Goal: Task Accomplishment & Management: Manage account settings

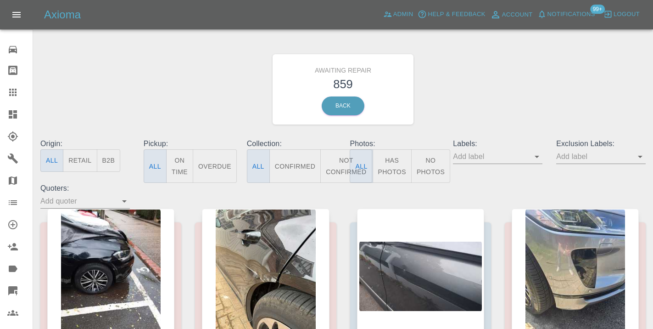
click at [13, 95] on icon at bounding box center [12, 92] width 7 height 7
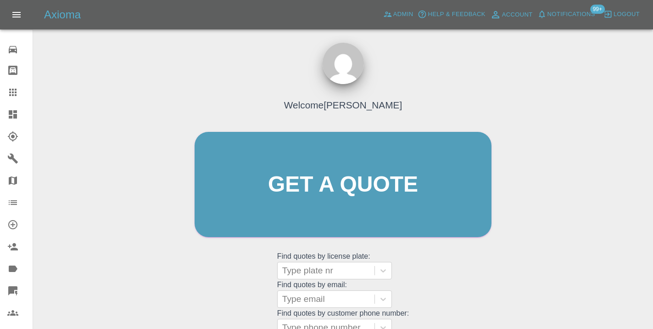
click at [433, 271] on div "Welcome Castro Get a quote Get a quote Find quotes by license plate: Type plate…" at bounding box center [343, 201] width 316 height 277
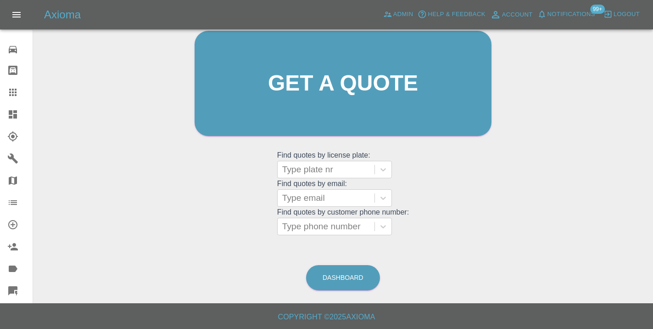
scroll to position [101, 0]
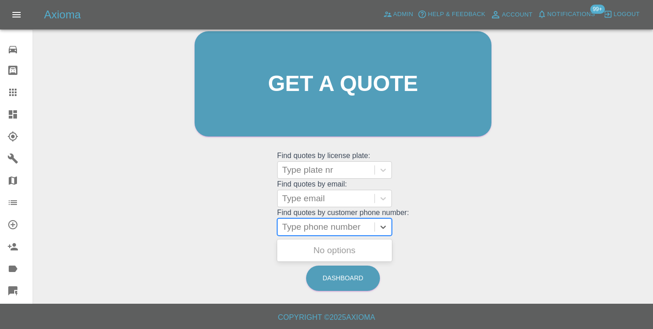
click at [329, 229] on div at bounding box center [326, 226] width 88 height 13
paste input "07586003957"
type input "07586003957"
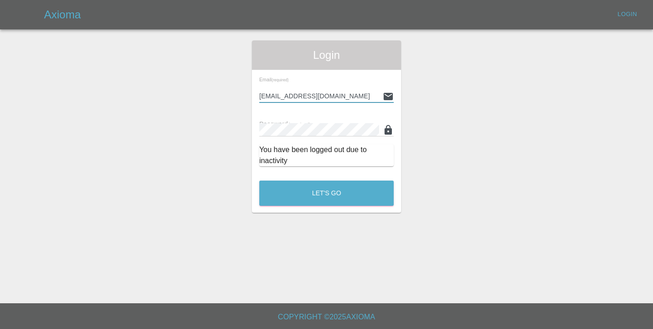
type input "Castrokhonqwana@gmail.com"
click at [326, 193] on button "Let's Go" at bounding box center [326, 192] width 135 height 25
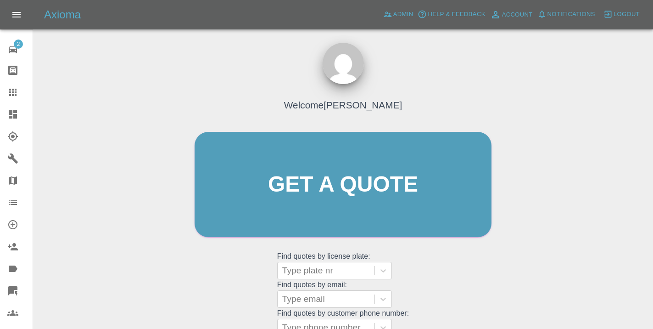
click at [400, 269] on grid "Find quotes by license plate: Type plate nr" at bounding box center [343, 265] width 132 height 27
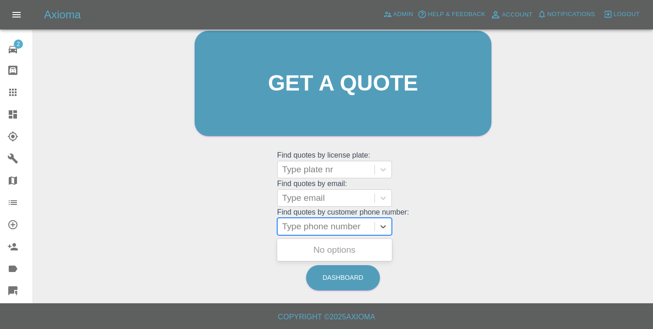
click at [320, 229] on div at bounding box center [326, 226] width 88 height 13
paste input "07586003957"
type input "07586003957"
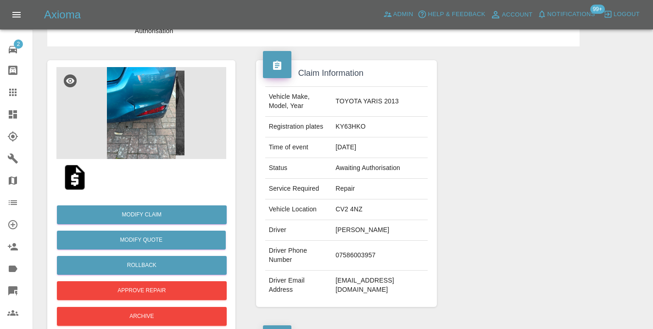
scroll to position [-1, 0]
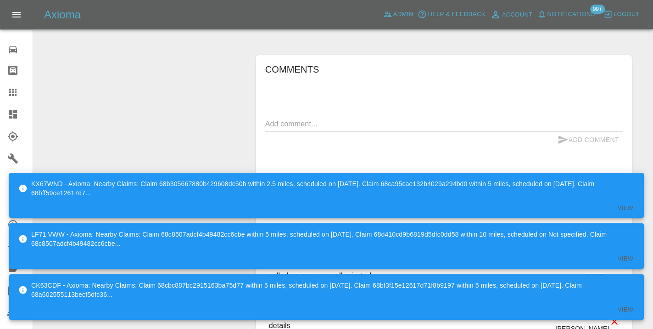
scroll to position [768, 0]
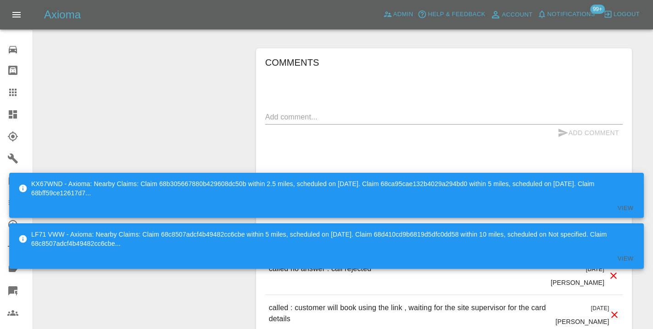
click at [320, 112] on textarea at bounding box center [444, 117] width 358 height 11
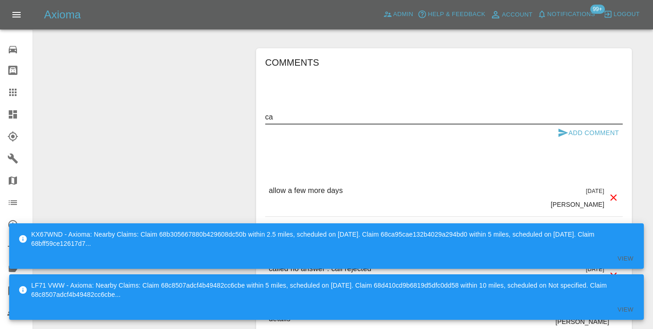
type textarea "c"
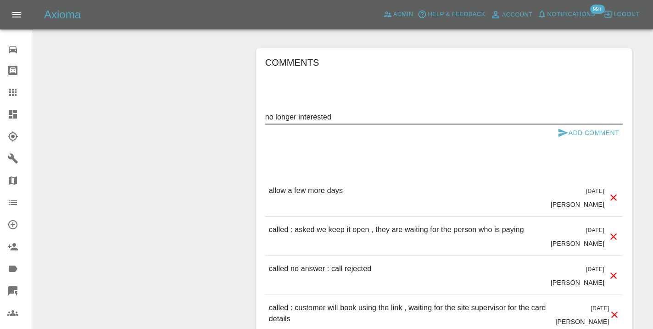
type textarea "no longer interested"
click at [565, 127] on icon "submit" at bounding box center [563, 132] width 11 height 11
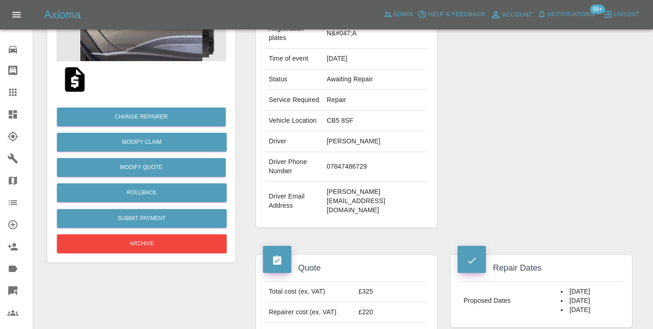
scroll to position [149, 0]
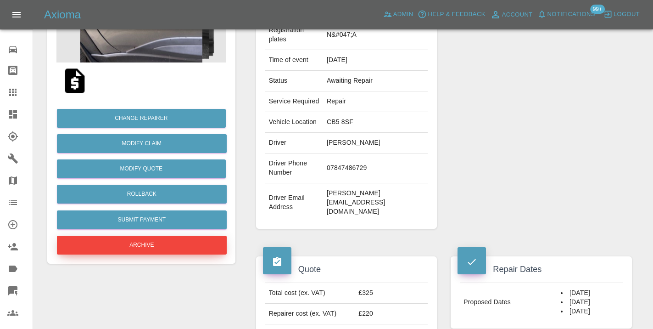
click at [176, 244] on button "Archive" at bounding box center [142, 245] width 170 height 19
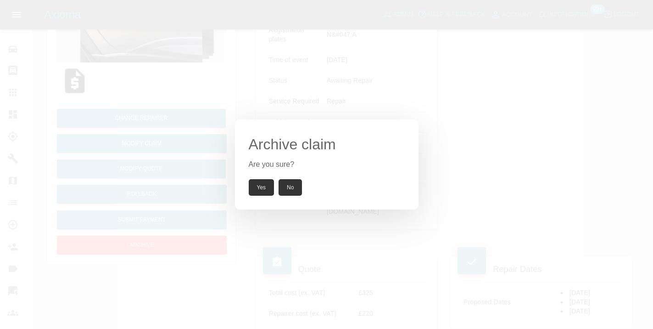
click at [267, 191] on button "Yes" at bounding box center [262, 187] width 26 height 17
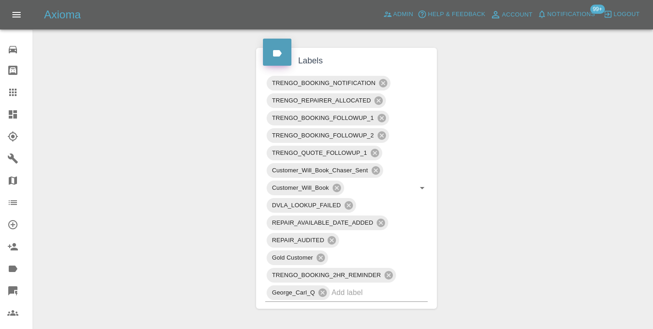
scroll to position [473, 0]
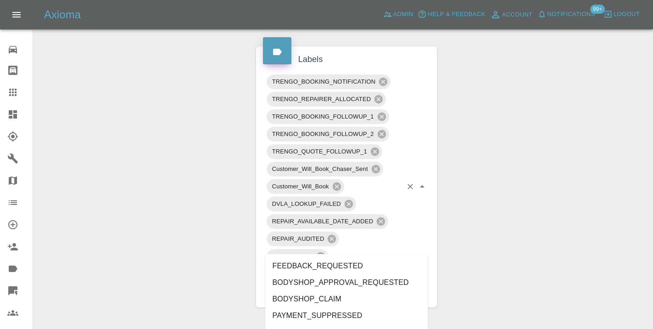
click at [388, 253] on div "TRENGO_BOOKING_NOTIFICATION TRENGO_REPAIRER_ALLOCATED TRENGO_BOOKING_FOLLOWUP_1…" at bounding box center [346, 186] width 163 height 227
type input "cus"
type input "t"
type input "cust"
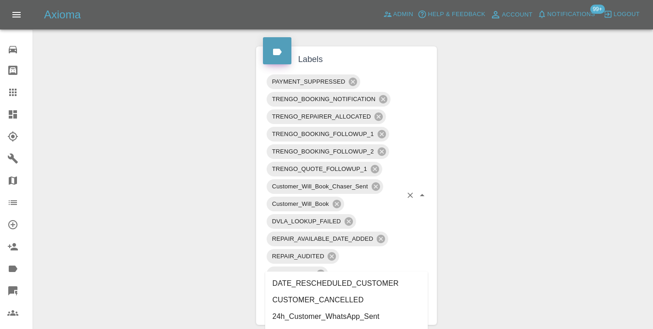
type input "cust"
click at [339, 297] on li "CUSTOMER_CANCELLED" at bounding box center [346, 300] width 163 height 17
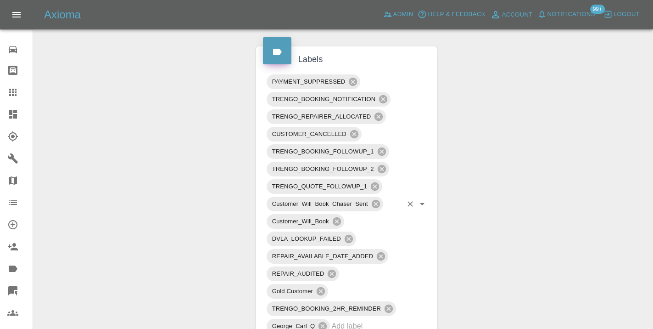
click at [204, 187] on div "Change Repairer Modify Claim Modify Quote Unarchive" at bounding box center [141, 238] width 202 height 1243
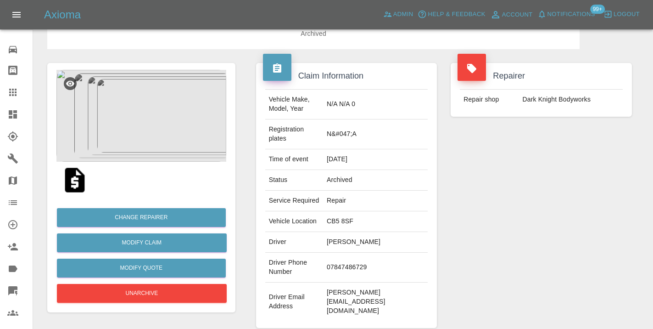
scroll to position [39, 0]
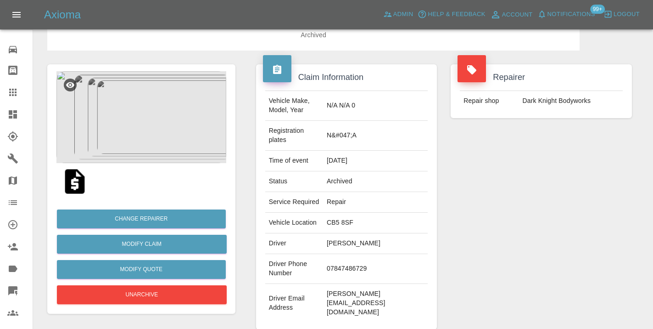
click at [14, 91] on icon at bounding box center [12, 92] width 11 height 11
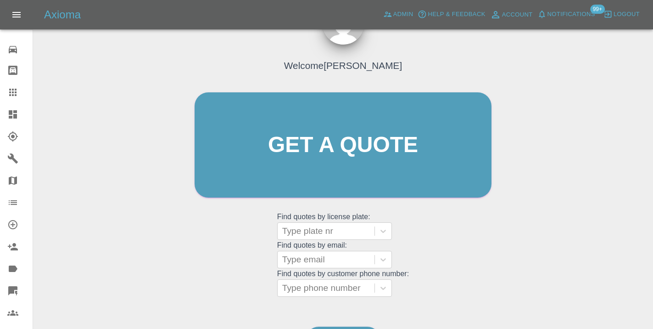
click at [424, 249] on div "Welcome [PERSON_NAME] Get a quote Get a quote Find quotes by license plate: Typ…" at bounding box center [343, 162] width 316 height 277
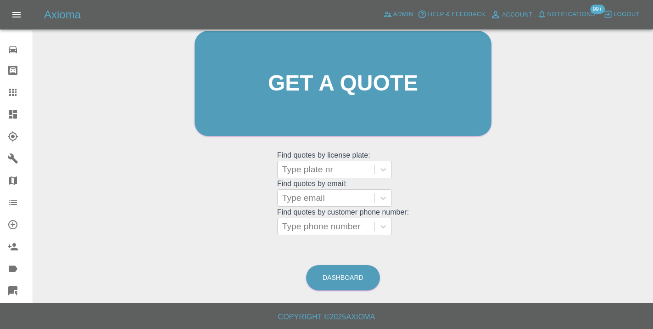
scroll to position [101, 0]
click at [351, 272] on link "Dashboard" at bounding box center [343, 277] width 74 height 25
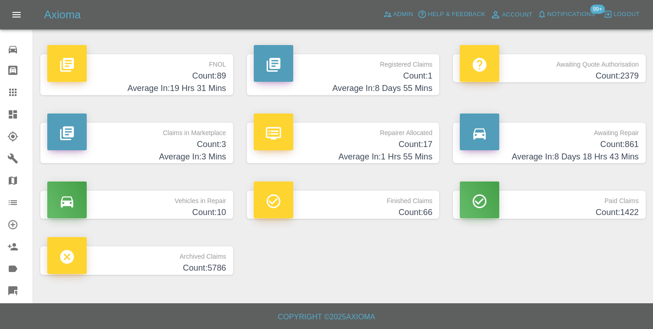
click at [424, 146] on h4 "Count: 17" at bounding box center [343, 144] width 179 height 12
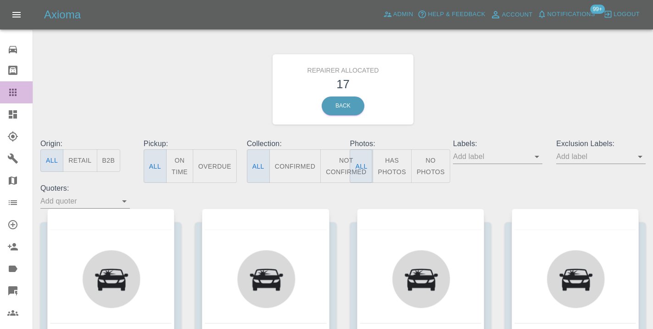
click at [17, 94] on icon at bounding box center [12, 92] width 11 height 11
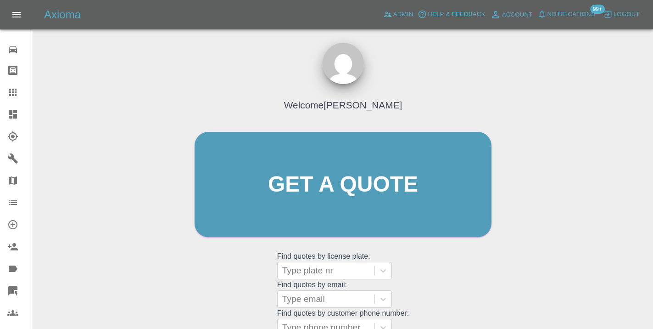
click at [436, 262] on div "Welcome Castro Get a quote Get a quote Find quotes by license plate: Type plate…" at bounding box center [343, 201] width 316 height 277
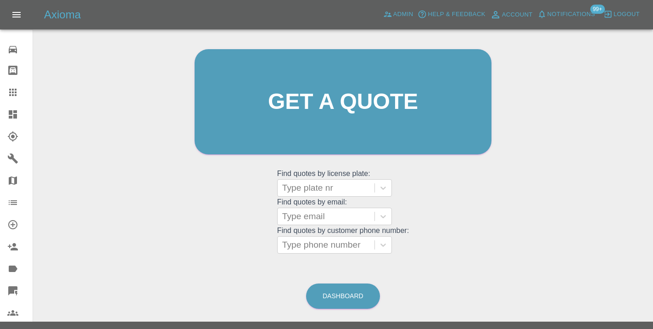
scroll to position [105, 0]
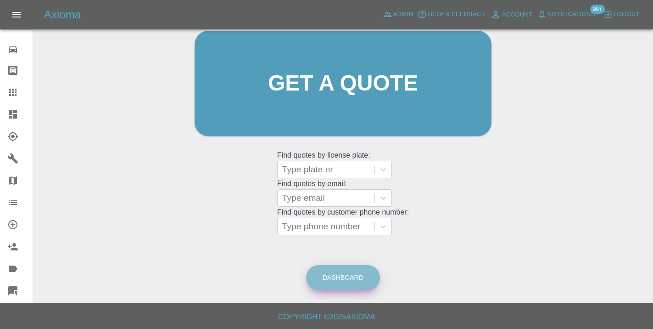
click at [330, 265] on link "Dashboard" at bounding box center [343, 277] width 74 height 25
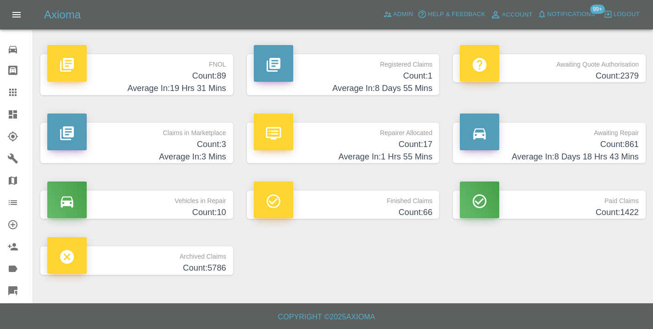
click at [614, 151] on h4 "Average In: 8 Days 18 Hrs 43 Mins" at bounding box center [549, 157] width 179 height 12
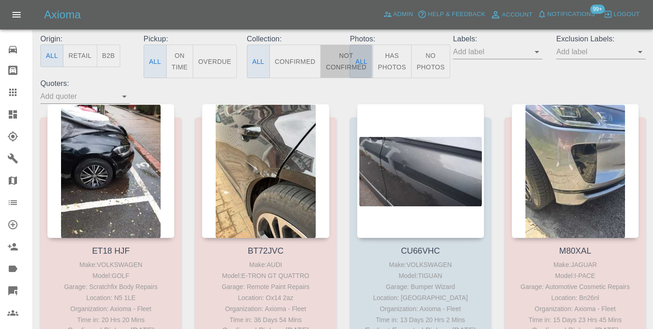
click at [337, 66] on button "Not Confirmed" at bounding box center [346, 62] width 51 height 34
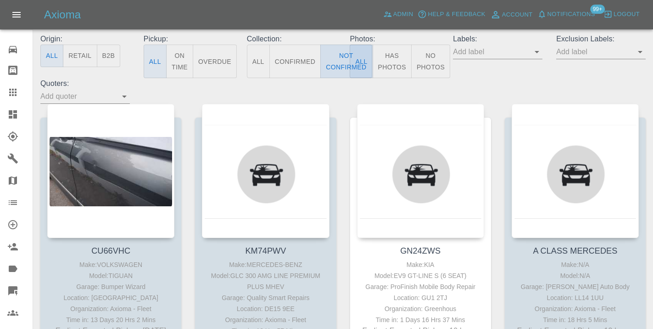
type button "false"
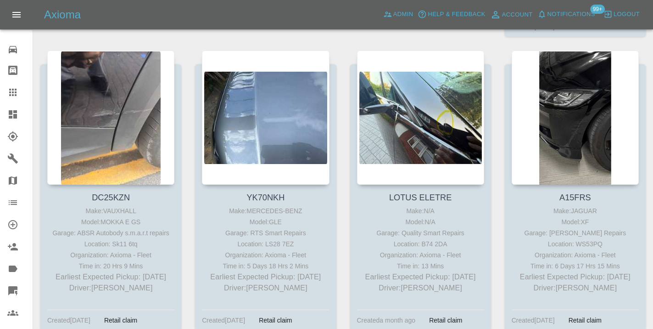
scroll to position [1431, 0]
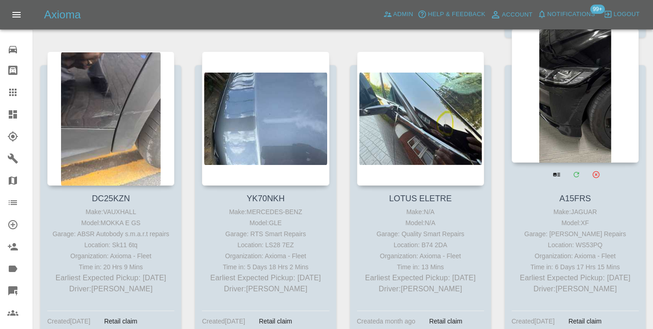
click at [608, 111] on div at bounding box center [575, 95] width 127 height 134
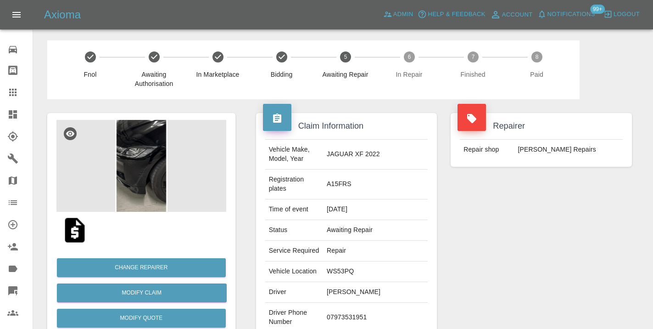
click at [366, 303] on td "07973531951" at bounding box center [375, 318] width 105 height 30
copy td "07973531951"
click at [611, 247] on div "Repairer Repair shop CJ Smart Repairs" at bounding box center [541, 245] width 195 height 293
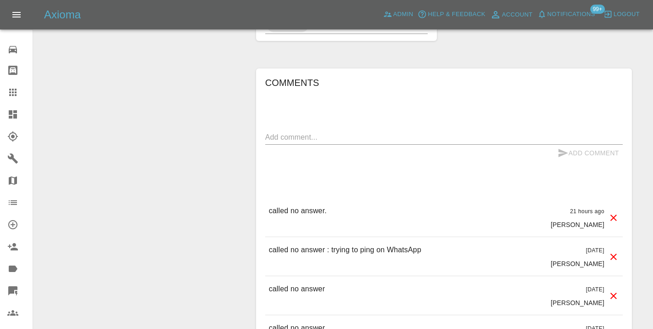
scroll to position [690, 0]
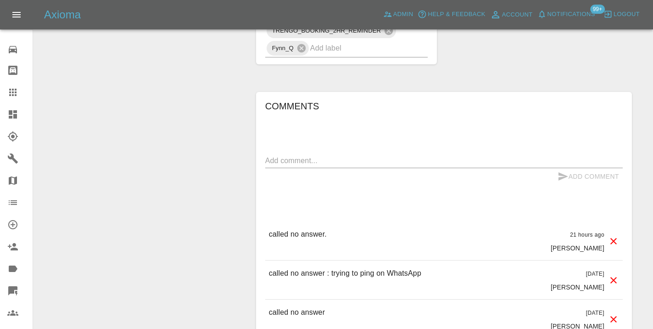
click at [302, 155] on textarea at bounding box center [444, 160] width 358 height 11
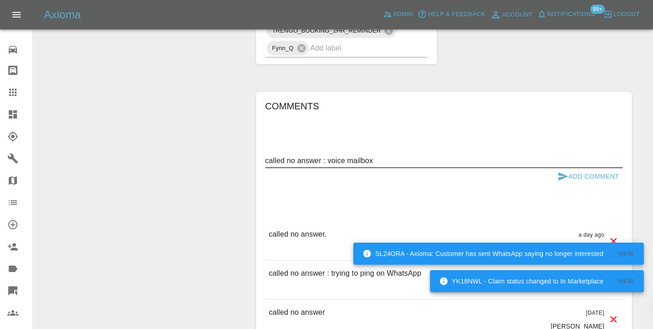
type textarea "called no answer : voice mailbox"
click at [572, 168] on button "Add Comment" at bounding box center [588, 176] width 69 height 17
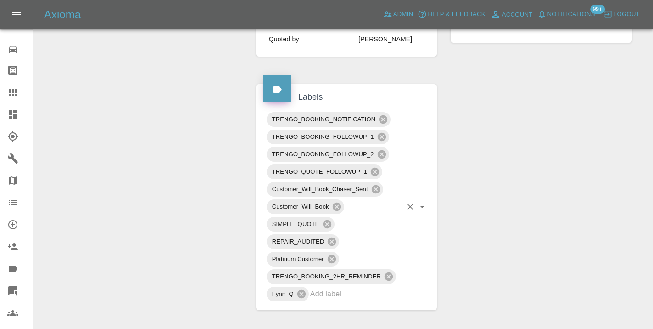
scroll to position [440, 0]
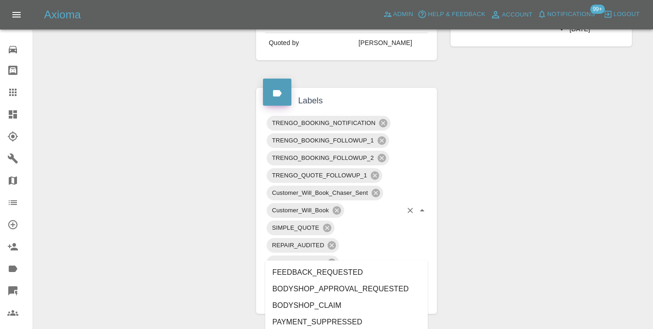
click at [325, 290] on input "text" at bounding box center [356, 297] width 92 height 14
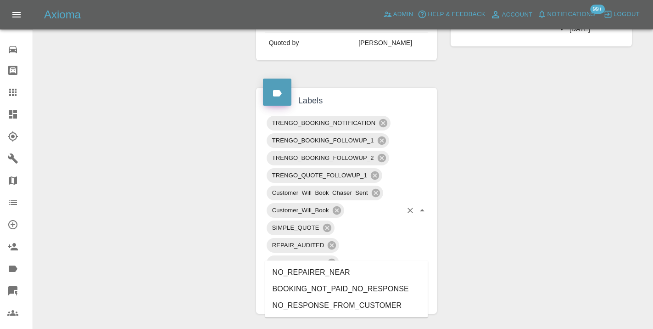
type input "no_resp"
click at [317, 292] on li "NO_RESPONSE_FROM_CUSTOMER" at bounding box center [346, 289] width 163 height 17
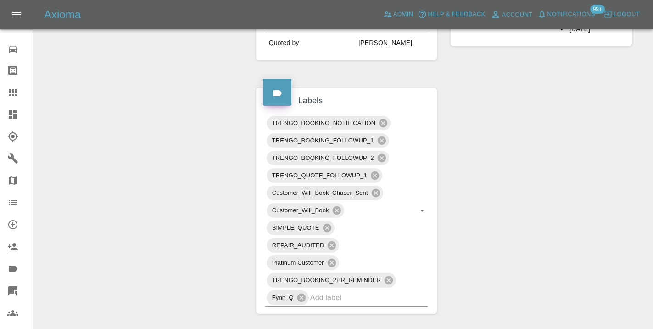
click at [216, 154] on div "Change Repairer Modify Claim Modify Quote Rollback Submit Payment Archive" at bounding box center [141, 254] width 202 height 1190
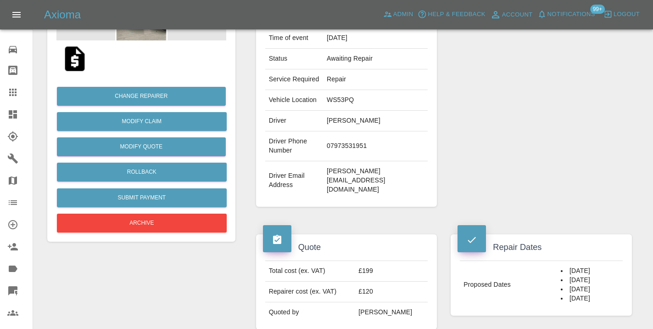
scroll to position [173, 0]
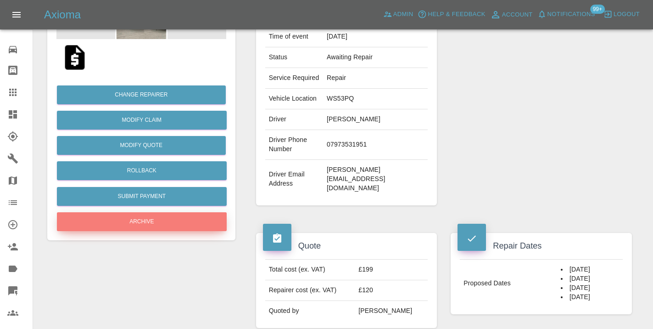
click at [162, 221] on button "Archive" at bounding box center [142, 221] width 170 height 19
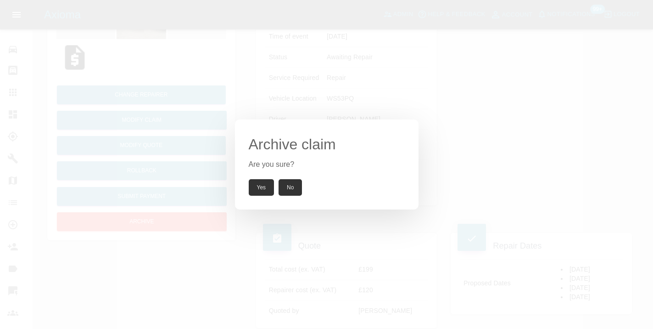
click at [257, 184] on button "Yes" at bounding box center [262, 187] width 26 height 17
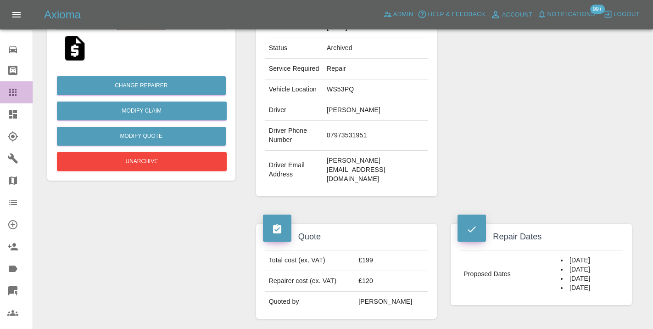
click at [10, 96] on icon at bounding box center [12, 92] width 7 height 7
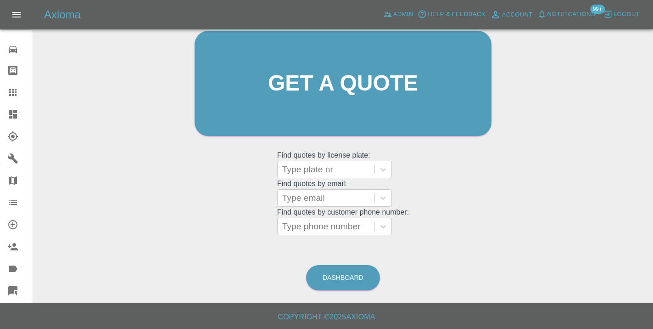
scroll to position [70, 0]
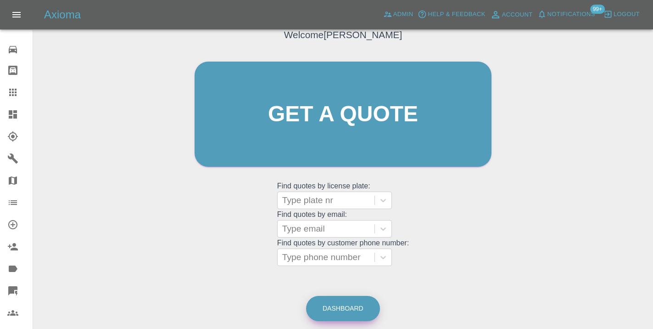
click at [332, 304] on link "Dashboard" at bounding box center [343, 308] width 74 height 25
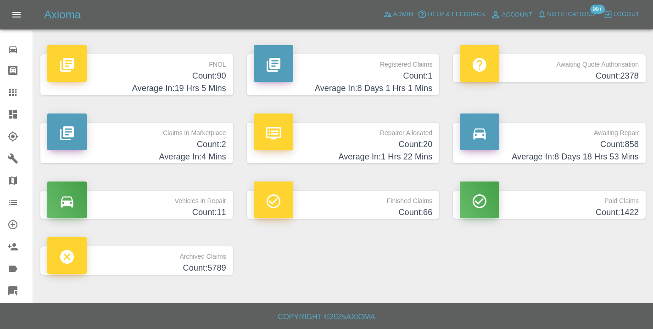
click at [619, 138] on h4 "Count: 858" at bounding box center [549, 144] width 179 height 12
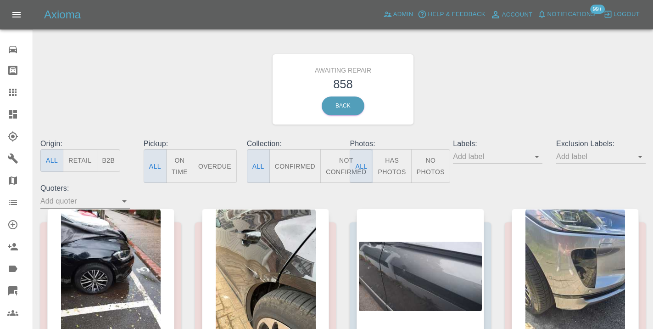
click at [336, 168] on button "Not Confirmed" at bounding box center [346, 166] width 51 height 34
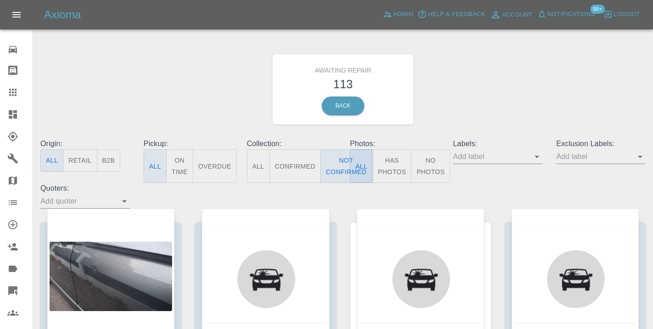
click at [510, 97] on div "Awaiting Repair 113 Back" at bounding box center [343, 89] width 619 height 98
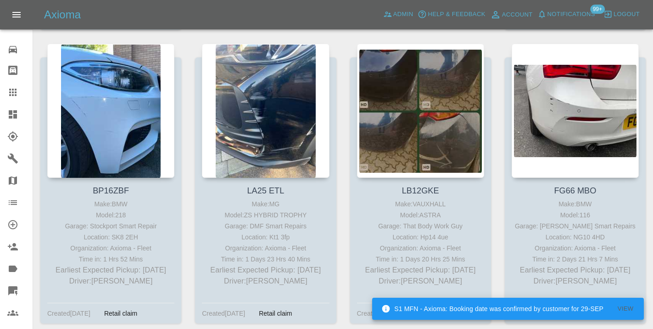
scroll to position [2357, 0]
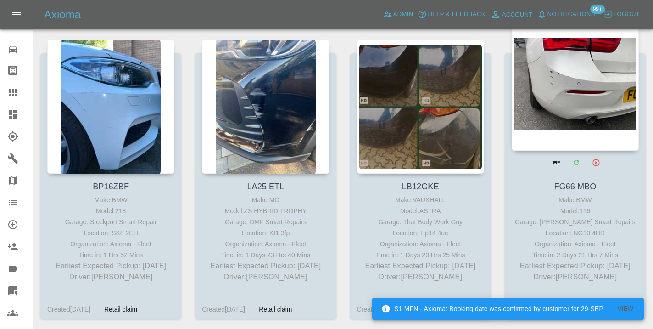
click at [571, 87] on div at bounding box center [575, 84] width 127 height 134
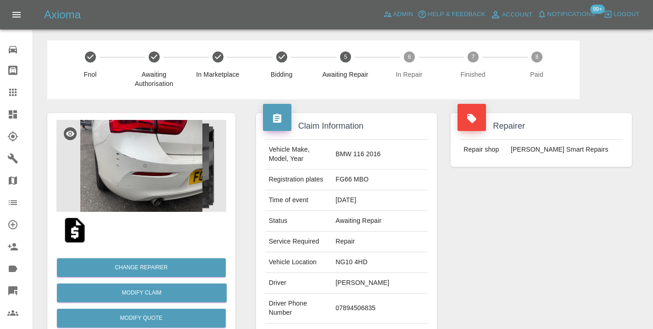
click at [369, 307] on td "07894506835" at bounding box center [380, 308] width 96 height 30
copy td "07894506835"
click at [496, 225] on div "Repairer Repair shop Russell’s Smart Repairs" at bounding box center [541, 236] width 195 height 274
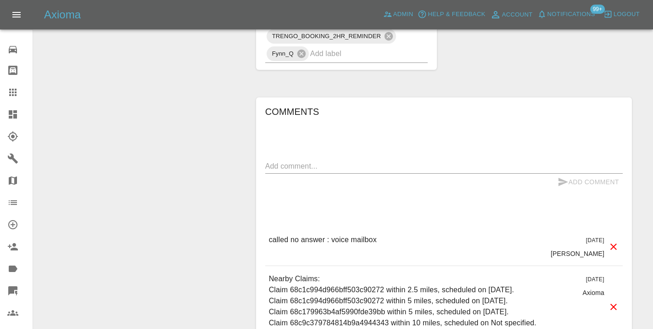
scroll to position [619, 0]
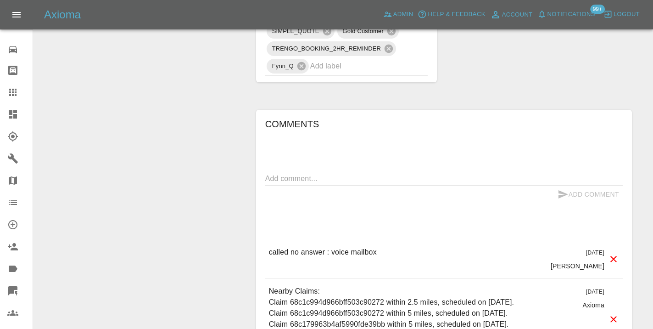
click at [304, 173] on textarea at bounding box center [444, 178] width 358 height 11
type textarea "called no answer : voice message left"
click at [564, 190] on icon "submit" at bounding box center [564, 194] width 10 height 8
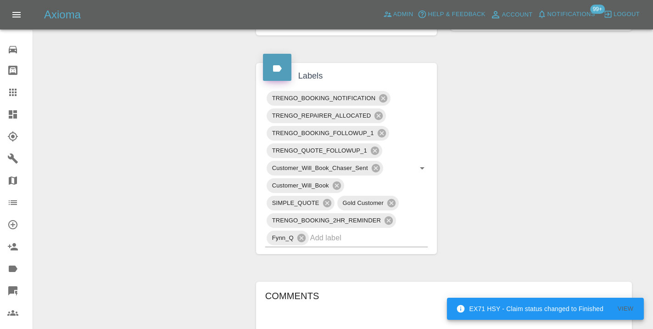
scroll to position [433, 0]
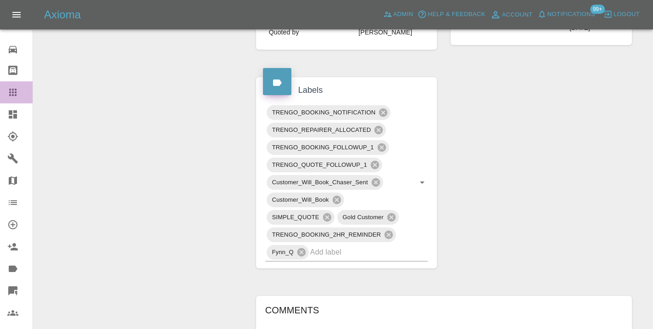
click at [10, 93] on icon at bounding box center [12, 92] width 7 height 7
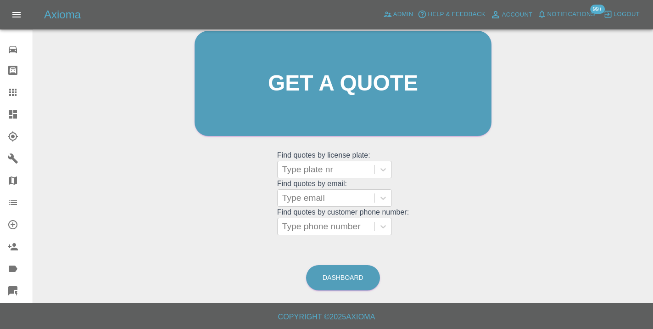
scroll to position [101, 0]
click at [340, 278] on link "Dashboard" at bounding box center [343, 277] width 74 height 25
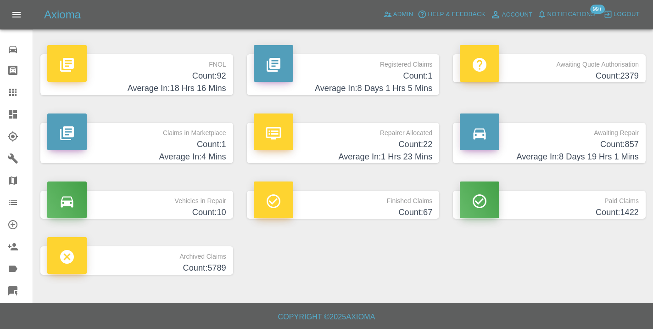
click at [620, 135] on p "Awaiting Repair" at bounding box center [549, 131] width 179 height 16
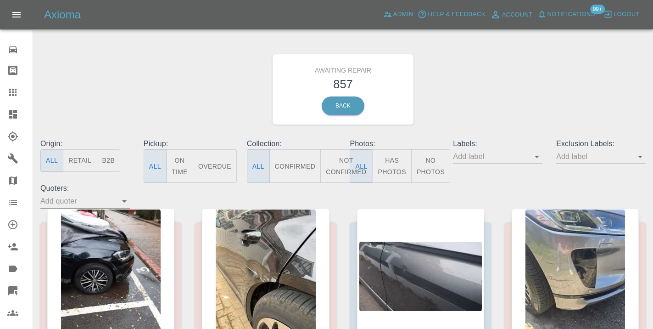
click at [339, 168] on button "Not Confirmed" at bounding box center [346, 166] width 51 height 34
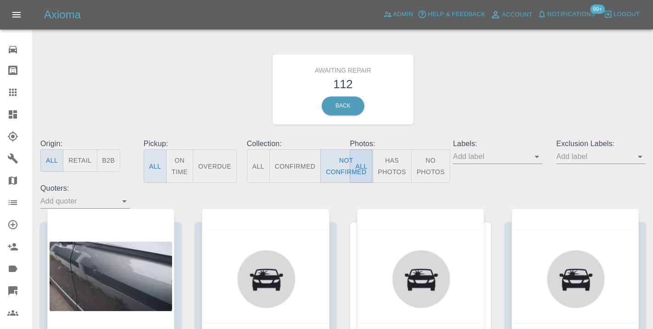
click at [465, 92] on div "Awaiting Repair 112 Back" at bounding box center [343, 89] width 619 height 98
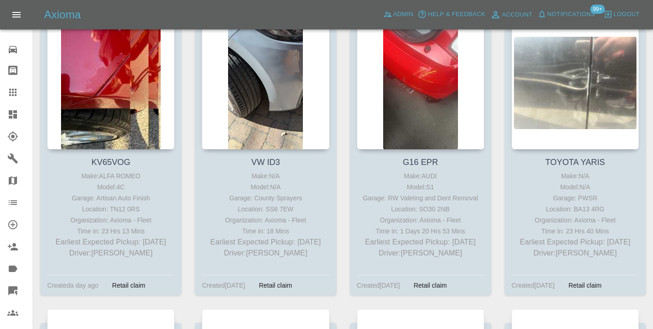
scroll to position [3298, 0]
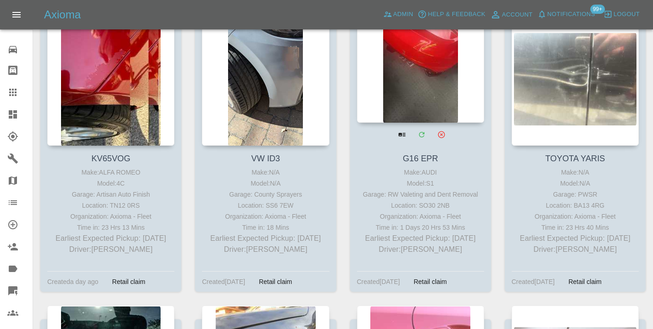
click at [434, 74] on div at bounding box center [420, 56] width 127 height 134
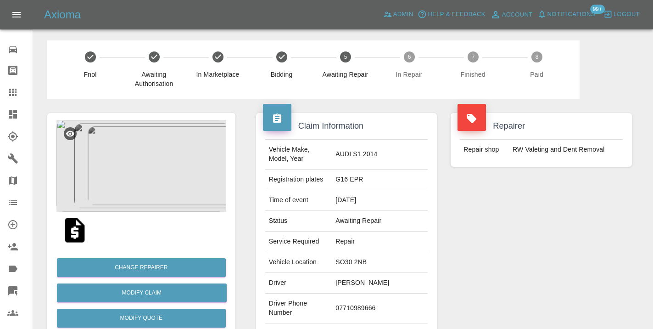
click at [367, 300] on td "07710989666" at bounding box center [380, 308] width 96 height 30
copy td "07710989666"
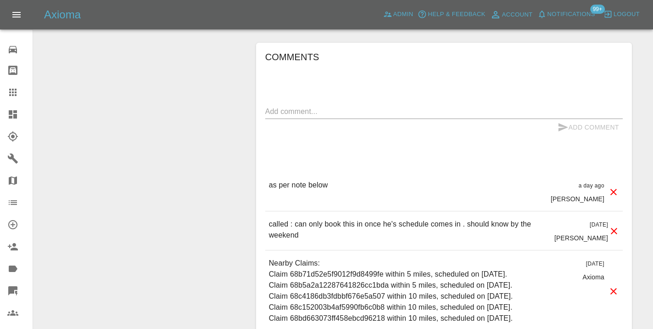
scroll to position [765, 0]
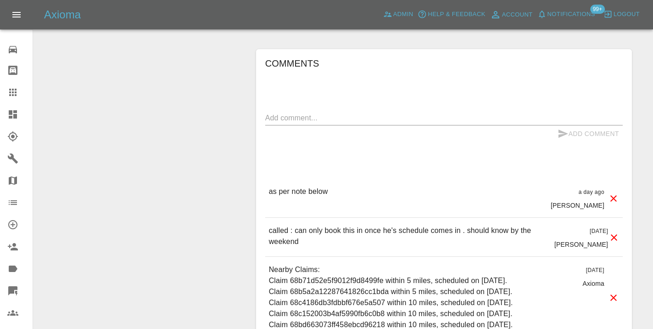
click at [14, 95] on icon at bounding box center [12, 92] width 7 height 7
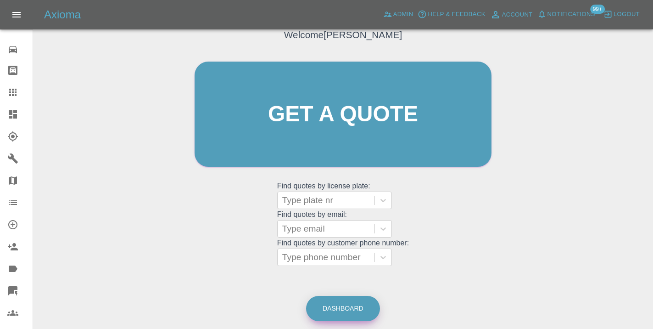
click at [348, 308] on link "Dashboard" at bounding box center [343, 308] width 74 height 25
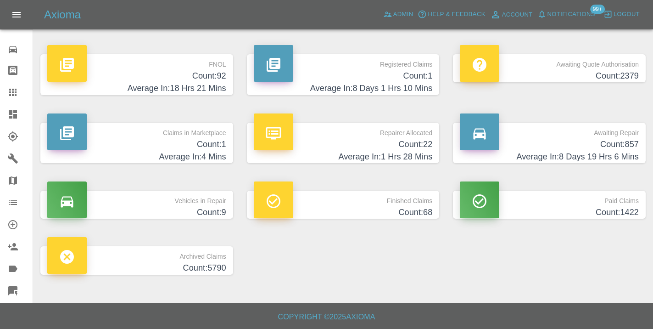
click at [614, 146] on h4 "Count: 857" at bounding box center [549, 144] width 179 height 12
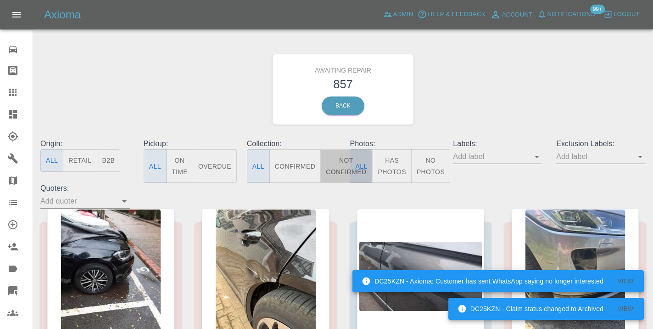
click at [341, 166] on button "Not Confirmed" at bounding box center [346, 166] width 51 height 34
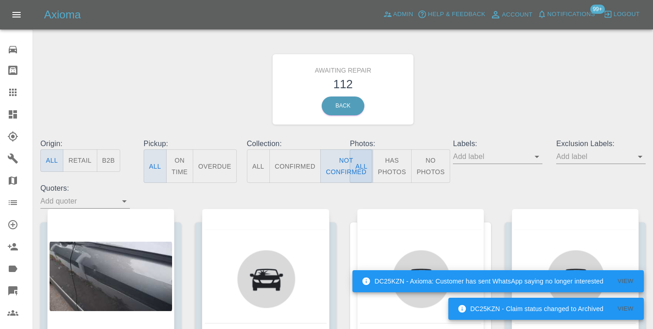
click at [529, 90] on div "Awaiting Repair 112 Back" at bounding box center [343, 89] width 619 height 98
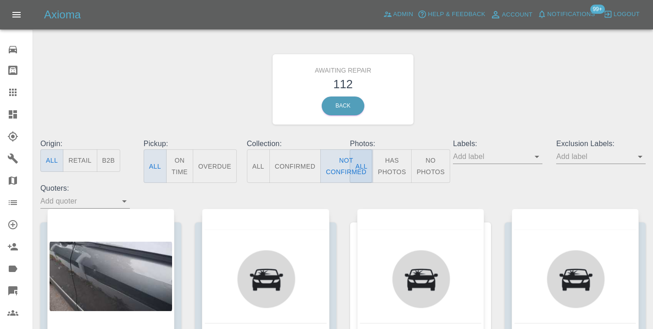
click at [480, 78] on div "Awaiting Repair 112 Back" at bounding box center [343, 89] width 619 height 98
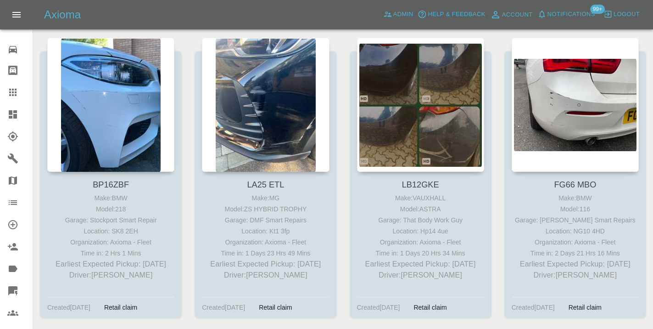
scroll to position [2358, 0]
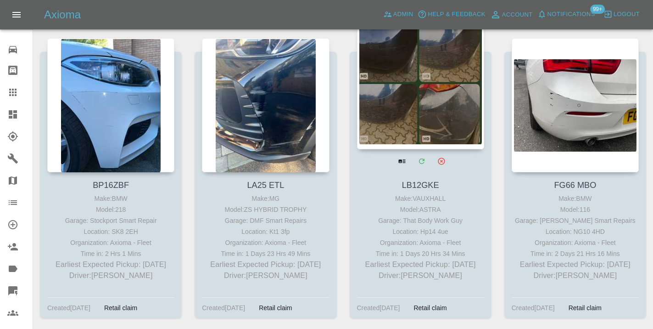
click at [440, 84] on div at bounding box center [420, 82] width 127 height 134
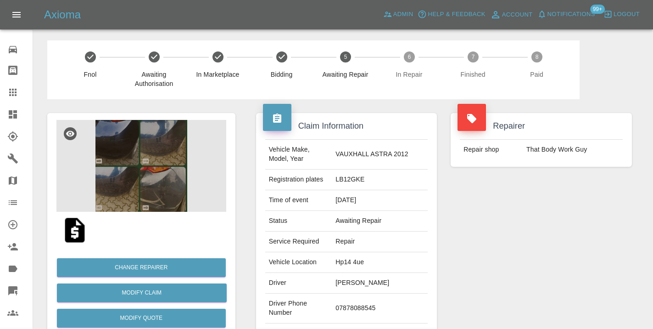
click at [355, 306] on td "07878088545" at bounding box center [380, 308] width 96 height 30
copy td "07878088545"
click at [479, 253] on div "Repairer Repair shop That Body Work Guy" at bounding box center [541, 236] width 195 height 274
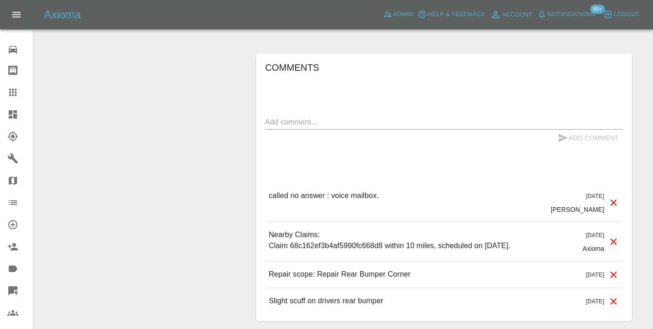
scroll to position [792, 0]
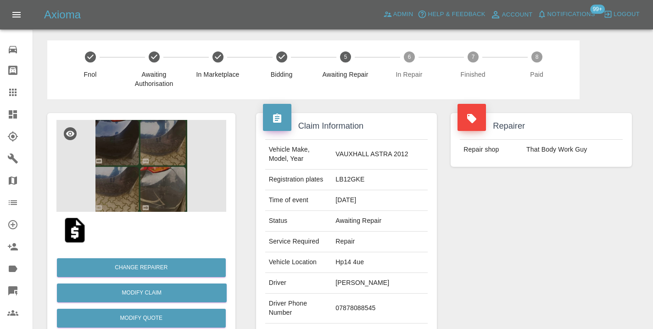
scroll to position [792, 0]
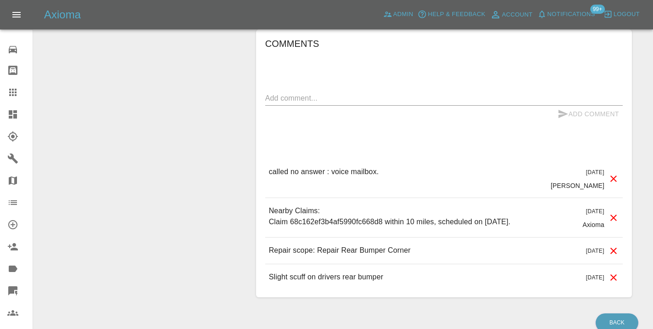
click at [266, 95] on textarea at bounding box center [444, 98] width 358 height 11
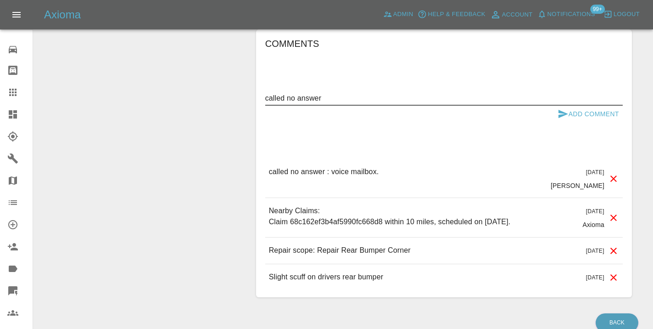
type textarea "called no answer"
click at [563, 112] on icon "submit" at bounding box center [564, 114] width 10 height 8
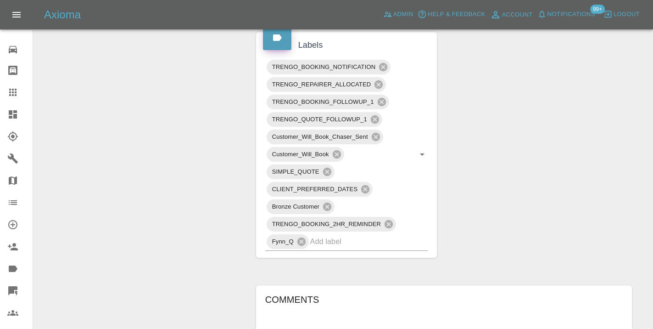
scroll to position [533, 0]
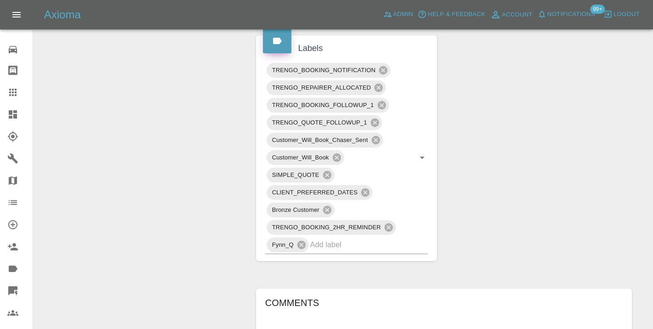
click at [22, 92] on div at bounding box center [20, 92] width 26 height 11
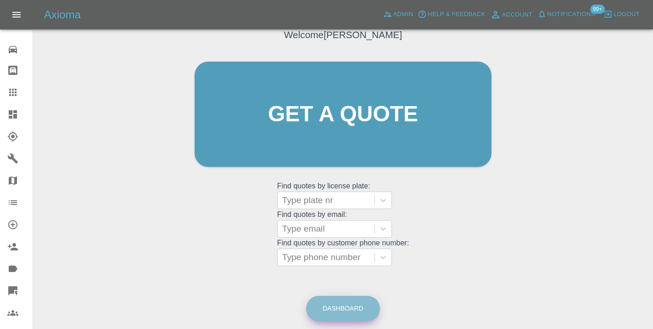
click at [351, 313] on link "Dashboard" at bounding box center [343, 308] width 74 height 25
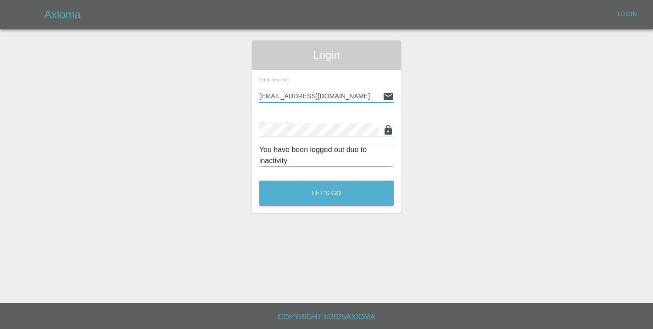
type input "[EMAIL_ADDRESS][DOMAIN_NAME]"
click at [326, 193] on button "Let's Go" at bounding box center [326, 192] width 135 height 25
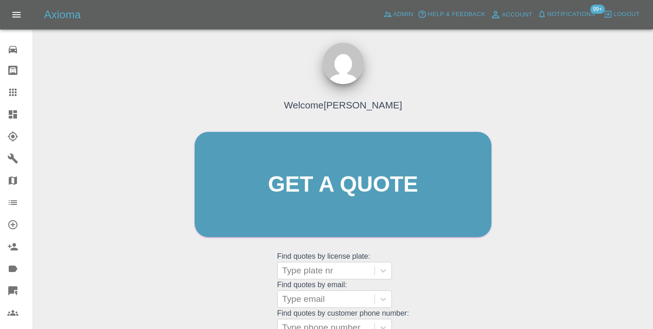
click at [490, 267] on div "Welcome [PERSON_NAME] Get a quote Get a quote Find quotes by license plate: Typ…" at bounding box center [343, 201] width 316 height 277
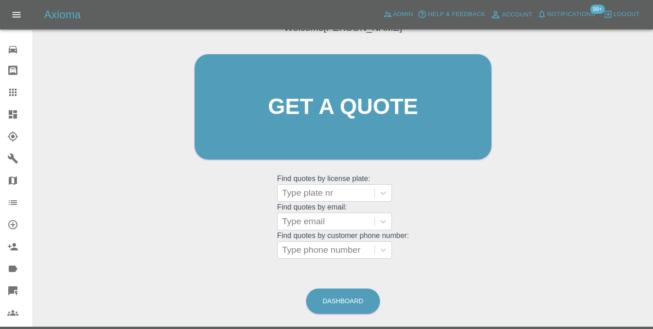
scroll to position [102, 0]
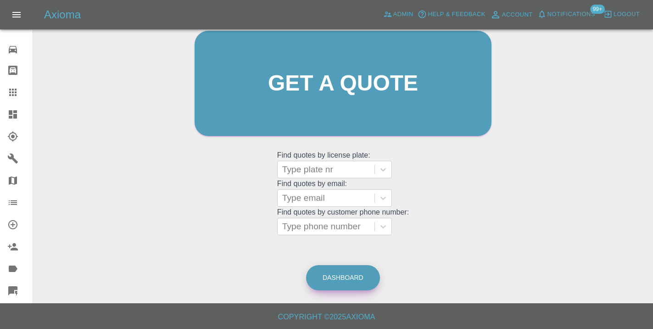
click at [365, 267] on link "Dashboard" at bounding box center [343, 277] width 74 height 25
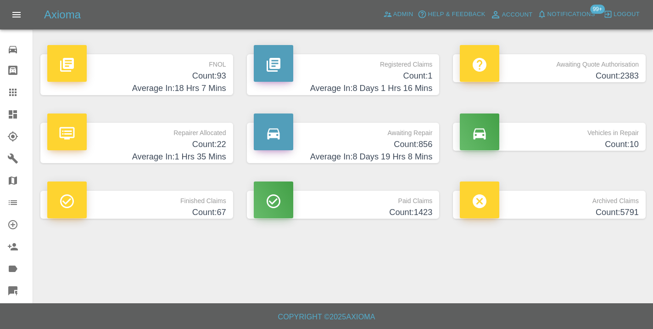
click at [432, 145] on h4 "Count: 856" at bounding box center [343, 144] width 179 height 12
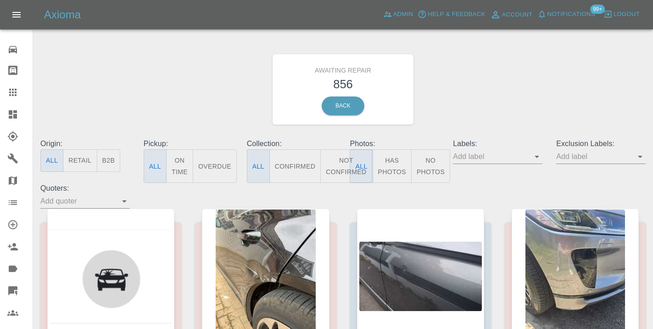
click at [337, 166] on button "Not Confirmed" at bounding box center [346, 166] width 51 height 34
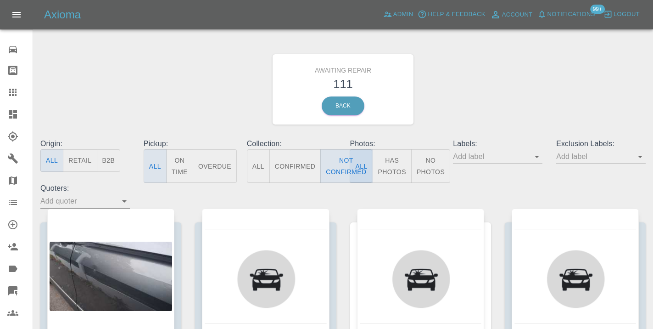
click at [525, 95] on div "Awaiting Repair 111 Back" at bounding box center [343, 89] width 619 height 98
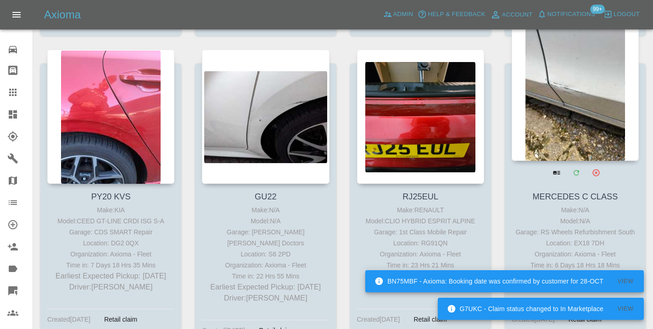
scroll to position [3560, 0]
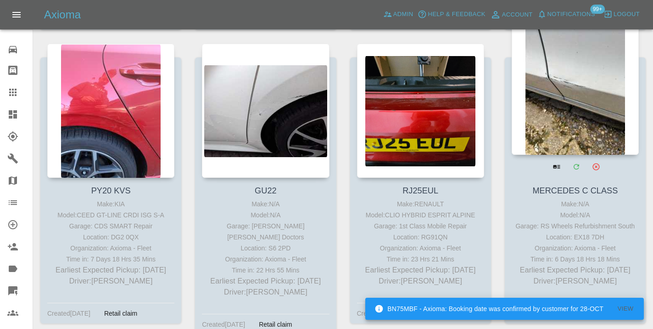
click at [556, 79] on div at bounding box center [575, 88] width 127 height 134
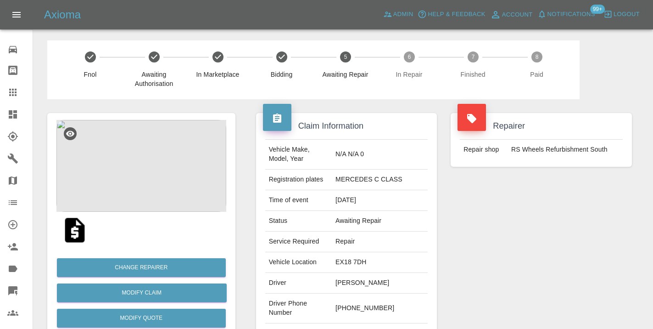
drag, startPoint x: 413, startPoint y: 296, endPoint x: 370, endPoint y: 293, distance: 43.3
click at [370, 293] on td "+44 7907 022058" at bounding box center [380, 308] width 96 height 30
copy td "7907 022058"
click at [538, 245] on div "Repairer Repair shop RS Wheels Refurbishment South" at bounding box center [541, 236] width 195 height 274
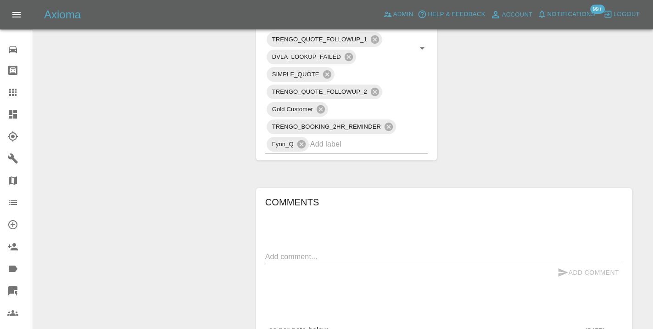
scroll to position [601, 0]
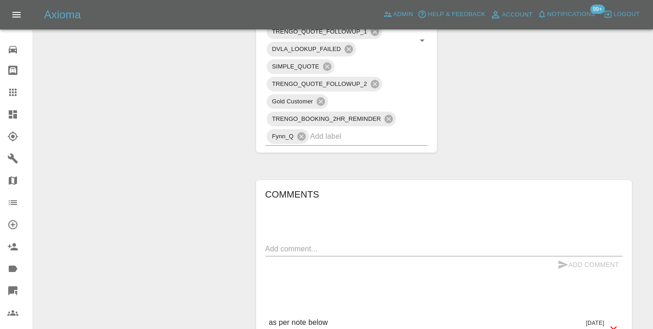
click at [11, 93] on icon at bounding box center [12, 92] width 7 height 7
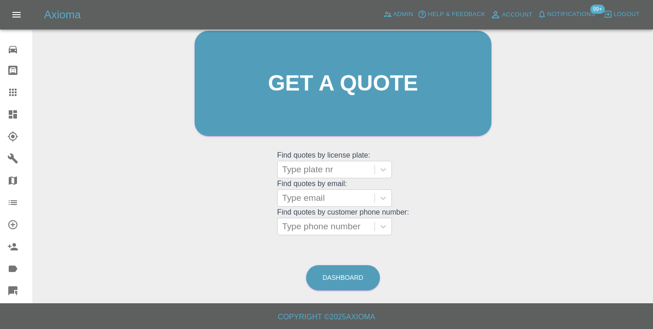
scroll to position [101, 0]
click at [331, 273] on link "Dashboard" at bounding box center [343, 277] width 74 height 25
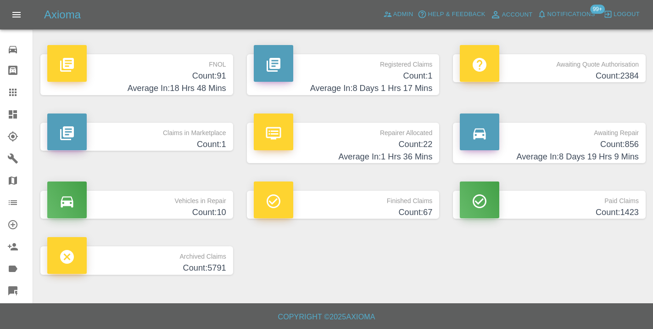
click at [620, 139] on h4 "Count: 856" at bounding box center [549, 144] width 179 height 12
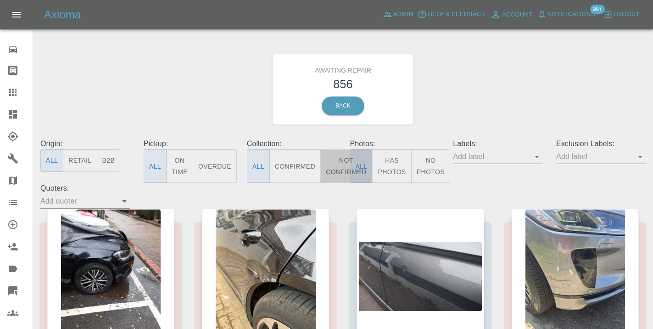
click at [338, 167] on button "Not Confirmed" at bounding box center [346, 166] width 51 height 34
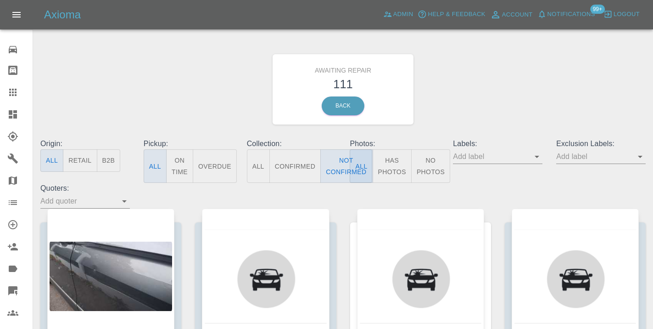
click at [492, 108] on div "Awaiting Repair 111 Back" at bounding box center [343, 89] width 619 height 98
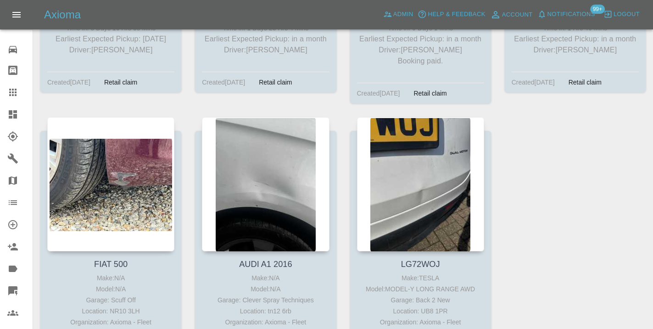
scroll to position [8325, 0]
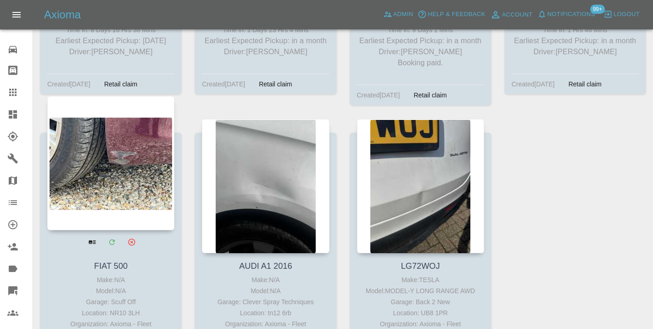
click at [117, 96] on div at bounding box center [110, 163] width 127 height 134
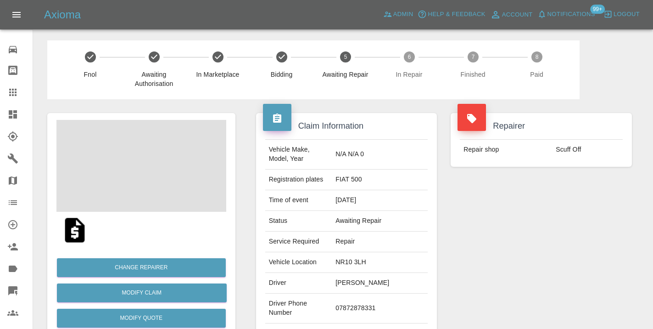
click at [383, 296] on td "07872878331" at bounding box center [380, 308] width 96 height 30
copy td "07872878331"
click at [574, 244] on div "Repairer Repair shop Scuff Off" at bounding box center [541, 236] width 195 height 274
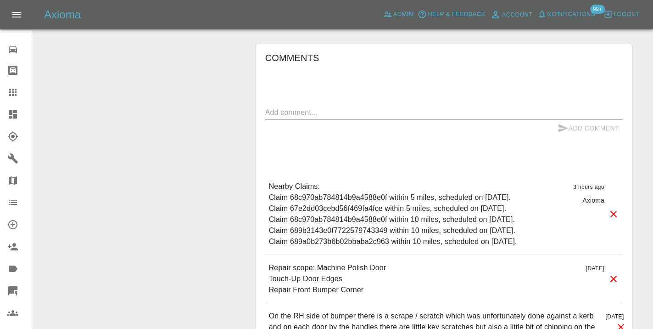
scroll to position [749, 0]
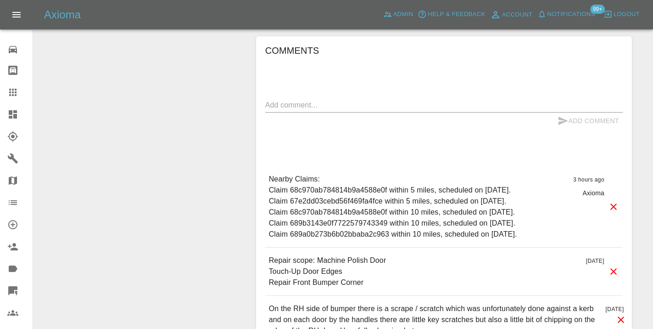
click at [345, 98] on div "x" at bounding box center [444, 105] width 358 height 15
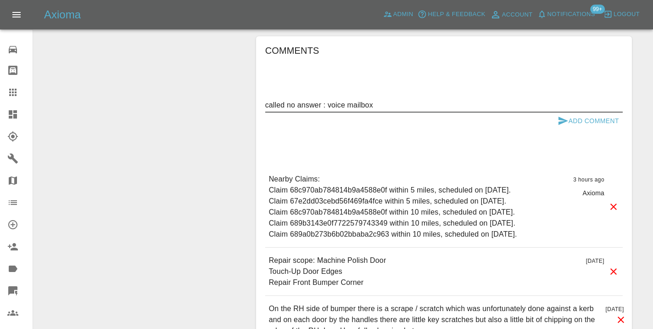
type textarea "called no answer : voice mailbox"
click at [576, 113] on button "Add Comment" at bounding box center [588, 121] width 69 height 17
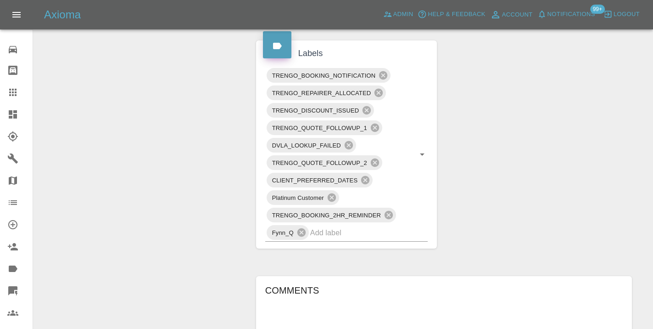
scroll to position [506, 0]
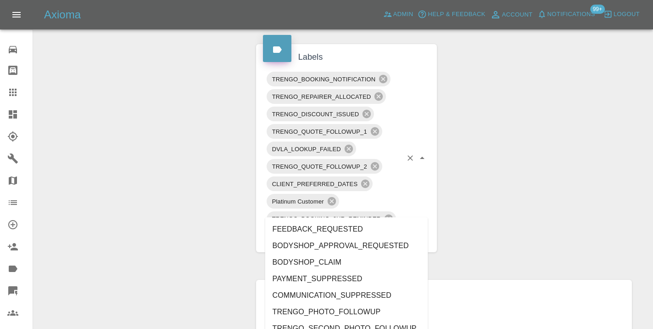
click at [357, 215] on div "TRENGO_BOOKING_NOTIFICATION TRENGO_REPAIRER_ALLOCATED TRENGO_DISCOUNT_ISSUED TR…" at bounding box center [346, 157] width 163 height 175
type input "c"
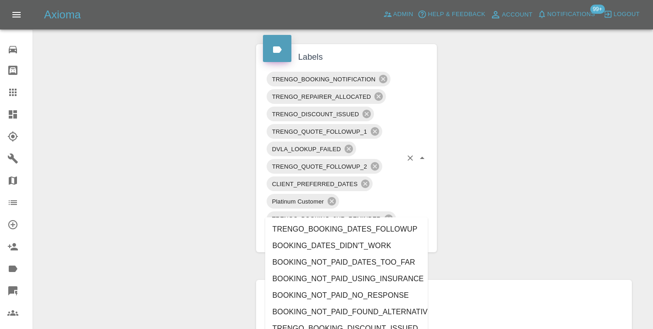
type input "b"
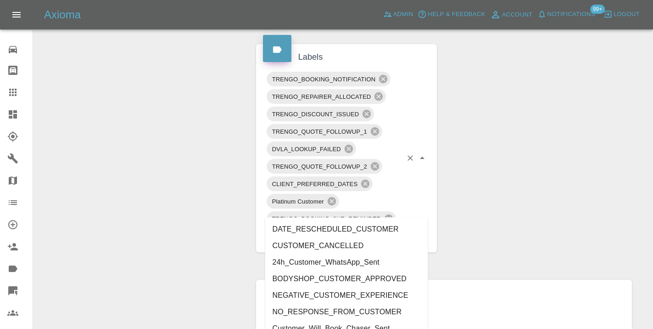
type input "customer_"
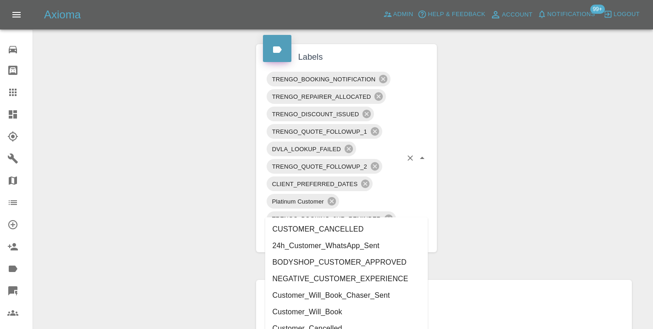
click at [377, 314] on li "Customer_Will_Book" at bounding box center [346, 312] width 163 height 17
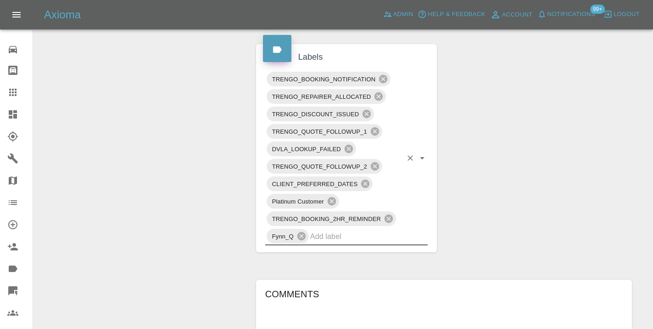
click at [130, 150] on div "Change Repairer Modify Claim Modify Quote Rollback Submit Payment Archive" at bounding box center [141, 119] width 202 height 1053
click at [19, 93] on div at bounding box center [20, 92] width 26 height 11
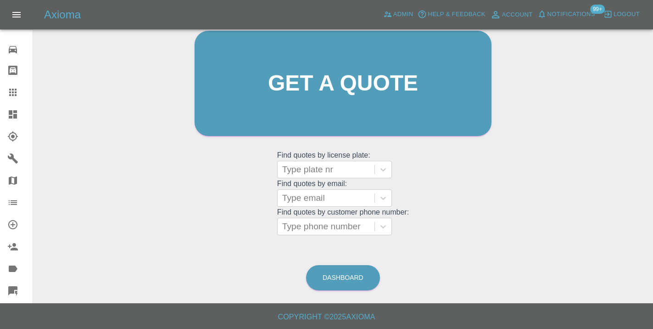
scroll to position [101, 0]
click at [344, 269] on link "Dashboard" at bounding box center [343, 277] width 74 height 25
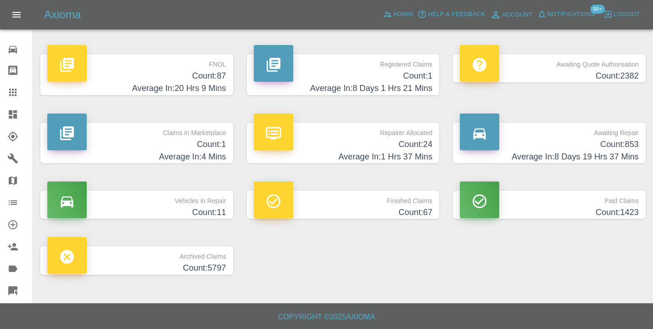
click at [630, 145] on h4 "Count: 853" at bounding box center [549, 144] width 179 height 12
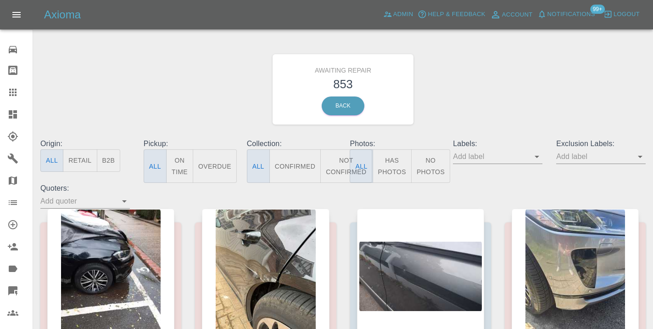
click at [338, 157] on button "Not Confirmed" at bounding box center [346, 166] width 51 height 34
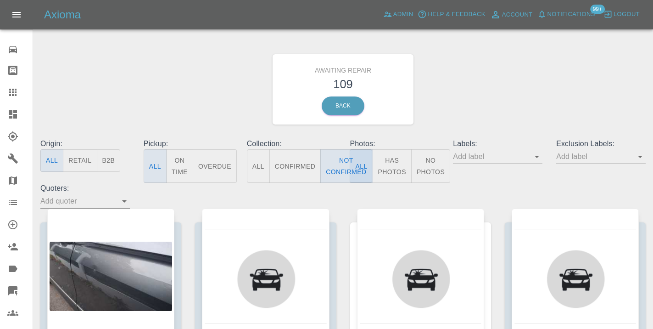
click at [512, 90] on div "Awaiting Repair 109 Back" at bounding box center [343, 89] width 619 height 98
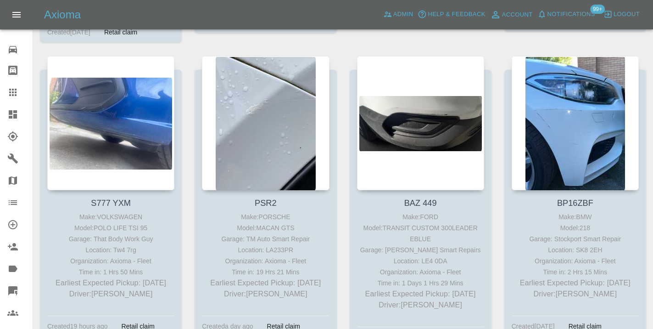
scroll to position [2070, 0]
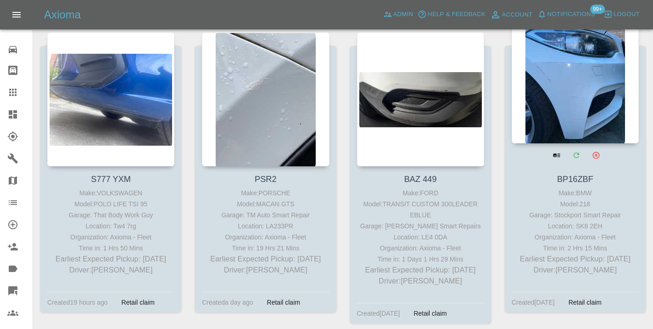
click at [593, 90] on div at bounding box center [575, 76] width 127 height 134
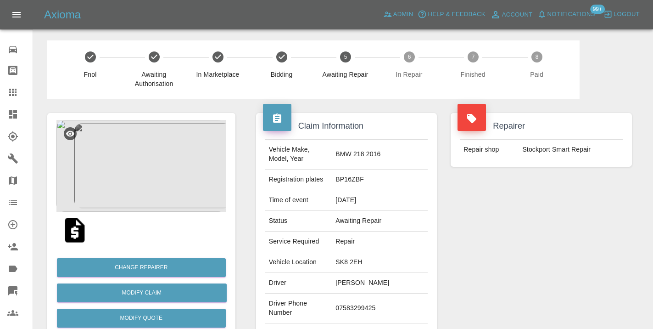
click at [383, 304] on td "07583299425" at bounding box center [380, 308] width 96 height 30
copy td "07583299425"
click at [550, 235] on div "Repairer Repair shop Stockport Smart Repair" at bounding box center [541, 236] width 195 height 274
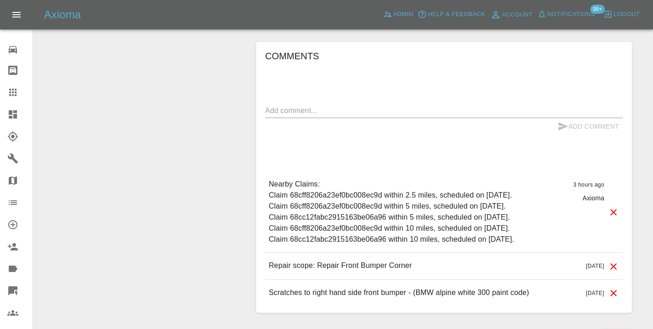
scroll to position [773, 0]
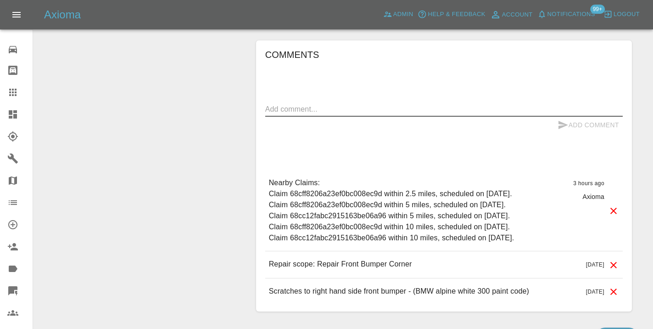
click at [327, 104] on textarea at bounding box center [444, 109] width 358 height 11
type textarea "called no answer : voice mailbox"
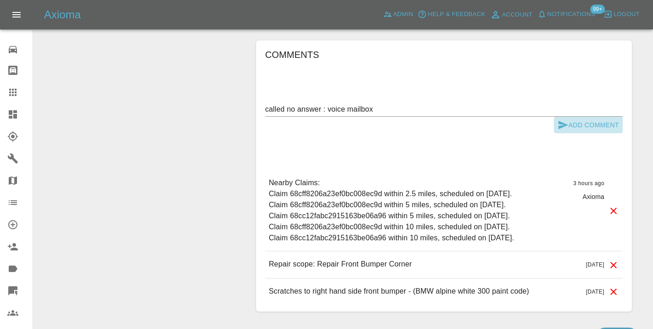
click at [584, 117] on button "Add Comment" at bounding box center [588, 125] width 69 height 17
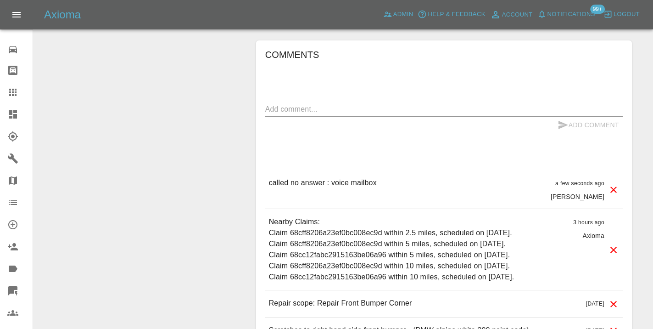
click at [17, 95] on icon at bounding box center [12, 92] width 7 height 7
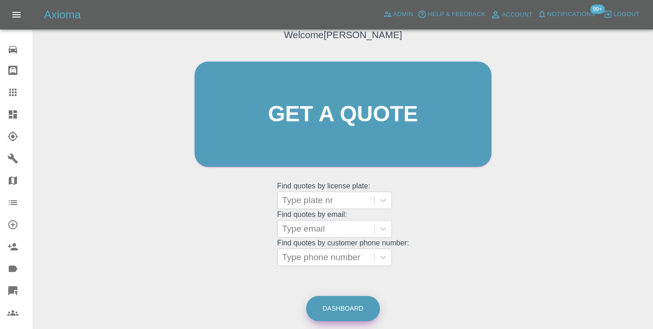
click at [338, 307] on link "Dashboard" at bounding box center [343, 308] width 74 height 25
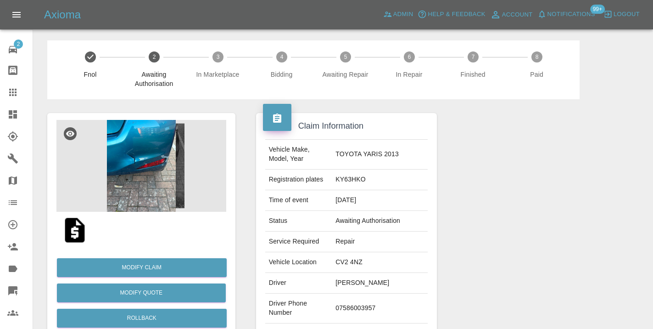
scroll to position [-1, 0]
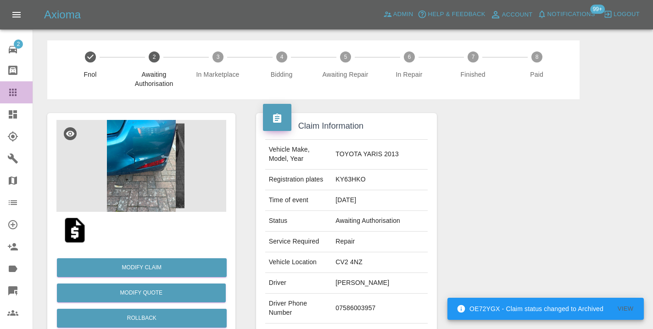
click at [9, 91] on icon at bounding box center [12, 92] width 11 height 11
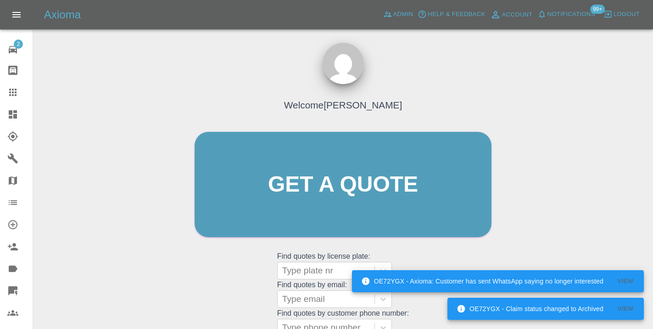
click at [418, 264] on div "Welcome [PERSON_NAME] Get a quote Get a quote Find quotes by license plate: Typ…" at bounding box center [343, 201] width 316 height 277
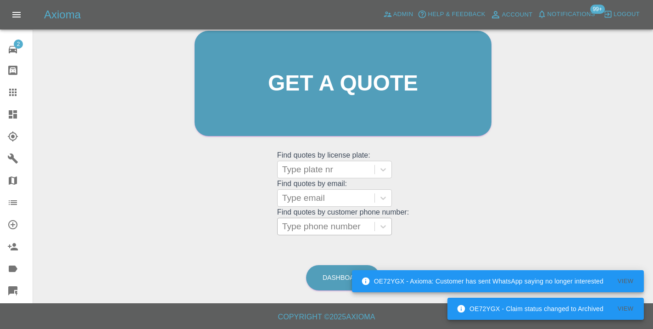
scroll to position [101, 0]
click at [324, 281] on link "Dashboard" at bounding box center [343, 277] width 74 height 25
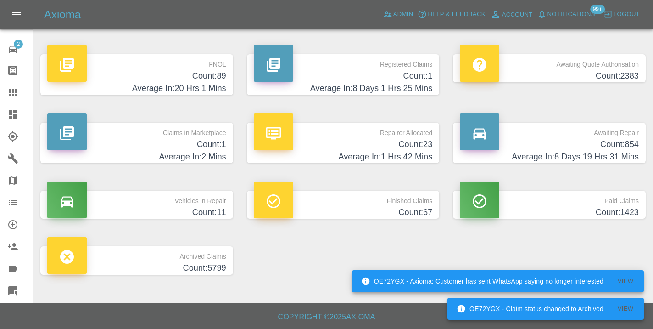
click at [614, 152] on h4 "Average In: 8 Days 19 Hrs 31 Mins" at bounding box center [549, 157] width 179 height 12
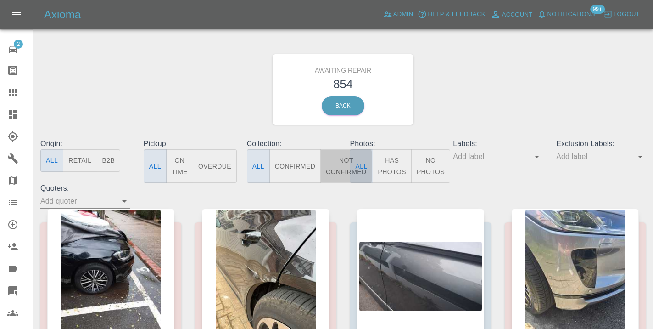
click at [344, 161] on button "Not Confirmed" at bounding box center [346, 166] width 51 height 34
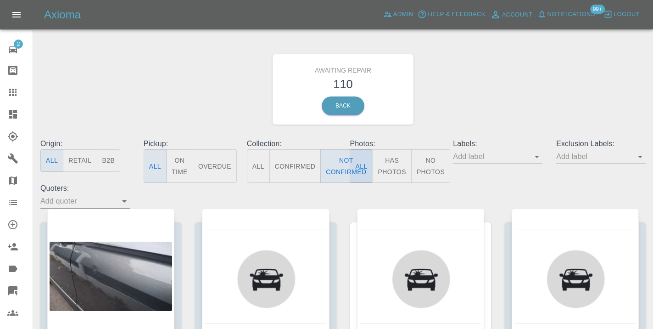
click at [458, 102] on div "Awaiting Repair 110 Back" at bounding box center [343, 89] width 619 height 98
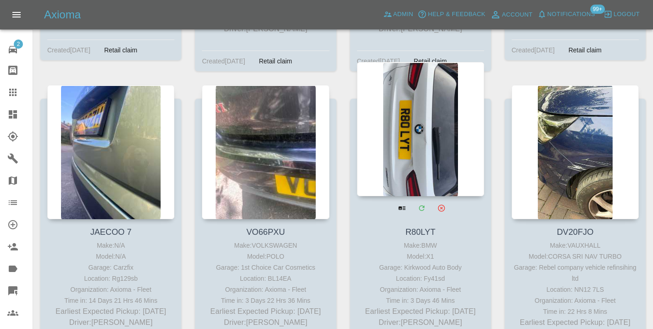
scroll to position [4432, 0]
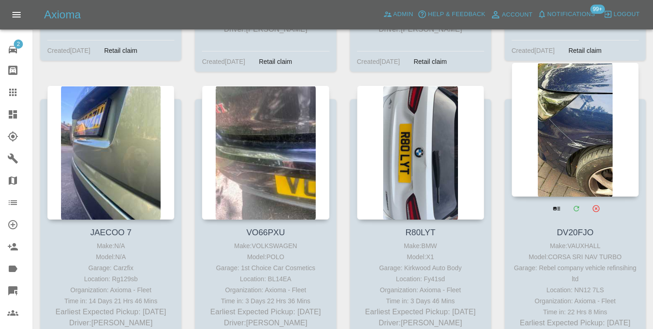
click at [552, 113] on div at bounding box center [575, 129] width 127 height 134
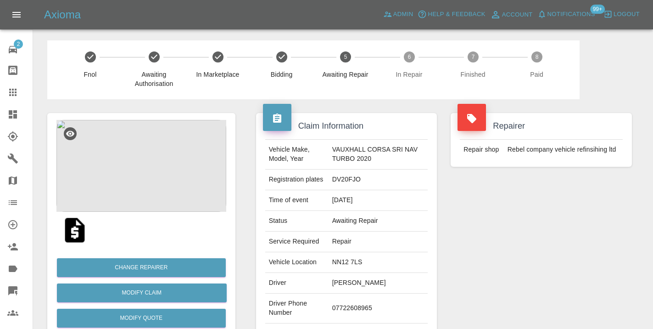
click at [358, 307] on td "07722608965" at bounding box center [379, 308] width 100 height 30
copy td "07722608965"
click at [497, 251] on div "Repairer Repair shop Rebel company vehicle refinsihing ltd" at bounding box center [541, 236] width 195 height 274
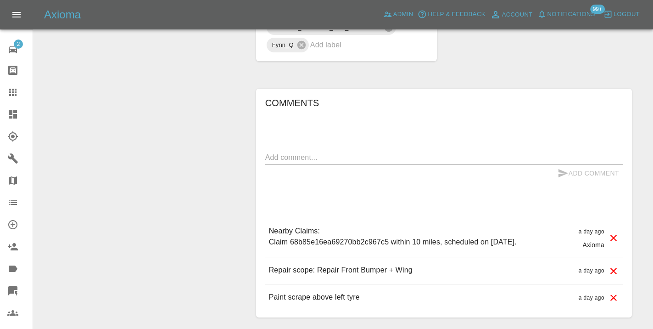
scroll to position [779, 0]
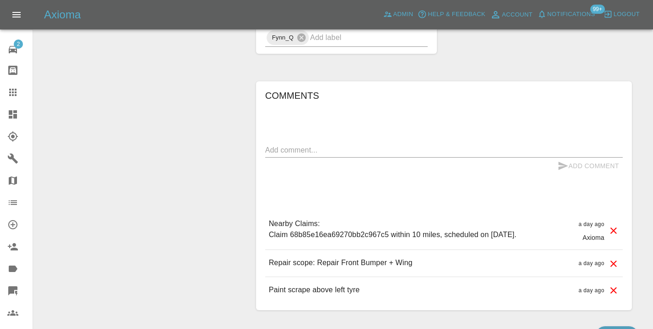
click at [289, 145] on textarea at bounding box center [444, 150] width 358 height 11
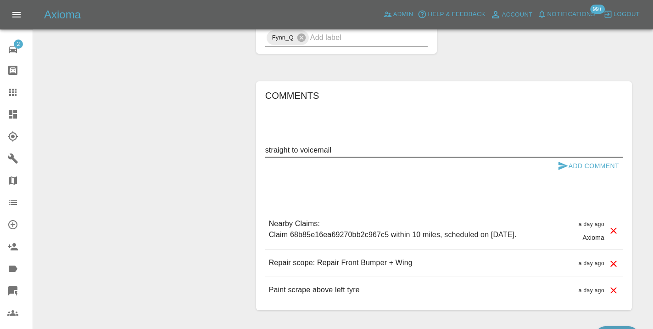
type textarea "straight to voicemail"
click at [585, 162] on button "Add Comment" at bounding box center [588, 166] width 69 height 17
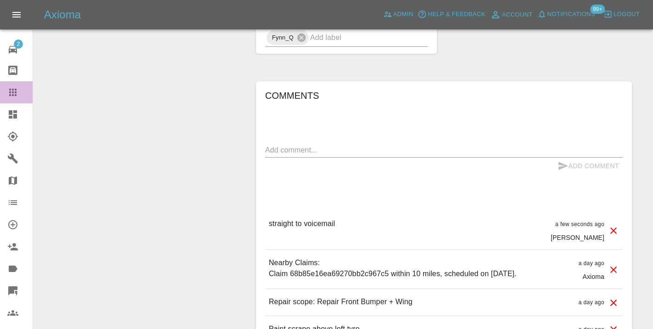
click at [13, 95] on icon at bounding box center [12, 92] width 7 height 7
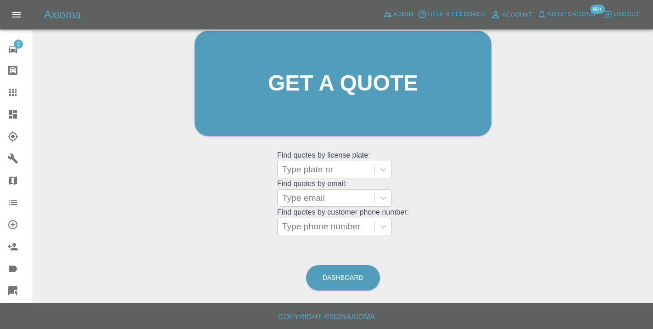
scroll to position [101, 0]
click at [334, 276] on link "Dashboard" at bounding box center [343, 277] width 74 height 25
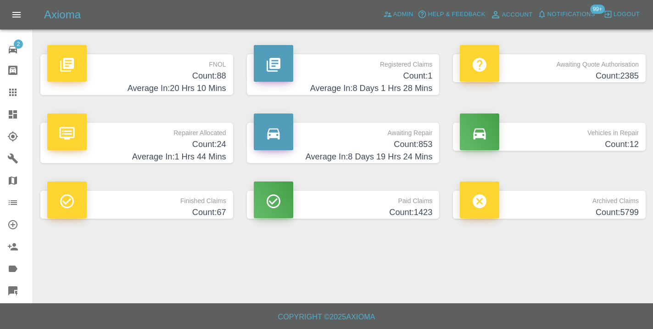
click at [405, 157] on h4 "Average In: 8 Days 19 Hrs 24 Mins" at bounding box center [343, 157] width 179 height 12
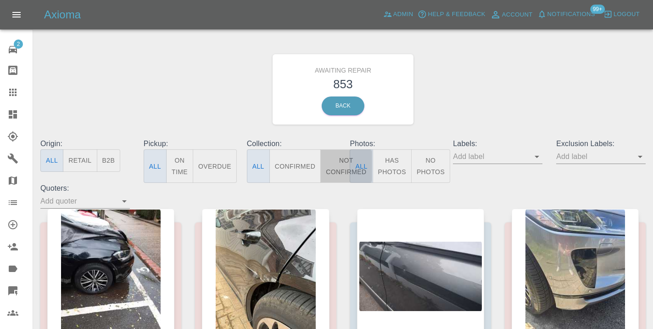
click at [344, 157] on button "Not Confirmed" at bounding box center [346, 166] width 51 height 34
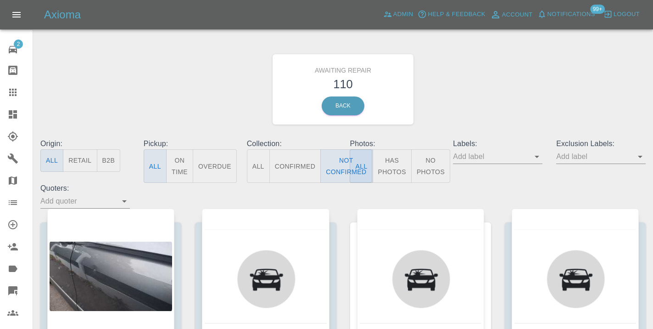
click at [478, 88] on div "Awaiting Repair 110 Back" at bounding box center [343, 89] width 619 height 98
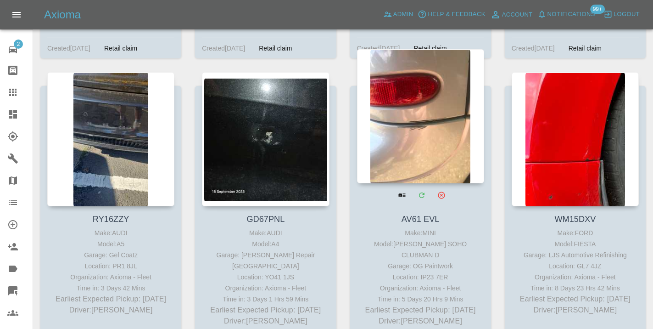
scroll to position [4142, 0]
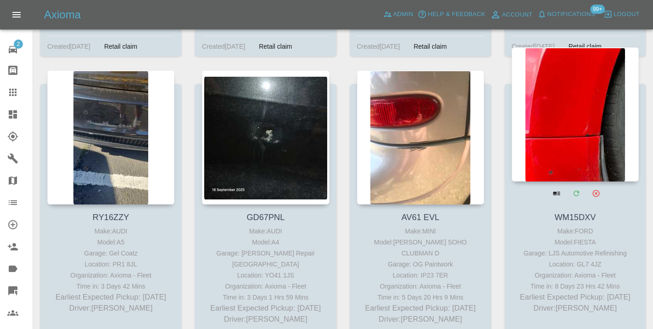
click at [586, 101] on div at bounding box center [575, 114] width 127 height 134
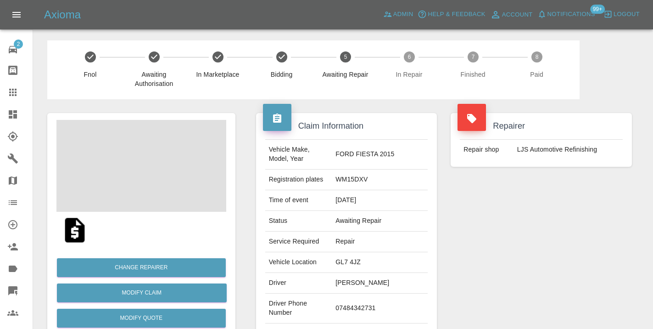
click at [354, 309] on td "07484342731" at bounding box center [380, 308] width 96 height 30
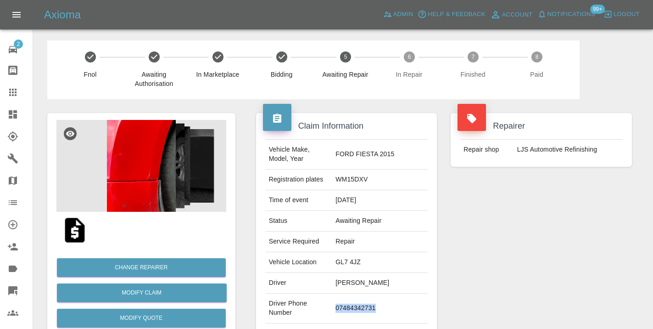
copy td "07484342731"
click at [567, 236] on div "Repairer Repair shop LJS Automotive Refinishing" at bounding box center [541, 236] width 195 height 274
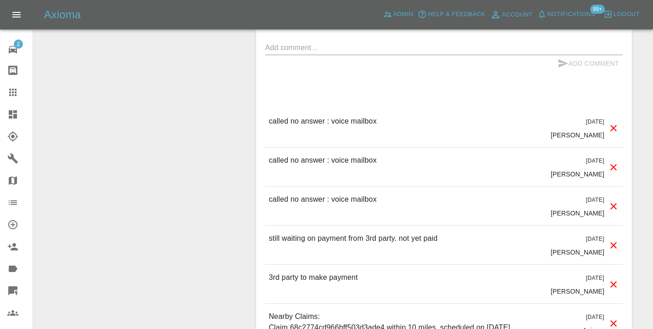
scroll to position [850, 0]
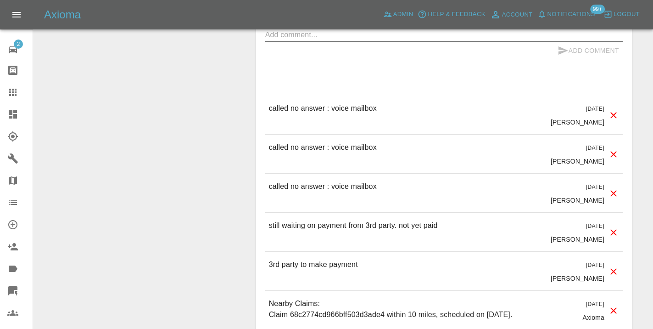
click at [298, 32] on textarea at bounding box center [444, 34] width 358 height 11
type textarea "called no answer"
click at [582, 49] on button "Add Comment" at bounding box center [588, 50] width 69 height 17
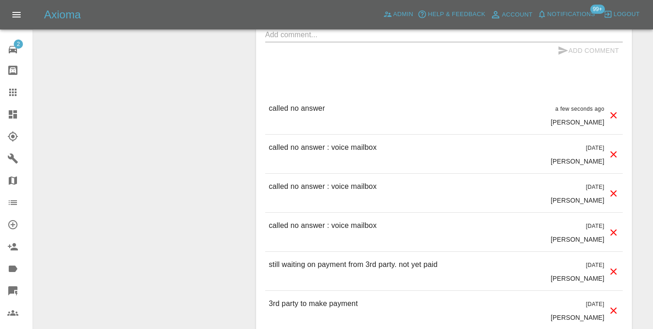
click at [11, 96] on icon at bounding box center [12, 92] width 11 height 11
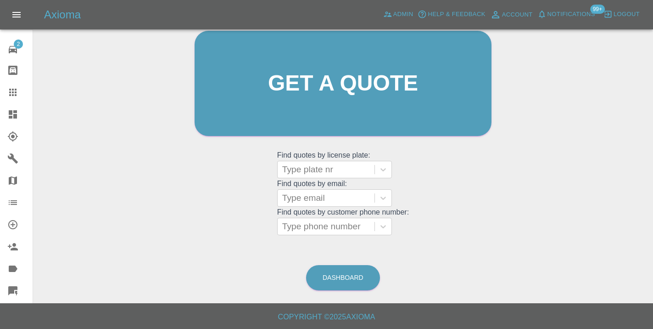
scroll to position [101, 0]
click at [363, 280] on link "Dashboard" at bounding box center [343, 277] width 74 height 25
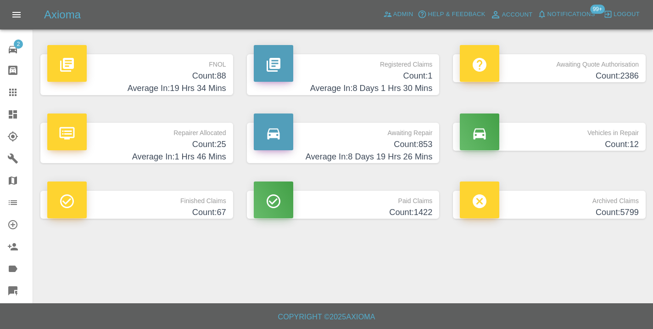
click at [422, 142] on h4 "Count: 853" at bounding box center [343, 144] width 179 height 12
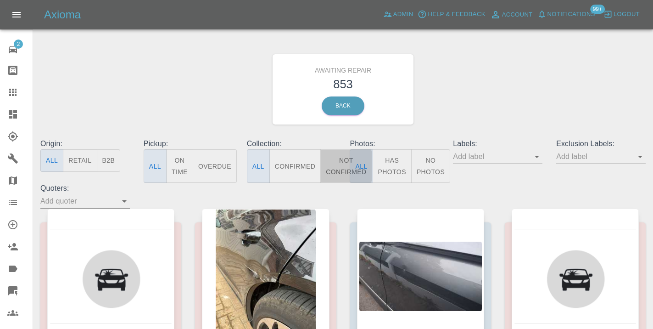
click at [339, 157] on button "Not Confirmed" at bounding box center [346, 166] width 51 height 34
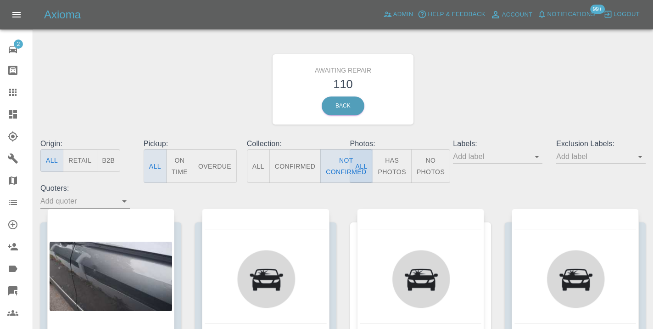
click at [450, 110] on div "Awaiting Repair 110 Back" at bounding box center [343, 89] width 619 height 98
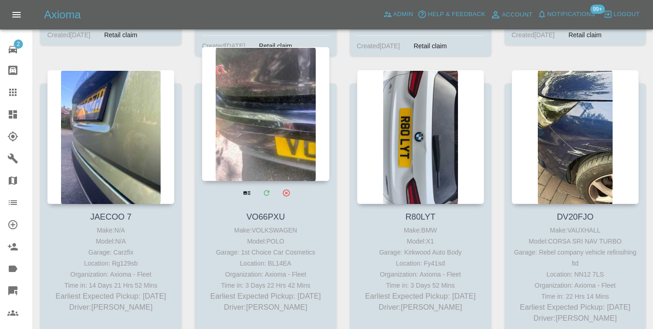
scroll to position [4442, 0]
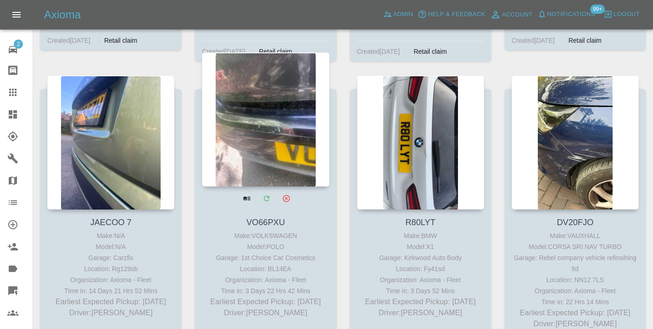
click at [293, 90] on div at bounding box center [265, 119] width 127 height 134
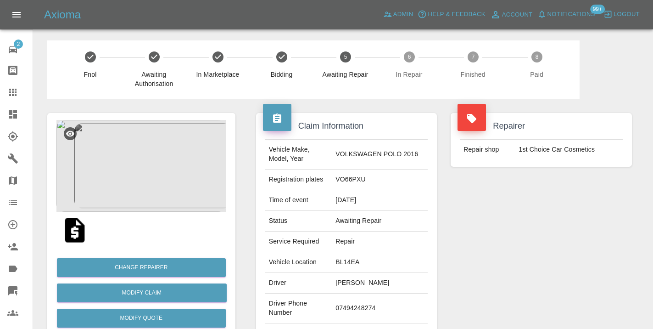
click at [367, 306] on td "07494248274" at bounding box center [380, 308] width 96 height 30
copy td "07494248274"
click at [509, 222] on div "Repairer Repair shop 1st Choice Car Cosmetics" at bounding box center [541, 236] width 195 height 274
click at [377, 300] on td "07494248274" at bounding box center [380, 308] width 96 height 30
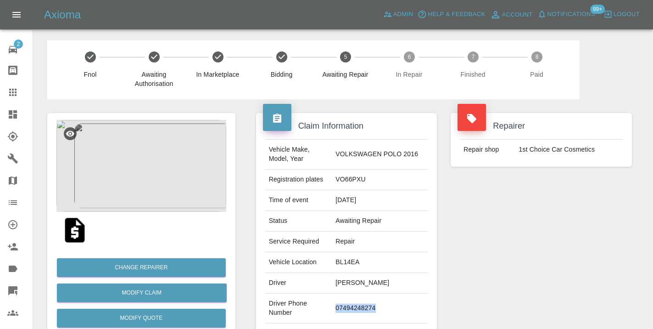
click at [377, 300] on td "07494248274" at bounding box center [380, 308] width 96 height 30
copy td "07494248274"
click at [634, 253] on div "Repairer Repair shop 1st Choice Car Cosmetics" at bounding box center [541, 236] width 195 height 274
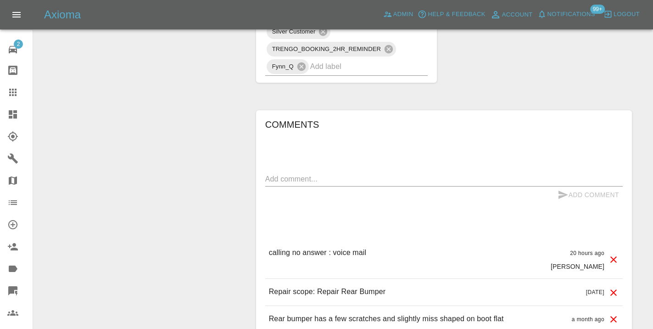
scroll to position [788, 0]
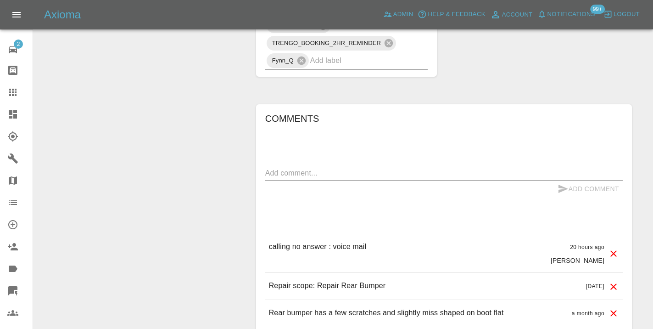
click at [20, 91] on div at bounding box center [20, 92] width 26 height 11
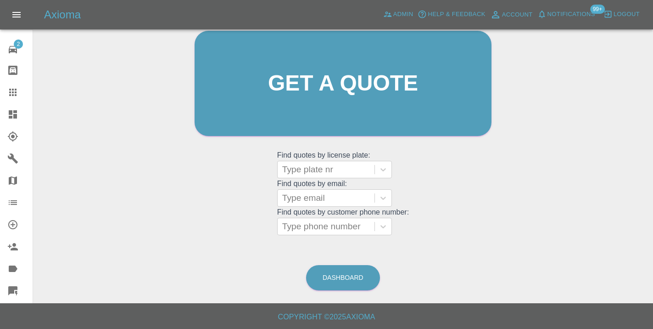
scroll to position [70, 0]
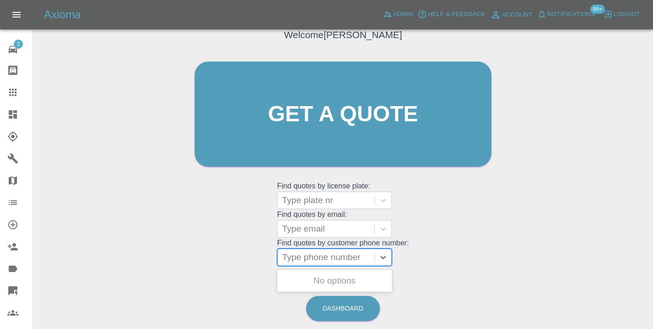
click at [316, 261] on div at bounding box center [326, 257] width 88 height 13
paste input "07495263467"
type input "07495263467"
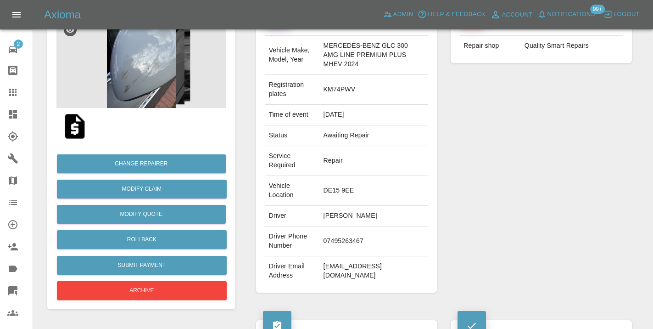
scroll to position [126, 0]
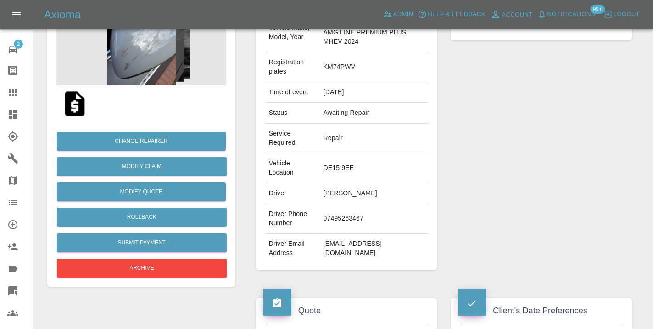
click at [348, 247] on td "wunsenhq@gmail.com" at bounding box center [374, 248] width 108 height 29
copy div "wunsenhq@gmail.com"
click at [551, 209] on div "Repairer Repair shop Quality Smart Repairs" at bounding box center [541, 128] width 195 height 311
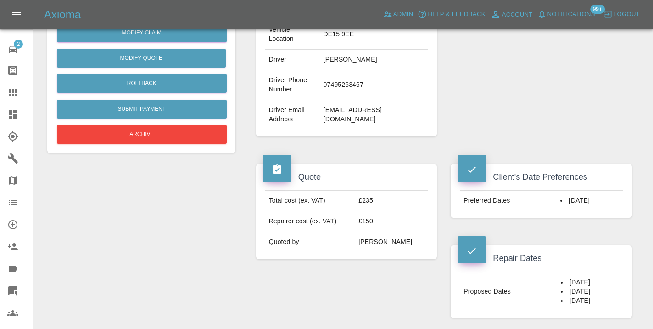
scroll to position [264, 0]
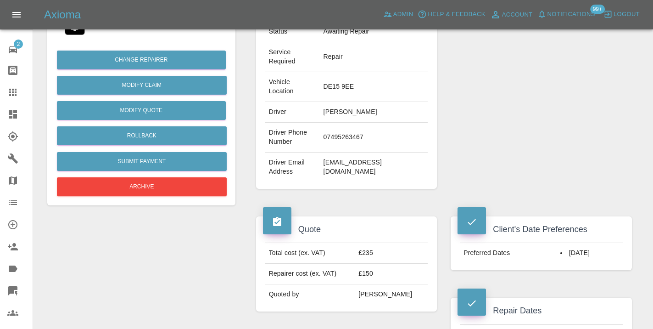
scroll to position [206, 0]
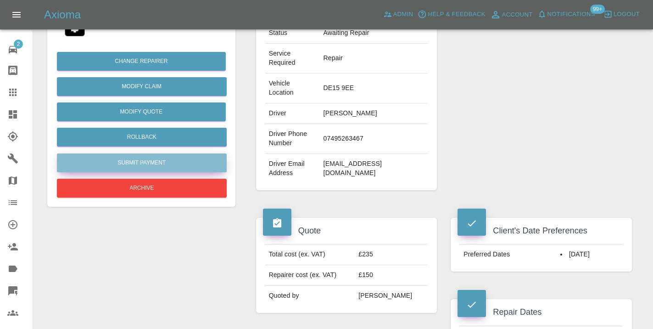
click at [141, 158] on button "Submit Payment" at bounding box center [142, 162] width 170 height 19
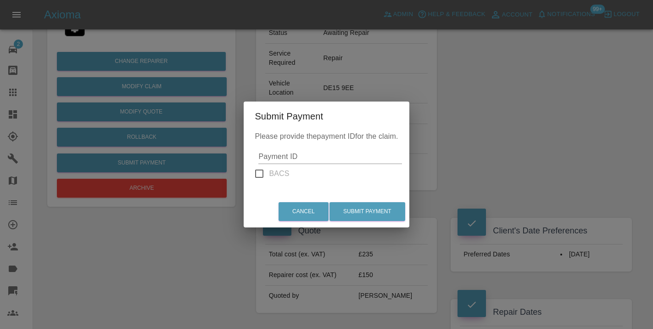
click at [268, 152] on input "Payment ID" at bounding box center [330, 156] width 143 height 15
paste input "pi_3SAtxJA4aDea5wMj0cALSddV"
type input "pi_3SAtxJA4aDea5wMj0cALSddV"
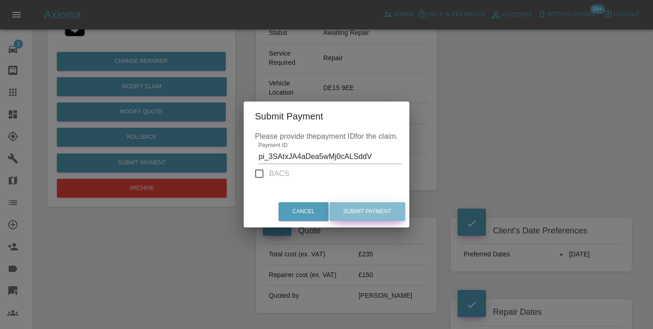
click at [378, 214] on button "Submit Payment" at bounding box center [368, 211] width 76 height 19
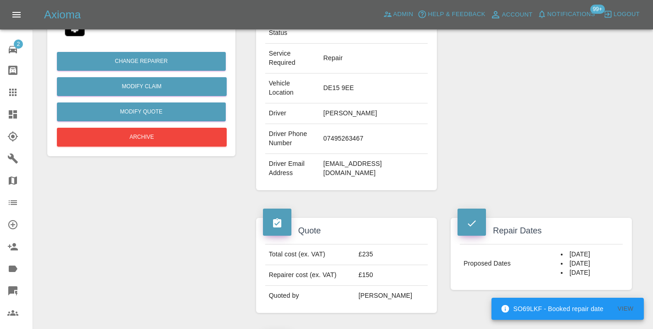
scroll to position [0, 0]
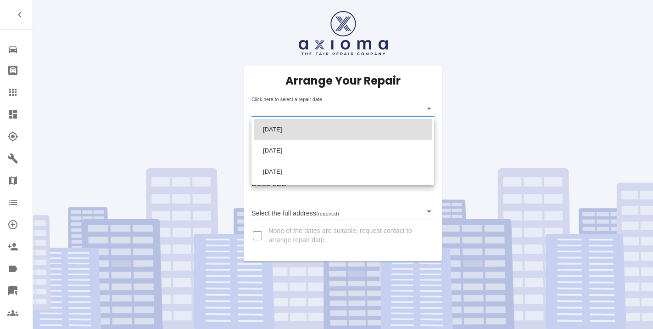
click at [279, 110] on body "Repair home Bodyshop home Claims Dashboard Explorer Garages Map Organization Cr…" at bounding box center [326, 164] width 653 height 329
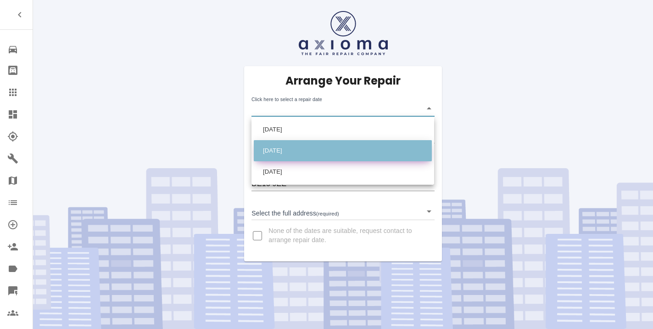
click at [283, 148] on li "[DATE]" at bounding box center [343, 150] width 178 height 21
type input "[DATE]T00:00:00.000Z"
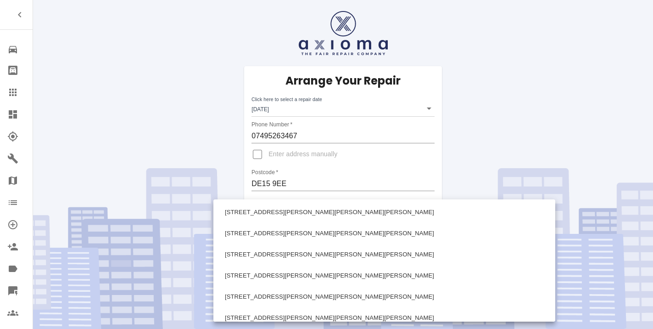
click at [289, 213] on body "Repair home Bodyshop home Claims Dashboard Explorer Garages Map Organization Cr…" at bounding box center [326, 164] width 653 height 329
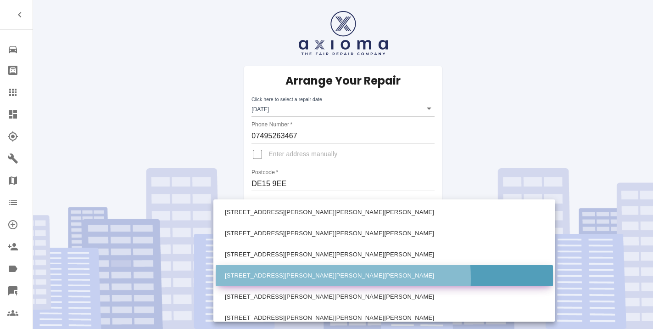
click at [290, 278] on li "[STREET_ADDRESS][PERSON_NAME][PERSON_NAME][PERSON_NAME]" at bounding box center [385, 275] width 338 height 21
type input "[STREET_ADDRESS][PERSON_NAME][PERSON_NAME][PERSON_NAME]"
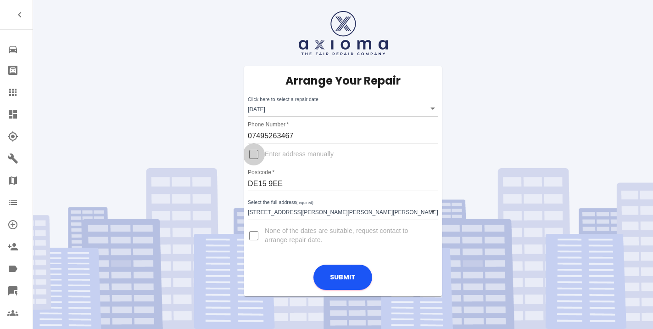
click at [255, 161] on input "Enter address manually" at bounding box center [254, 154] width 22 height 22
checkbox input "true"
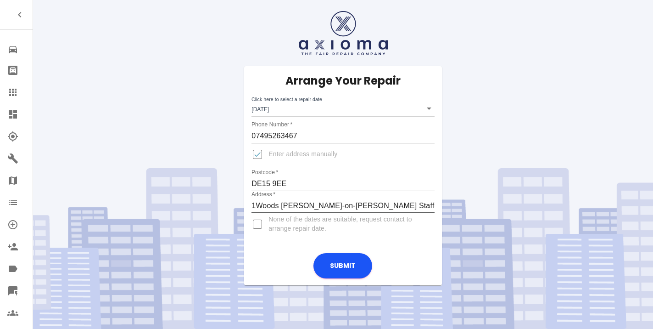
type input "[PERSON_NAME] [PERSON_NAME][GEOGRAPHIC_DATA][PERSON_NAME] Staffordshire"
click at [262, 157] on input "Enter address manually" at bounding box center [258, 154] width 22 height 22
checkbox input "false"
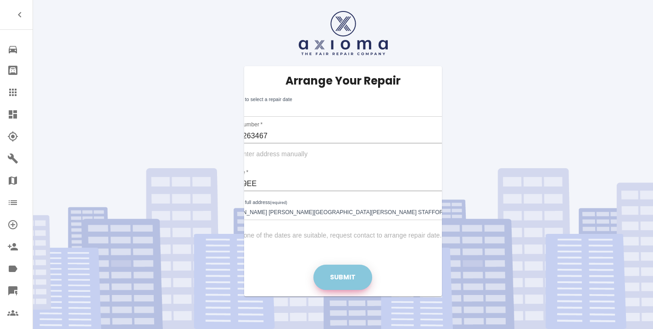
click at [350, 274] on button "Submit" at bounding box center [343, 277] width 59 height 25
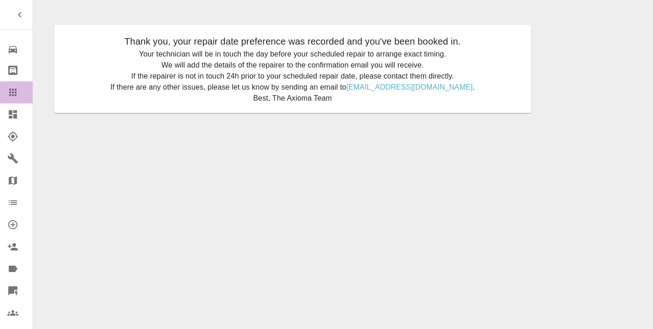
click at [14, 93] on icon at bounding box center [12, 92] width 11 height 11
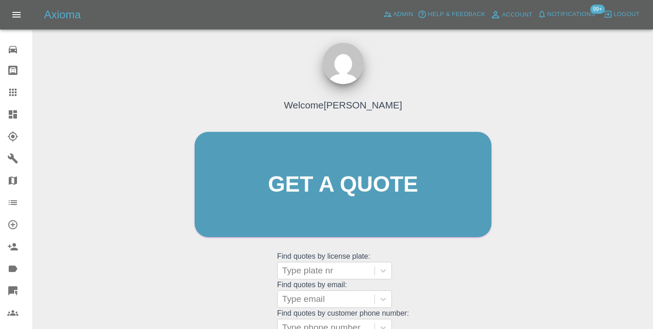
click at [512, 198] on div "Welcome [PERSON_NAME] Get a quote Get a quote Find quotes by license plate: Typ…" at bounding box center [343, 228] width 606 height 330
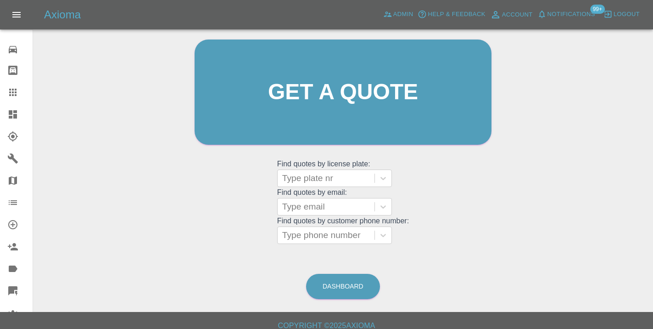
scroll to position [101, 0]
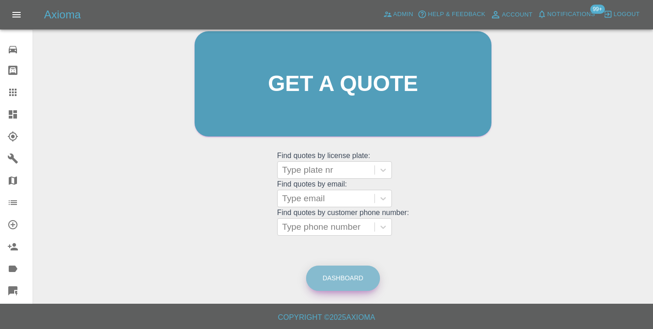
click at [365, 276] on link "Dashboard" at bounding box center [343, 277] width 74 height 25
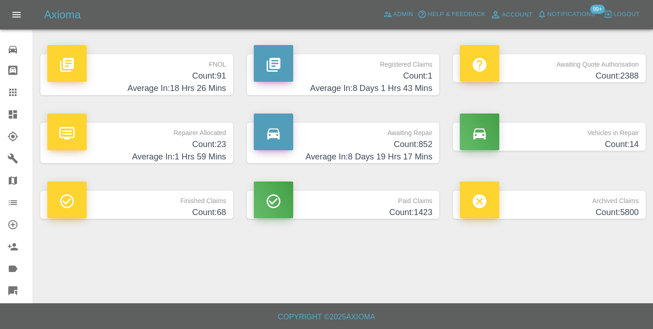
click at [411, 148] on h4 "Count: 852" at bounding box center [343, 144] width 179 height 12
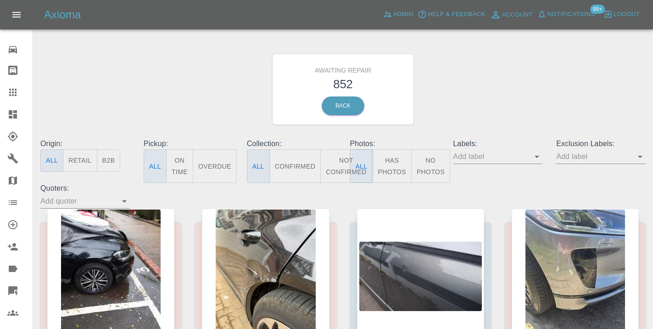
click at [343, 159] on button "Not Confirmed" at bounding box center [346, 166] width 51 height 34
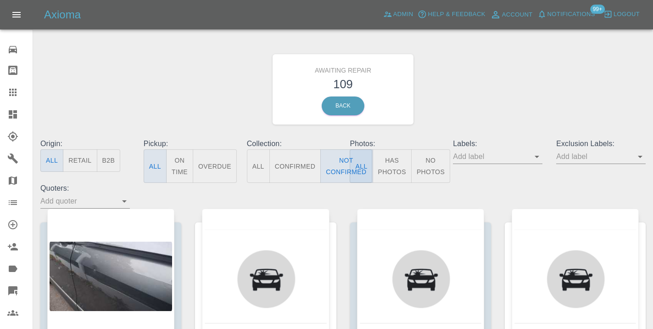
click at [560, 67] on div "Awaiting Repair 109 Back" at bounding box center [343, 89] width 619 height 98
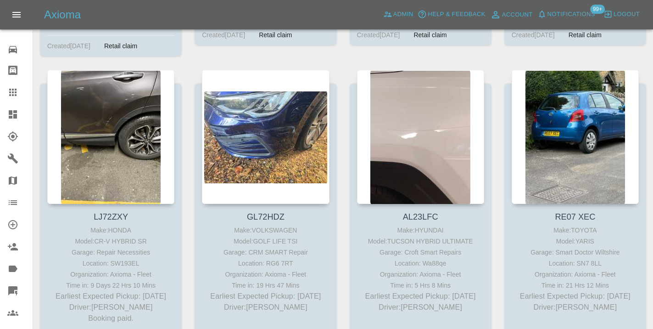
scroll to position [5378, 0]
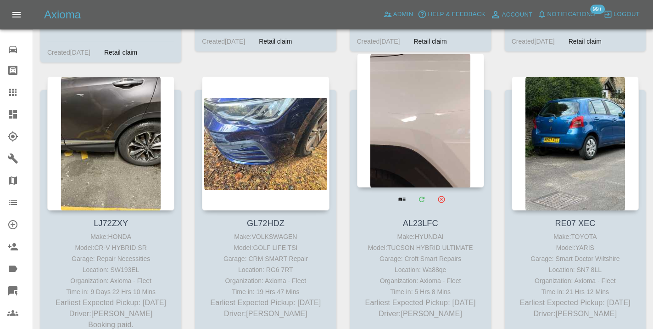
click at [446, 123] on div at bounding box center [420, 120] width 127 height 134
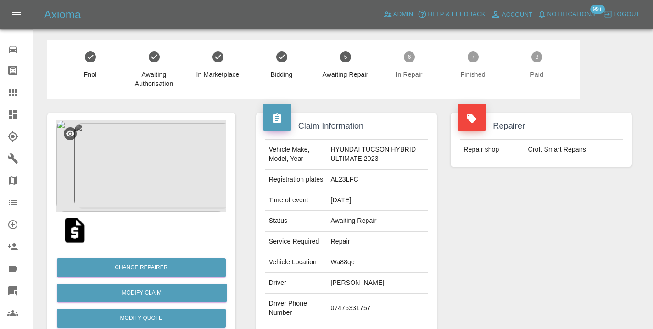
click at [345, 317] on td "07476331757" at bounding box center [377, 308] width 101 height 30
copy td "07476331757"
click at [552, 242] on div "Repairer Repair shop Croft Smart Repairs" at bounding box center [541, 236] width 195 height 274
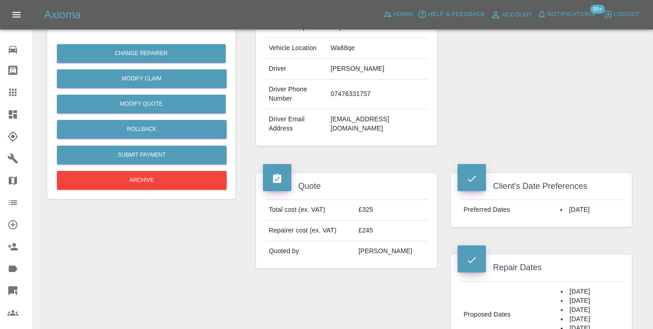
scroll to position [190, 0]
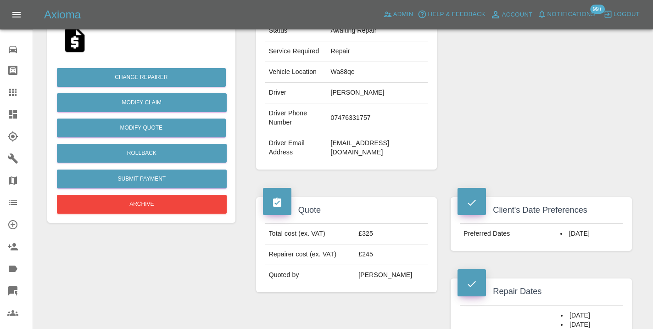
click at [387, 156] on td "alanleather501@gmail.com" at bounding box center [377, 147] width 101 height 29
copy div "alanleather501@gmail.com"
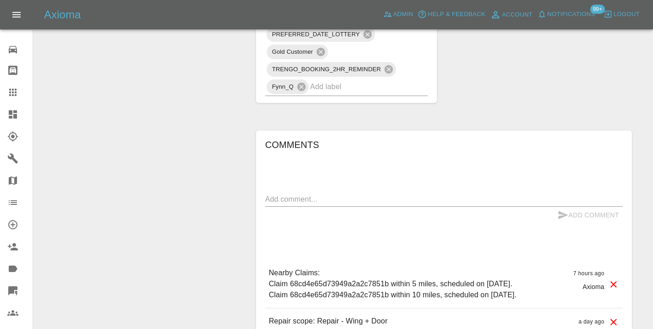
scroll to position [674, 0]
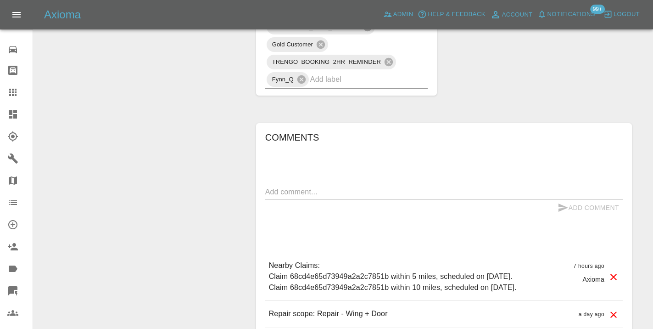
click at [294, 197] on textarea at bounding box center [444, 191] width 358 height 11
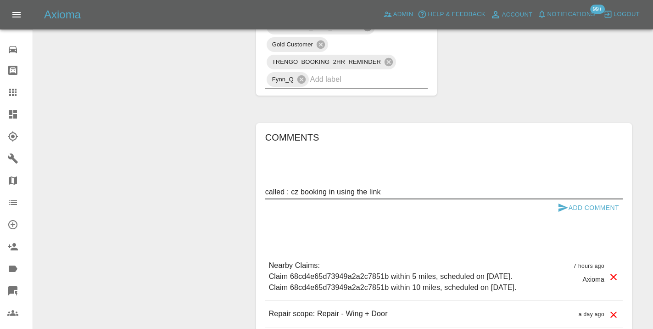
click at [299, 197] on textarea "called : cz booking in using the link" at bounding box center [444, 191] width 358 height 11
type textarea "called : cx booking in using the link"
click at [560, 212] on icon "submit" at bounding box center [564, 207] width 10 height 8
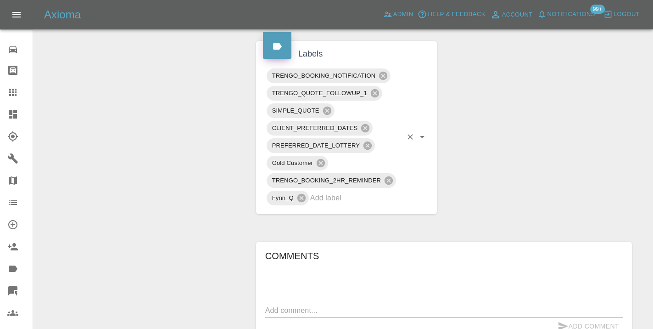
scroll to position [554, 0]
click at [349, 206] on input "text" at bounding box center [356, 199] width 92 height 14
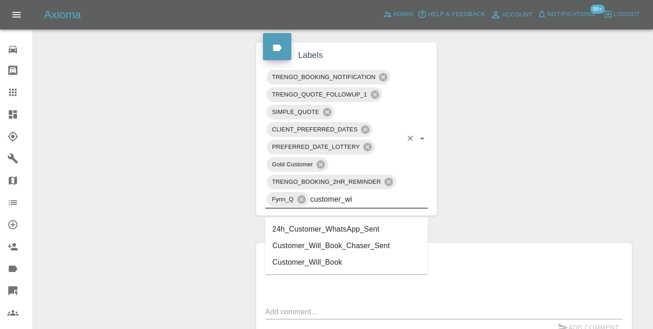
type input "customer_wil"
click at [345, 242] on li "Customer_Will_Book" at bounding box center [346, 245] width 163 height 17
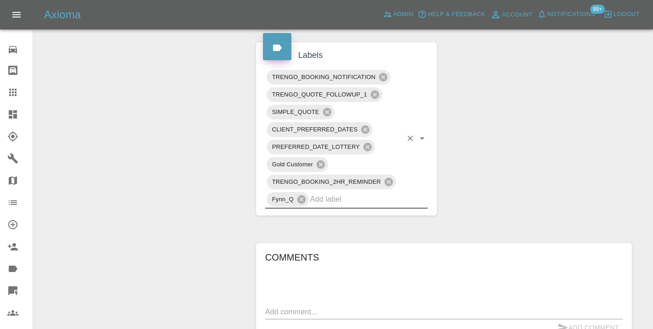
click at [166, 134] on div "Change Repairer Modify Claim Modify Quote Rollback Submit Payment Archive" at bounding box center [141, 39] width 202 height 988
click at [15, 94] on icon at bounding box center [12, 92] width 11 height 11
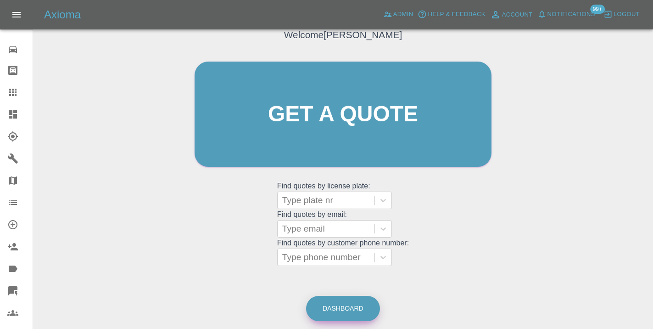
click at [344, 307] on link "Dashboard" at bounding box center [343, 308] width 74 height 25
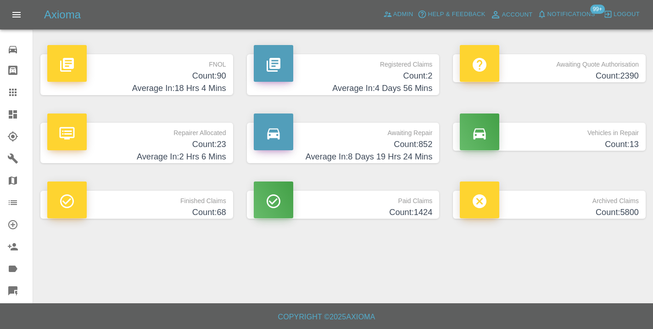
click at [395, 147] on h4 "Count: 852" at bounding box center [343, 144] width 179 height 12
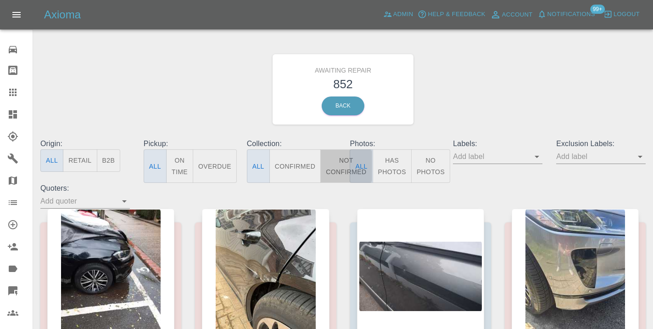
click at [339, 162] on button "Not Confirmed" at bounding box center [346, 166] width 51 height 34
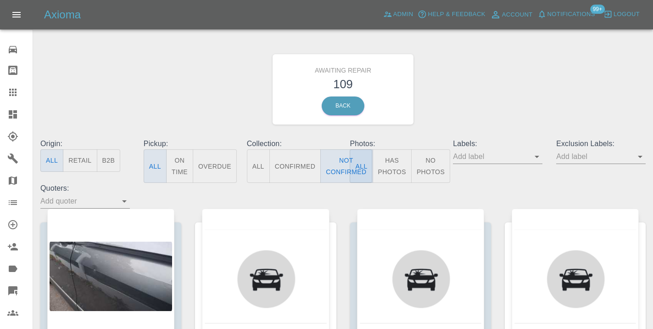
click at [468, 101] on div "Awaiting Repair 109 Back" at bounding box center [343, 89] width 619 height 98
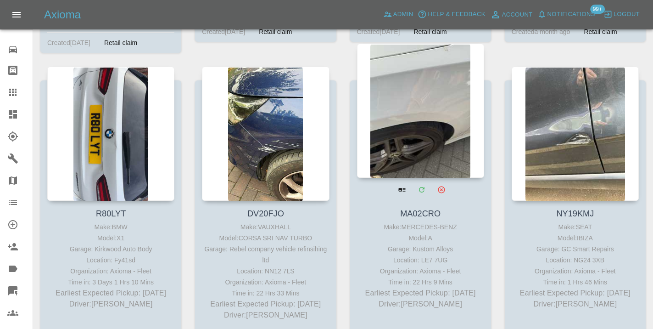
scroll to position [4468, 0]
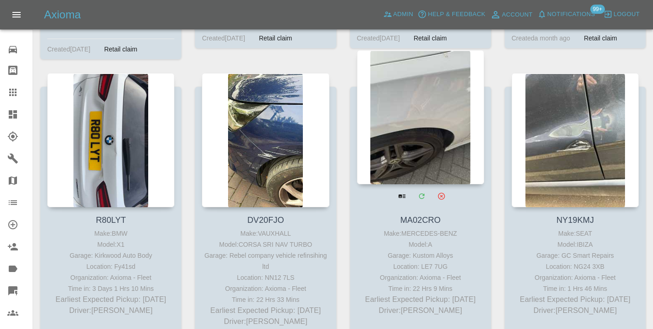
click at [420, 111] on div at bounding box center [420, 117] width 127 height 134
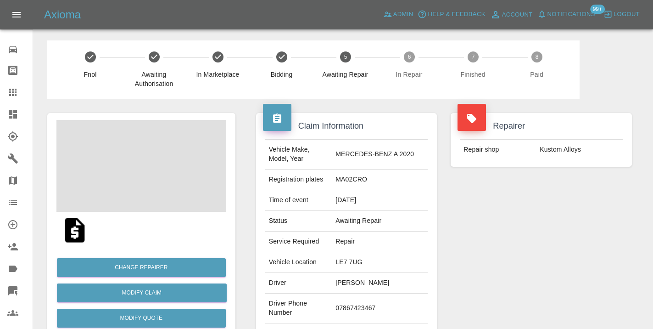
click at [375, 304] on td "07867423467" at bounding box center [380, 308] width 96 height 30
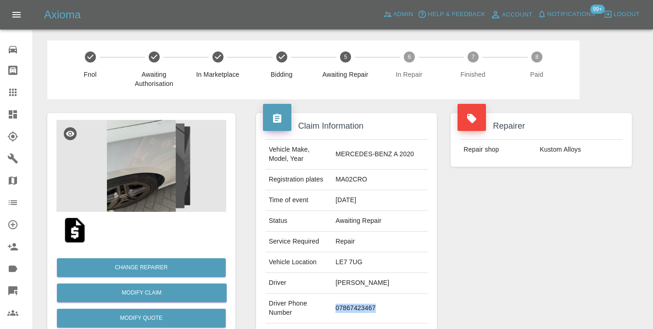
click at [375, 304] on td "07867423467" at bounding box center [380, 308] width 96 height 30
copy td "07867423467"
click at [505, 251] on div "Repairer Repair shop Kustom Alloys" at bounding box center [541, 236] width 195 height 274
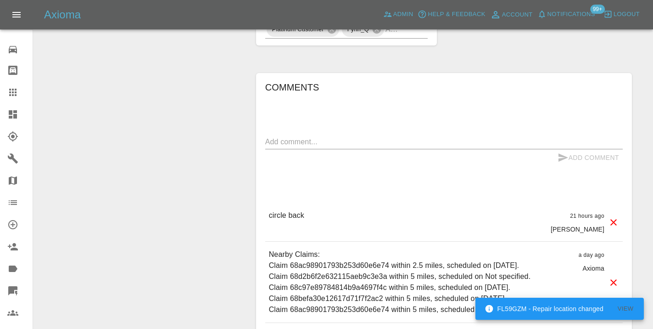
scroll to position [817, 0]
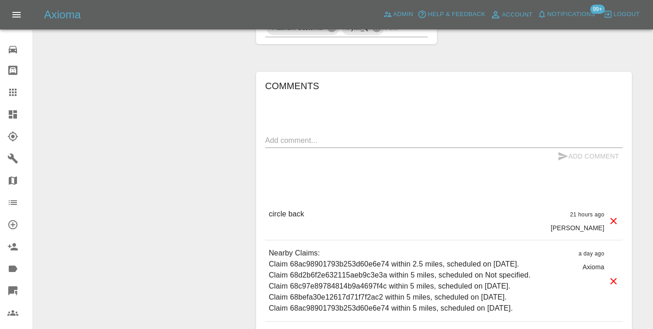
click at [288, 135] on textarea at bounding box center [444, 140] width 358 height 11
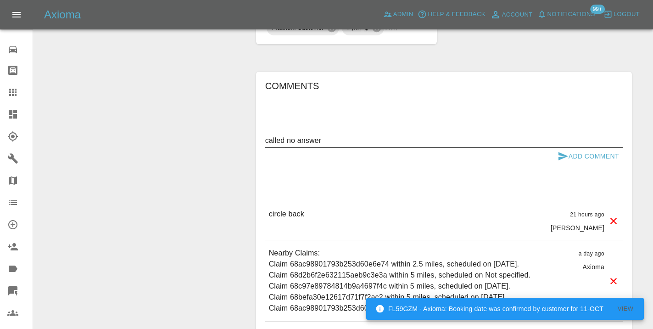
type textarea "called no answer"
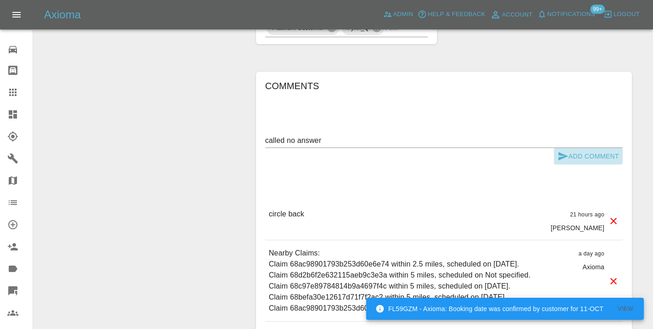
click at [558, 151] on icon "submit" at bounding box center [563, 156] width 11 height 11
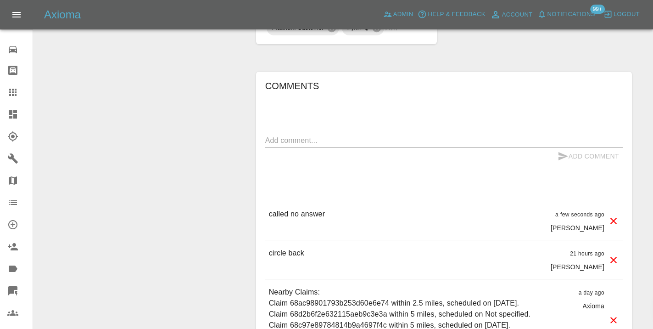
click at [11, 93] on icon at bounding box center [12, 92] width 7 height 7
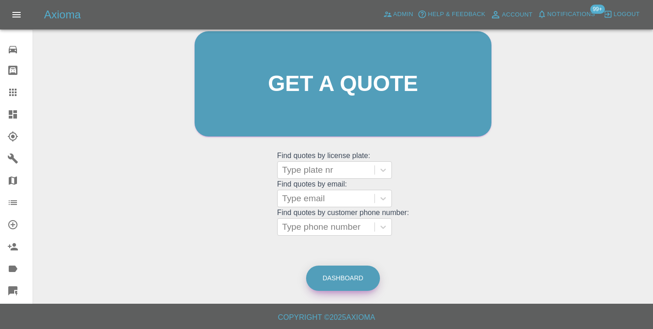
click at [344, 274] on link "Dashboard" at bounding box center [343, 277] width 74 height 25
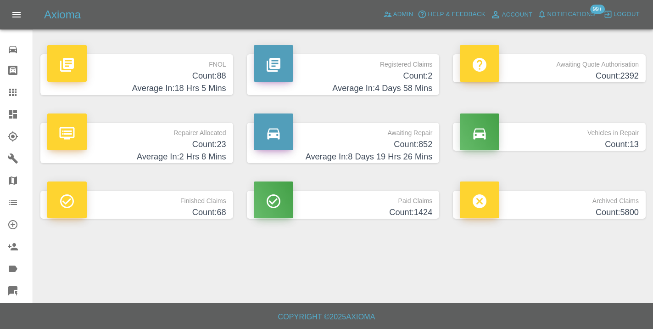
click at [411, 136] on p "Awaiting Repair" at bounding box center [343, 131] width 179 height 16
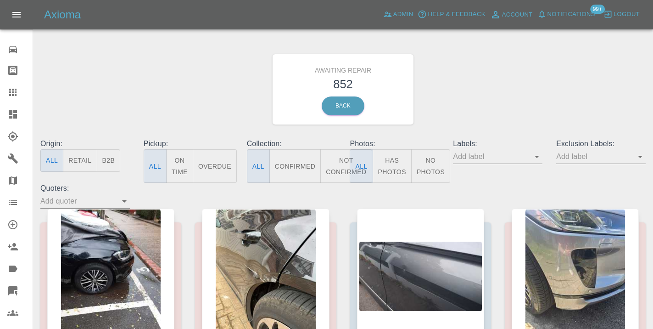
click at [340, 165] on button "Not Confirmed" at bounding box center [346, 166] width 51 height 34
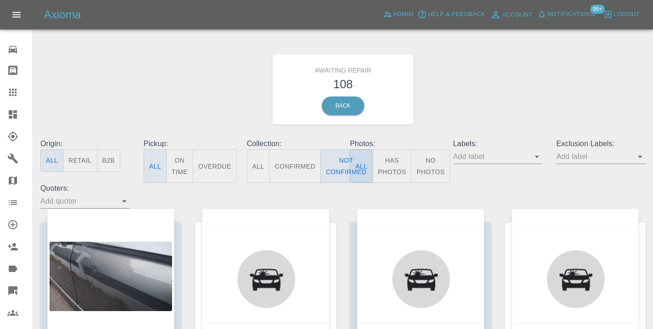
click at [501, 119] on div "Awaiting Repair 108 Back" at bounding box center [343, 89] width 619 height 98
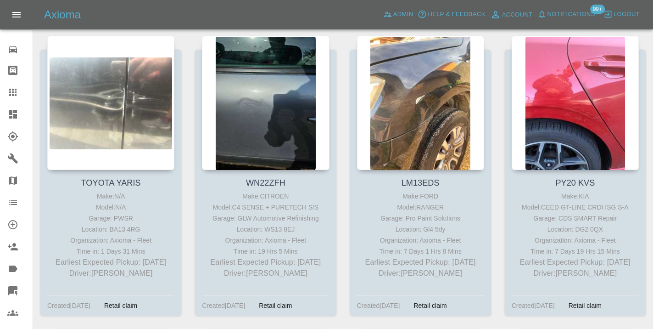
scroll to position [3316, 0]
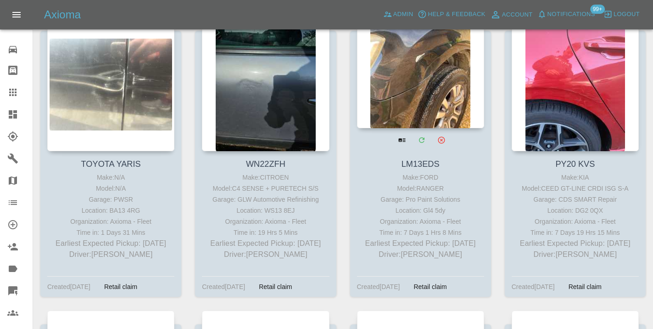
click at [432, 126] on div at bounding box center [420, 61] width 127 height 134
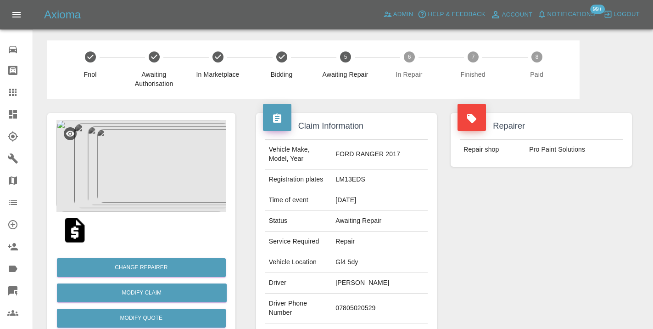
click at [378, 294] on td "07805020529" at bounding box center [380, 308] width 96 height 30
copy td "07805020529"
click at [506, 235] on div "Repairer Repair shop Pro Paint Solutions" at bounding box center [541, 236] width 195 height 274
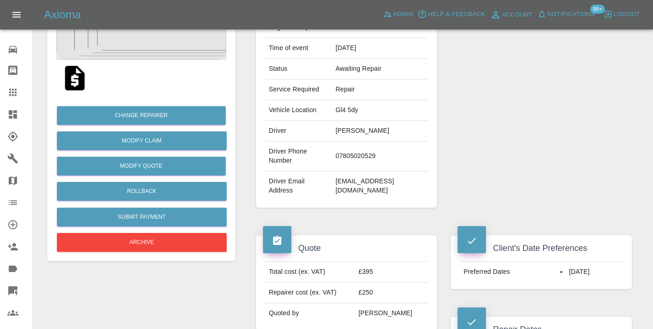
scroll to position [151, 0]
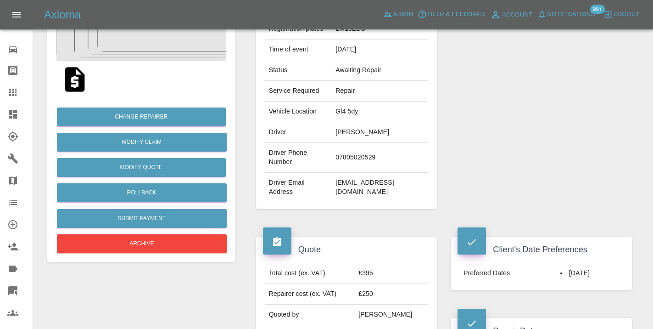
click at [389, 143] on td "07805020529" at bounding box center [380, 158] width 96 height 30
copy td "07805020529"
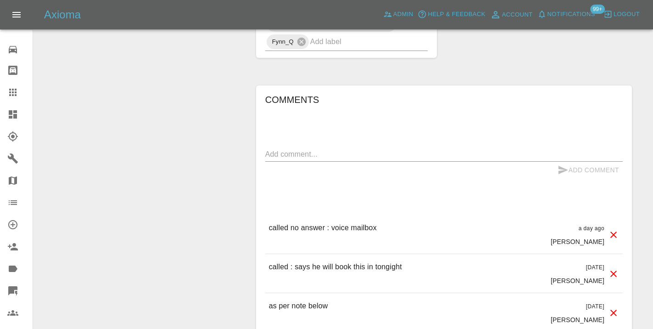
scroll to position [835, 0]
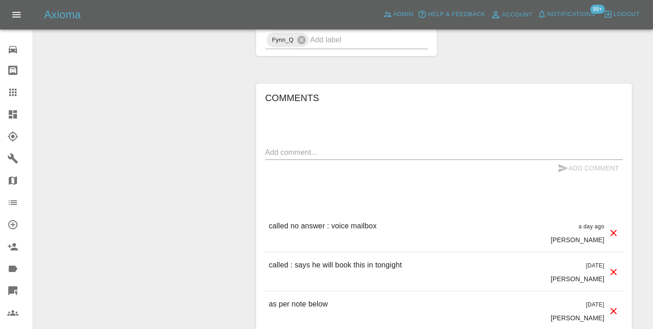
click at [364, 220] on p "called no answer : voice mailbox" at bounding box center [323, 225] width 108 height 11
copy p "called no answer : voice mailbox"
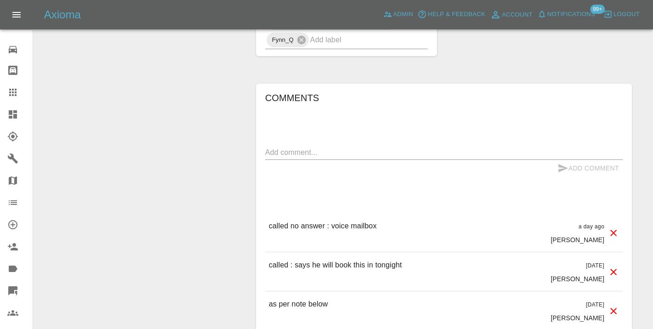
click at [345, 147] on textarea at bounding box center [444, 152] width 358 height 11
paste textarea "called no answer : voice mailbox"
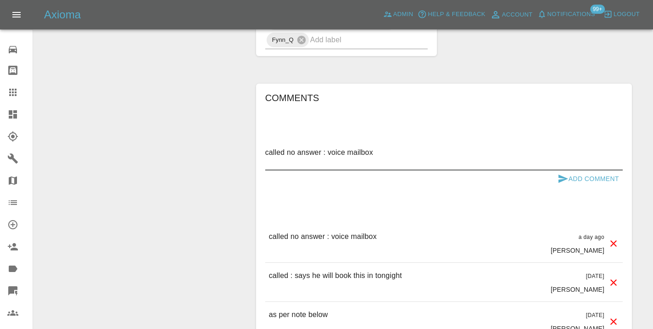
type textarea "called no answer : voice mailbox"
click at [562, 173] on icon "submit" at bounding box center [563, 178] width 11 height 11
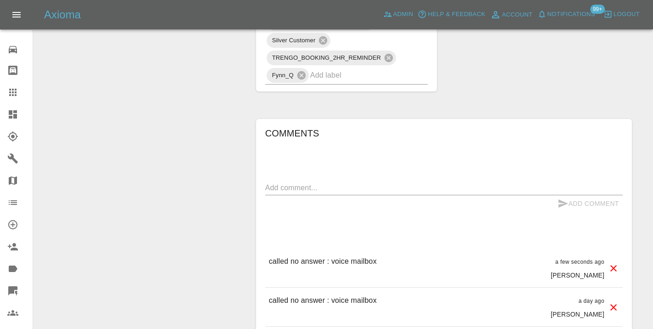
scroll to position [808, 0]
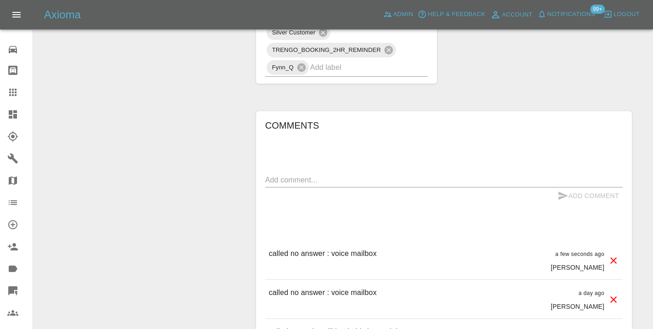
click at [17, 92] on icon at bounding box center [12, 92] width 11 height 11
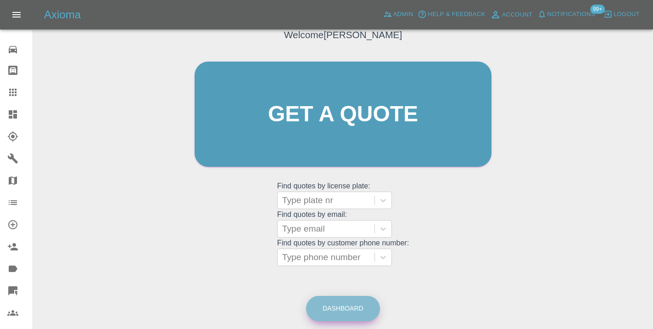
click at [366, 301] on link "Dashboard" at bounding box center [343, 308] width 74 height 25
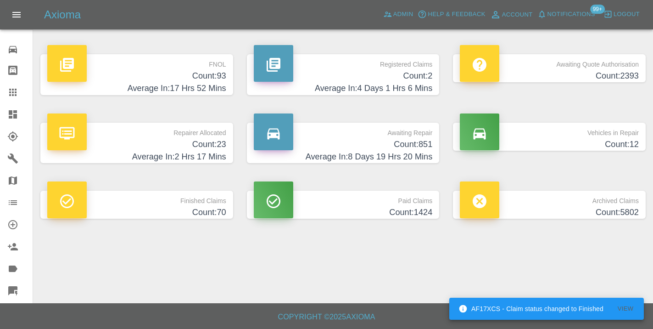
click at [399, 151] on h4 "Average In: 8 Days 19 Hrs 20 Mins" at bounding box center [343, 157] width 179 height 12
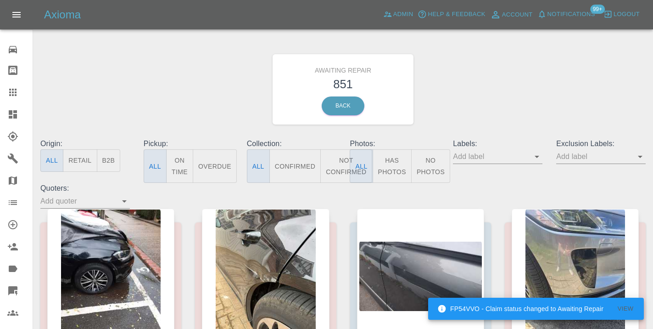
click at [342, 166] on button "Not Confirmed" at bounding box center [346, 166] width 51 height 34
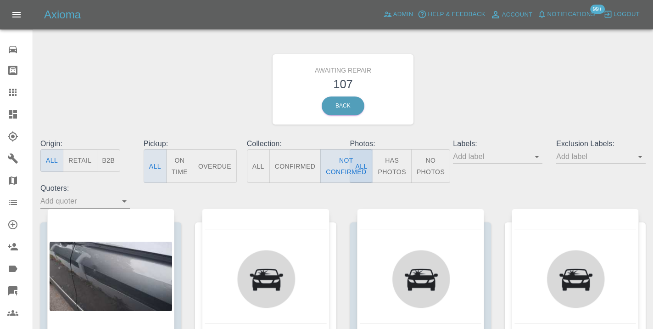
click at [464, 101] on div "Awaiting Repair 107 Back" at bounding box center [343, 89] width 619 height 98
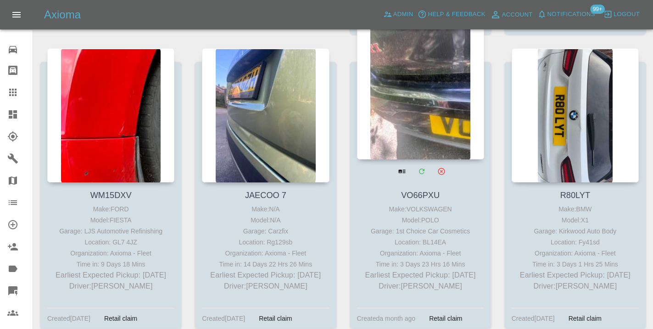
scroll to position [4127, 0]
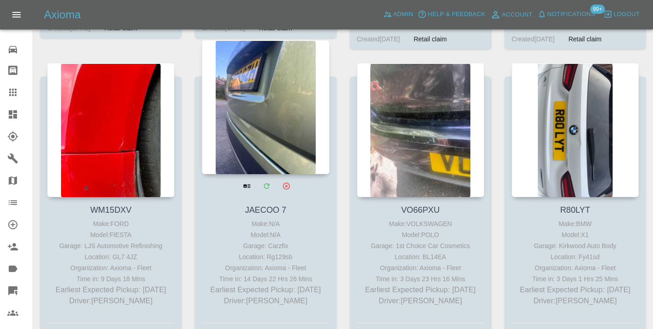
click at [257, 107] on div at bounding box center [265, 107] width 127 height 134
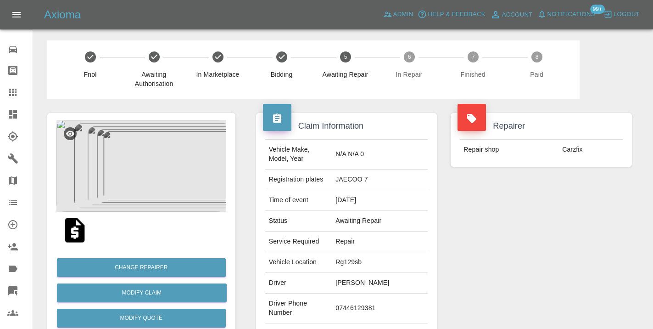
click at [360, 301] on td "07446129381" at bounding box center [380, 308] width 96 height 30
copy td "07446129381"
click at [487, 260] on div "Repairer Repair shop Carzfix" at bounding box center [541, 236] width 195 height 274
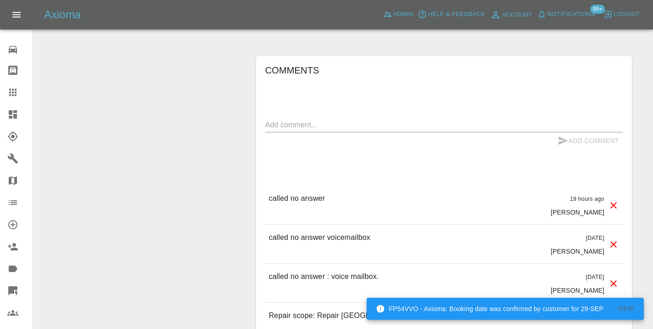
scroll to position [741, 0]
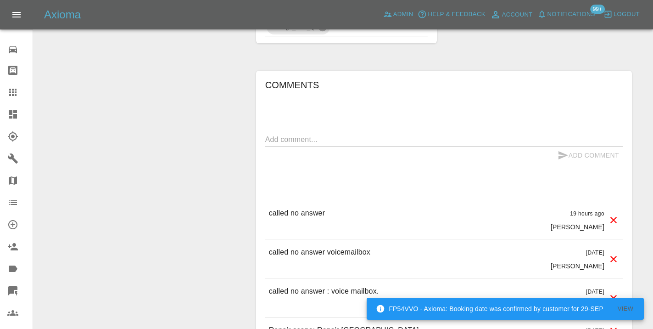
click at [295, 134] on textarea at bounding box center [444, 139] width 358 height 11
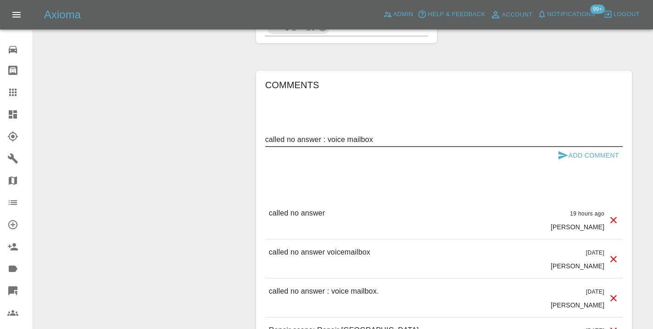
type textarea "called no answer : voice mailbox"
click at [552, 147] on div "Add Comment" at bounding box center [444, 155] width 358 height 17
click at [562, 150] on icon "submit" at bounding box center [563, 155] width 11 height 11
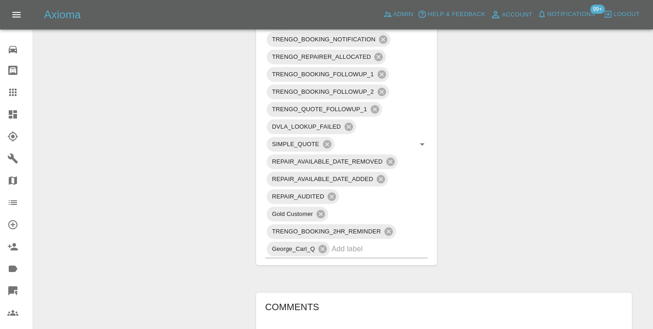
scroll to position [521, 0]
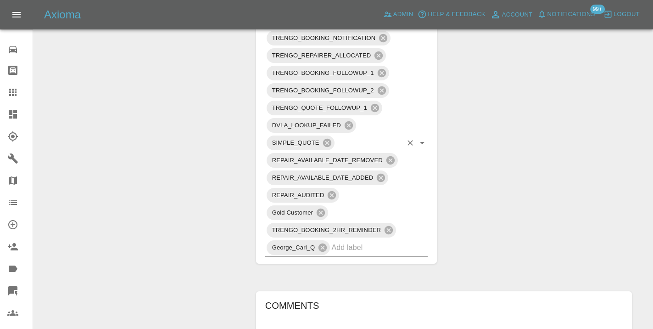
click at [356, 240] on input "text" at bounding box center [367, 247] width 71 height 14
type input "no_respo"
click at [319, 265] on li "NO_RESPONSE_FROM_CUSTOMER" at bounding box center [346, 266] width 163 height 17
click at [241, 169] on div "Change Repairer Modify Claim Modify Quote Rollback Submit Payment Archive" at bounding box center [141, 114] width 202 height 1072
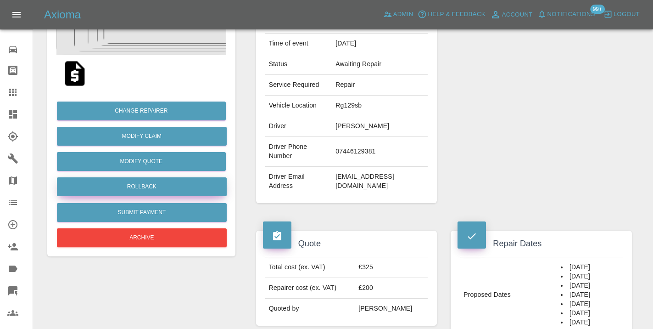
scroll to position [153, 0]
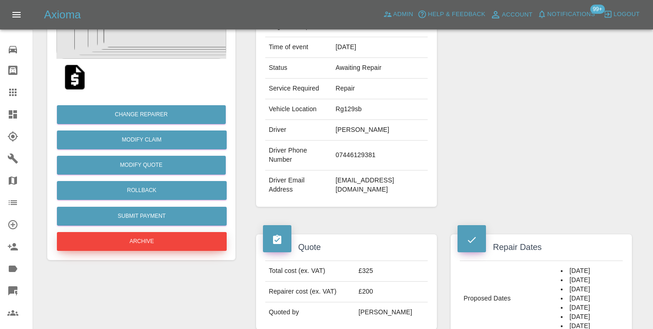
click at [165, 234] on button "Archive" at bounding box center [142, 241] width 170 height 19
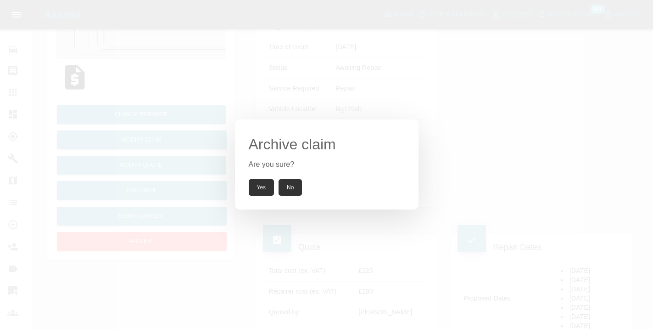
click at [261, 179] on button "Yes" at bounding box center [262, 187] width 26 height 17
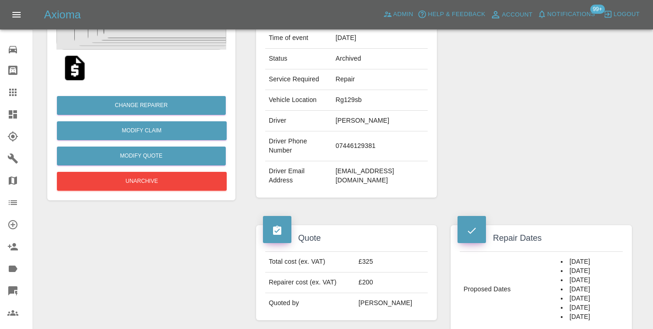
click at [15, 89] on icon at bounding box center [12, 92] width 7 height 7
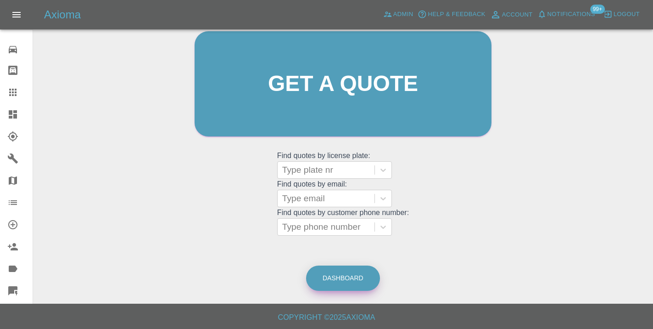
click at [344, 279] on link "Dashboard" at bounding box center [343, 277] width 74 height 25
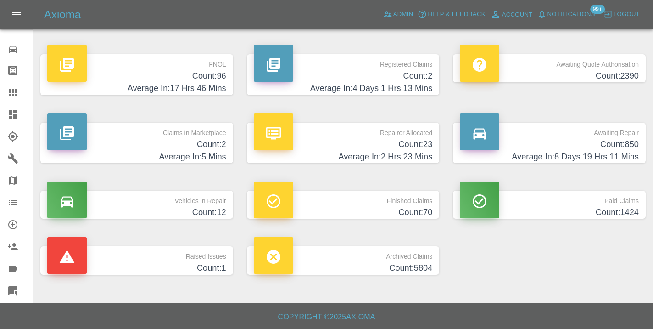
click at [604, 144] on h4 "Count: 850" at bounding box center [549, 144] width 179 height 12
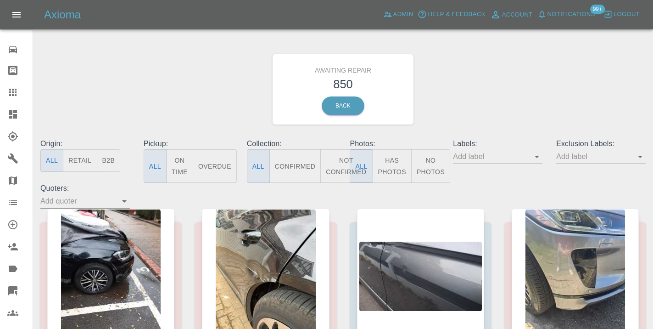
click at [344, 160] on button "Not Confirmed" at bounding box center [346, 166] width 51 height 34
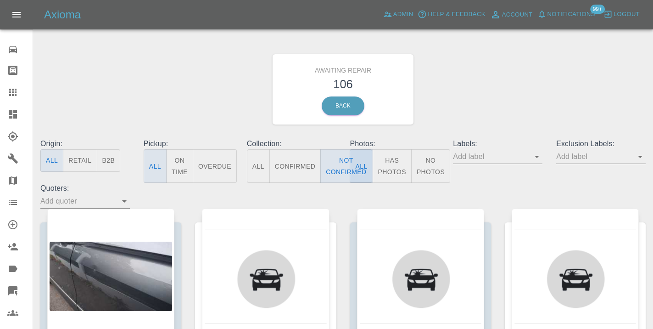
click at [531, 99] on div "Awaiting Repair 106 Back" at bounding box center [343, 89] width 619 height 98
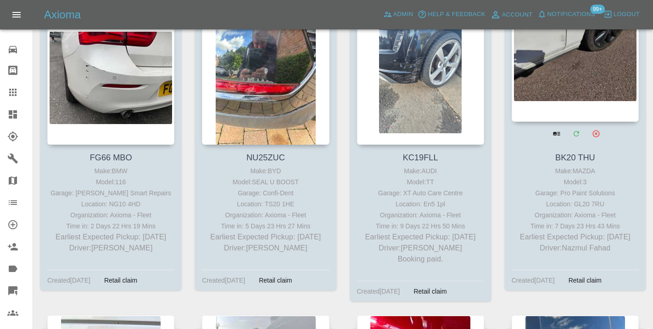
scroll to position [2361, 0]
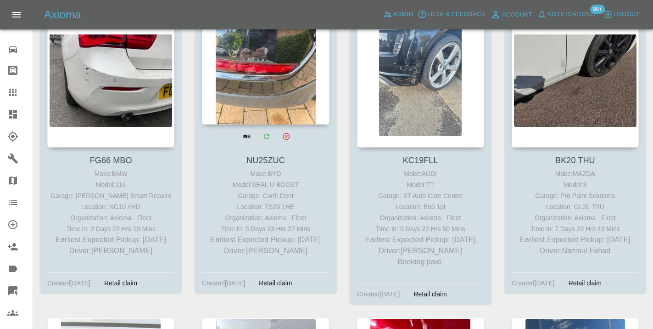
click at [267, 86] on div at bounding box center [265, 57] width 127 height 134
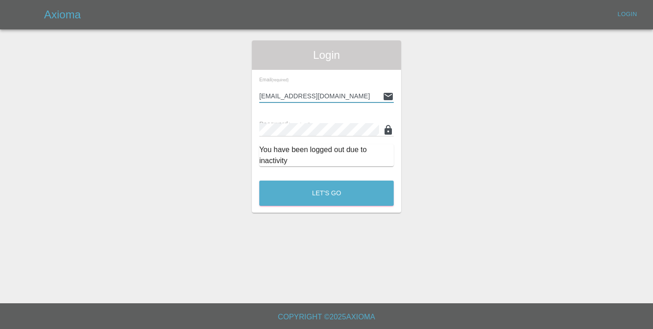
type input "[EMAIL_ADDRESS][DOMAIN_NAME]"
click at [326, 193] on button "Let's Go" at bounding box center [326, 192] width 135 height 25
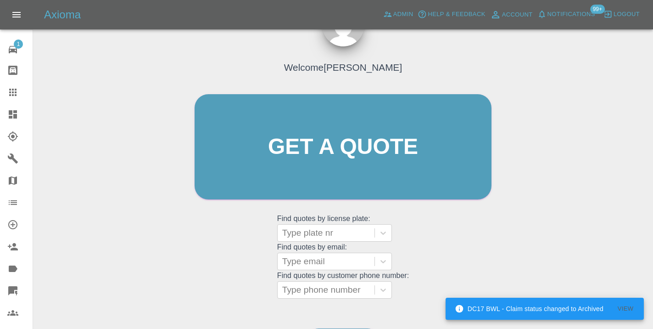
scroll to position [101, 0]
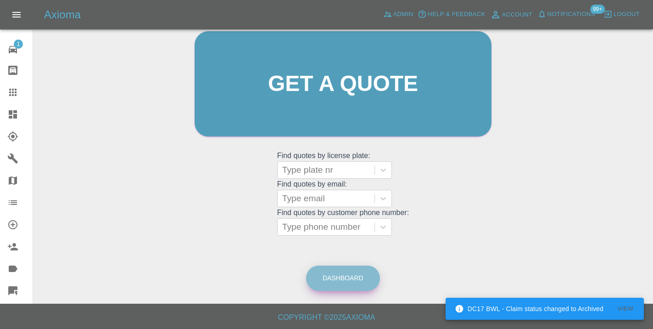
click at [349, 276] on link "Dashboard" at bounding box center [343, 277] width 74 height 25
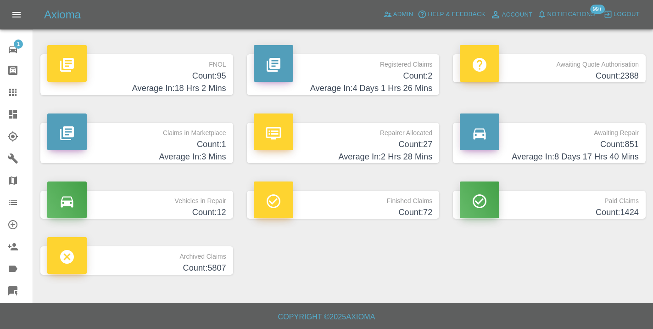
click at [620, 144] on h4 "Count: 851" at bounding box center [549, 144] width 179 height 12
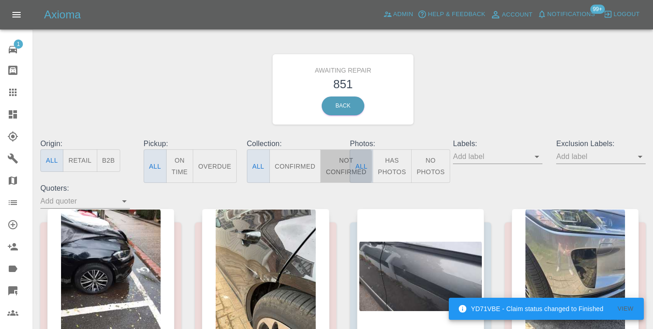
click at [341, 163] on button "Not Confirmed" at bounding box center [346, 166] width 51 height 34
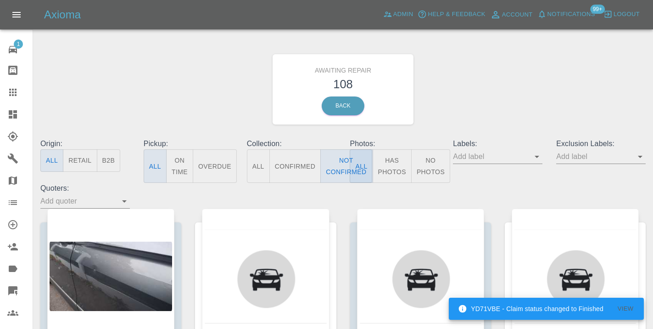
click at [552, 74] on div "Awaiting Repair 108 Back" at bounding box center [343, 89] width 619 height 98
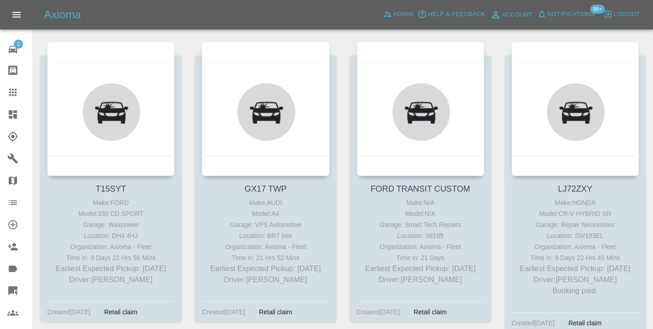
scroll to position [5073, 0]
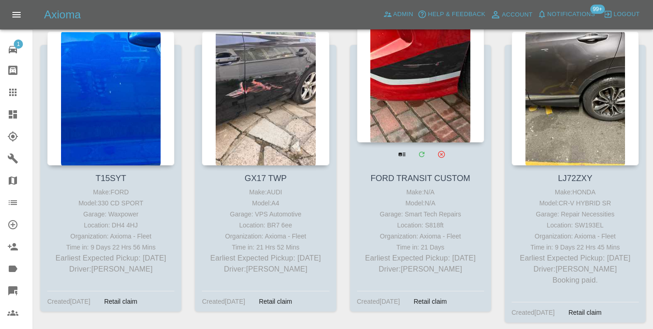
click at [451, 93] on div at bounding box center [420, 75] width 127 height 134
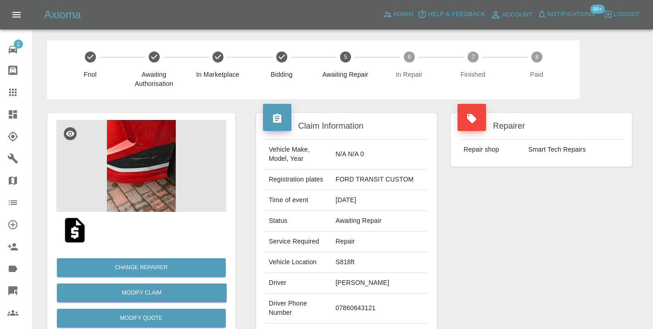
click at [363, 310] on td "07860643121" at bounding box center [380, 308] width 96 height 30
copy td "07860643121"
click at [449, 262] on div "Repairer Repair shop Smart Tech Repairs" at bounding box center [541, 236] width 195 height 274
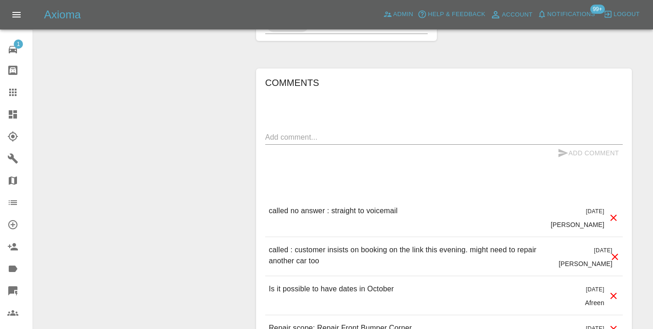
scroll to position [698, 0]
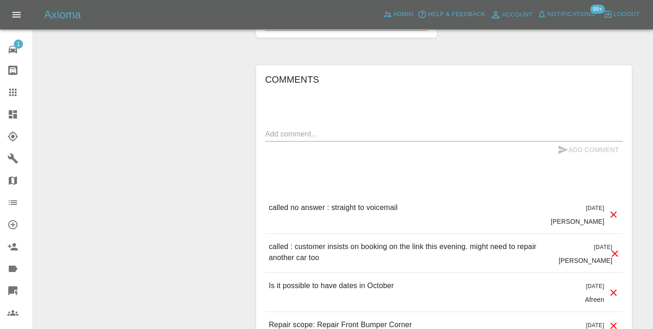
click at [308, 129] on textarea at bounding box center [444, 134] width 358 height 11
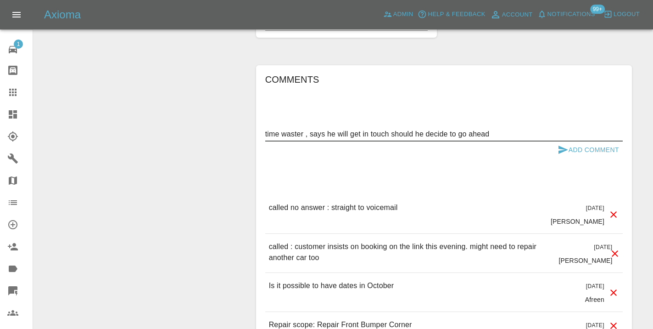
type textarea "time waster , says he will get in touch should he decide to go ahead"
click at [570, 141] on button "Add Comment" at bounding box center [588, 149] width 69 height 17
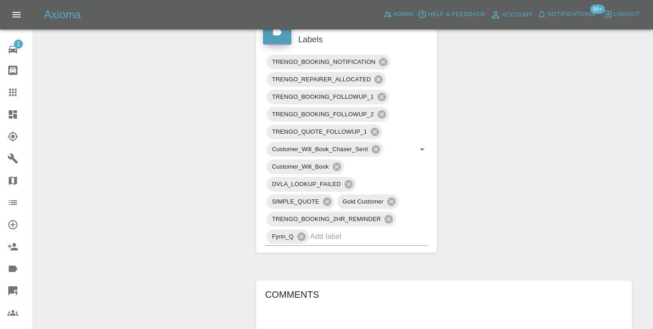
scroll to position [479, 0]
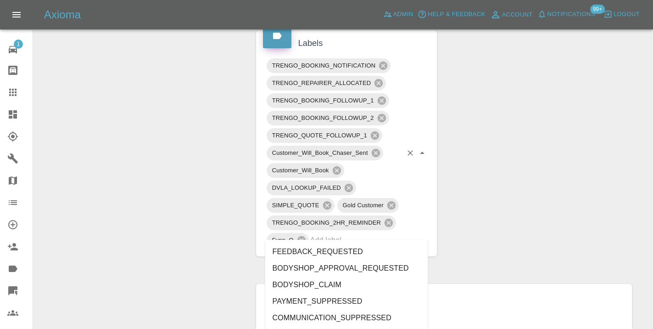
click at [335, 233] on input "text" at bounding box center [356, 240] width 92 height 14
type input "meh"
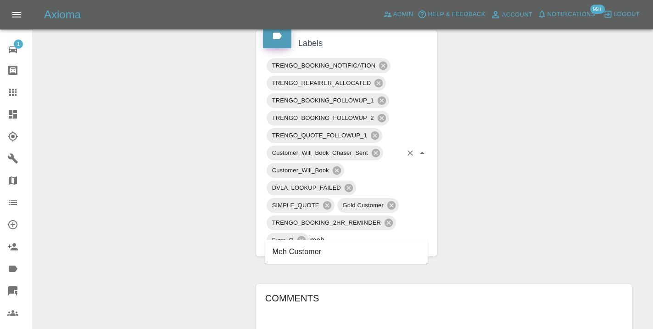
click at [335, 253] on li "Meh Customer" at bounding box center [346, 251] width 163 height 17
click at [187, 174] on div "Change Repairer Modify Claim Modify Quote Rollback Submit Payment Archive" at bounding box center [141, 132] width 202 height 1024
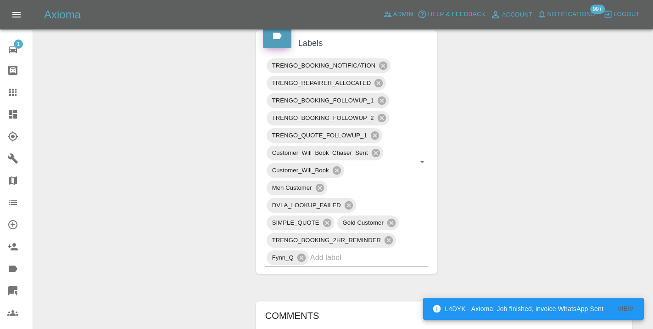
click at [482, 206] on div "Claim Information Vehicle Make, Model, Year N/A N/A 0 Registration plates FORD …" at bounding box center [444, 140] width 390 height 1041
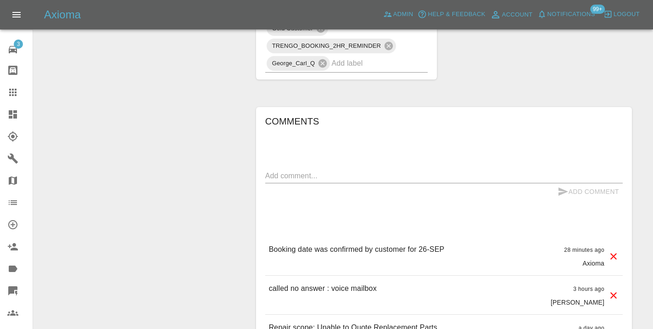
scroll to position [806, 0]
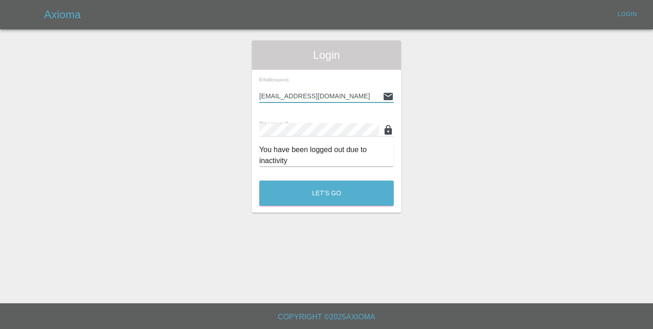
type input "[EMAIL_ADDRESS][DOMAIN_NAME]"
click at [326, 193] on button "Let's Go" at bounding box center [326, 192] width 135 height 25
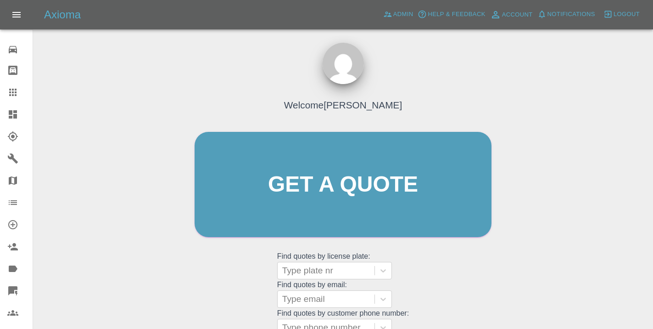
click at [416, 262] on div "Welcome [PERSON_NAME] Get a quote Get a quote Find quotes by license plate: Typ…" at bounding box center [343, 201] width 316 height 277
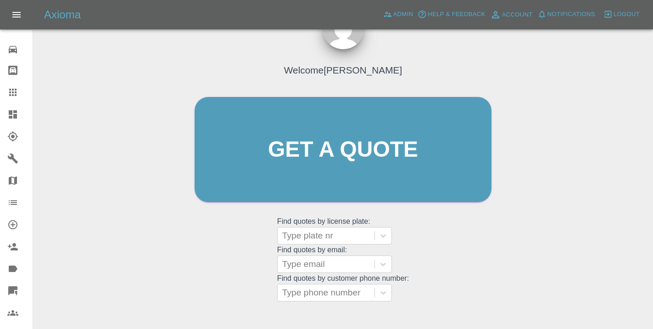
scroll to position [104, 0]
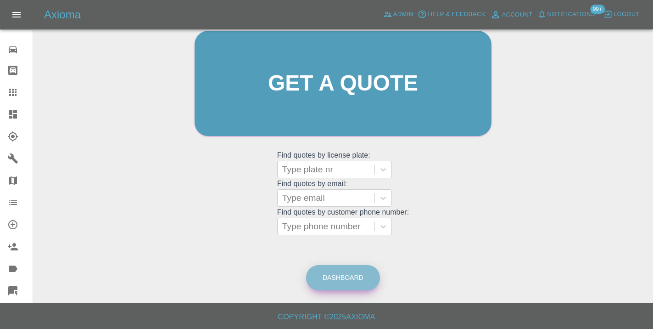
click at [340, 269] on link "Dashboard" at bounding box center [343, 277] width 74 height 25
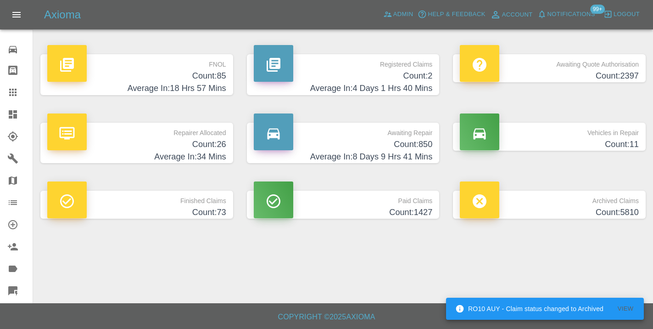
click at [425, 151] on h4 "Average In: 8 Days 9 Hrs 41 Mins" at bounding box center [343, 157] width 179 height 12
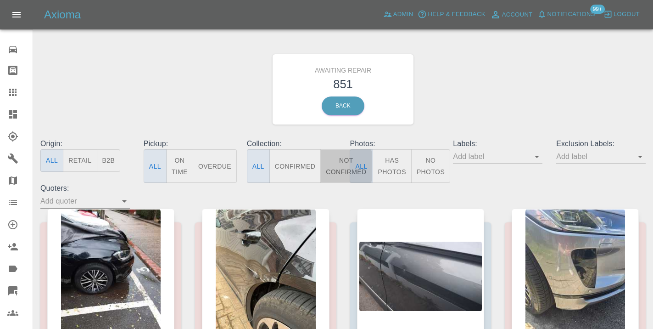
click at [338, 164] on button "Not Confirmed" at bounding box center [346, 166] width 51 height 34
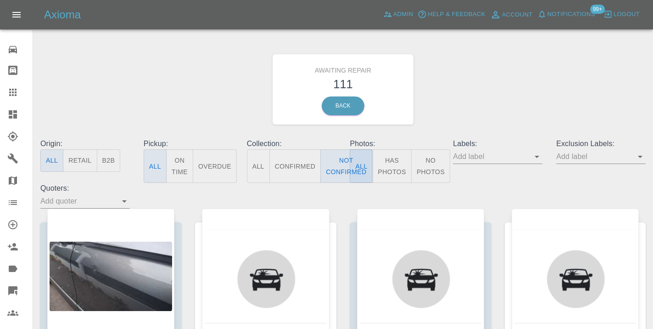
click at [445, 128] on div "Awaiting Repair 111 Back" at bounding box center [343, 89] width 619 height 98
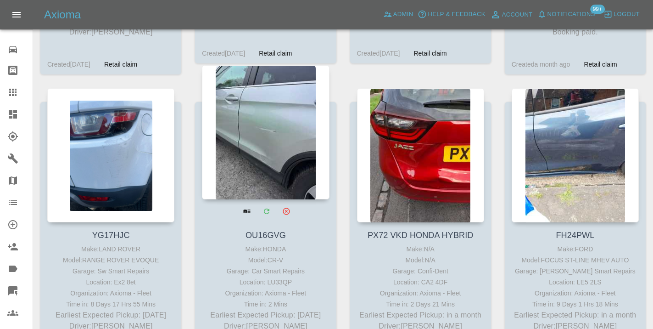
scroll to position [8015, 0]
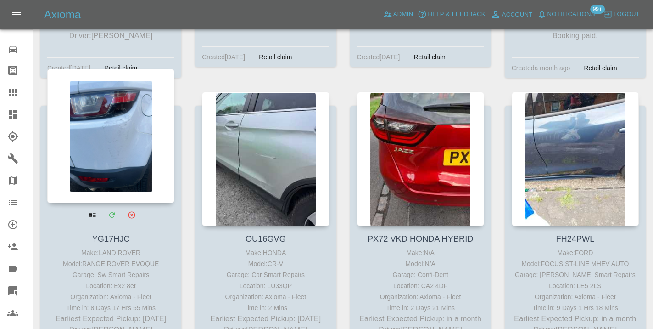
click at [111, 108] on div at bounding box center [110, 136] width 127 height 134
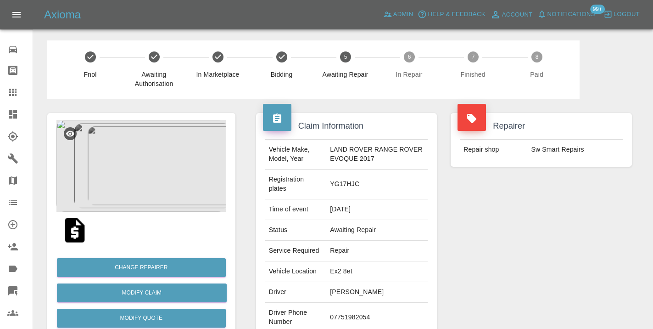
click at [347, 321] on td "07751982054" at bounding box center [376, 318] width 101 height 30
copy td "07751982054"
click at [471, 254] on div "Repairer Repair shop Sw Smart Repairs" at bounding box center [541, 240] width 195 height 283
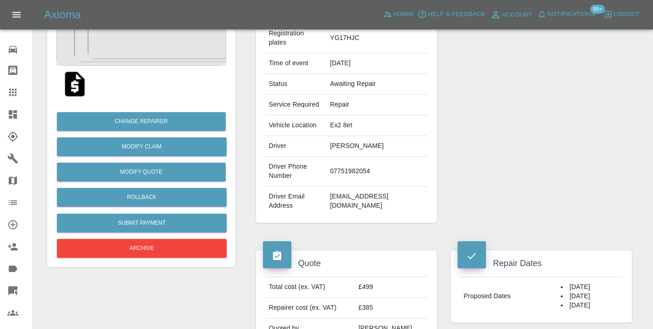
scroll to position [121, 0]
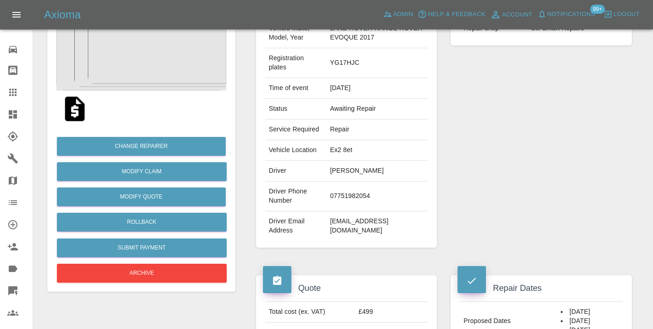
click at [353, 197] on td "07751982054" at bounding box center [376, 196] width 101 height 30
copy td "07751982054"
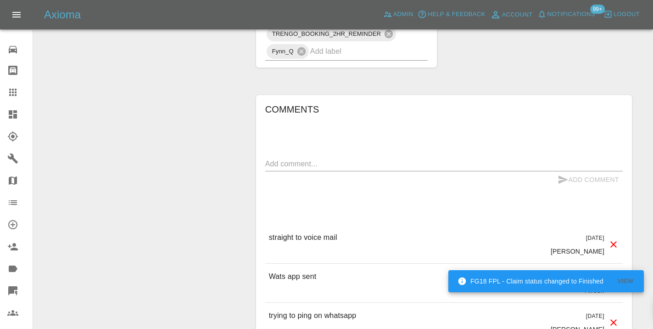
scroll to position [674, 0]
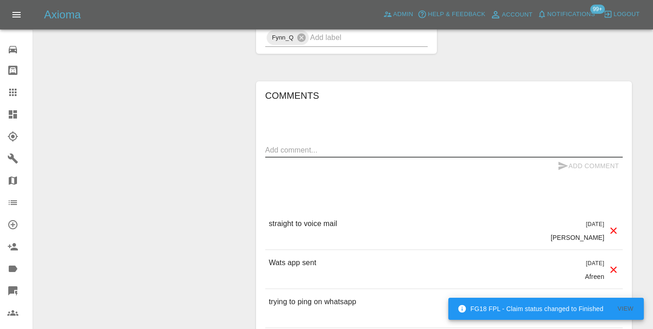
click at [287, 150] on textarea at bounding box center [444, 150] width 358 height 11
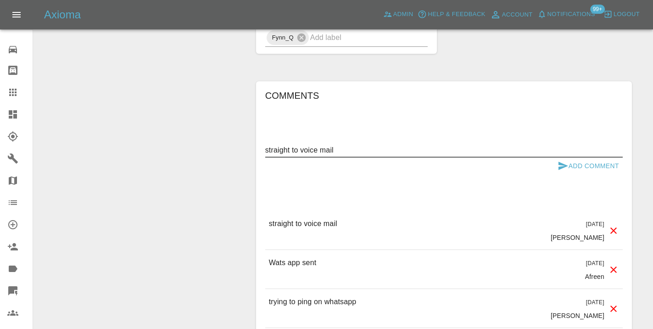
type textarea "straight to voice mail"
click at [570, 169] on button "Add Comment" at bounding box center [588, 166] width 69 height 17
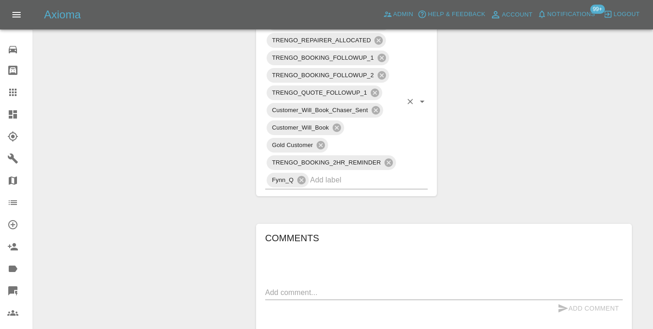
scroll to position [528, 0]
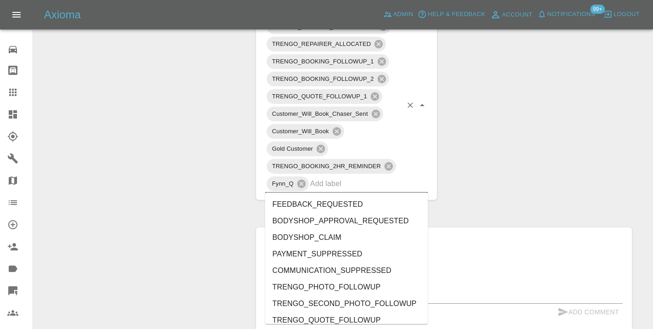
click at [355, 183] on input "text" at bounding box center [356, 183] width 92 height 14
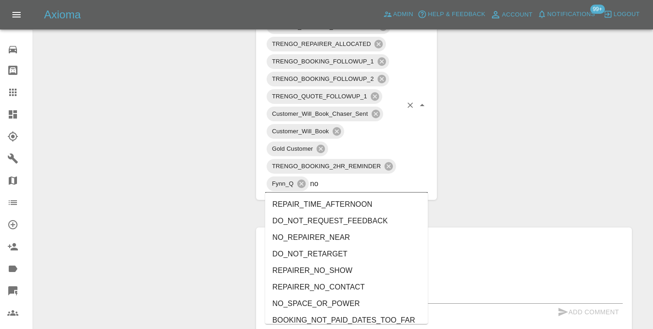
type input "no_"
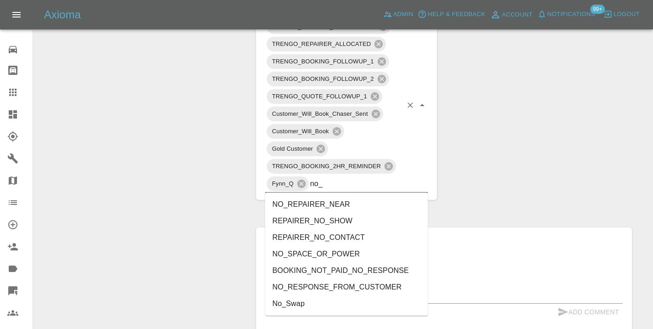
click at [323, 289] on li "NO_RESPONSE_FROM_CUSTOMER" at bounding box center [346, 287] width 163 height 17
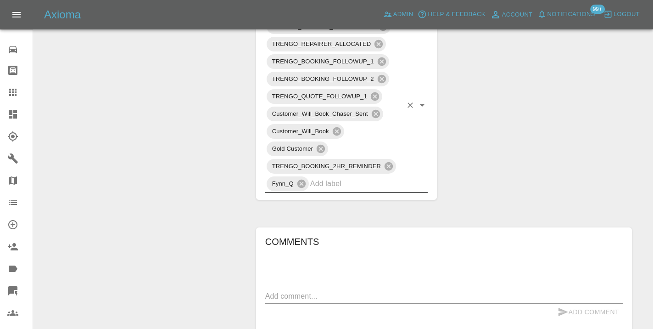
click at [178, 116] on div "Change Repairer Modify Claim Modify Quote Rollback Submit Payment Archive" at bounding box center [141, 109] width 202 height 1075
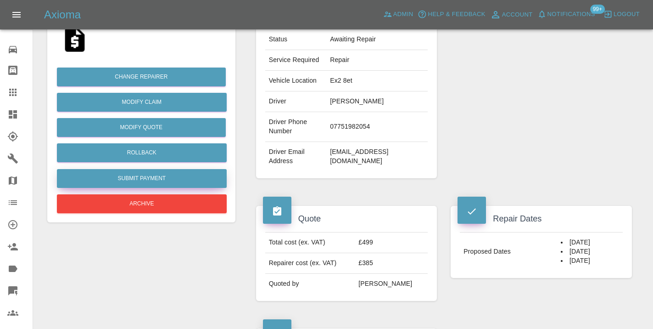
scroll to position [194, 0]
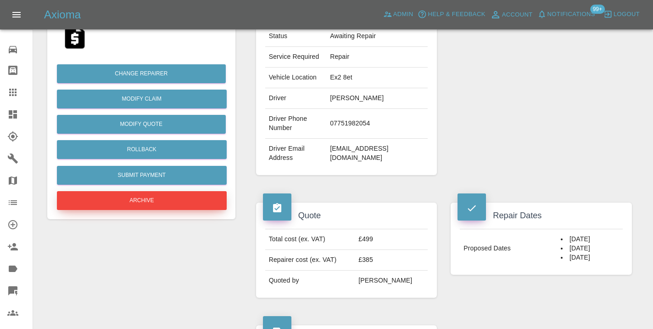
click at [129, 200] on button "Archive" at bounding box center [142, 200] width 170 height 19
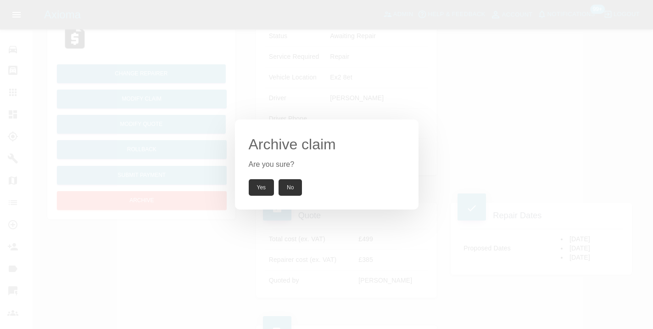
click at [252, 187] on button "Yes" at bounding box center [262, 187] width 26 height 17
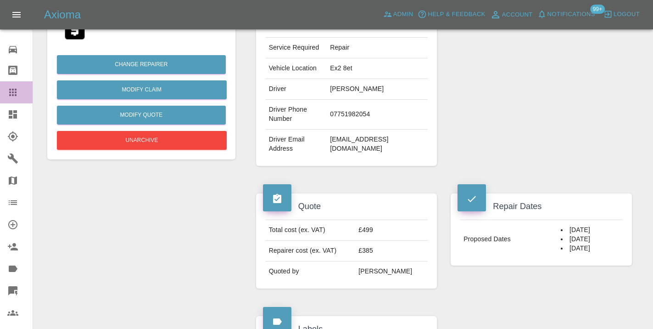
click at [11, 97] on icon at bounding box center [12, 92] width 11 height 11
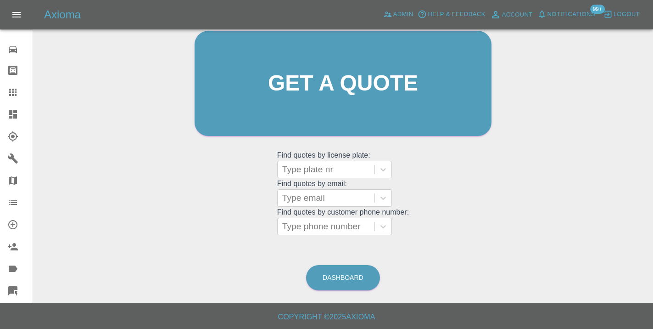
scroll to position [70, 0]
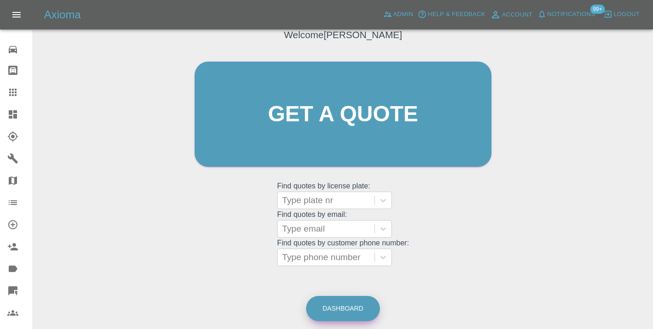
click at [349, 308] on link "Dashboard" at bounding box center [343, 308] width 74 height 25
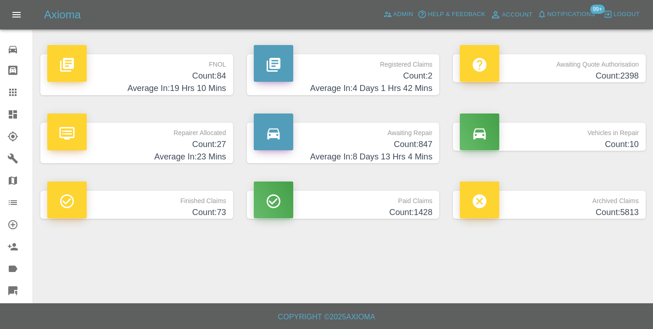
click at [411, 149] on h4 "Count: 847" at bounding box center [343, 144] width 179 height 12
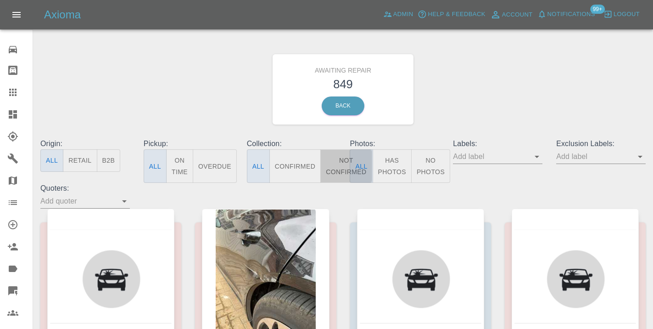
click at [330, 166] on button "Not Confirmed" at bounding box center [346, 166] width 51 height 34
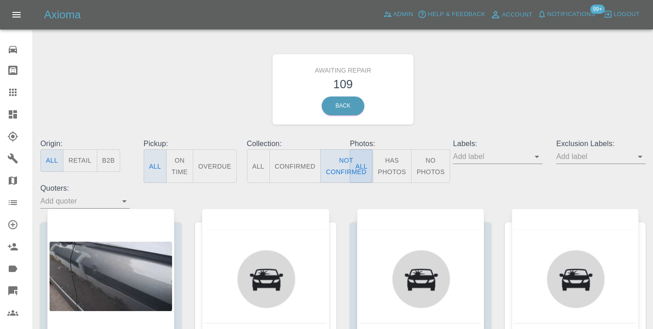
click at [473, 114] on div "Awaiting Repair 109 Back" at bounding box center [343, 89] width 619 height 98
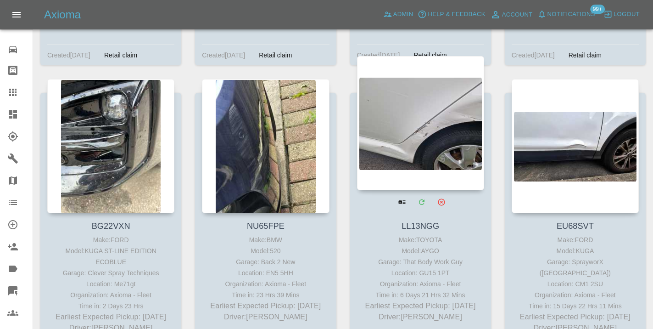
scroll to position [5917, 0]
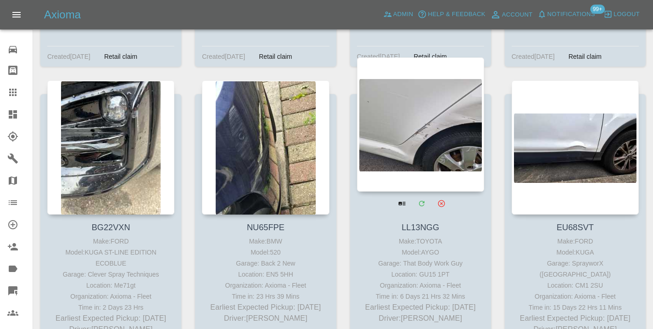
click at [416, 128] on div at bounding box center [420, 124] width 127 height 134
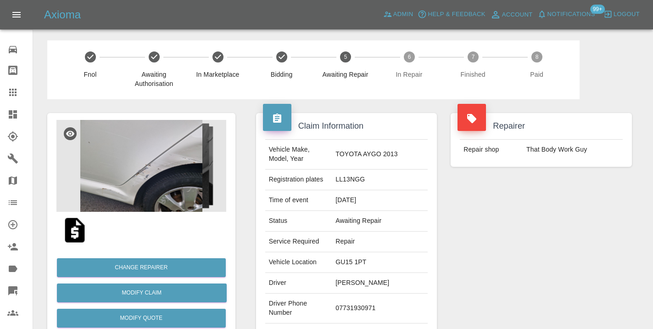
click at [373, 304] on td "07731930971" at bounding box center [380, 308] width 96 height 30
copy td "07731930971"
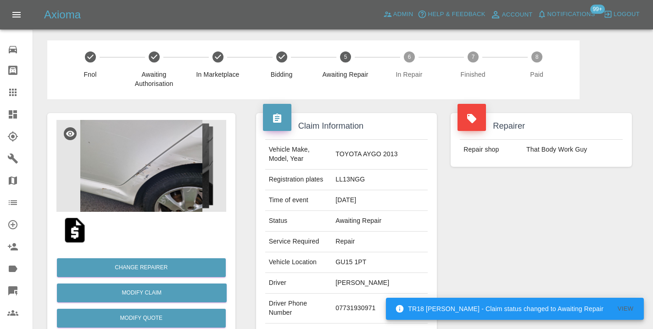
click at [578, 238] on div "Repairer Repair shop That Body Work Guy" at bounding box center [541, 236] width 195 height 274
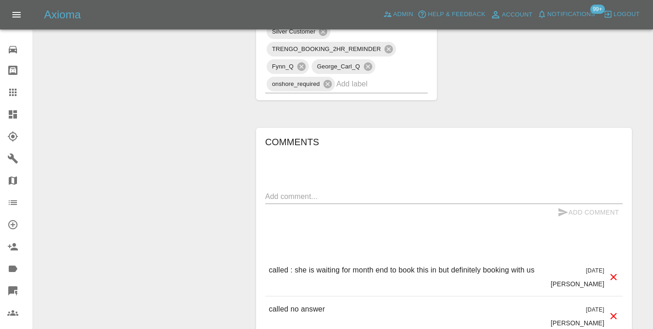
scroll to position [655, 0]
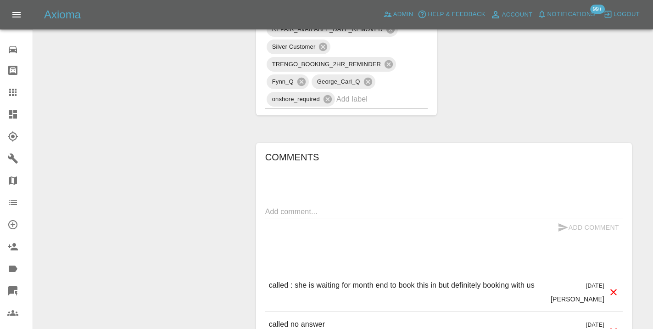
click at [282, 206] on textarea at bounding box center [444, 211] width 358 height 11
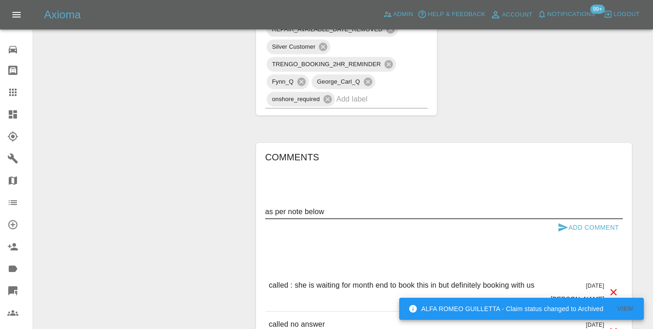
type textarea "as per note below"
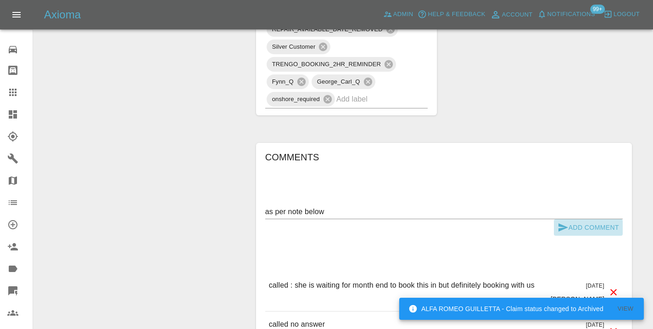
click at [571, 219] on button "Add Comment" at bounding box center [588, 227] width 69 height 17
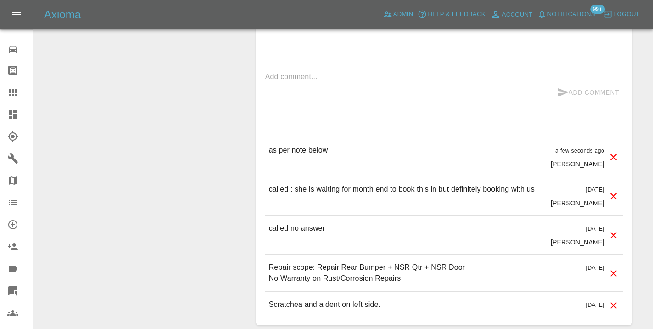
scroll to position [805, 0]
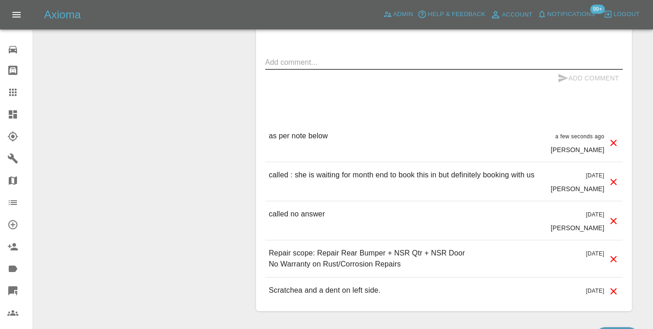
click at [290, 57] on textarea at bounding box center [444, 62] width 358 height 11
type textarea "call back next week"
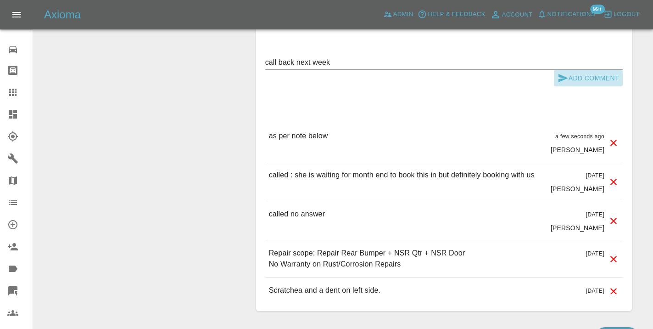
click at [561, 74] on icon "submit" at bounding box center [564, 78] width 10 height 8
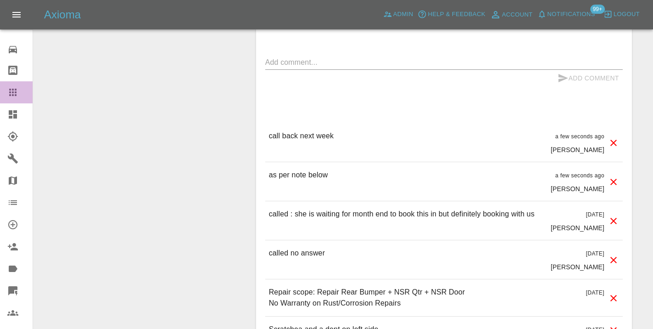
click at [11, 91] on icon at bounding box center [12, 92] width 7 height 7
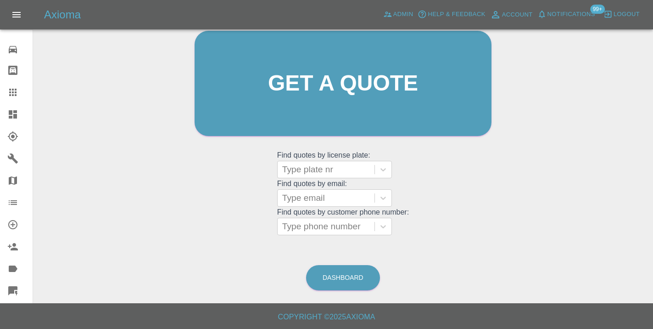
scroll to position [101, 0]
click at [341, 282] on link "Dashboard" at bounding box center [343, 277] width 74 height 25
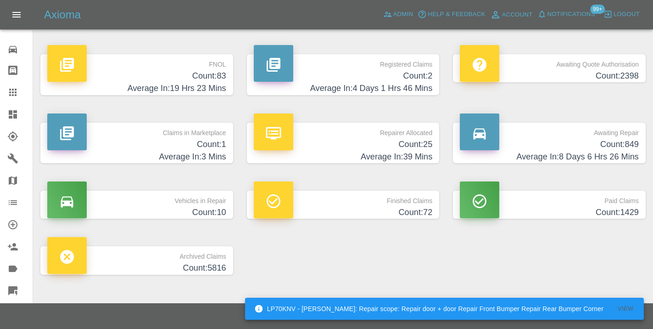
click at [612, 141] on h4 "Count: 849" at bounding box center [549, 144] width 179 height 12
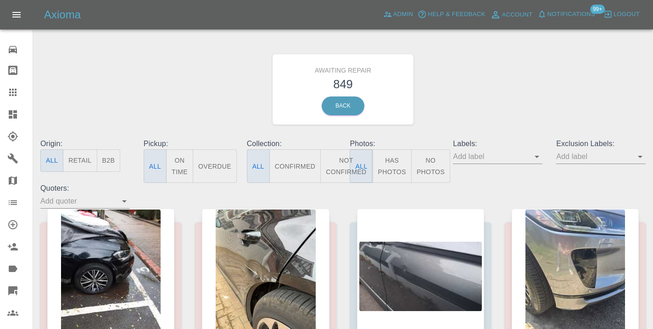
click at [340, 172] on button "Not Confirmed" at bounding box center [346, 166] width 51 height 34
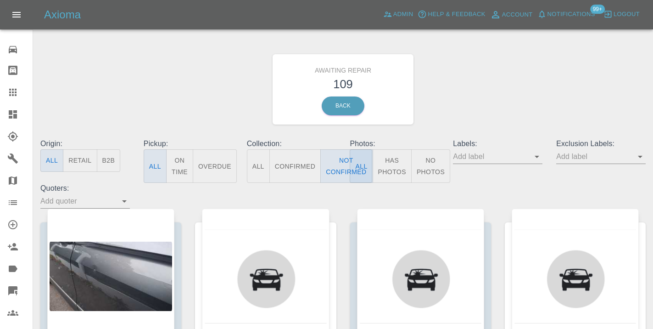
click at [483, 83] on div "Awaiting Repair 109 Back" at bounding box center [343, 89] width 619 height 98
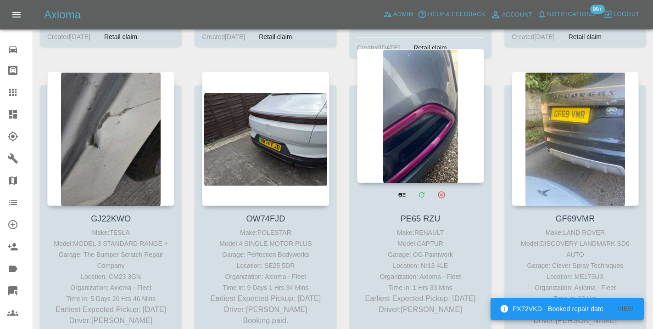
scroll to position [6829, 0]
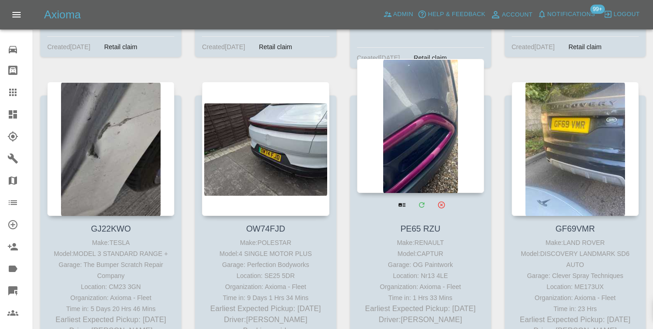
click at [433, 110] on div at bounding box center [420, 126] width 127 height 134
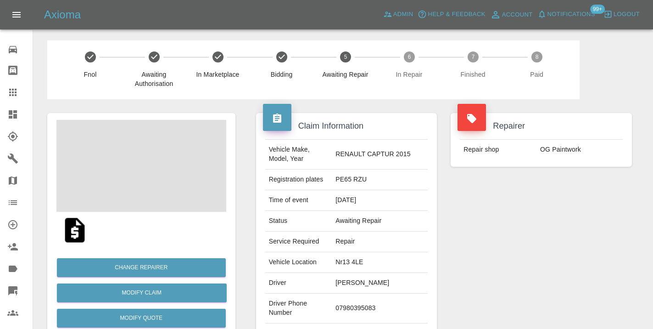
click at [352, 306] on td "07980395083" at bounding box center [380, 308] width 96 height 30
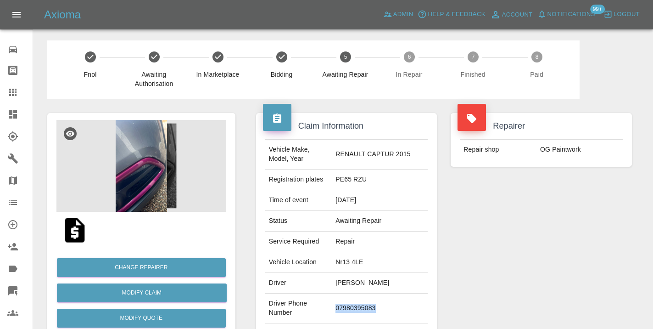
copy td "07980395083"
click at [512, 246] on div "Repairer Repair shop OG Paintwork" at bounding box center [541, 236] width 195 height 274
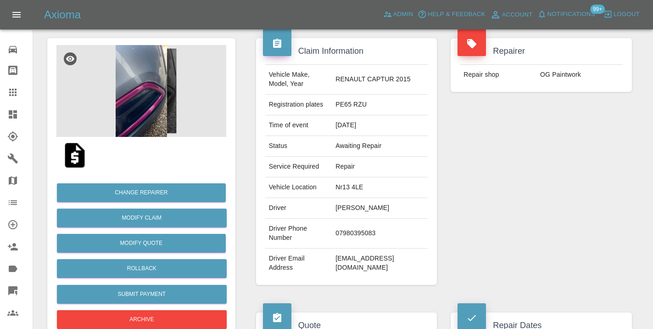
scroll to position [93, 0]
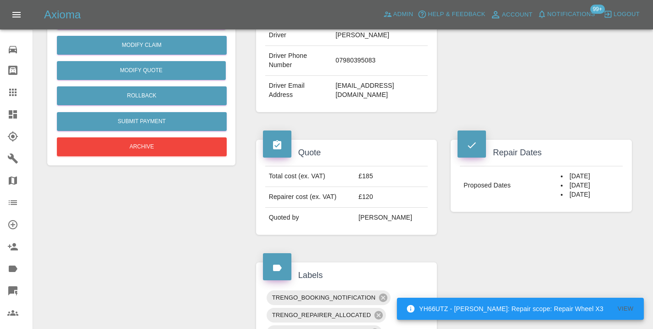
scroll to position [249, 0]
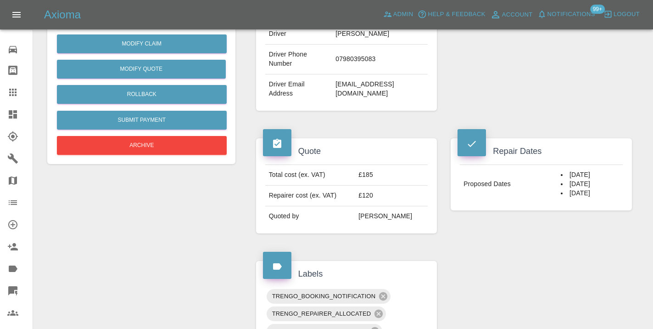
click at [515, 267] on div "Claim Information Vehicle Make, Model, Year RENAULT CAPTUR 2015 Registration pl…" at bounding box center [444, 275] width 390 height 851
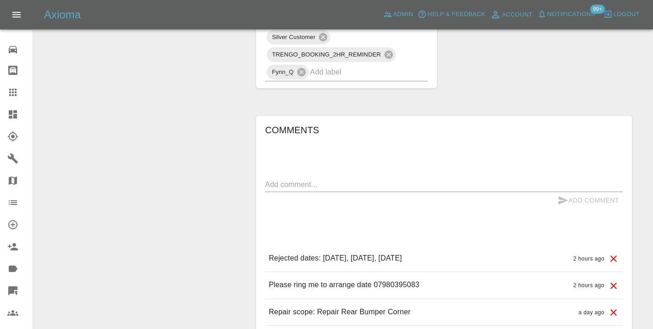
scroll to position [579, 0]
click at [328, 188] on div "x" at bounding box center [444, 183] width 358 height 15
type textarea "[DATE] requested"
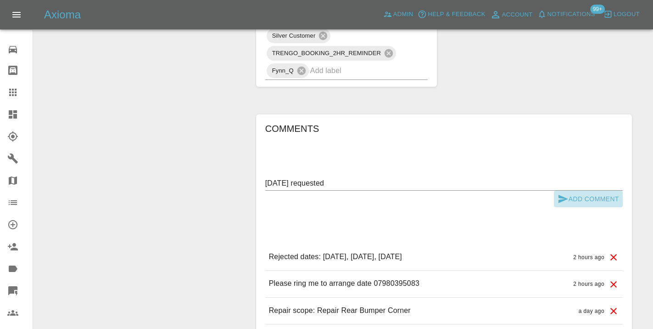
click at [562, 196] on icon "submit" at bounding box center [564, 199] width 10 height 8
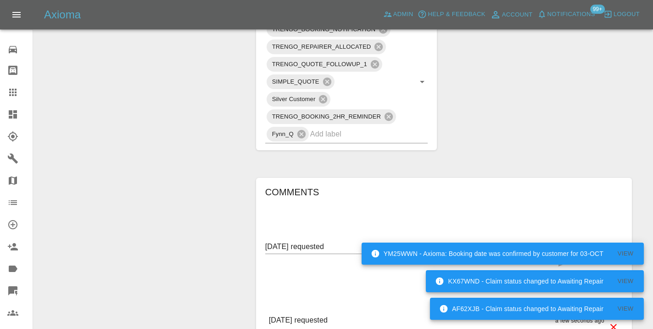
scroll to position [515, 0]
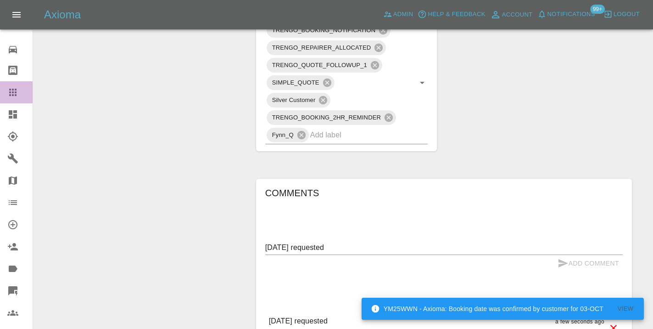
click at [14, 91] on icon at bounding box center [12, 92] width 11 height 11
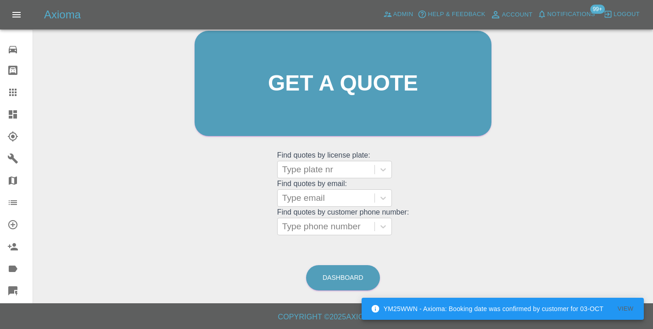
scroll to position [70, 0]
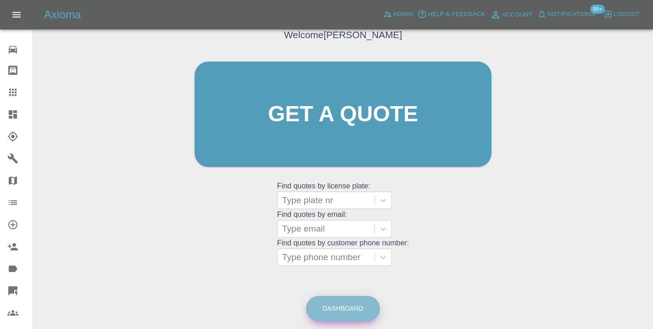
click at [358, 309] on link "Dashboard" at bounding box center [343, 308] width 74 height 25
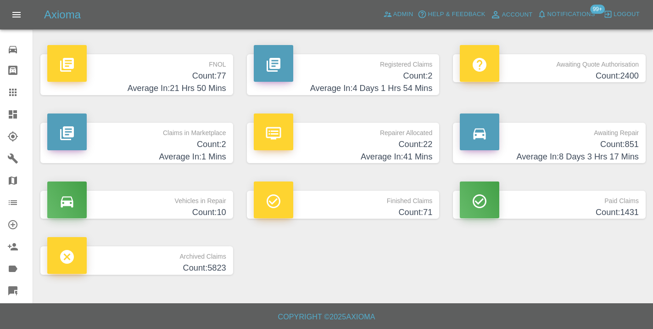
click at [627, 140] on h4 "Count: 851" at bounding box center [549, 144] width 179 height 12
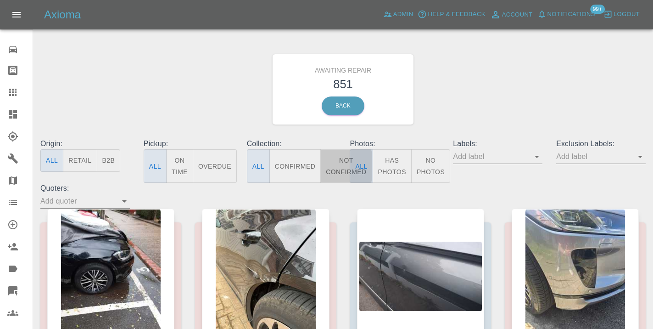
click at [336, 168] on button "Not Confirmed" at bounding box center [346, 166] width 51 height 34
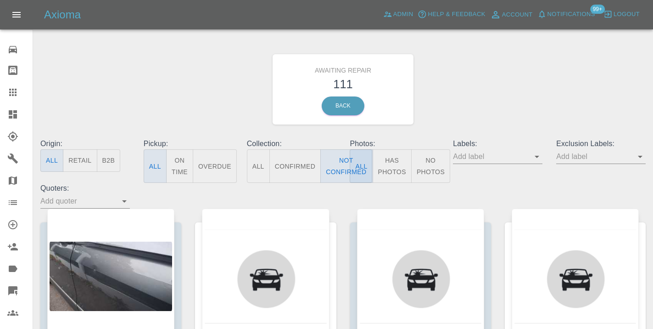
click at [511, 84] on div "Awaiting Repair 111 Back" at bounding box center [343, 89] width 619 height 98
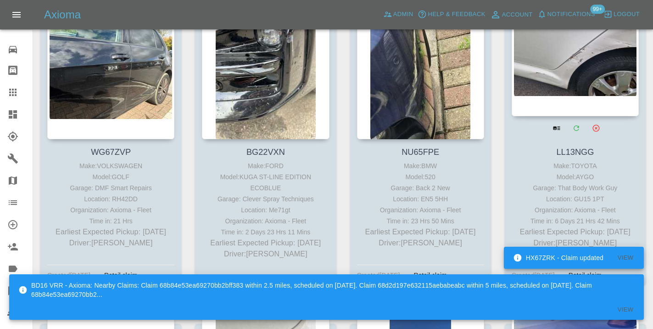
scroll to position [5985, 0]
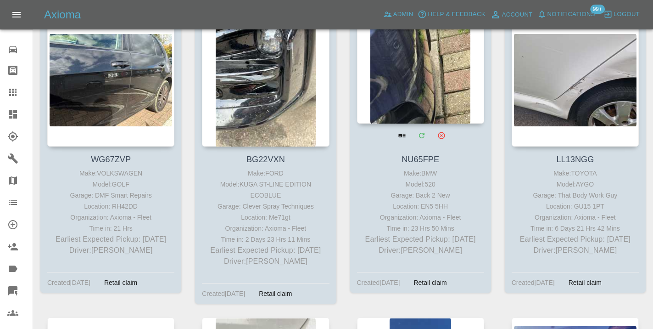
click at [408, 82] on div at bounding box center [420, 56] width 127 height 134
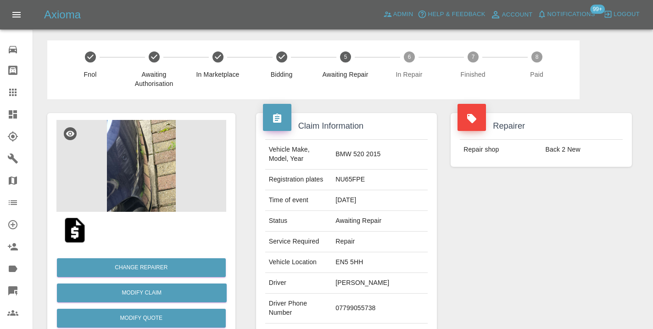
click at [367, 302] on td "07799055738" at bounding box center [380, 308] width 96 height 30
copy td "07799055738"
click at [459, 260] on div "Repairer Repair shop Back 2 New" at bounding box center [541, 236] width 195 height 274
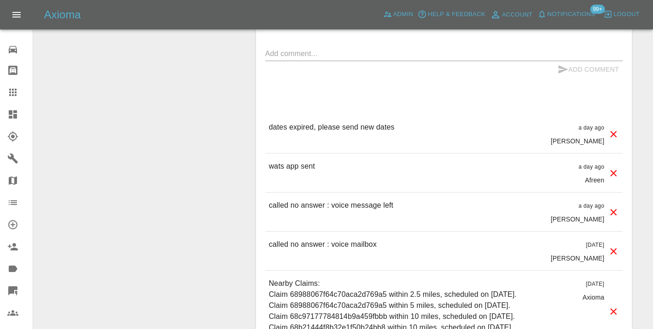
scroll to position [721, 0]
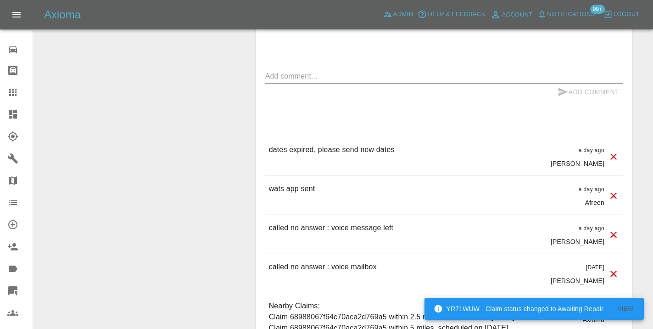
click at [308, 261] on p "called no answer : voice mailbox" at bounding box center [323, 266] width 108 height 11
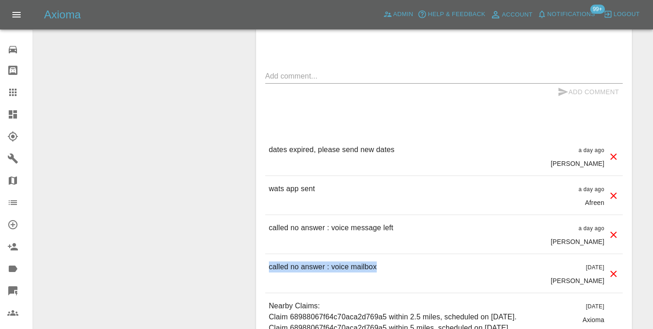
copy p "called no answer : voice mailbox"
click at [285, 71] on textarea at bounding box center [444, 76] width 358 height 11
paste textarea "called no answer : voice mailbox"
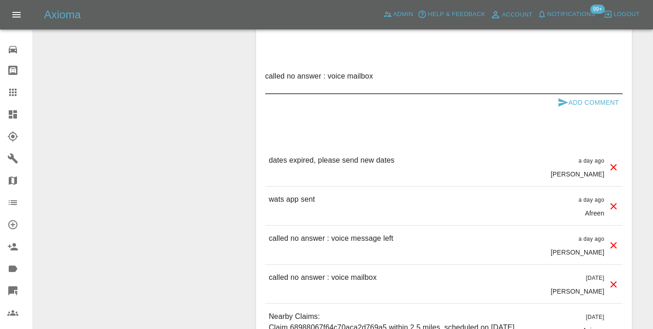
type textarea "called no answer : voice mailbox"
click at [562, 97] on icon "submit" at bounding box center [563, 102] width 11 height 11
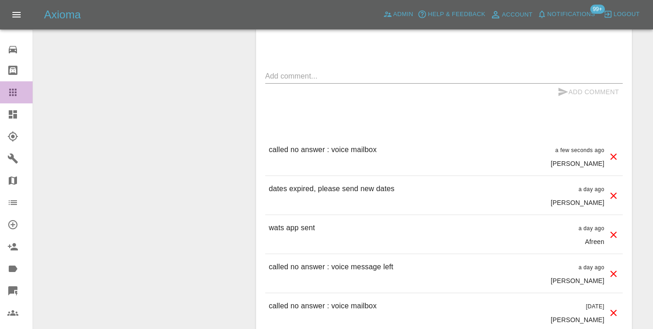
click at [22, 88] on div at bounding box center [20, 92] width 26 height 11
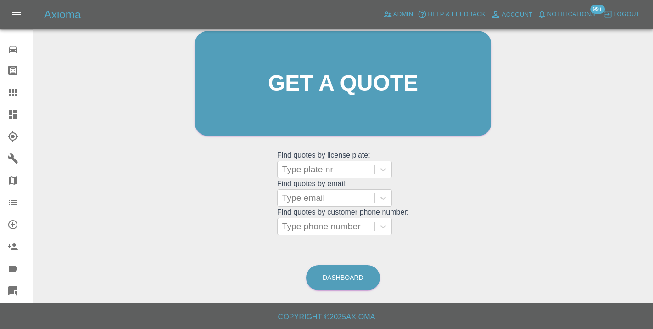
scroll to position [70, 0]
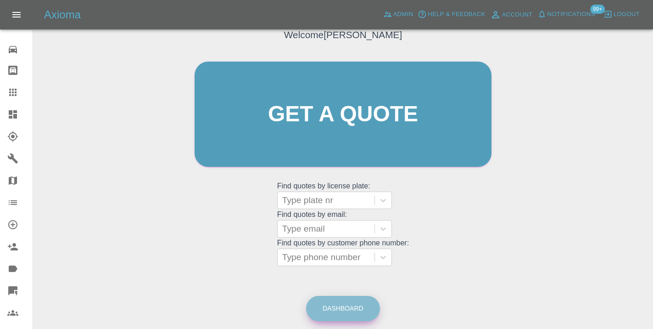
click at [334, 313] on link "Dashboard" at bounding box center [343, 308] width 74 height 25
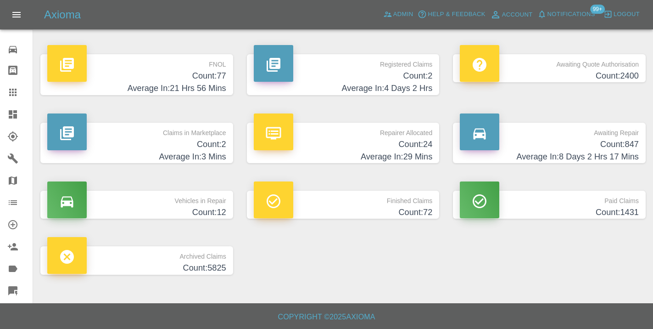
click at [617, 135] on p "Awaiting Repair" at bounding box center [549, 131] width 179 height 16
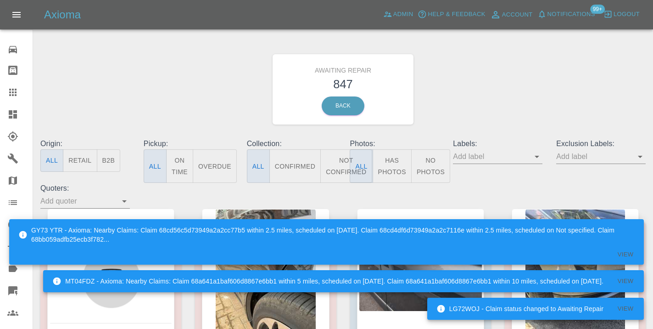
click at [344, 171] on button "Not Confirmed" at bounding box center [346, 166] width 51 height 34
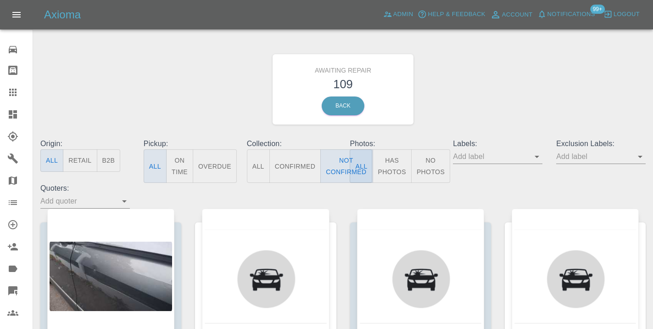
click at [467, 97] on div "Awaiting Repair 109 Back" at bounding box center [343, 89] width 619 height 98
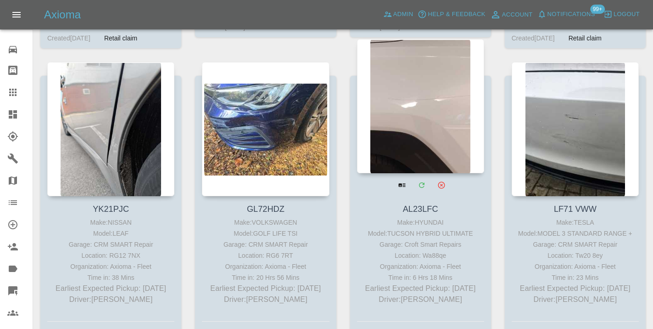
scroll to position [5333, 0]
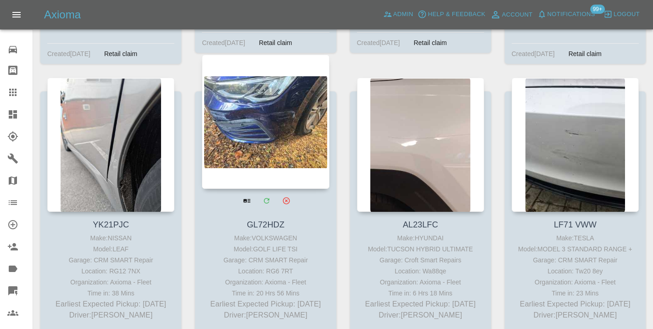
click at [271, 110] on div at bounding box center [265, 122] width 127 height 134
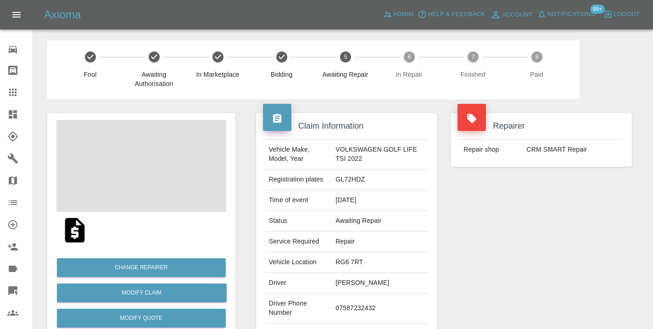
click at [353, 306] on td "07587232432" at bounding box center [380, 308] width 96 height 30
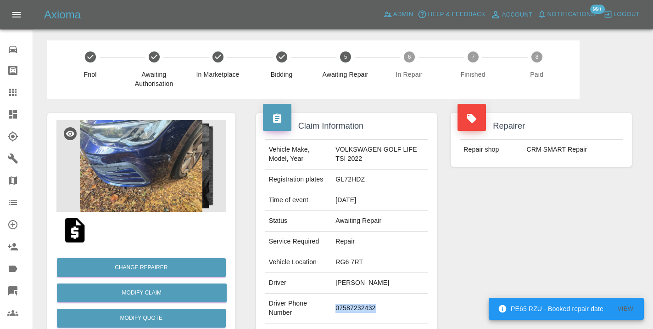
copy td "07587232432"
click at [514, 255] on div "Repairer Repair shop CRM SMART Repair" at bounding box center [541, 236] width 195 height 274
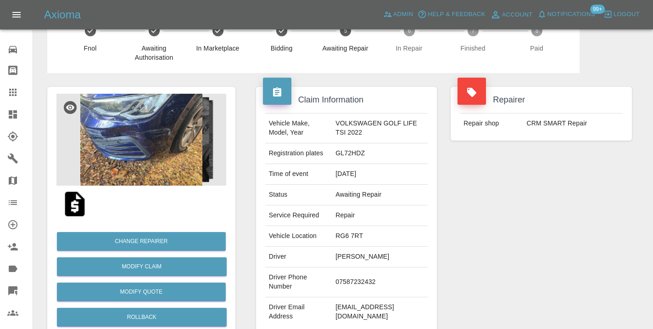
scroll to position [-2, 0]
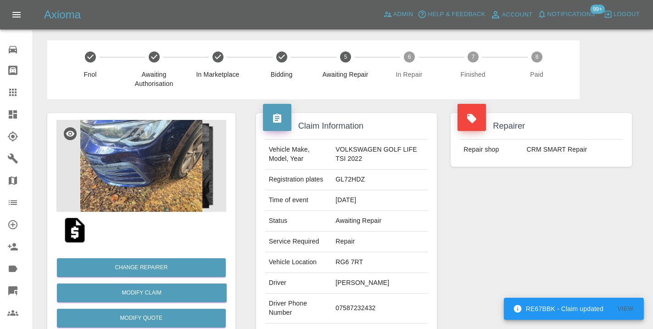
click at [156, 163] on img at bounding box center [141, 166] width 170 height 92
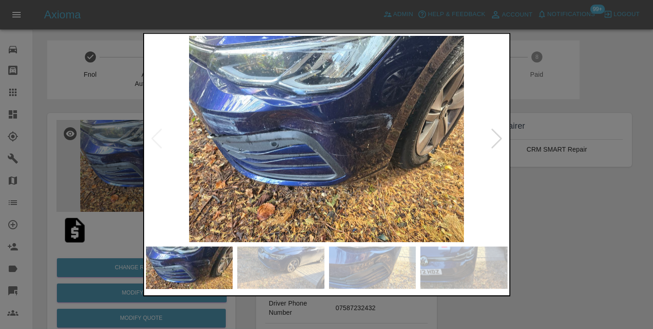
click at [262, 261] on img at bounding box center [280, 267] width 87 height 42
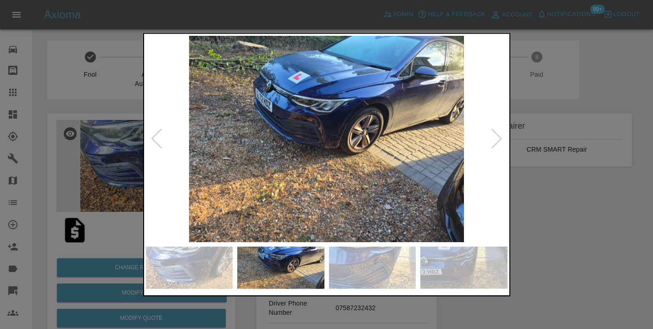
click at [570, 250] on div at bounding box center [326, 164] width 653 height 329
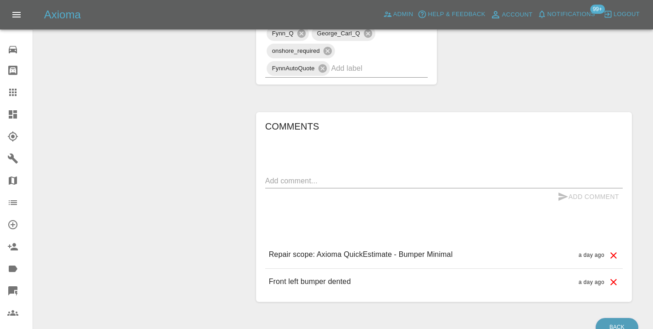
scroll to position [771, 0]
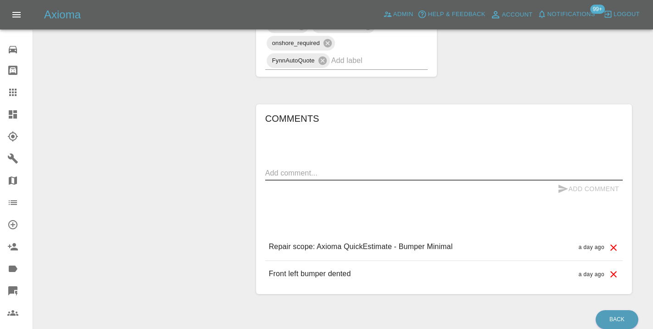
click at [286, 168] on textarea at bounding box center [444, 173] width 358 height 11
type textarea "called : cx will book using the link refusing to book over the phone"
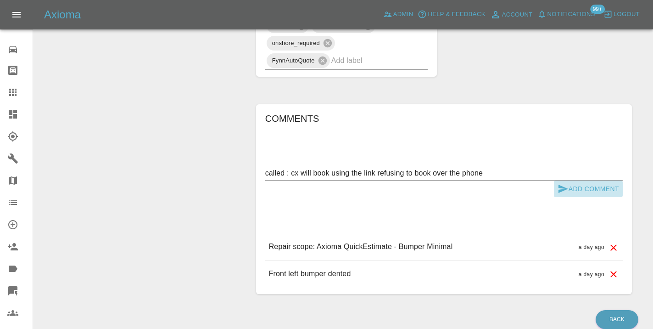
click at [563, 183] on icon "submit" at bounding box center [563, 188] width 11 height 11
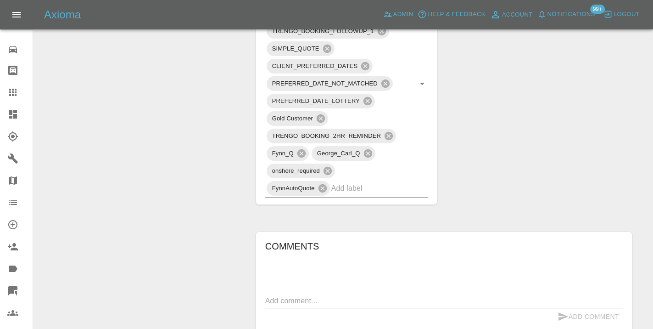
scroll to position [619, 0]
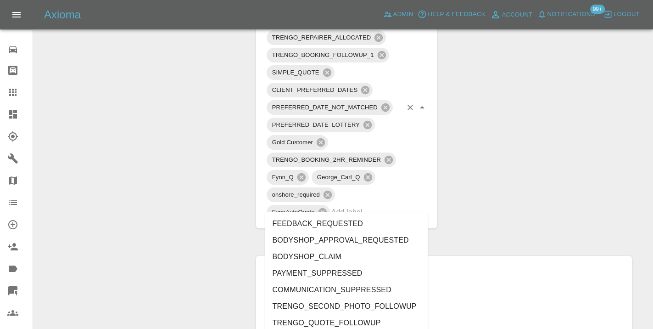
click at [342, 205] on input "text" at bounding box center [367, 212] width 71 height 14
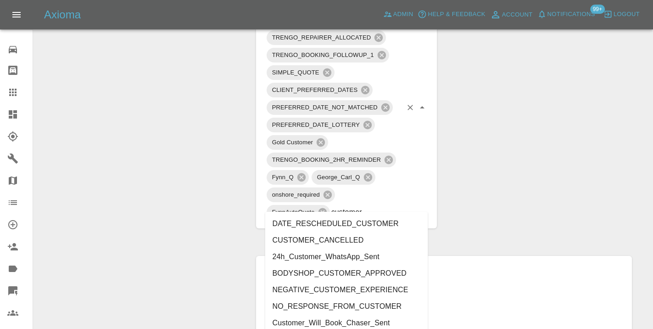
type input "customer_"
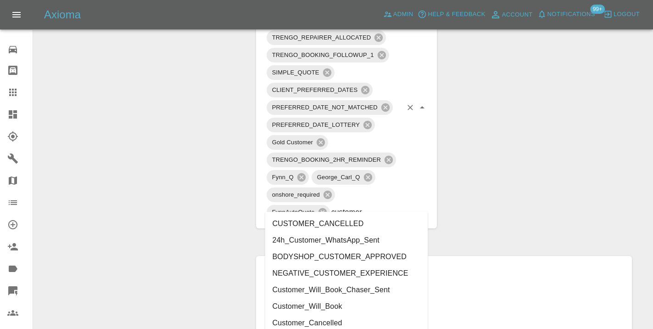
click at [295, 308] on li "Customer_Will_Book" at bounding box center [346, 306] width 163 height 17
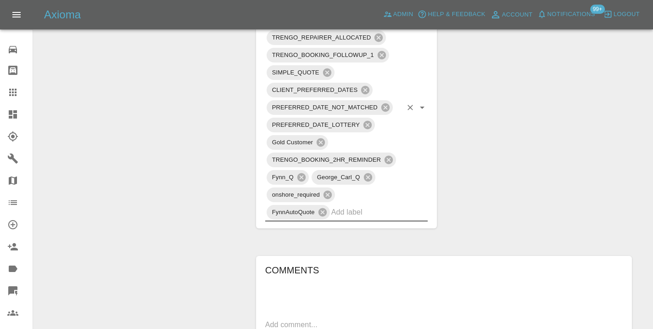
click at [19, 95] on div at bounding box center [20, 92] width 26 height 11
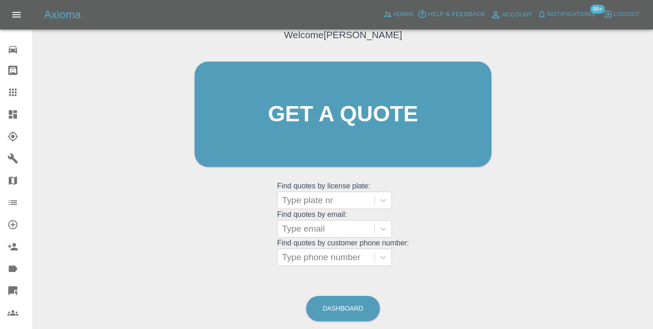
scroll to position [0, 0]
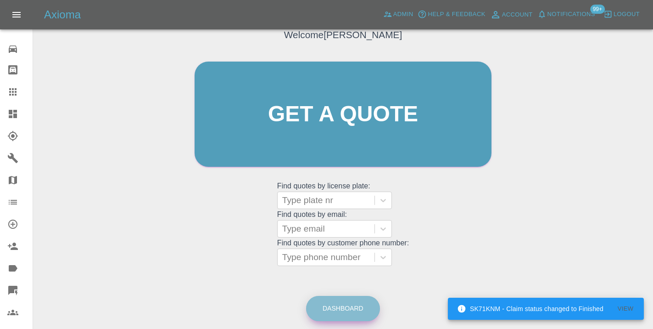
click at [331, 303] on link "Dashboard" at bounding box center [343, 308] width 74 height 25
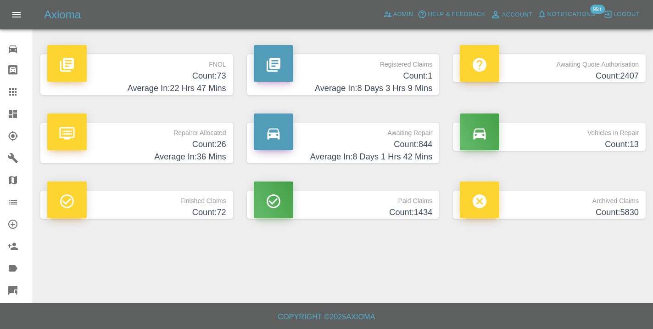
click at [411, 147] on h4 "Count: 844" at bounding box center [343, 144] width 179 height 12
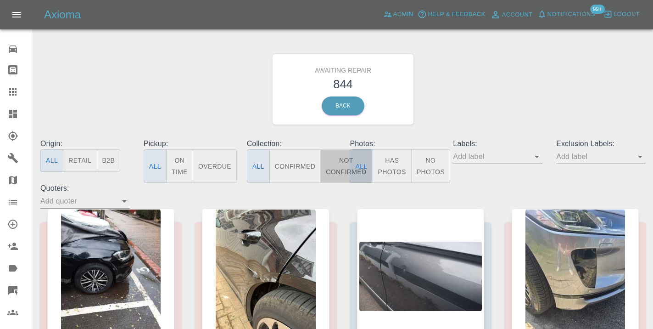
click at [339, 160] on button "Not Confirmed" at bounding box center [346, 166] width 51 height 34
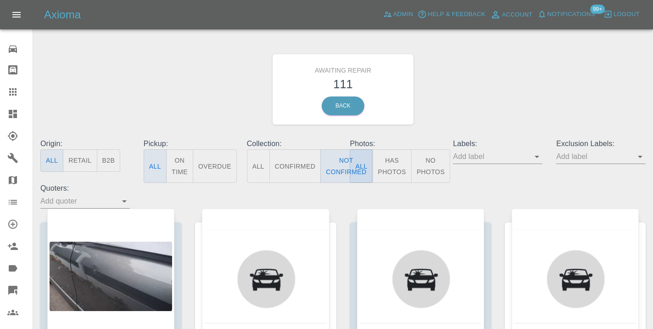
click at [481, 106] on div "Awaiting Repair 111 Back" at bounding box center [343, 89] width 619 height 98
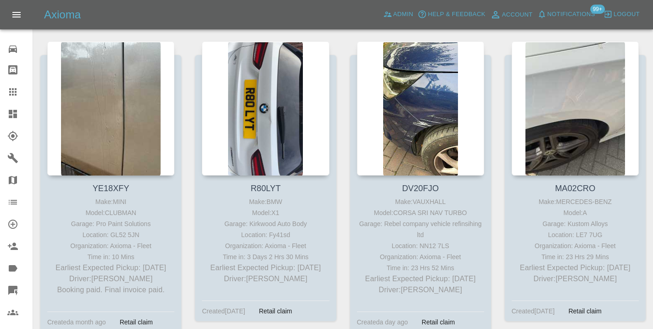
scroll to position [4444, 0]
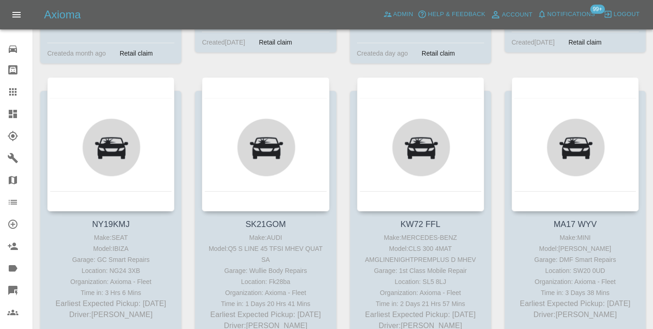
scroll to position [4726, 0]
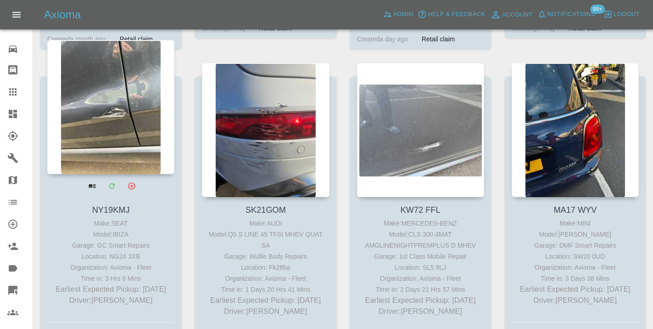
click at [109, 86] on div at bounding box center [110, 107] width 127 height 134
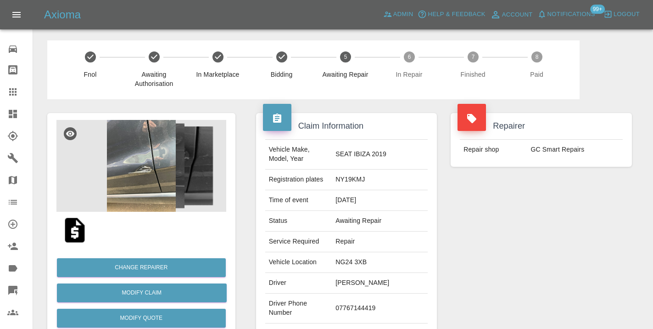
click at [380, 299] on td "07767144419" at bounding box center [380, 308] width 96 height 30
copy td "07767144419"
click at [581, 237] on div "Repairer Repair shop GC Smart Repairs" at bounding box center [541, 236] width 195 height 274
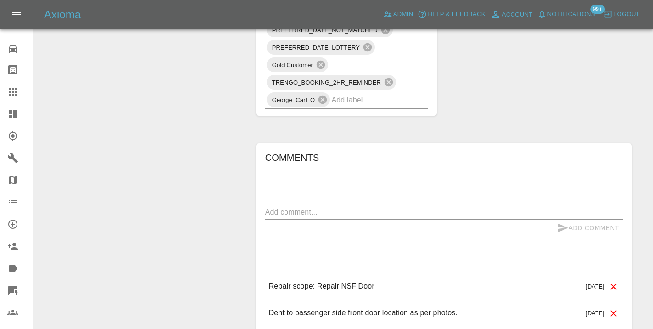
scroll to position [684, 0]
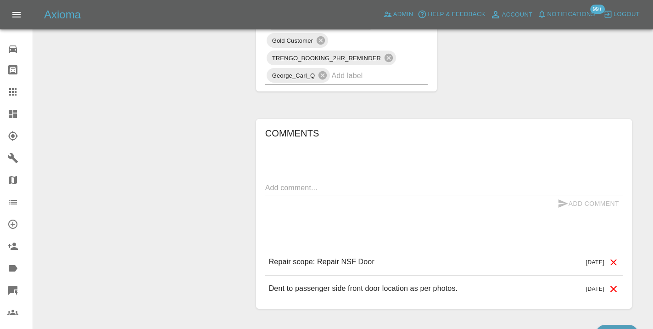
click at [297, 180] on div "x" at bounding box center [444, 187] width 358 height 15
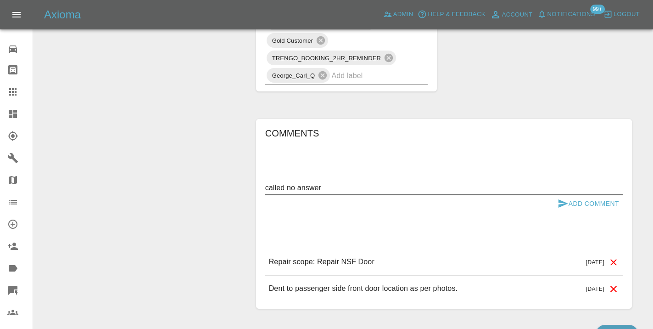
type textarea "called no answer"
click at [580, 195] on button "Add Comment" at bounding box center [588, 203] width 69 height 17
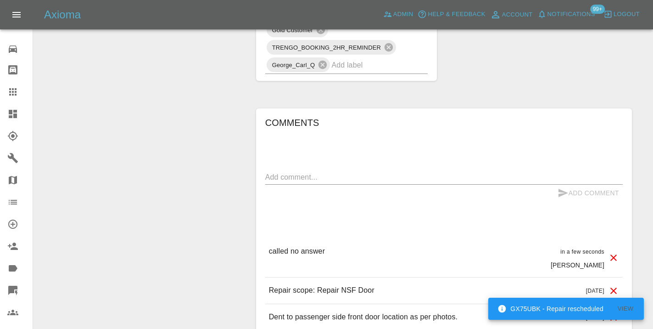
scroll to position [698, 0]
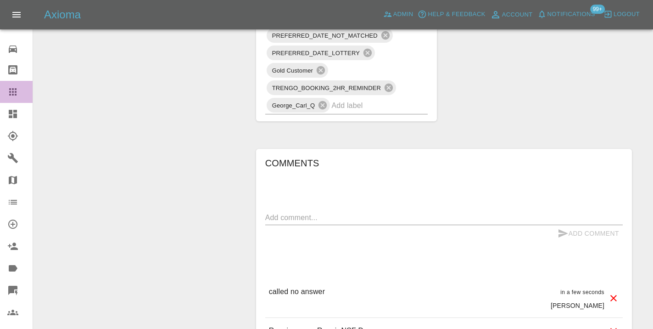
click at [9, 86] on icon at bounding box center [12, 91] width 11 height 11
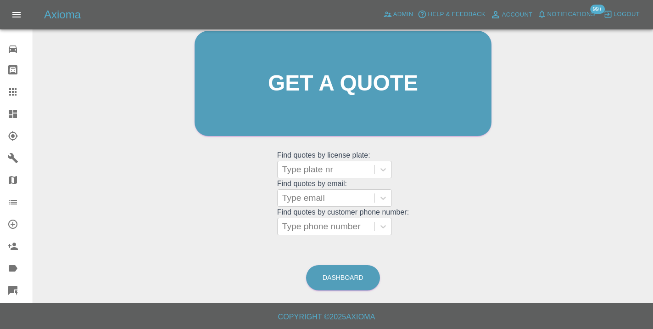
scroll to position [70, 0]
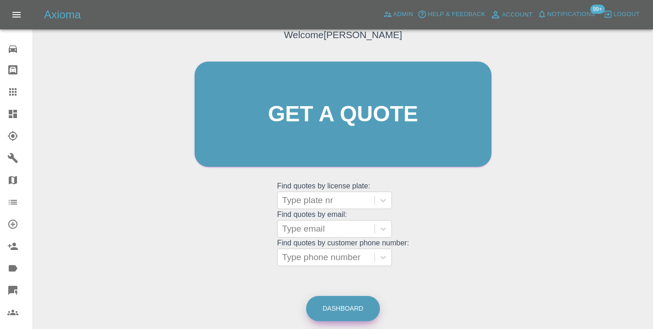
click at [351, 311] on link "Dashboard" at bounding box center [343, 308] width 74 height 25
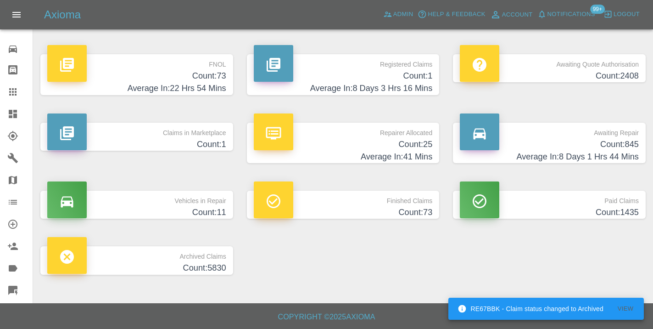
click at [621, 149] on h4 "Count: 845" at bounding box center [549, 144] width 179 height 12
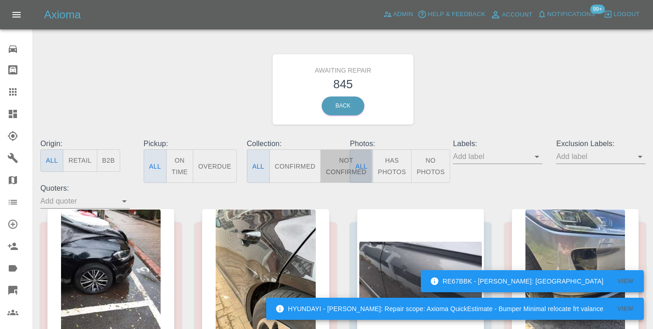
click at [333, 160] on button "Not Confirmed" at bounding box center [346, 166] width 51 height 34
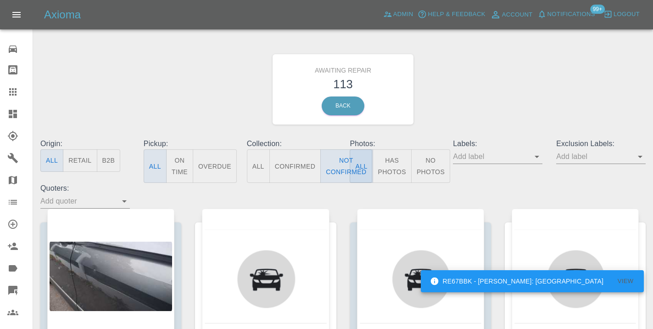
click at [454, 114] on div "Awaiting Repair 113 Back" at bounding box center [343, 89] width 619 height 98
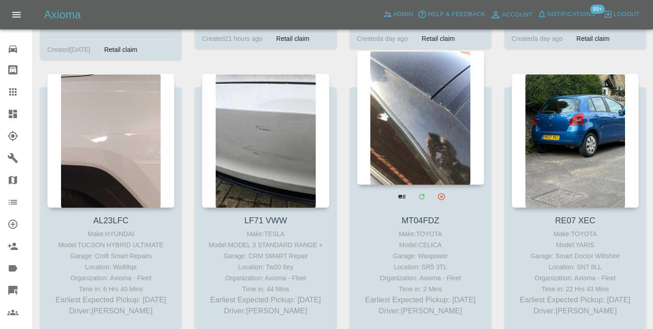
scroll to position [5627, 0]
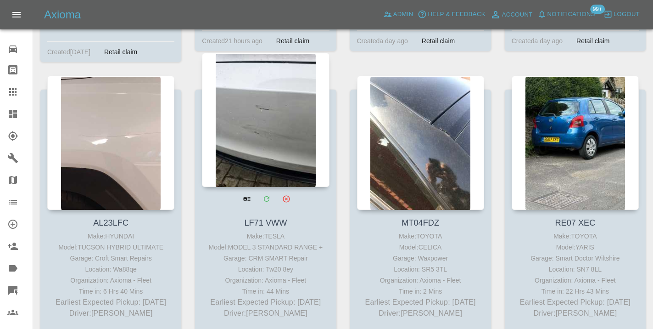
click at [257, 109] on div at bounding box center [265, 120] width 127 height 134
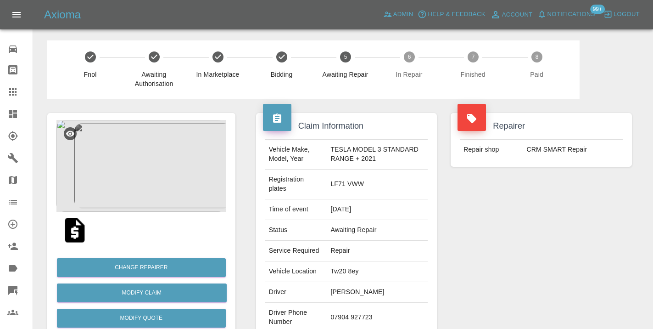
click at [343, 314] on td "07904 927723" at bounding box center [377, 318] width 101 height 30
click at [385, 320] on td "07904 927723" at bounding box center [377, 318] width 101 height 30
drag, startPoint x: 380, startPoint y: 320, endPoint x: 331, endPoint y: 317, distance: 49.2
click at [331, 317] on td "07904 927723" at bounding box center [377, 318] width 101 height 30
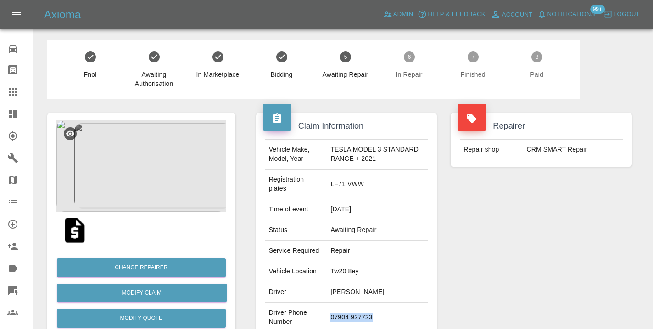
copy td "07904 927723"
click at [506, 261] on div "Repairer Repair shop CRM SMART Repair" at bounding box center [541, 240] width 195 height 283
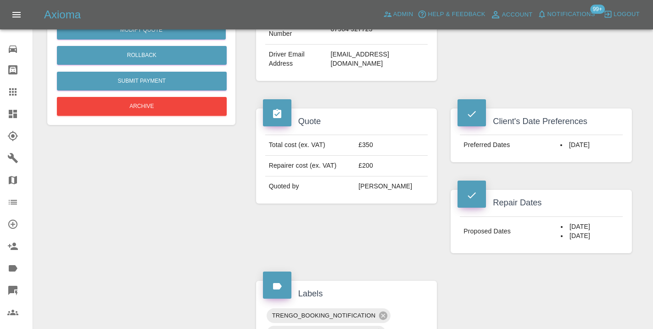
scroll to position [285, 0]
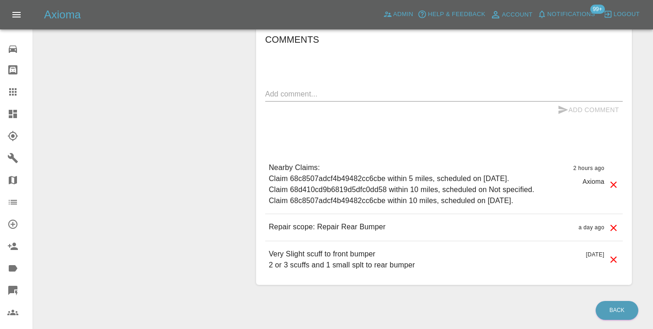
scroll to position [730, 0]
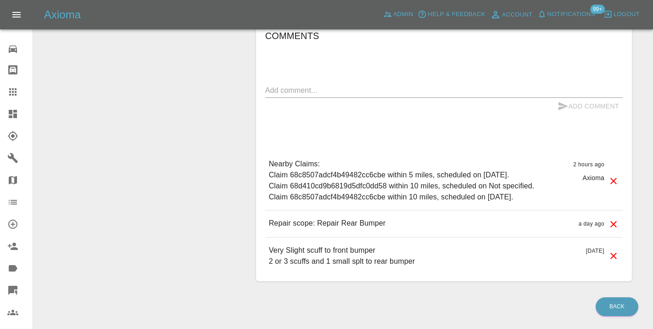
click at [301, 95] on div "x" at bounding box center [444, 90] width 358 height 15
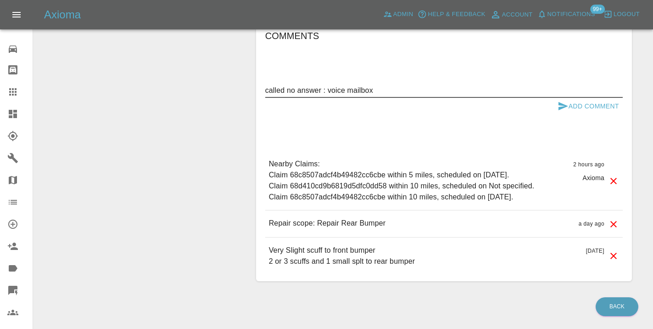
type textarea "called no answer : voice mailbox"
click at [574, 100] on button "Add Comment" at bounding box center [588, 106] width 69 height 17
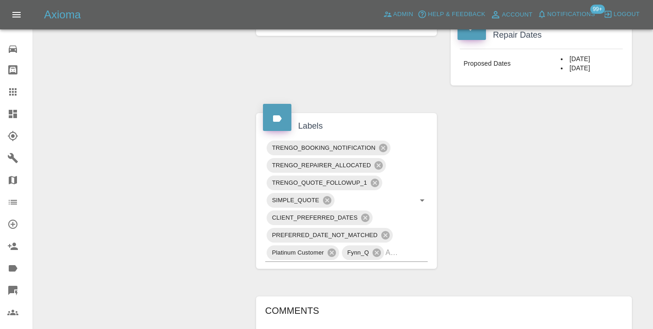
scroll to position [457, 0]
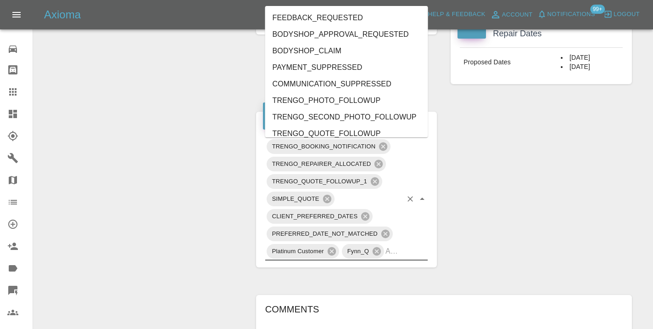
click at [392, 253] on input "text" at bounding box center [394, 251] width 17 height 14
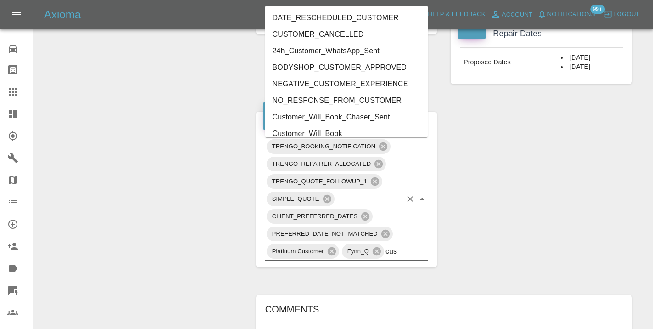
type input "cust"
click at [306, 132] on li "Customer_Will_Book" at bounding box center [346, 133] width 163 height 17
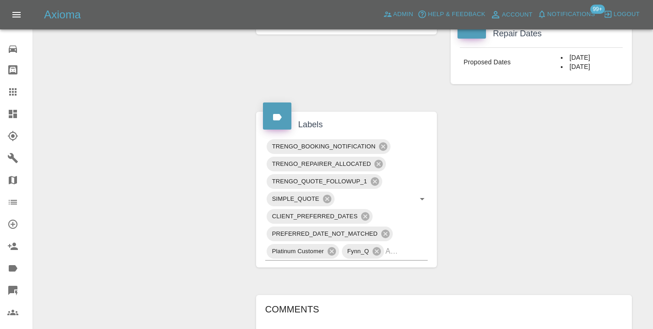
click at [169, 104] on div "Change Repairer Modify Claim Modify Quote Rollback Submit Payment Archive" at bounding box center [141, 124] width 202 height 965
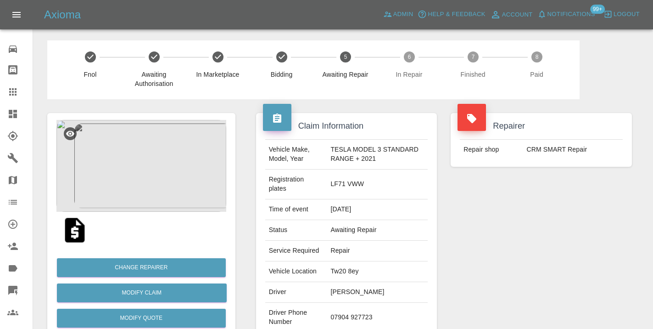
scroll to position [0, 0]
click at [10, 94] on icon at bounding box center [12, 91] width 7 height 7
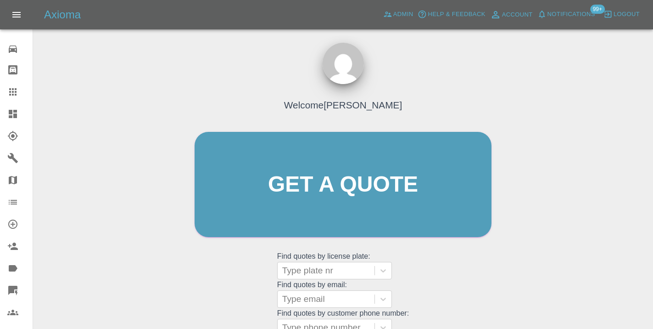
click at [475, 265] on div "Welcome Castro Get a quote Get a quote Find quotes by license plate: Type plate…" at bounding box center [343, 201] width 316 height 277
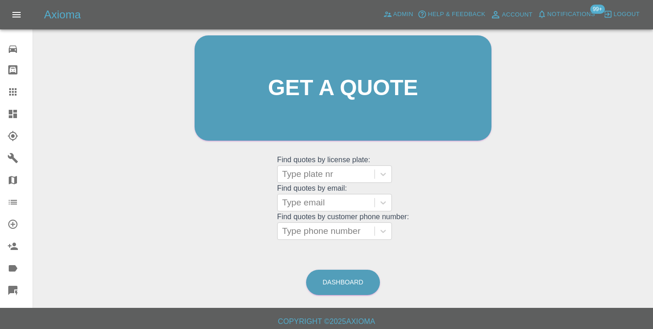
scroll to position [101, 0]
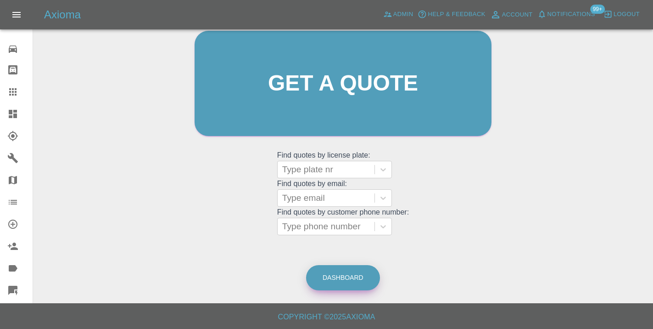
click at [360, 279] on link "Dashboard" at bounding box center [343, 277] width 74 height 25
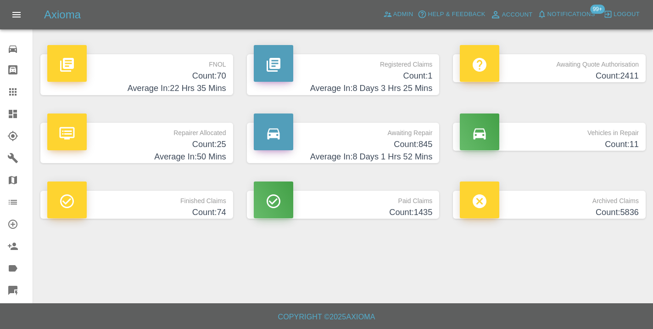
click at [417, 138] on h4 "Count: 845" at bounding box center [343, 144] width 179 height 12
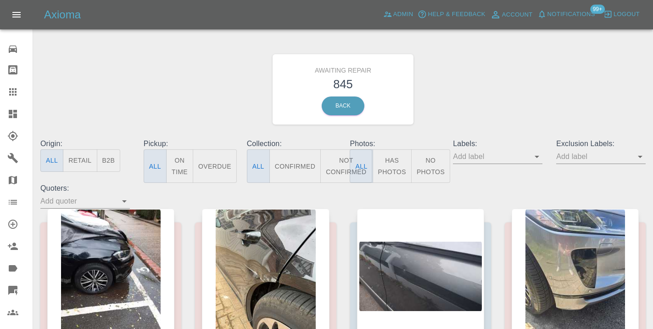
click at [345, 160] on button "Not Confirmed" at bounding box center [346, 166] width 51 height 34
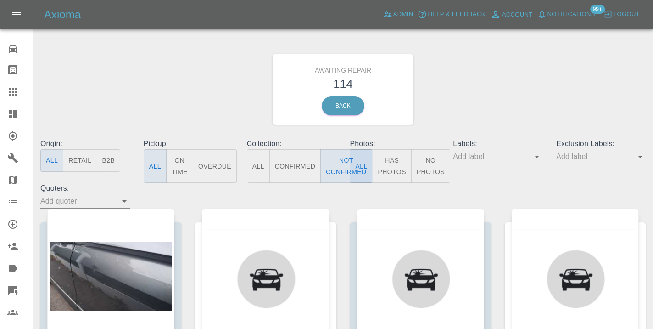
click at [491, 81] on div "Awaiting Repair 114 Back" at bounding box center [343, 89] width 619 height 98
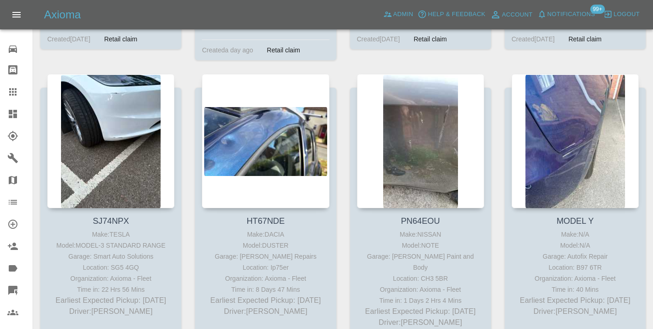
scroll to position [6824, 0]
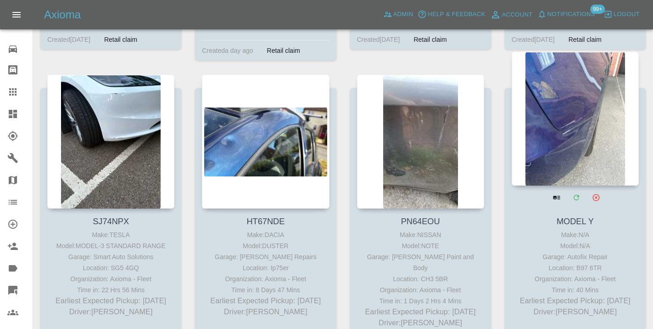
click at [566, 96] on div at bounding box center [575, 118] width 127 height 134
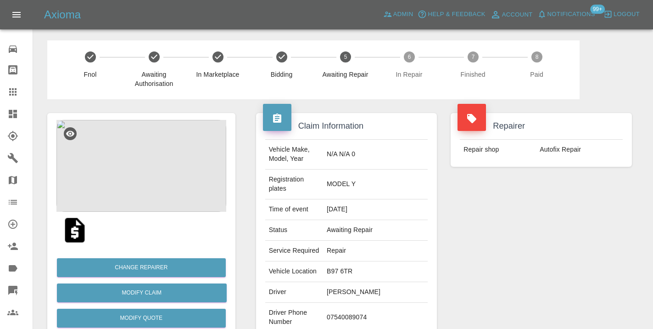
click at [347, 306] on td "07540089074" at bounding box center [375, 318] width 105 height 30
copy td "07540089074"
click at [480, 277] on div "Repairer Repair shop Autofix Repair" at bounding box center [541, 245] width 195 height 293
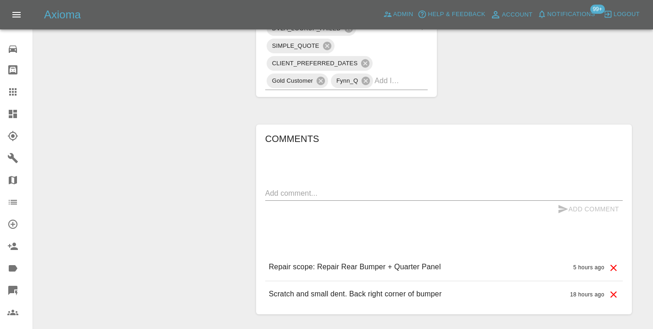
scroll to position [695, 0]
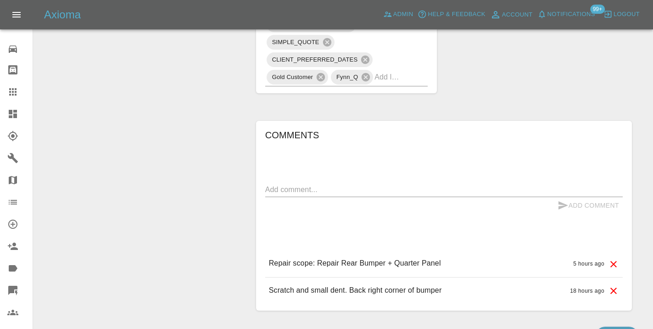
click at [394, 131] on div "Comments x Add Comment Repair scope: Repair Rear Bumper + Quarter Panel 5 hours…" at bounding box center [444, 216] width 358 height 176
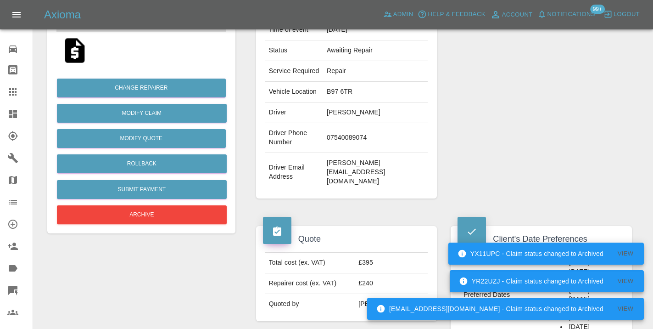
scroll to position [199, 0]
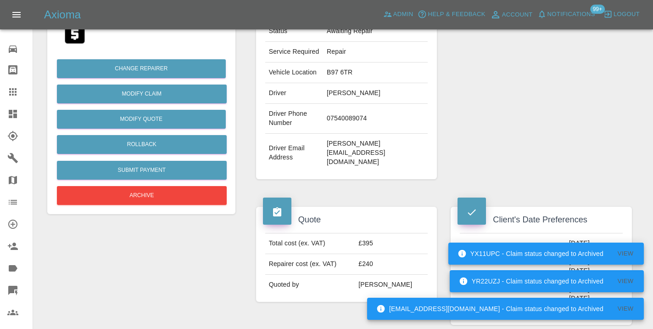
click at [360, 113] on td "07540089074" at bounding box center [375, 119] width 105 height 30
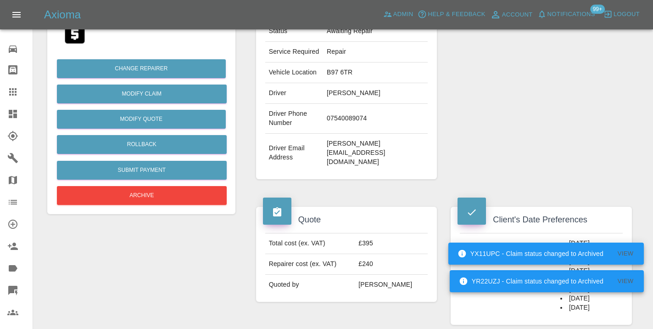
click at [360, 112] on td "07540089074" at bounding box center [375, 119] width 105 height 30
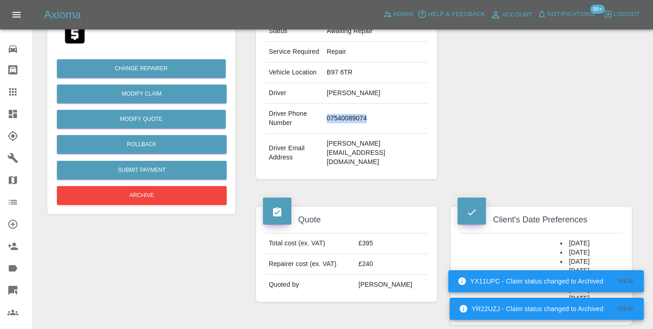
copy td "07540089074"
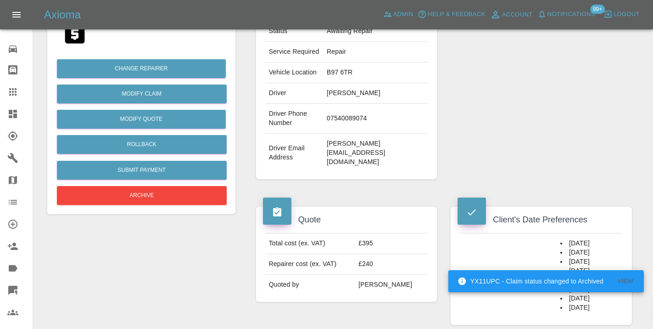
click at [494, 73] on div "Repairer Repair shop Autofix Repair" at bounding box center [541, 46] width 195 height 293
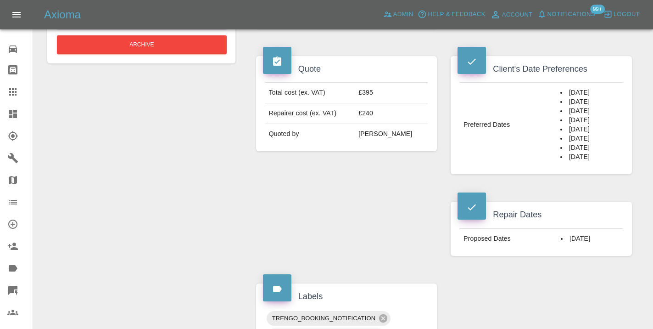
scroll to position [368, 0]
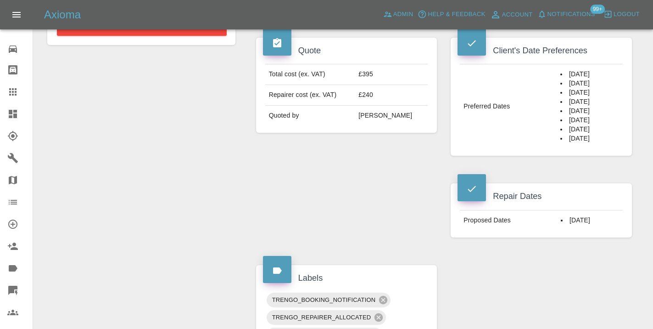
click at [398, 186] on div "Quote Total cost (ex. VAT) £395 Repairer cost (ex. VAT) £240 Quoted by Eric Ord…" at bounding box center [346, 137] width 195 height 227
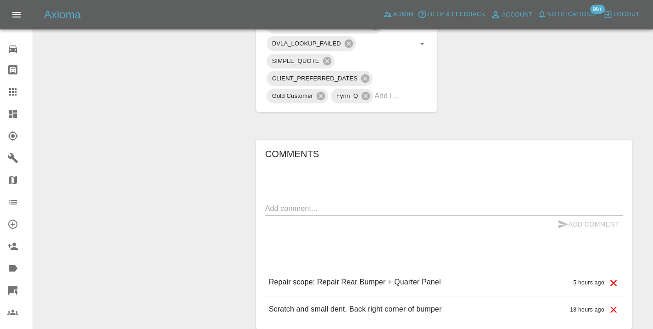
scroll to position [690, 0]
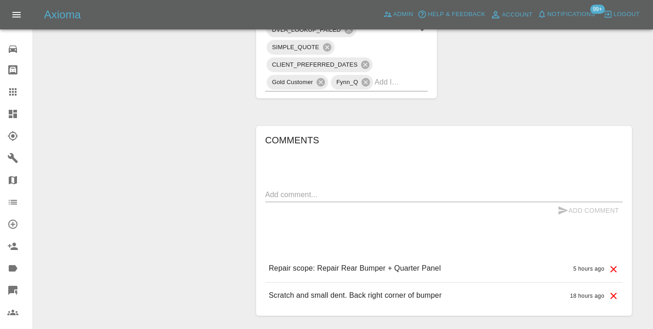
click at [304, 189] on textarea at bounding box center [444, 194] width 358 height 11
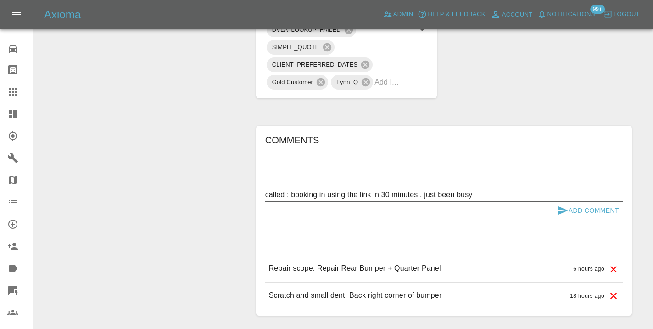
type textarea "called : booking in using the link in 30 minutes , just been busy"
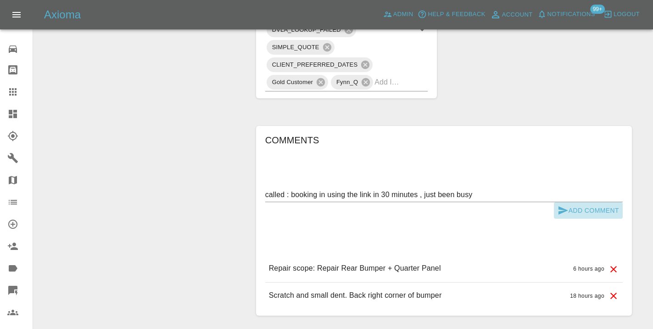
click at [569, 202] on button "Add Comment" at bounding box center [588, 210] width 69 height 17
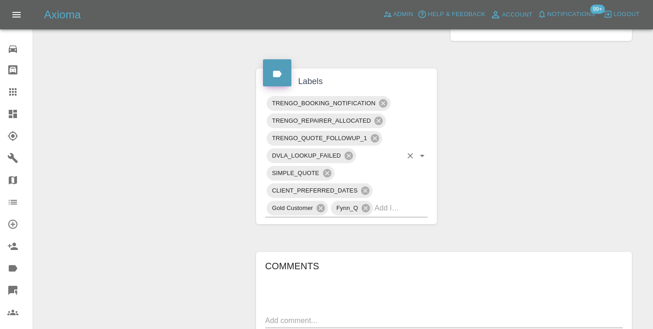
scroll to position [563, 0]
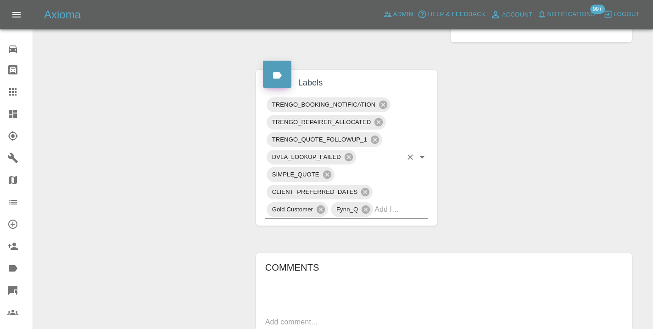
click at [405, 196] on div "TRENGO_BOOKING_NOTIFICATION TRENGO_REPAIRER_ALLOCATED TRENGO_QUOTE_FOLLOWUP_1 D…" at bounding box center [346, 157] width 163 height 123
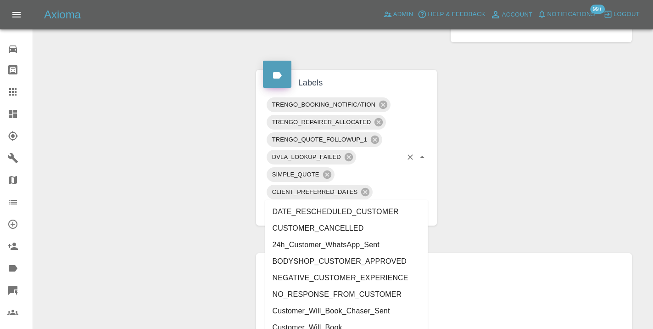
type input "cust"
click at [357, 324] on li "Customer_Will_Book" at bounding box center [346, 327] width 163 height 17
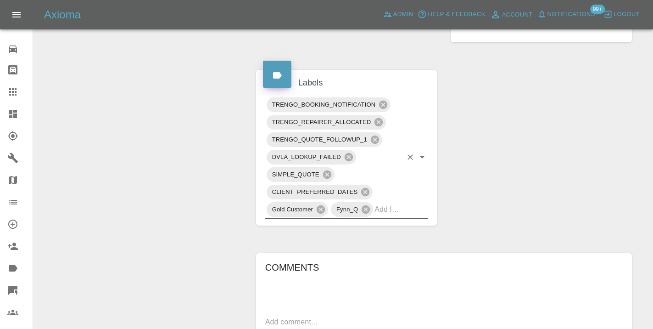
click at [139, 136] on div "Change Repairer Modify Claim Modify Quote Rollback Submit Payment Archive" at bounding box center [141, 15] width 202 height 959
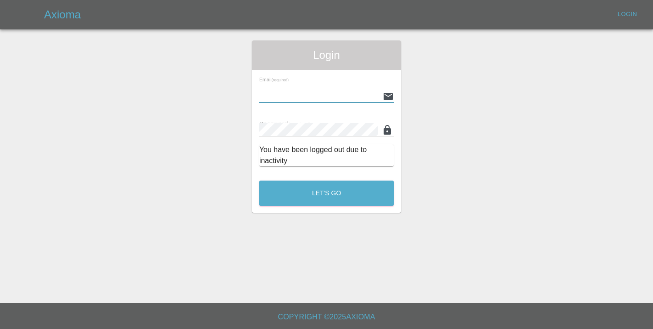
click at [15, 91] on main "Login Email (required) Password (required) You have been logged out due to inac…" at bounding box center [326, 151] width 653 height 303
type input "Castrokhonqwana@gmail.com"
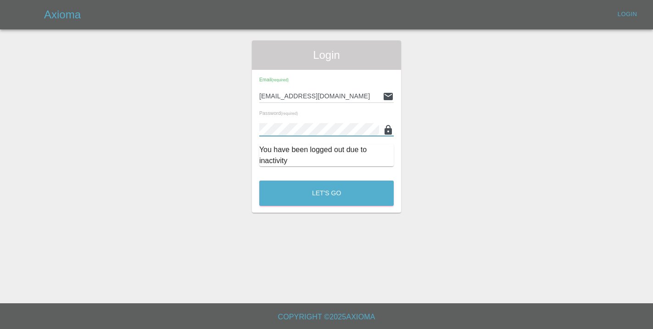
click at [326, 193] on button "Let's Go" at bounding box center [326, 192] width 135 height 25
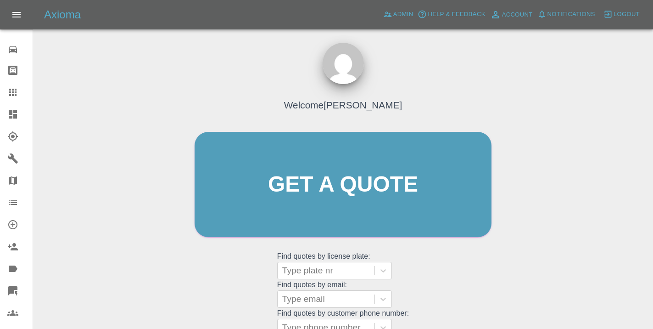
click at [453, 279] on div "Welcome Castro Get a quote Get a quote Find quotes by license plate: Type plate…" at bounding box center [343, 201] width 316 height 277
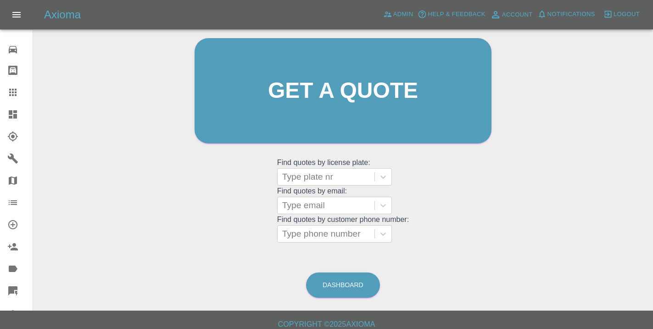
scroll to position [101, 0]
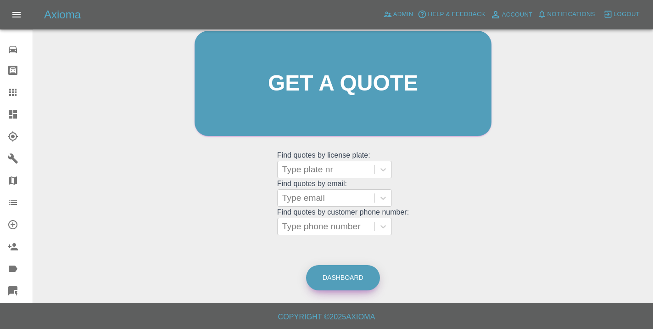
click at [363, 280] on link "Dashboard" at bounding box center [343, 277] width 74 height 25
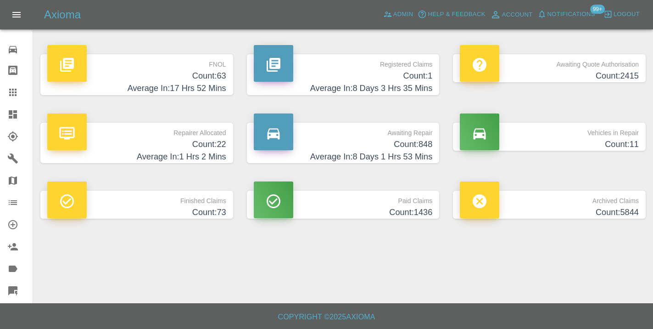
click at [416, 156] on h4 "Average In: 8 Days 1 Hrs 53 Mins" at bounding box center [343, 157] width 179 height 12
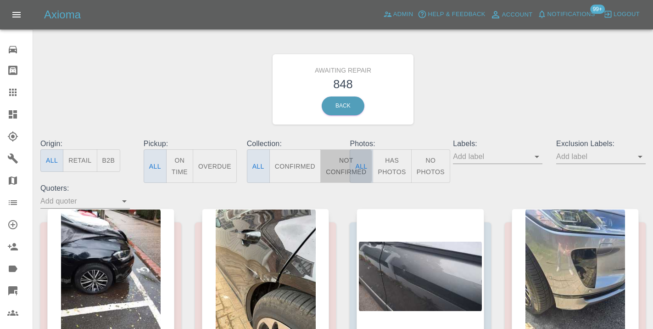
click at [338, 169] on button "Not Confirmed" at bounding box center [346, 166] width 51 height 34
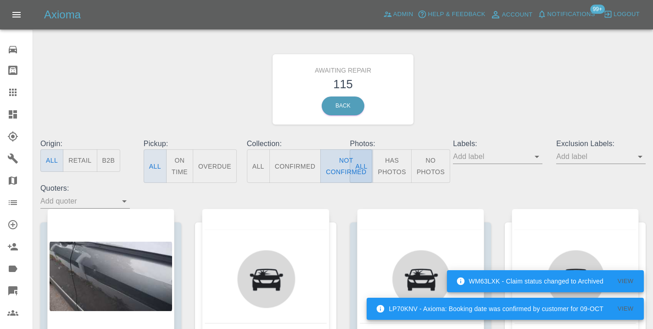
click at [334, 176] on button "Not Confirmed" at bounding box center [346, 166] width 51 height 34
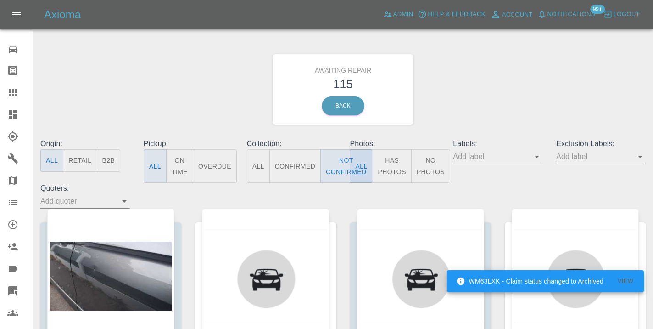
click at [470, 121] on div "Awaiting Repair 115 Back" at bounding box center [343, 89] width 619 height 98
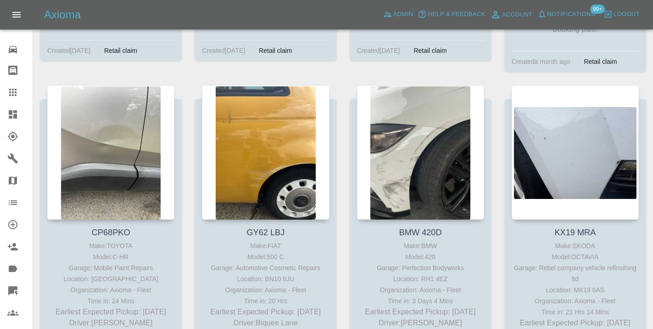
scroll to position [8025, 0]
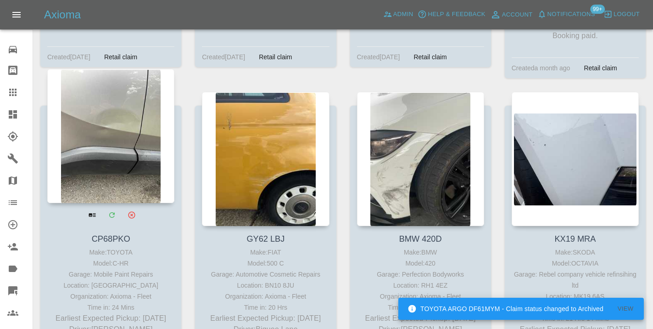
click at [144, 99] on div at bounding box center [110, 136] width 127 height 134
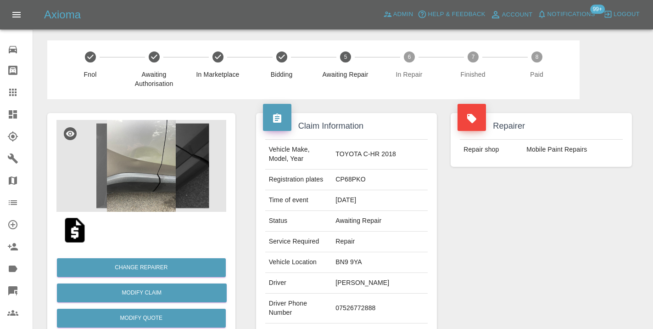
click at [351, 304] on td "07526772888" at bounding box center [380, 308] width 96 height 30
copy td "07526772888"
click at [550, 229] on div "Repairer Repair shop Mobile Paint Repairs" at bounding box center [541, 236] width 195 height 274
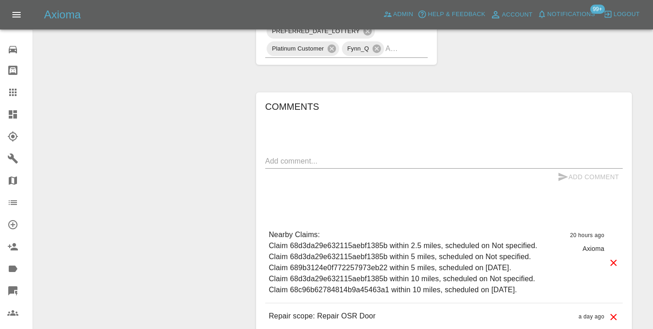
scroll to position [678, 0]
click at [321, 163] on textarea at bounding box center [444, 159] width 358 height 11
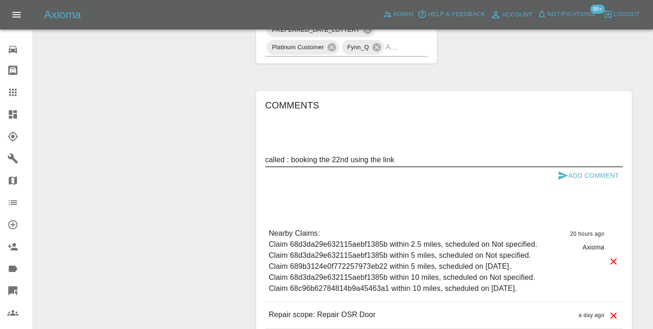
type textarea "called : booking the 22nd using the link"
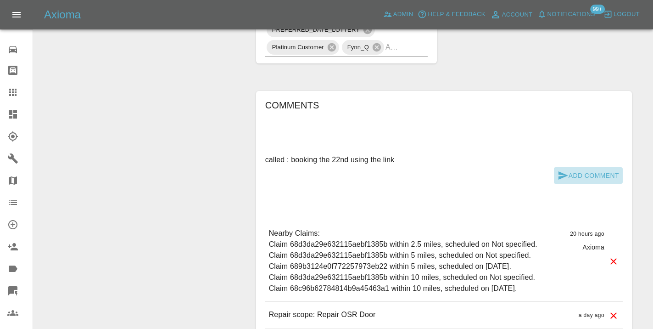
click at [596, 179] on button "Add Comment" at bounding box center [588, 175] width 69 height 17
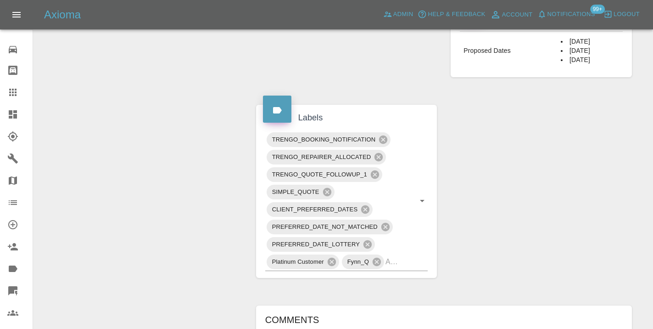
scroll to position [460, 0]
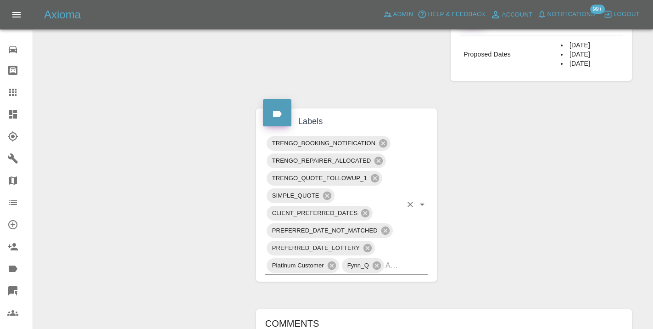
click at [408, 269] on div "TRENGO_BOOKING_NOTIFICATION TRENGO_REPAIRER_ALLOCATED TRENGO_QUOTE_FOLLOWUP_1 S…" at bounding box center [346, 205] width 163 height 140
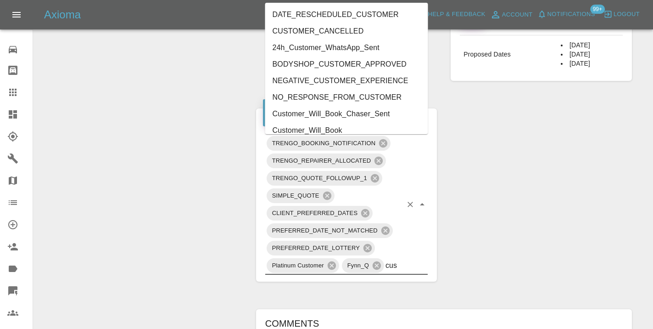
type input "cust"
click at [298, 123] on li "Customer_Will_Book" at bounding box center [346, 130] width 163 height 17
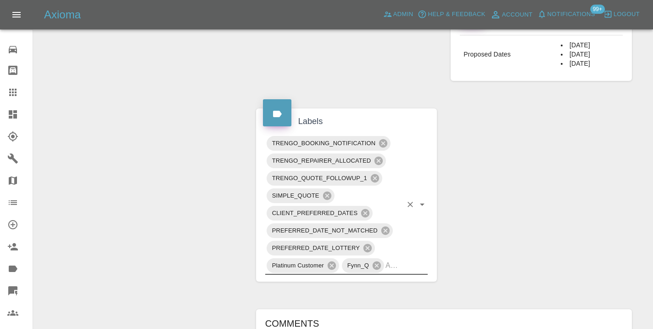
click at [171, 117] on div "Change Repairer Modify Claim Modify Quote Rollback Submit Payment Archive" at bounding box center [141, 136] width 202 height 994
click at [18, 96] on div at bounding box center [20, 92] width 26 height 11
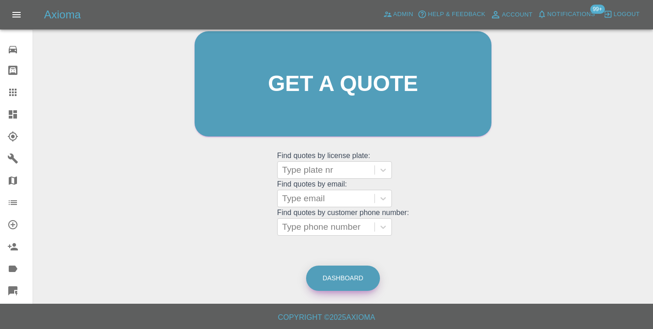
click at [361, 285] on link "Dashboard" at bounding box center [343, 277] width 74 height 25
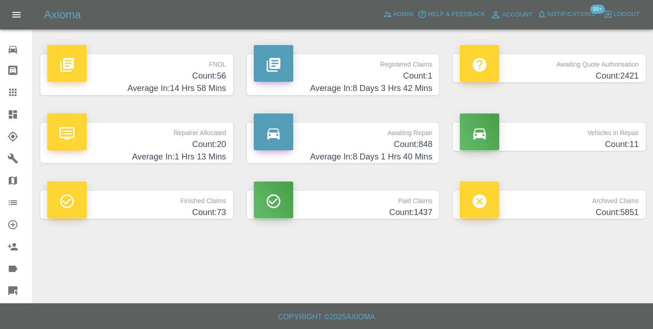
click at [390, 151] on h4 "Average In: 8 Days 1 Hrs 40 Mins" at bounding box center [343, 157] width 179 height 12
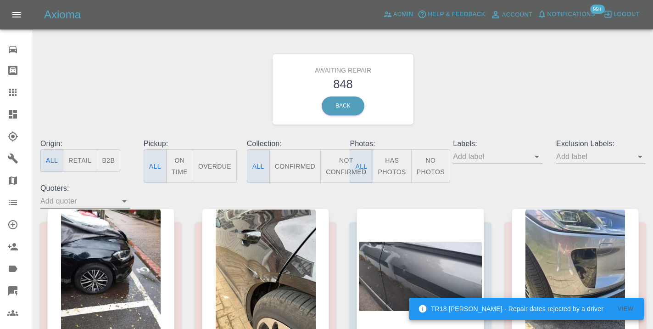
click at [336, 168] on button "Not Confirmed" at bounding box center [346, 166] width 51 height 34
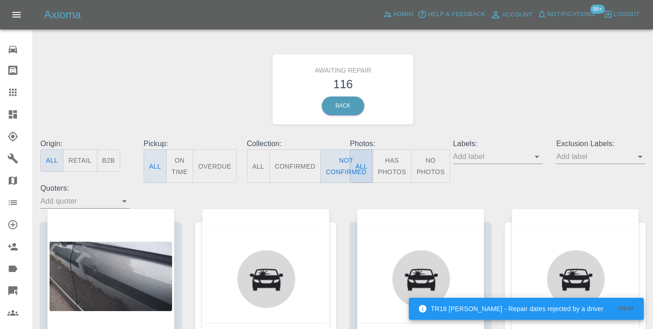
click at [550, 71] on div "Awaiting Repair 116 Back" at bounding box center [343, 89] width 619 height 98
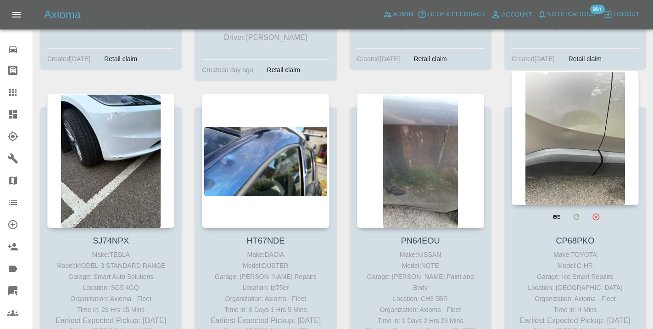
scroll to position [7106, 0]
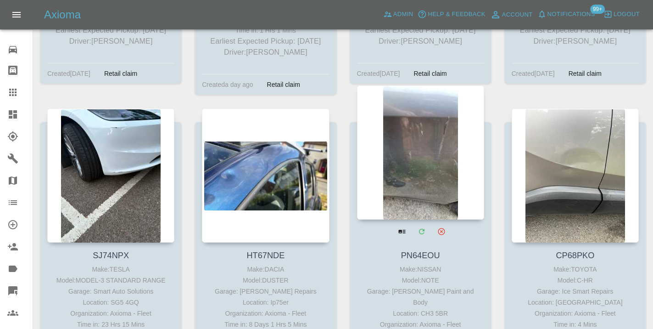
click at [428, 118] on div at bounding box center [420, 152] width 127 height 134
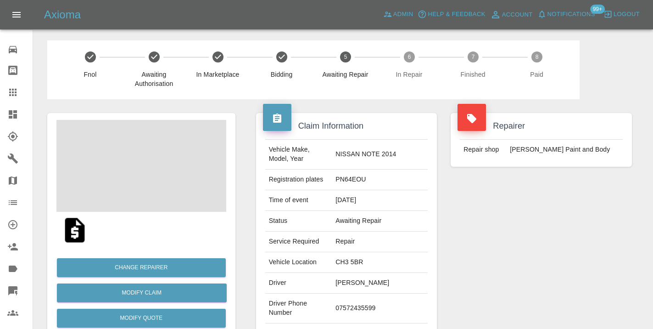
click at [356, 304] on td "07572435599" at bounding box center [380, 308] width 96 height 30
copy td "07572435599"
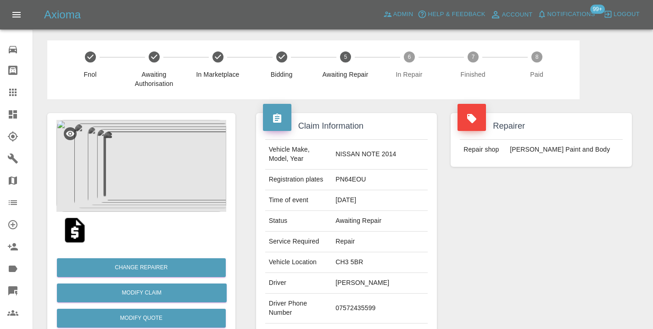
click at [539, 262] on div "Repairer Repair shop J Taylor Paint and Body" at bounding box center [541, 236] width 195 height 274
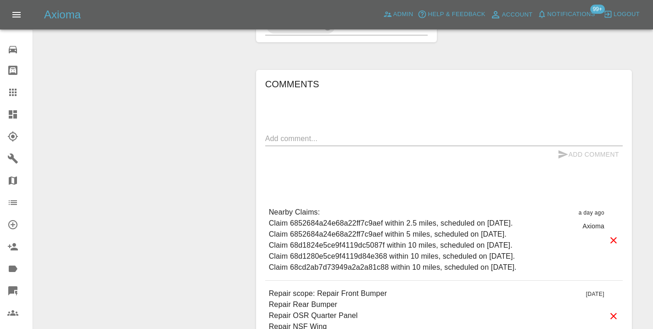
scroll to position [745, 0]
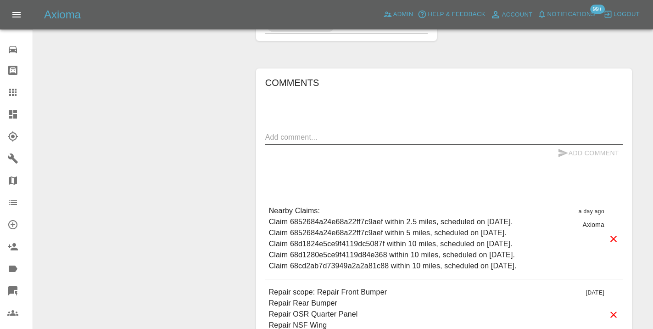
click at [289, 132] on textarea at bounding box center [444, 137] width 358 height 11
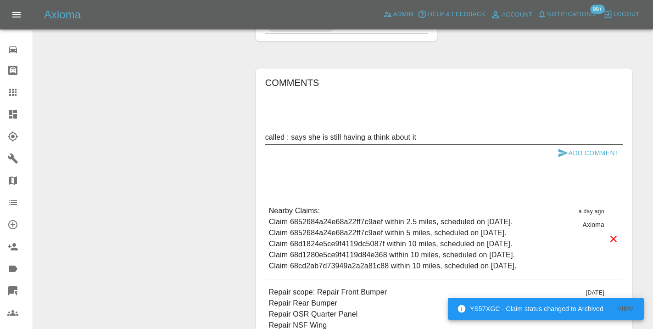
type textarea "called : says she is still having a think about it"
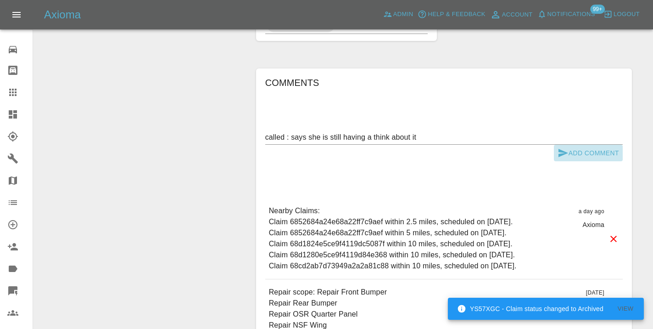
click at [567, 147] on icon "submit" at bounding box center [563, 152] width 11 height 11
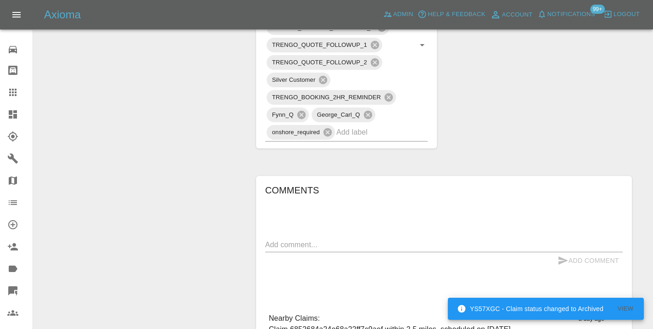
scroll to position [614, 0]
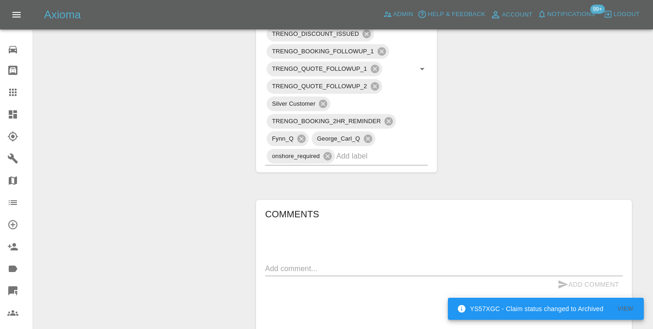
click at [385, 148] on div "TRENGO_PHOTO_FOLLOWUP TRENGO_BOOKING_NOTIFICATION TRENGO_REPAIRER_ALLOCATED TRE…" at bounding box center [346, 69] width 181 height 206
click at [385, 149] on input "text" at bounding box center [370, 156] width 66 height 14
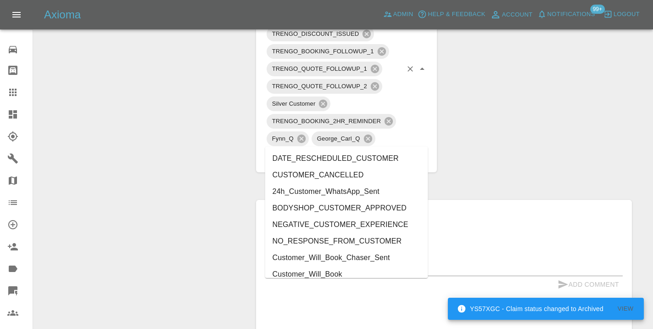
type input "cust"
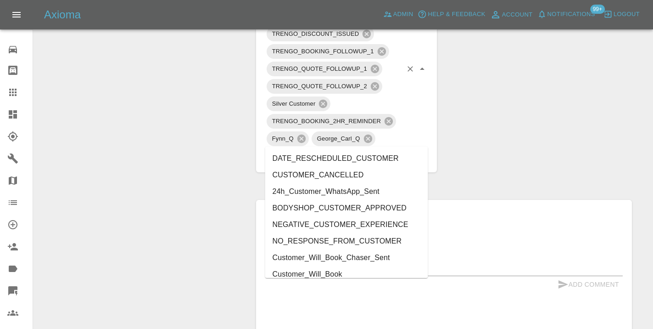
click at [355, 276] on li "Customer_Will_Book" at bounding box center [346, 274] width 163 height 17
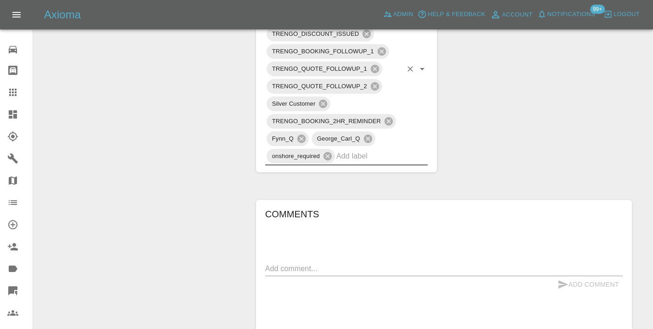
click at [170, 109] on div "Change Repairer Modify Claim Modify Quote Rollback Submit Payment Archive" at bounding box center [141, 36] width 202 height 1103
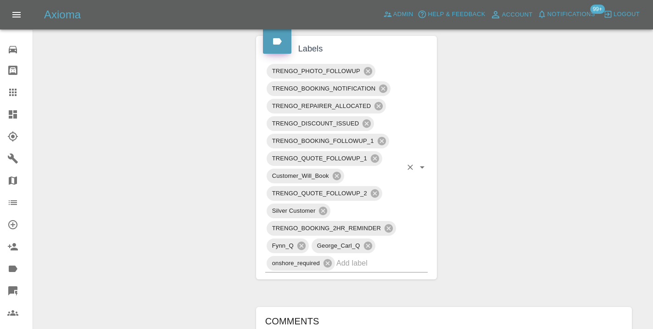
scroll to position [526, 0]
click at [14, 94] on icon at bounding box center [12, 92] width 11 height 11
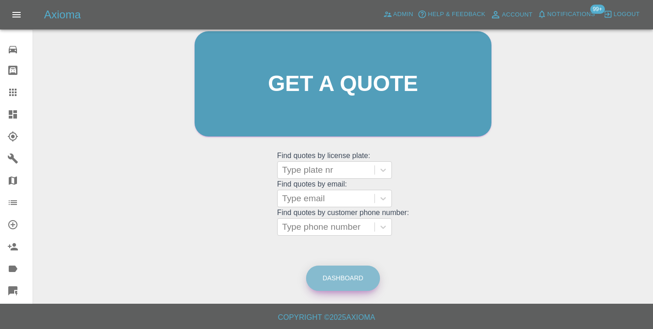
click at [360, 284] on link "Dashboard" at bounding box center [343, 277] width 74 height 25
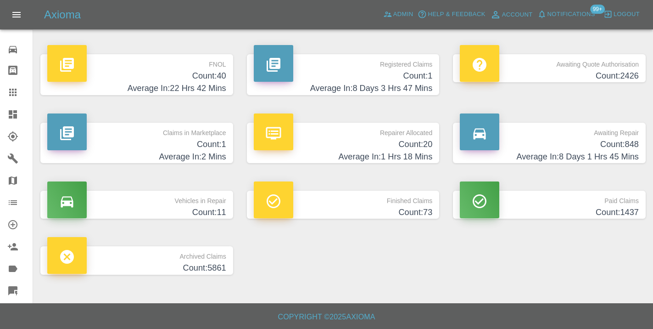
click at [598, 145] on h4 "Count: 848" at bounding box center [549, 144] width 179 height 12
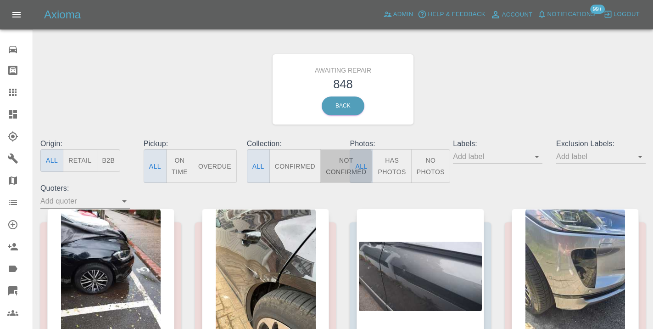
click at [335, 161] on button "Not Confirmed" at bounding box center [346, 166] width 51 height 34
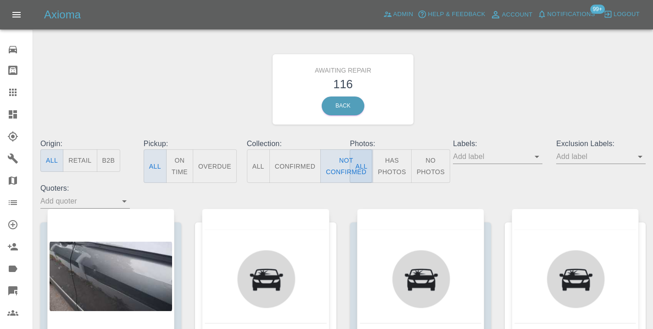
click at [459, 91] on div "Awaiting Repair 116 Back" at bounding box center [343, 89] width 619 height 98
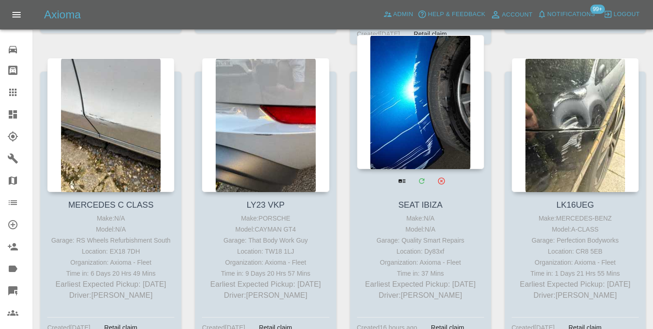
scroll to position [3839, 0]
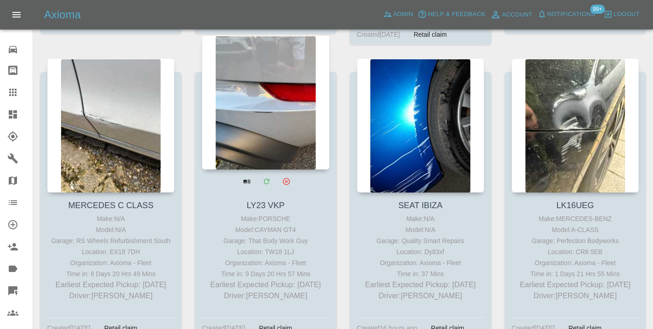
click at [260, 107] on div at bounding box center [265, 102] width 127 height 134
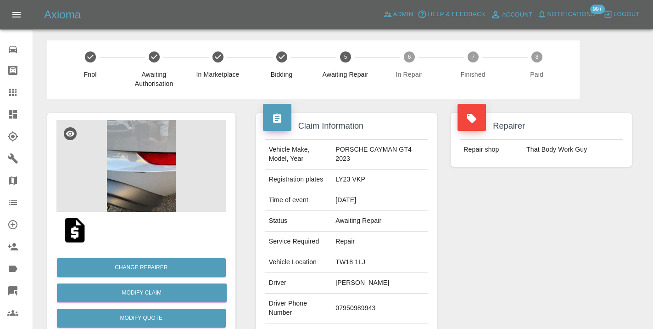
click at [355, 309] on td "07950989943" at bounding box center [380, 308] width 96 height 30
copy td "07950989943"
click at [482, 250] on div "Repairer Repair shop That Body Work Guy" at bounding box center [541, 236] width 195 height 274
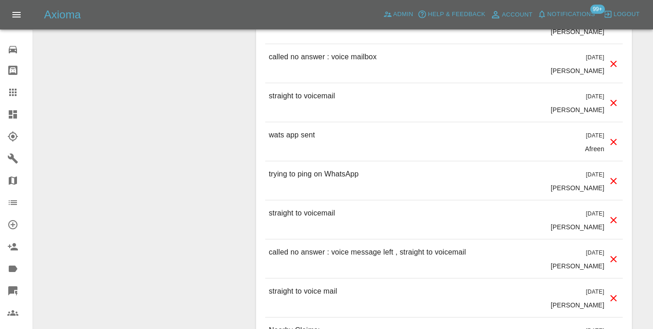
scroll to position [1048, 0]
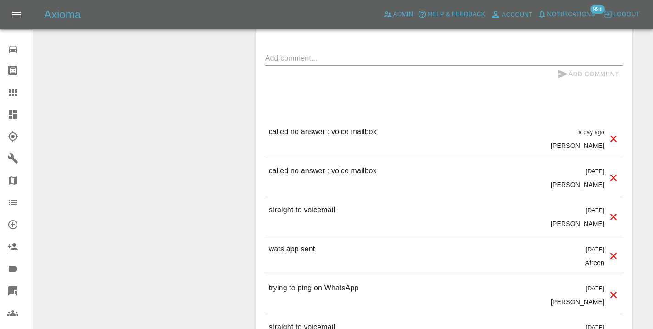
scroll to position [912, 0]
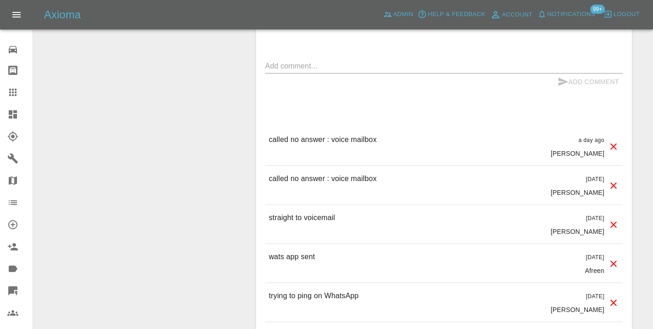
click at [287, 62] on textarea at bounding box center [444, 66] width 358 height 11
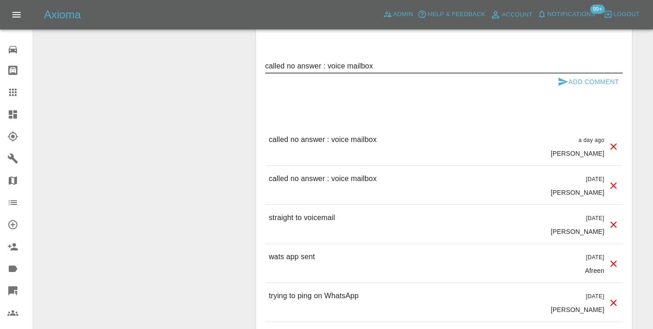
type textarea "called no answer : voice mailbox"
click at [566, 79] on icon "submit" at bounding box center [563, 81] width 11 height 11
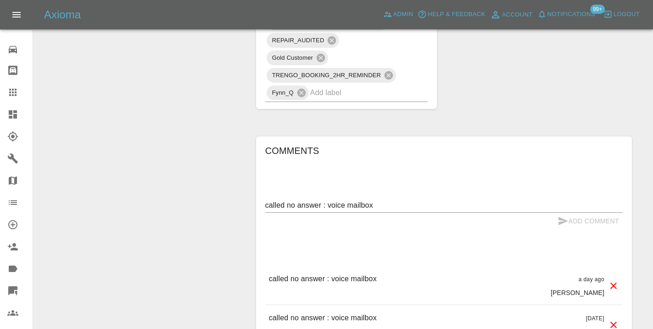
scroll to position [750, 0]
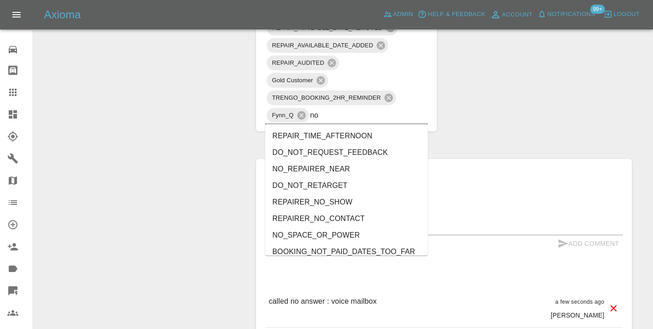
type input "no_"
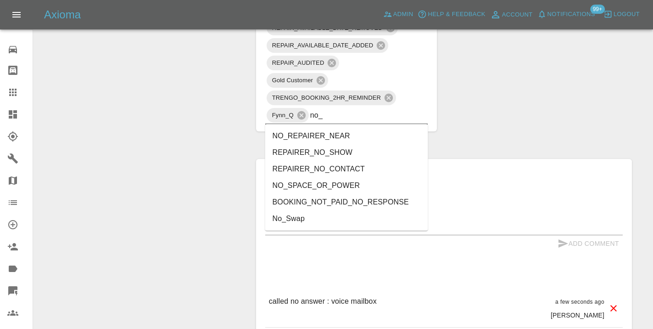
click at [351, 204] on li "BOOKING_NOT_PAID_NO_RESPONSE" at bounding box center [346, 202] width 163 height 17
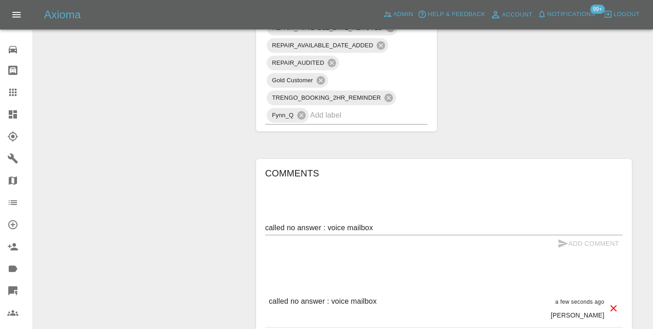
click at [205, 115] on div "Change Repairer Modify Claim Modify Quote Rollback Submit Payment Archive" at bounding box center [141, 72] width 202 height 1446
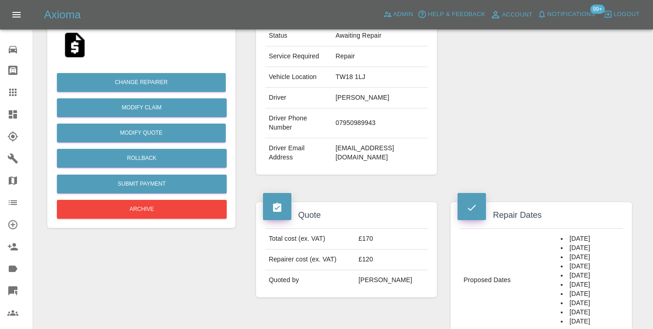
scroll to position [179, 0]
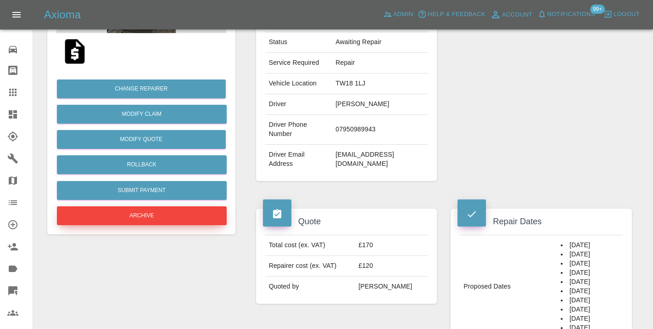
click at [156, 214] on button "Archive" at bounding box center [142, 215] width 170 height 19
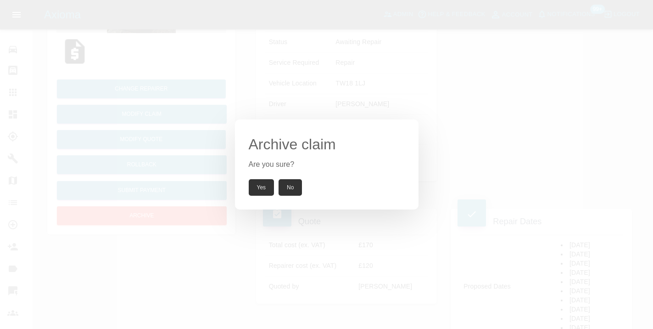
click at [263, 183] on button "Yes" at bounding box center [262, 187] width 26 height 17
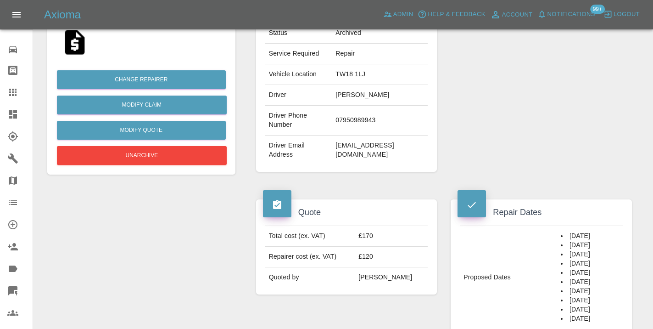
click at [21, 90] on div at bounding box center [20, 92] width 26 height 11
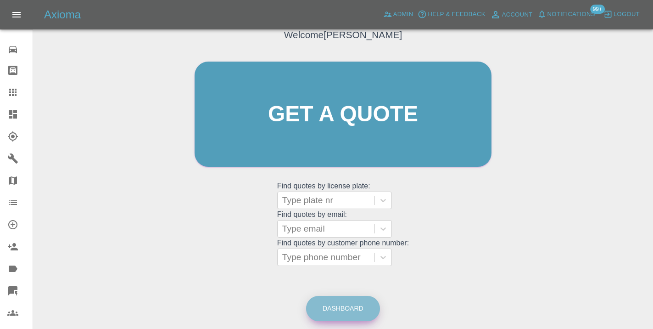
click at [349, 309] on link "Dashboard" at bounding box center [343, 308] width 74 height 25
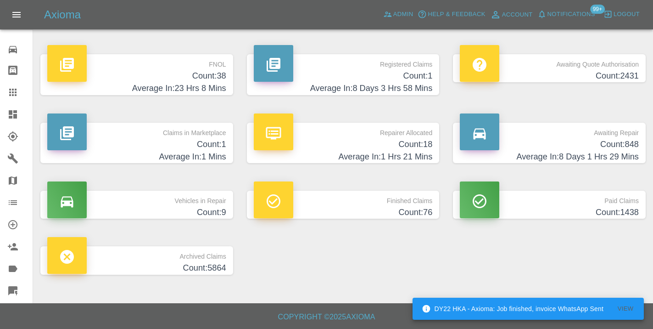
click at [608, 141] on h4 "Count: 848" at bounding box center [549, 144] width 179 height 12
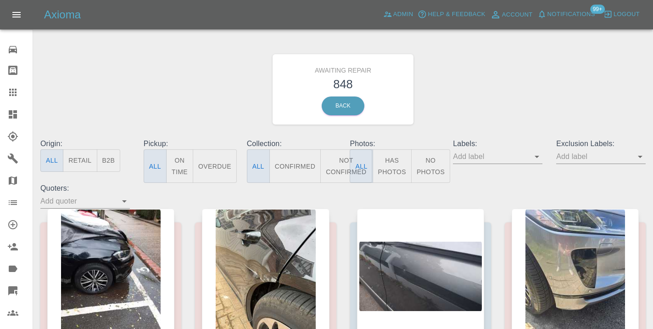
click at [343, 165] on button "Not Confirmed" at bounding box center [346, 166] width 51 height 34
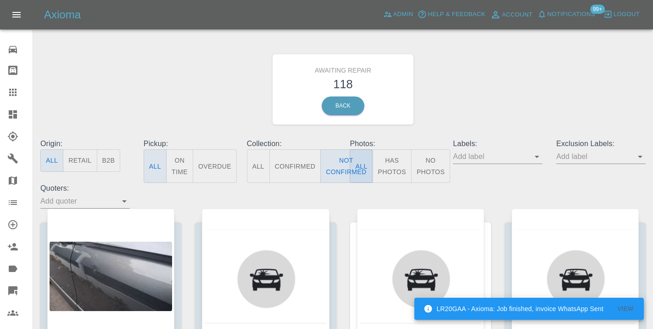
click at [544, 94] on div "Awaiting Repair 118 Back" at bounding box center [343, 89] width 619 height 98
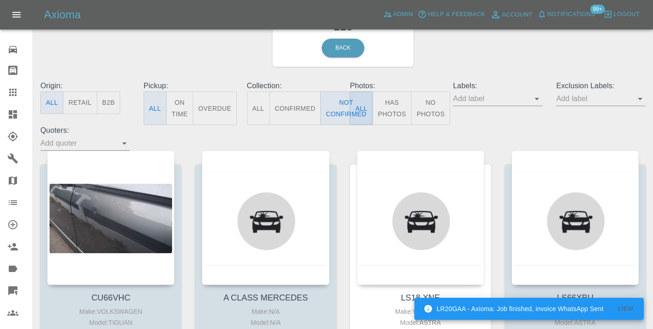
scroll to position [59, 0]
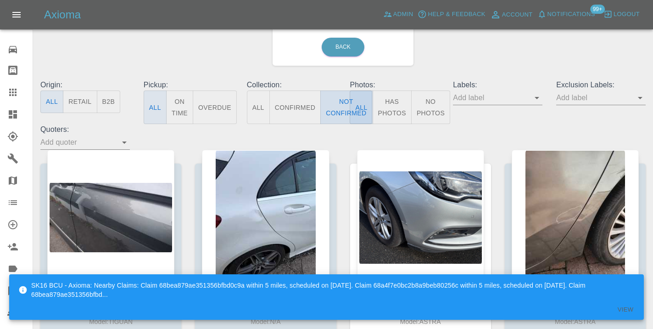
click at [336, 99] on button "Not Confirmed" at bounding box center [346, 107] width 51 height 34
type button "false"
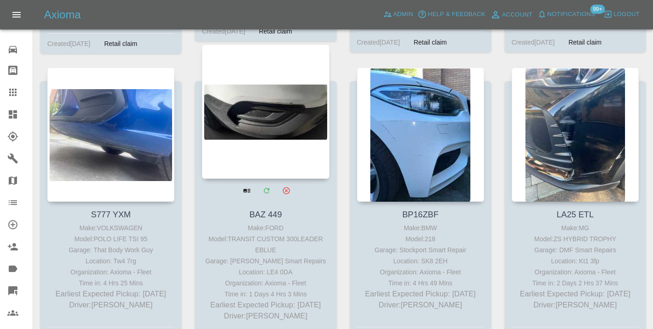
scroll to position [2304, 0]
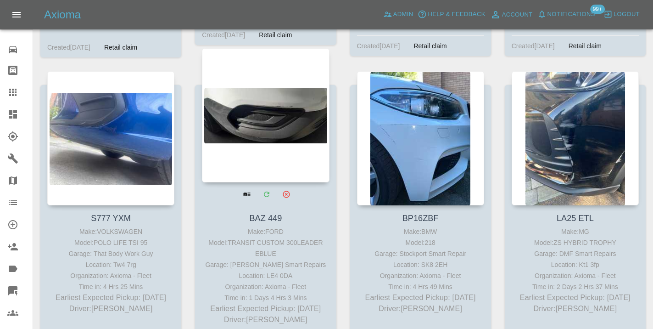
click at [253, 115] on div at bounding box center [265, 115] width 127 height 134
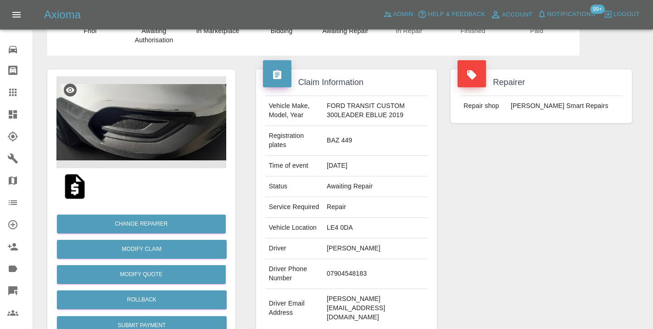
scroll to position [45, 0]
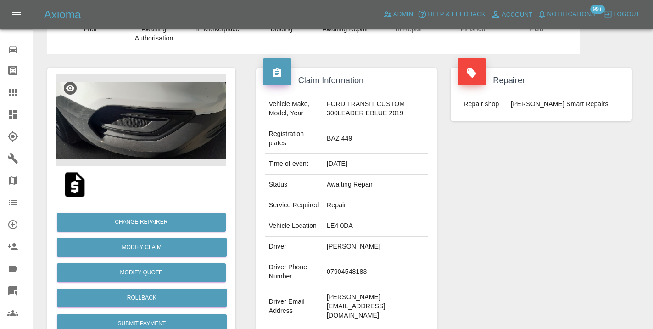
click at [348, 282] on td "07904548183" at bounding box center [375, 272] width 105 height 30
copy td "07904548183"
click at [476, 225] on div "Repairer Repair shop Russell’s Smart Repairs" at bounding box center [541, 200] width 195 height 293
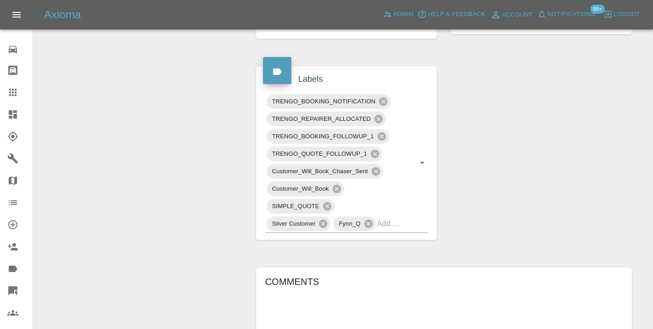
scroll to position [469, 0]
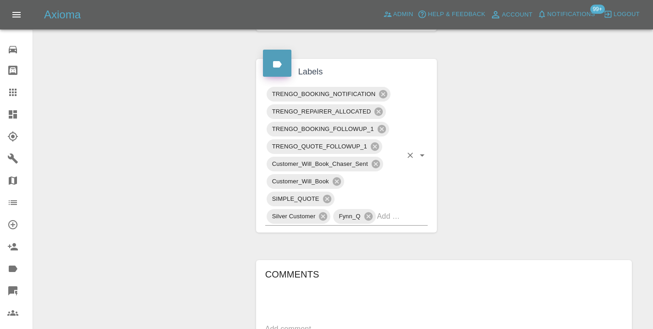
click at [407, 223] on div "TRENGO_BOOKING_NOTIFICATION TRENGO_REPAIRER_ALLOCATED TRENGO_BOOKING_FOLLOWUP_1…" at bounding box center [346, 155] width 163 height 140
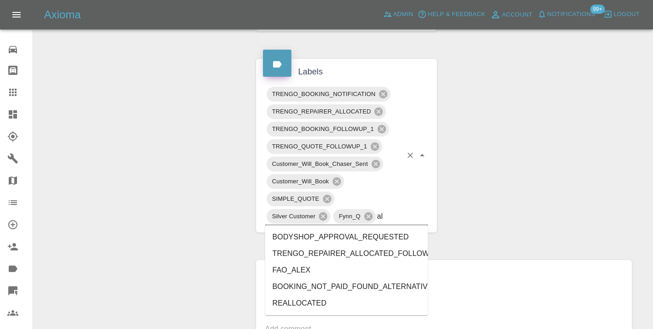
type input "alt"
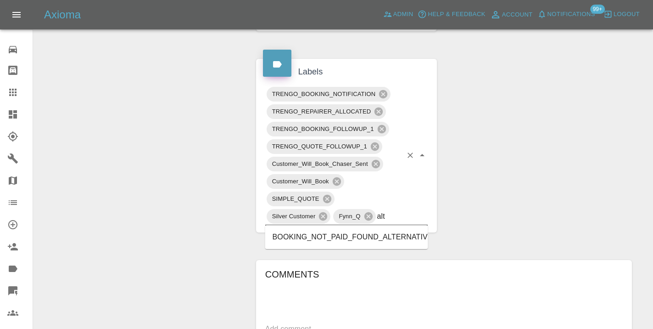
click at [399, 242] on li "BOOKING_NOT_PAID_FOUND_ALTERNATIVE" at bounding box center [346, 237] width 163 height 17
click at [494, 203] on div "Claim Information Vehicle Make, Model, Year FORD TRANSIT CUSTOM 300LEADER EBLUE…" at bounding box center [444, 112] width 390 height 964
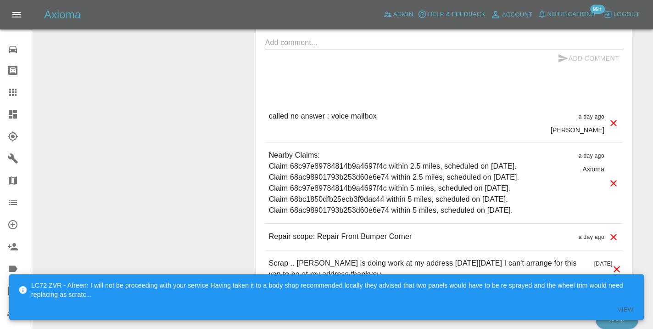
scroll to position [766, 0]
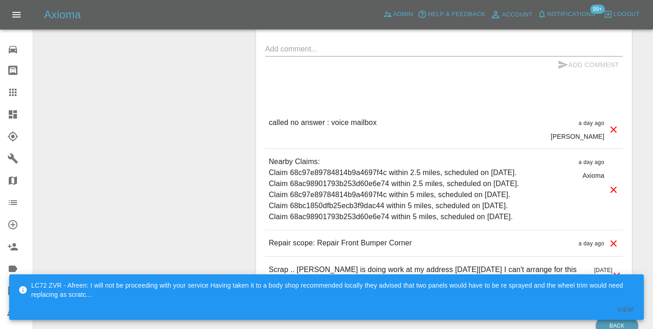
click at [294, 53] on textarea at bounding box center [444, 49] width 358 height 11
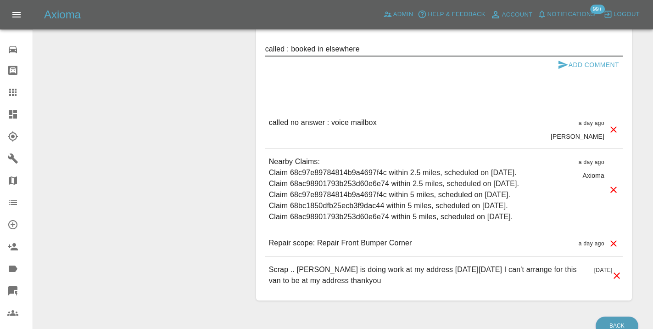
type textarea "called : booked in elsewhere"
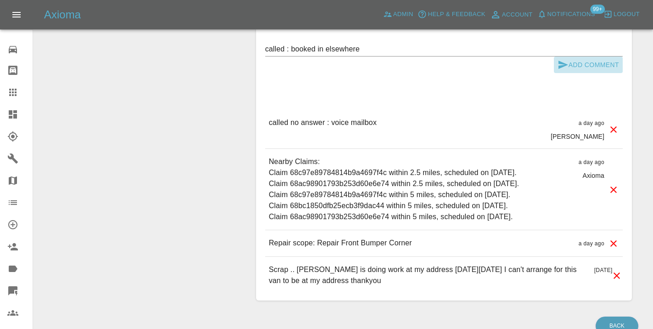
click at [566, 67] on icon "submit" at bounding box center [563, 64] width 11 height 11
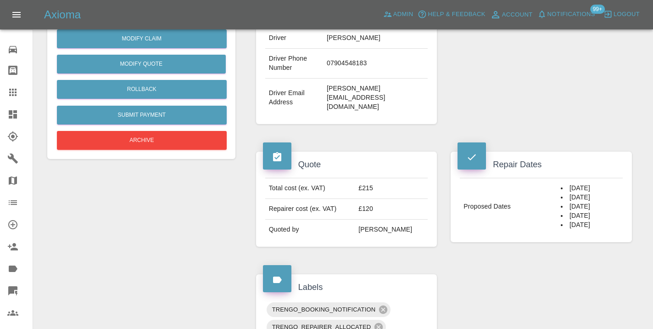
scroll to position [277, 0]
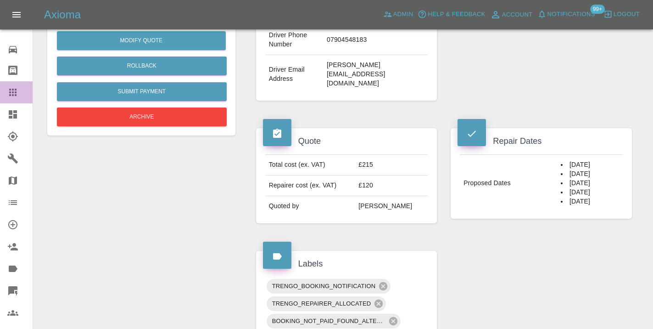
click at [13, 93] on icon at bounding box center [12, 92] width 7 height 7
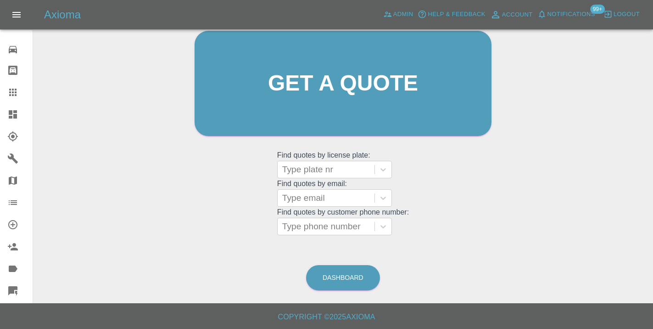
scroll to position [101, 0]
click at [353, 277] on link "Dashboard" at bounding box center [343, 277] width 74 height 25
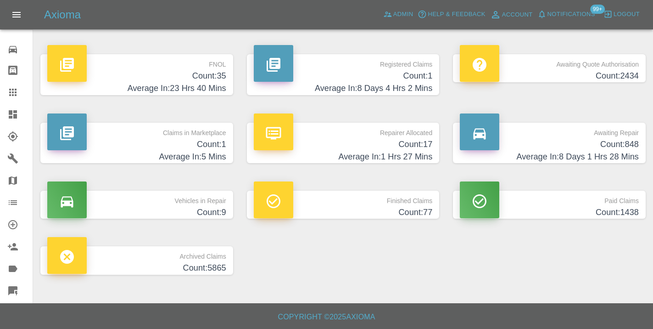
click at [621, 146] on h4 "Count: 848" at bounding box center [549, 144] width 179 height 12
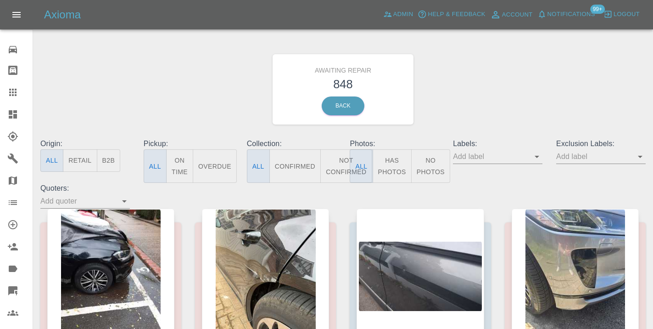
click at [339, 162] on button "Not Confirmed" at bounding box center [346, 166] width 51 height 34
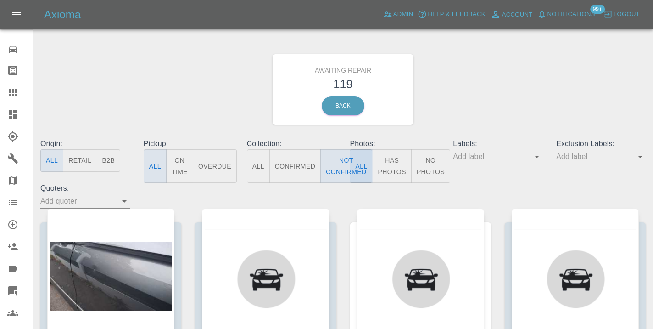
click at [488, 96] on div "Awaiting Repair 119 Back" at bounding box center [343, 89] width 619 height 98
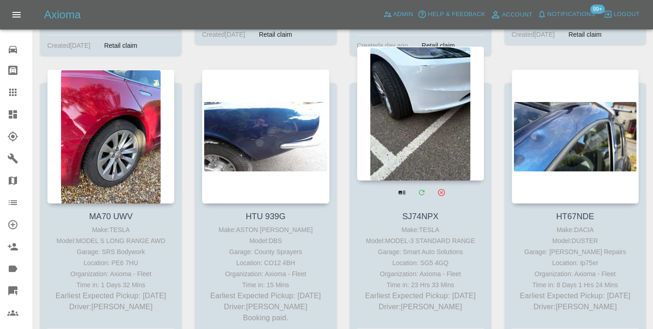
scroll to position [7142, 0]
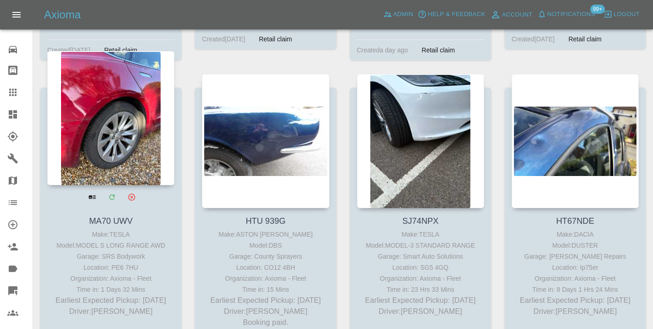
click at [135, 89] on div at bounding box center [110, 118] width 127 height 134
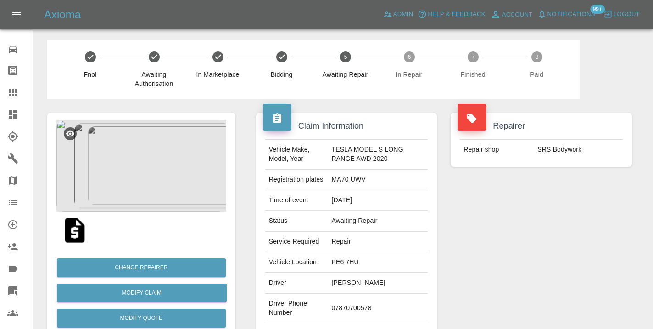
click at [358, 311] on td "07870700578" at bounding box center [378, 308] width 100 height 30
copy td "07870700578"
click at [492, 225] on div "Repairer Repair shop SRS Bodywork" at bounding box center [541, 236] width 195 height 274
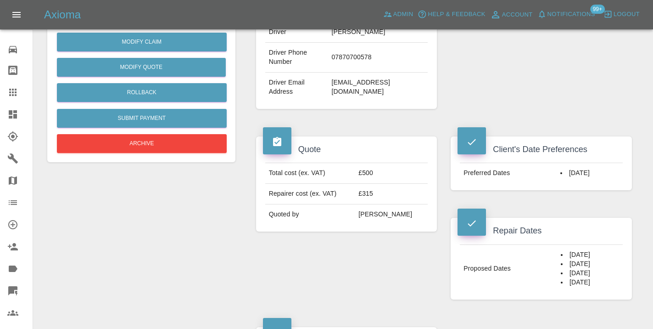
scroll to position [257, 0]
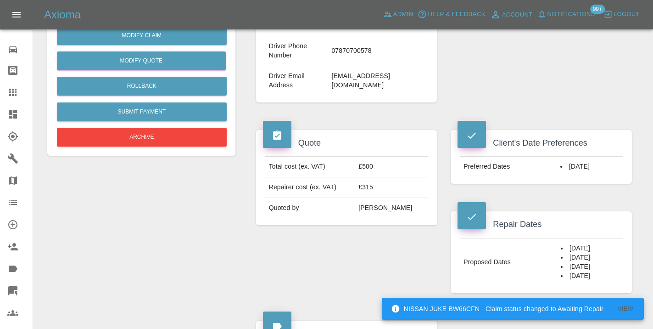
click at [395, 249] on div "Quote Total cost (ex. VAT) £500 Repairer cost (ex. VAT) £315 Quoted by Ankur Me…" at bounding box center [346, 211] width 195 height 191
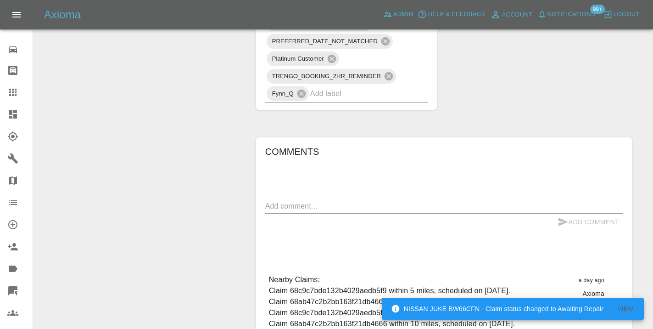
scroll to position [689, 0]
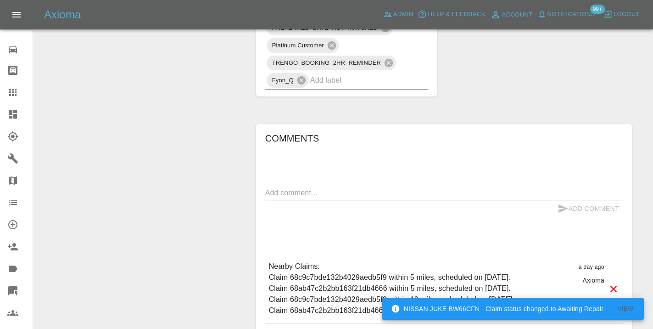
click at [298, 189] on textarea at bounding box center [444, 192] width 358 height 11
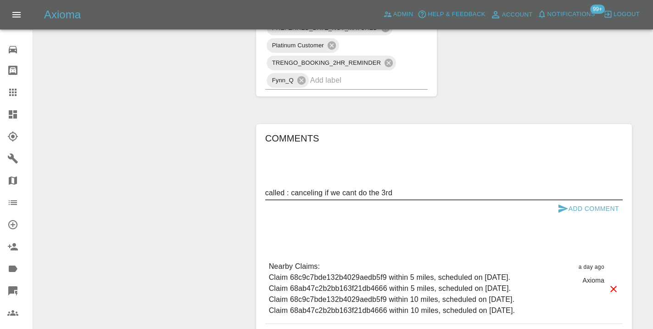
type textarea "called : canceling if we cant do the 3rd"
click at [567, 205] on icon "submit" at bounding box center [563, 208] width 11 height 11
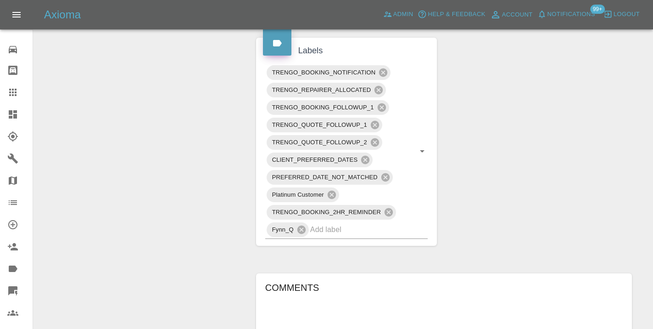
scroll to position [536, 0]
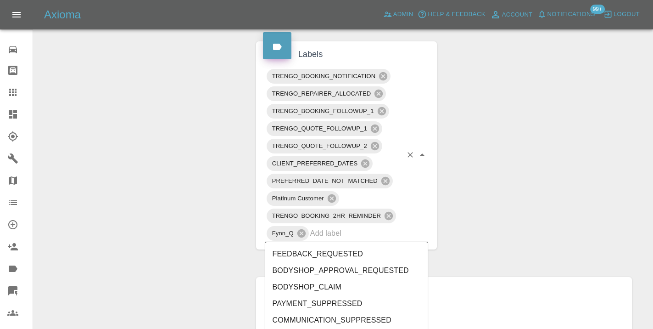
click at [347, 232] on input "text" at bounding box center [356, 233] width 92 height 14
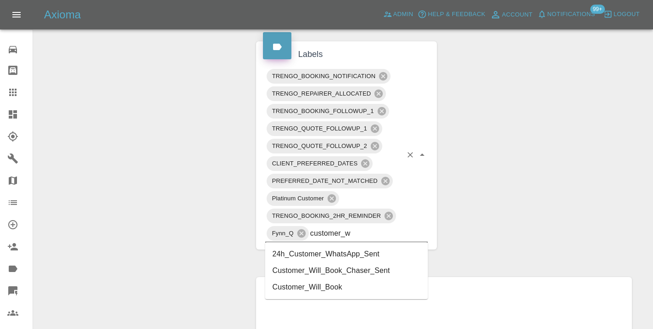
type input "customer_wi"
click at [321, 271] on li "Customer_Will_Book" at bounding box center [346, 270] width 163 height 17
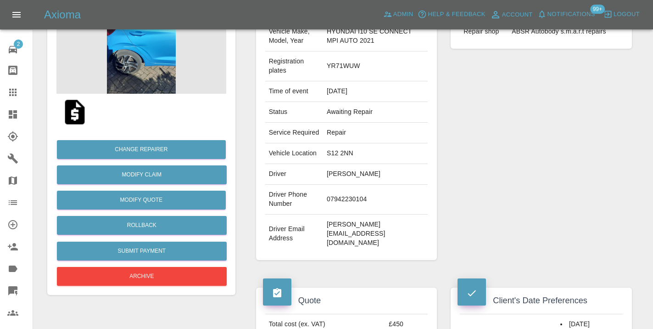
scroll to position [116, 0]
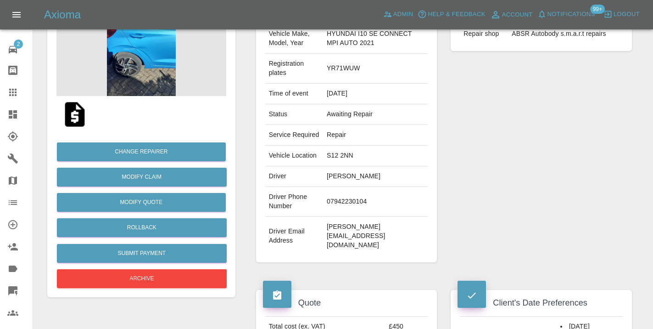
click at [359, 203] on td "07942230104" at bounding box center [375, 202] width 105 height 30
copy td "07942230104"
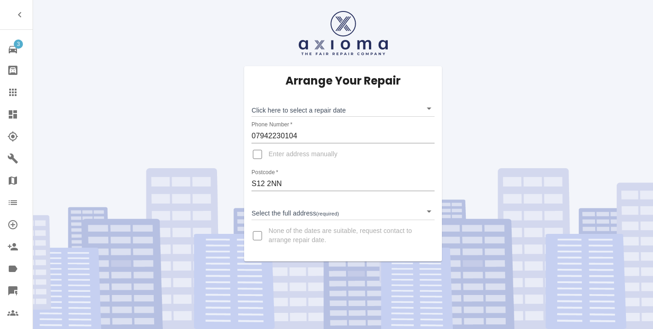
click at [305, 110] on body "3 Repair home Bodyshop home Claims Dashboard Explorer Garages Map Organization …" at bounding box center [326, 164] width 653 height 329
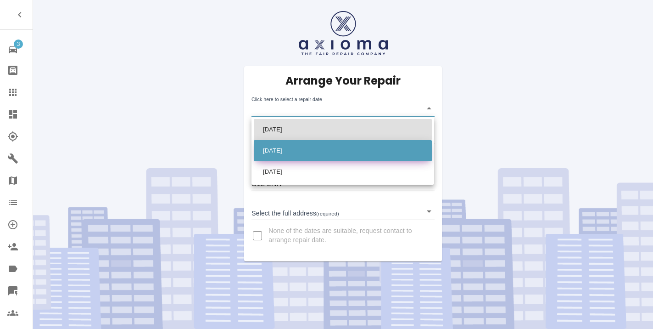
click at [311, 155] on li "[DATE]" at bounding box center [343, 150] width 178 height 21
type input "[DATE]T00:00:00.000Z"
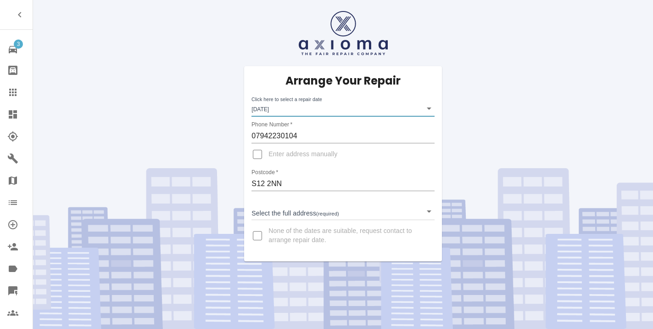
click at [292, 208] on body "3 Repair home Bodyshop home Claims Dashboard Explorer Garages Map Organization …" at bounding box center [326, 164] width 653 height 329
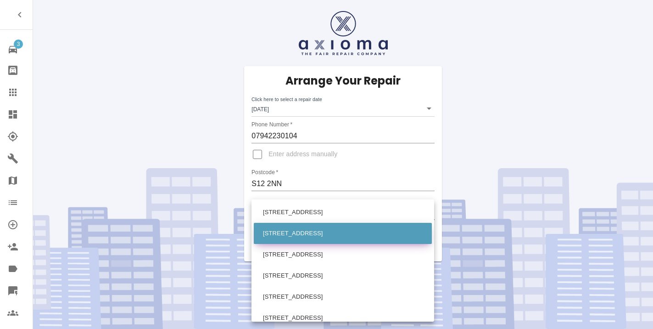
click at [302, 233] on li "[STREET_ADDRESS]" at bounding box center [343, 233] width 178 height 21
type input "[STREET_ADDRESS]"
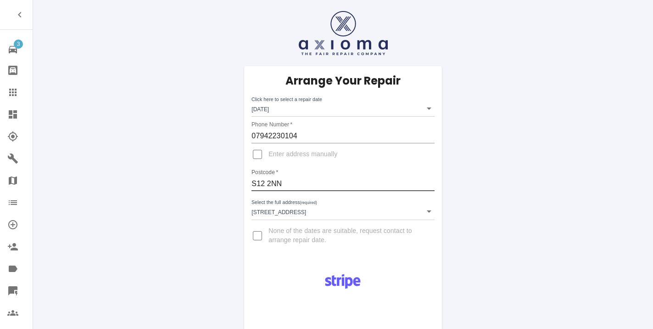
click at [263, 181] on input "S12 2NN" at bounding box center [343, 183] width 183 height 15
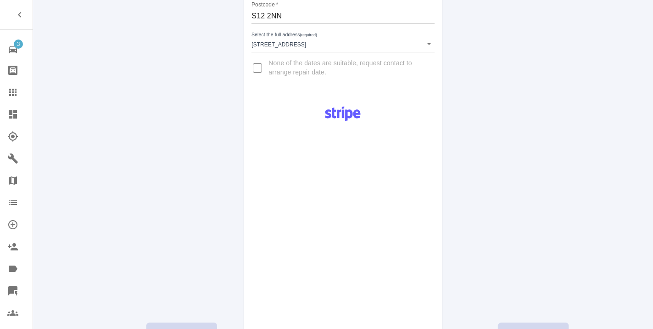
scroll to position [169, 0]
click at [428, 229] on div "Pay £38 Booking Fee" at bounding box center [342, 250] width 197 height 306
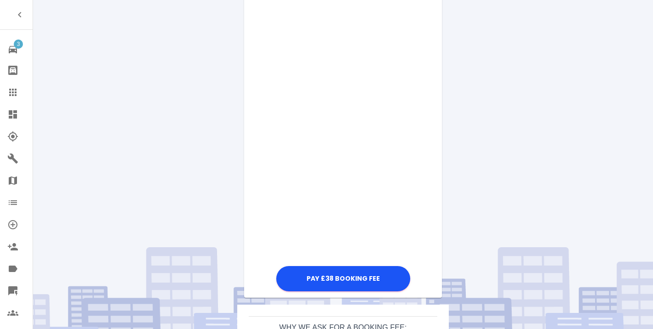
click at [431, 122] on div "Pay £38 Booking Fee" at bounding box center [342, 61] width 197 height 463
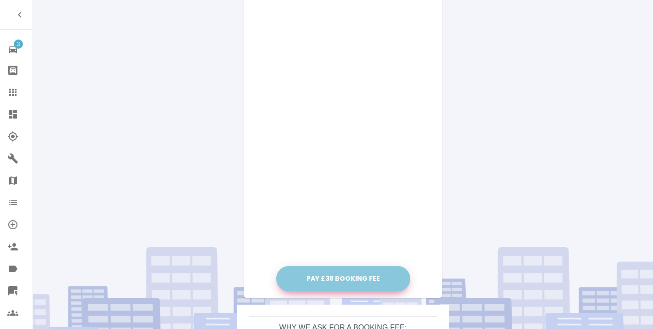
click at [360, 280] on button "Pay £38 Booking Fee" at bounding box center [343, 278] width 134 height 25
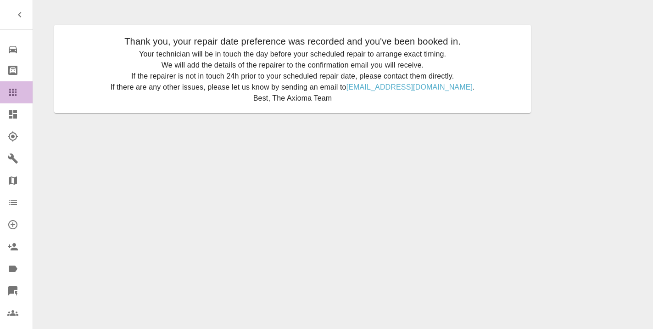
click at [15, 90] on icon at bounding box center [12, 92] width 7 height 7
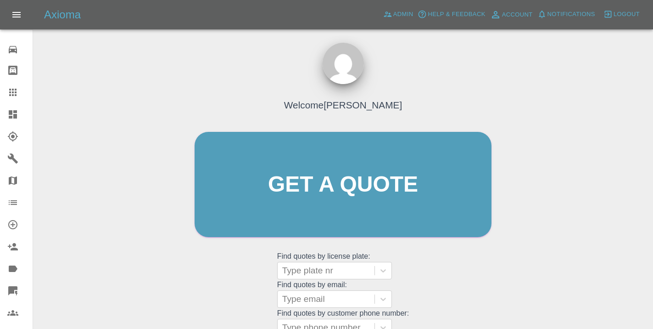
click at [463, 278] on div "Welcome [PERSON_NAME] Get a quote Get a quote Find quotes by license plate: Typ…" at bounding box center [343, 201] width 316 height 277
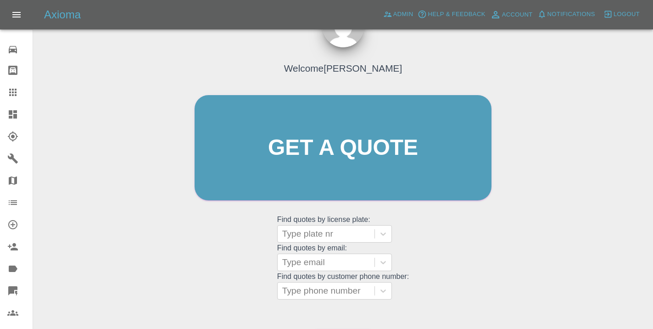
scroll to position [103, 0]
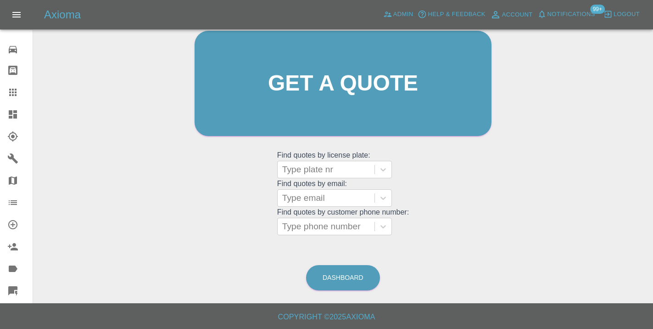
click at [321, 263] on div "Dashboard" at bounding box center [343, 278] width 75 height 30
click at [332, 270] on link "Dashboard" at bounding box center [343, 277] width 74 height 25
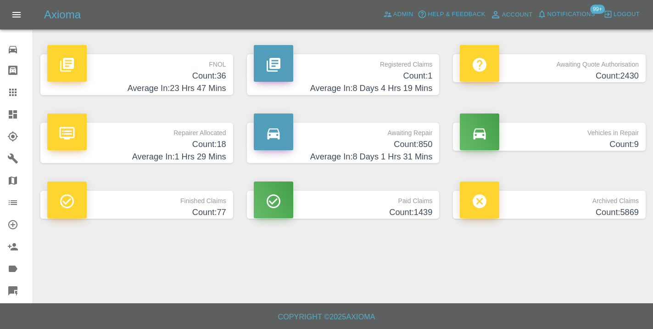
click at [394, 144] on h4 "Count: 850" at bounding box center [343, 144] width 179 height 12
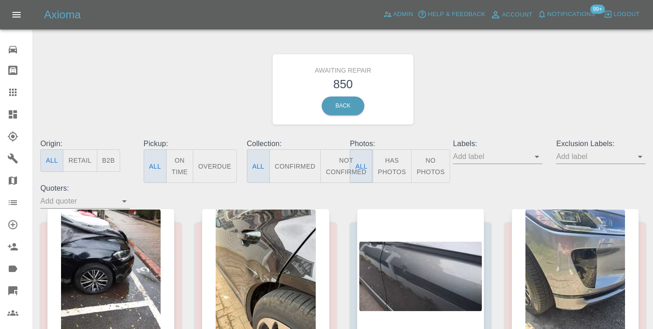
click at [342, 160] on button "Not Confirmed" at bounding box center [346, 166] width 51 height 34
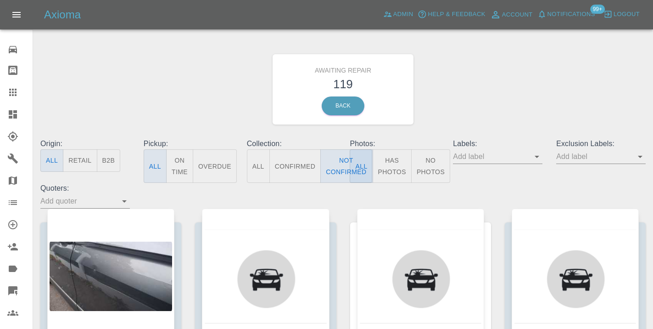
click at [469, 88] on div "Awaiting Repair 119 Back" at bounding box center [343, 89] width 619 height 98
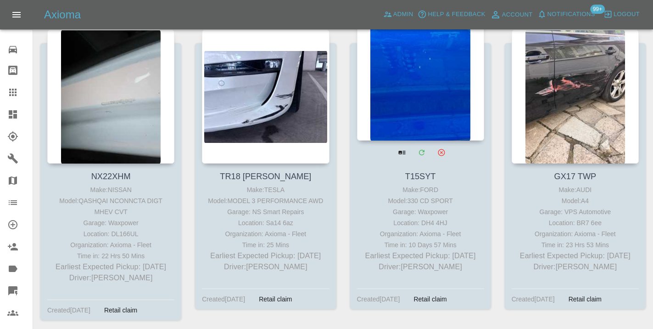
scroll to position [5372, 0]
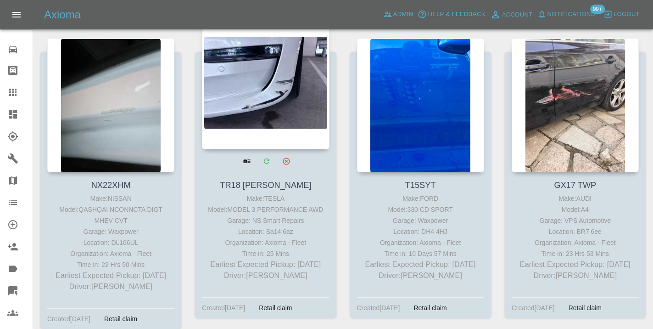
click at [258, 90] on div at bounding box center [265, 82] width 127 height 134
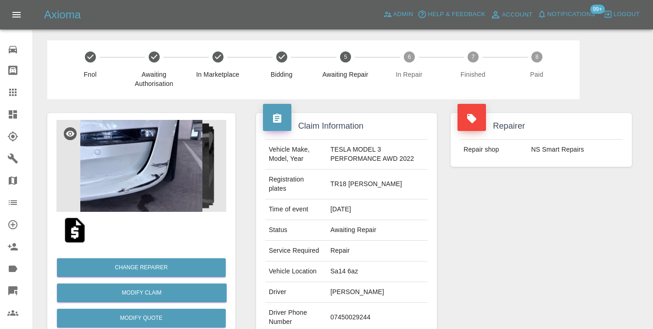
scroll to position [0, 0]
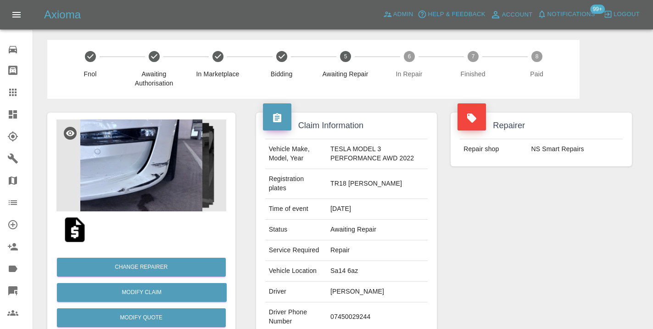
click at [343, 315] on td "07450029244" at bounding box center [377, 317] width 101 height 30
copy td "07450029244"
click at [507, 226] on div "Repairer Repair shop NS Smart Repairs" at bounding box center [541, 240] width 195 height 283
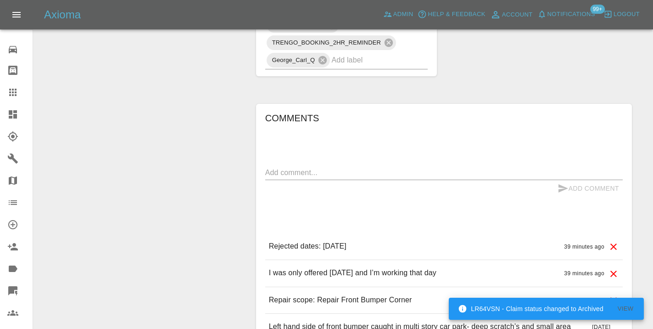
scroll to position [687, 0]
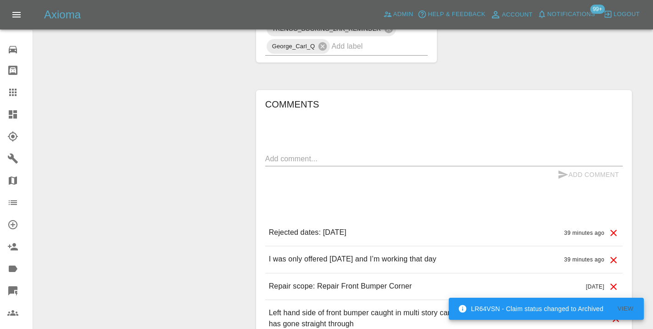
click at [312, 157] on textarea at bounding box center [444, 158] width 358 height 11
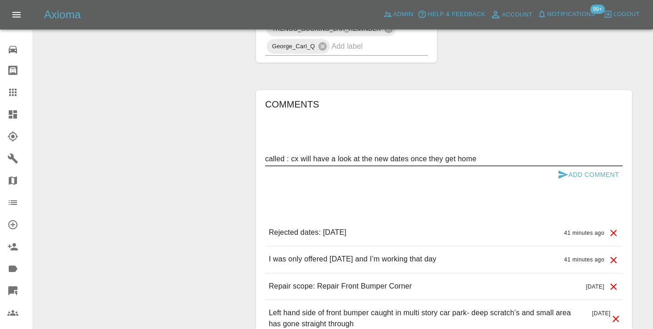
type textarea "called : cx will have a look at the new dates once they get home"
click at [560, 169] on icon "submit" at bounding box center [563, 174] width 11 height 11
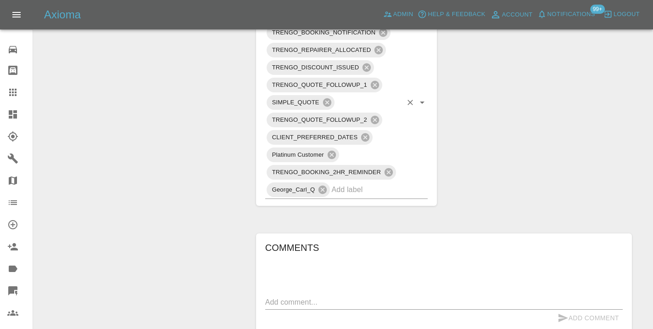
scroll to position [540, 0]
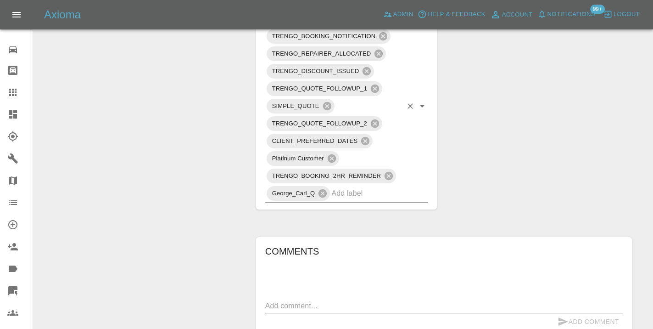
click at [350, 197] on input "text" at bounding box center [367, 193] width 71 height 14
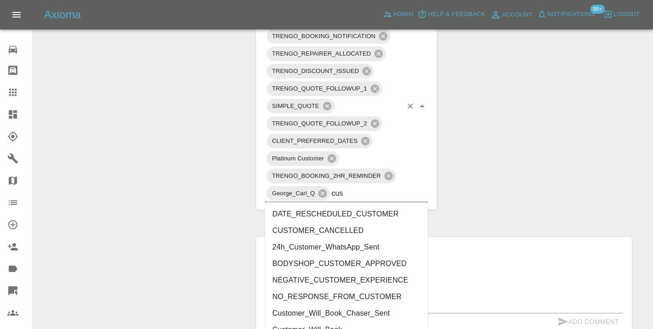
type input "cust"
click at [342, 324] on li "Customer_Will_Book" at bounding box center [346, 329] width 163 height 17
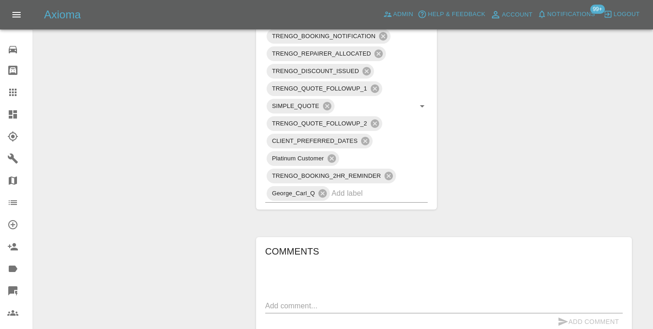
click at [186, 179] on div "Change Repairer Modify Claim Modify Quote Rollback Submit Payment Archive" at bounding box center [141, 51] width 202 height 984
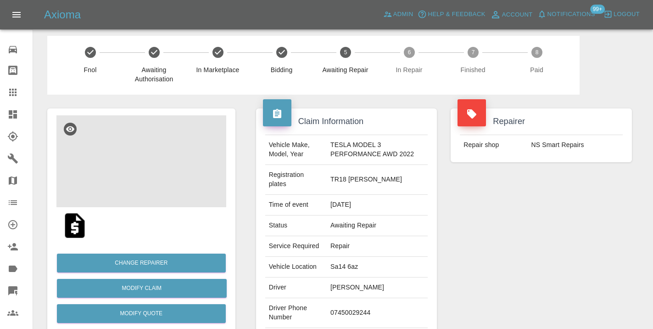
scroll to position [10, 0]
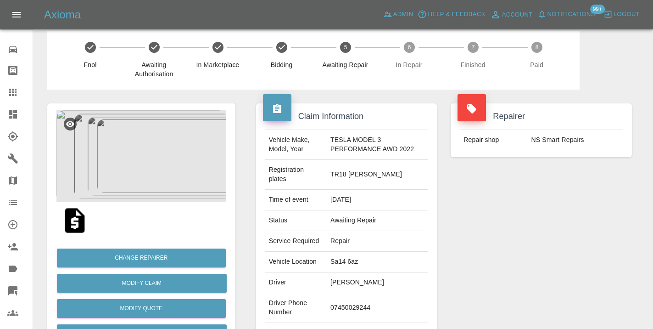
click at [16, 92] on icon at bounding box center [12, 92] width 7 height 7
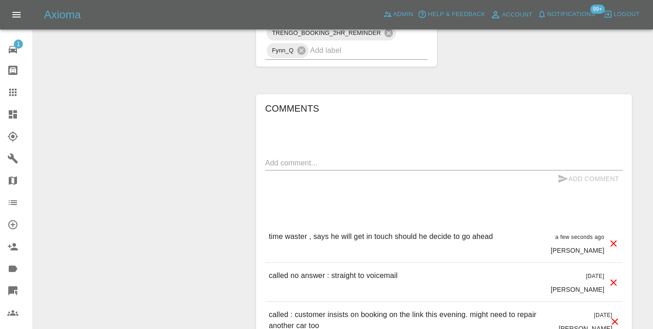
scroll to position [684, 0]
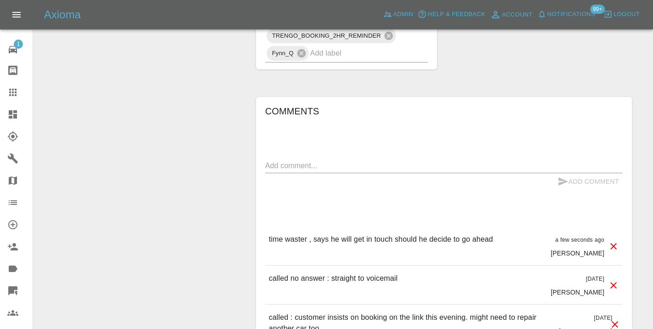
click at [23, 90] on div at bounding box center [20, 92] width 26 height 11
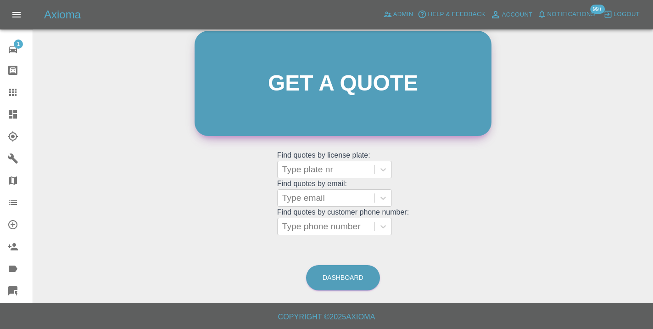
scroll to position [101, 0]
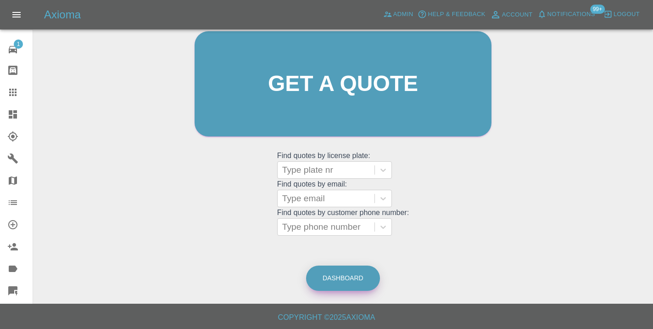
click at [354, 281] on link "Dashboard" at bounding box center [343, 277] width 74 height 25
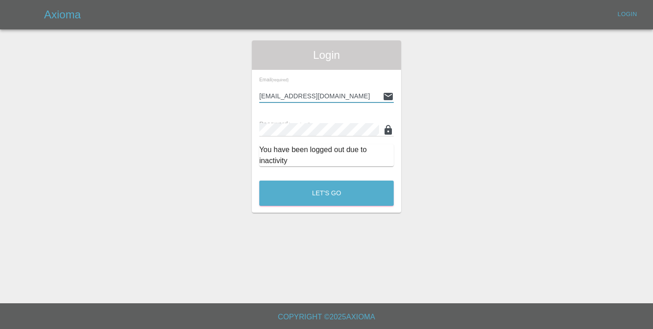
type input "[EMAIL_ADDRESS][DOMAIN_NAME]"
click at [326, 193] on button "Let's Go" at bounding box center [326, 192] width 135 height 25
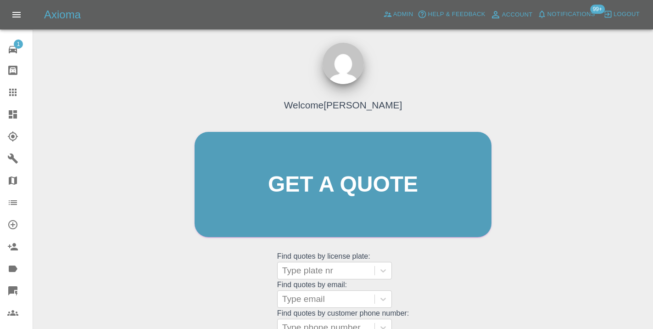
click at [555, 276] on div "Welcome [PERSON_NAME] Get a quote Get a quote Find quotes by license plate: Typ…" at bounding box center [343, 228] width 606 height 330
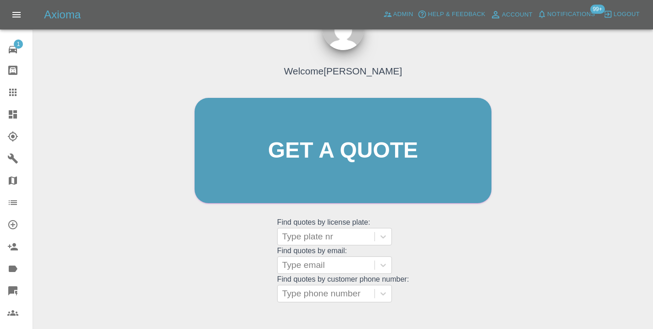
scroll to position [104, 0]
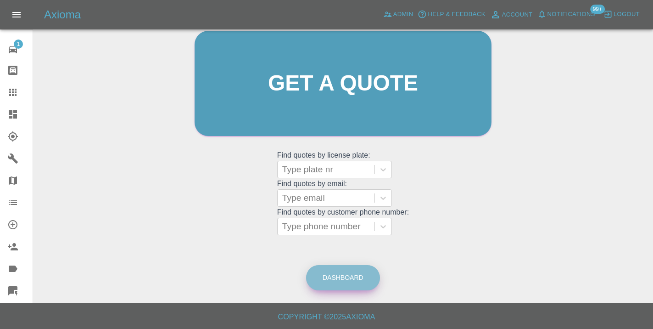
click at [347, 280] on link "Dashboard" at bounding box center [343, 277] width 74 height 25
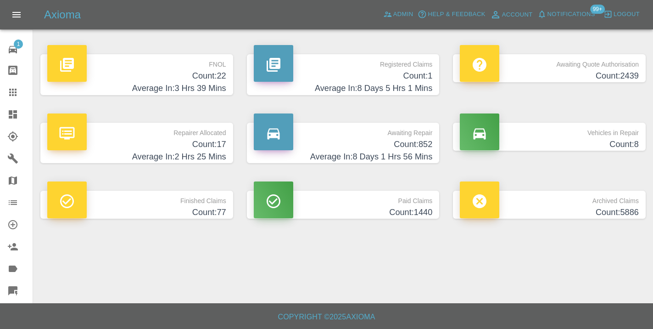
click at [422, 140] on h4 "Count: 852" at bounding box center [343, 144] width 179 height 12
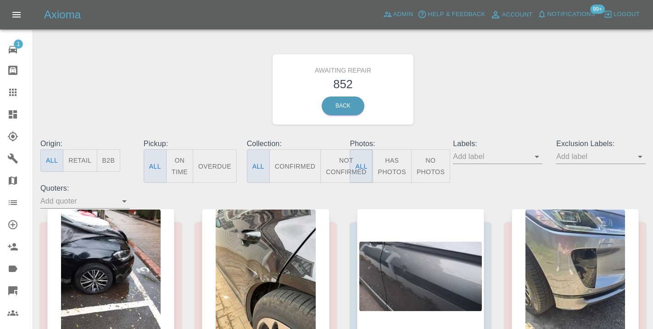
click at [338, 163] on button "Not Confirmed" at bounding box center [346, 166] width 51 height 34
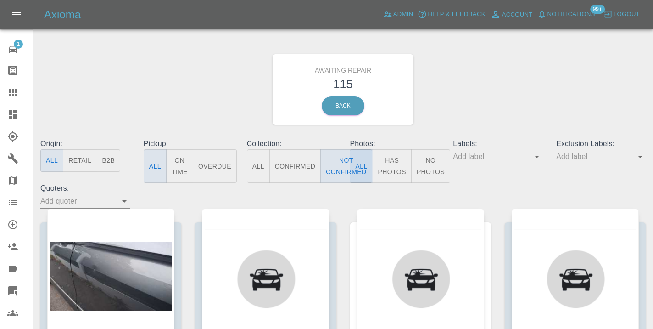
click at [449, 106] on div "Awaiting Repair 115 Back" at bounding box center [343, 89] width 619 height 98
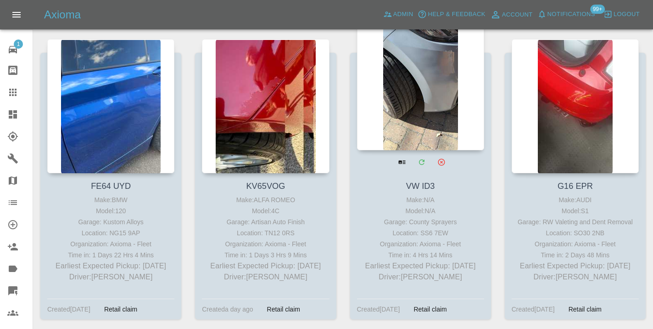
scroll to position [2963, 0]
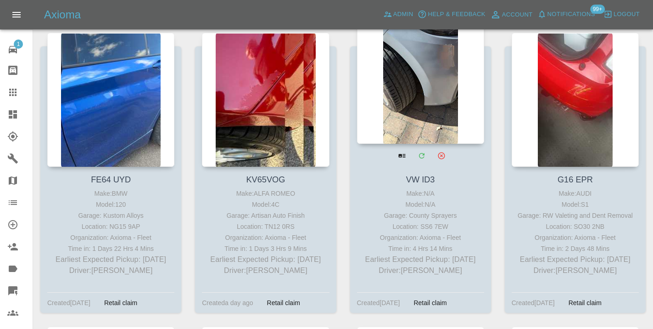
click at [408, 100] on div at bounding box center [420, 77] width 127 height 134
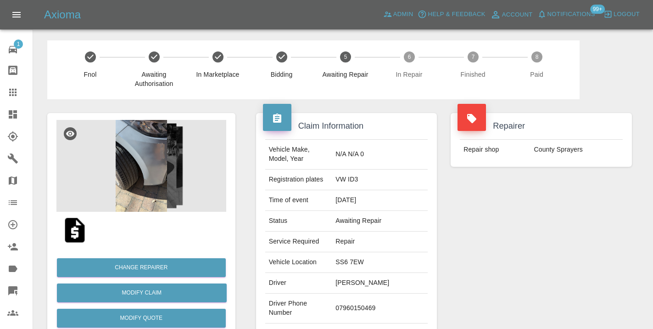
click at [366, 302] on td "07960150469" at bounding box center [380, 308] width 96 height 30
copy td "07960150469"
click at [477, 270] on div "Repairer Repair shop County Sprayers" at bounding box center [541, 236] width 195 height 274
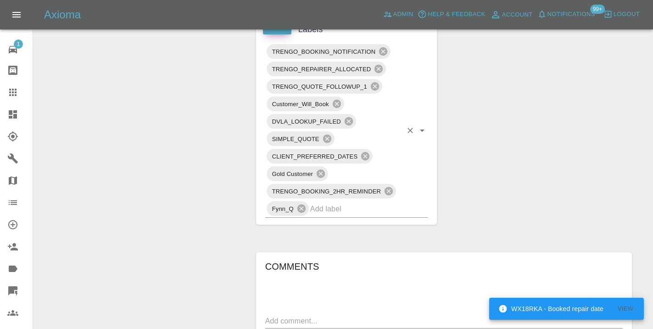
scroll to position [535, 0]
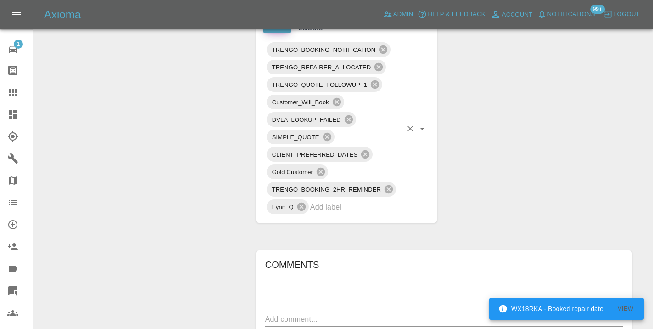
click at [337, 200] on input "text" at bounding box center [356, 207] width 92 height 14
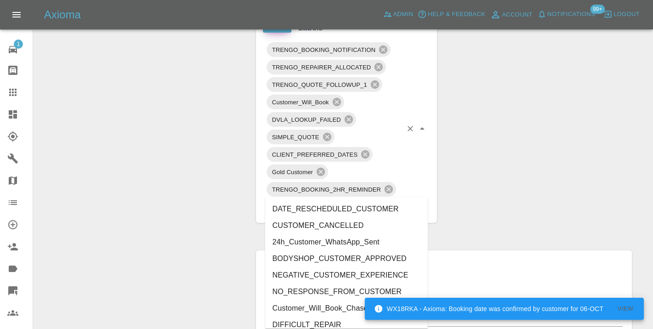
type input "cust"
click at [347, 230] on li "CUSTOMER_CANCELLED" at bounding box center [346, 225] width 163 height 17
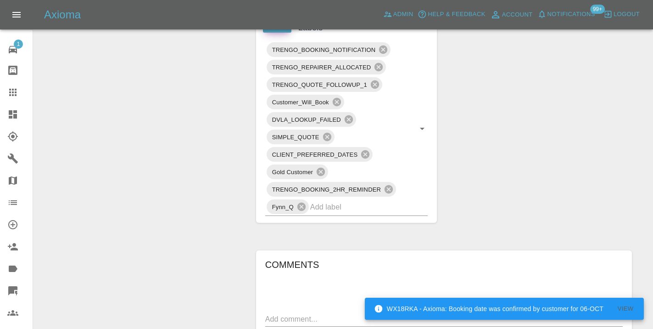
click at [174, 150] on div "Change Repairer Modify Claim Modify Quote Rollback Submit Payment Archive" at bounding box center [141, 88] width 202 height 1049
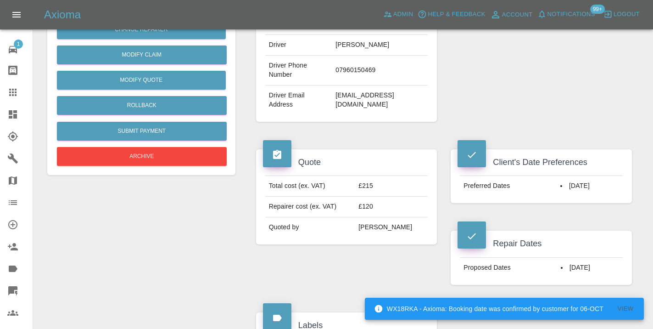
scroll to position [224, 0]
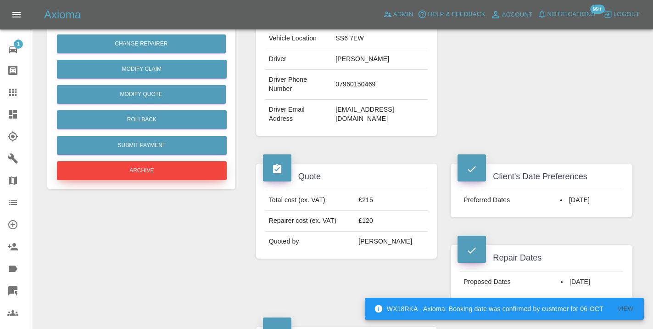
click at [139, 167] on button "Archive" at bounding box center [142, 170] width 170 height 19
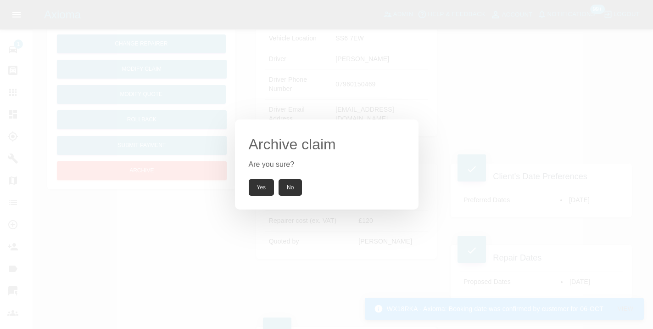
click at [254, 183] on button "Yes" at bounding box center [262, 187] width 26 height 17
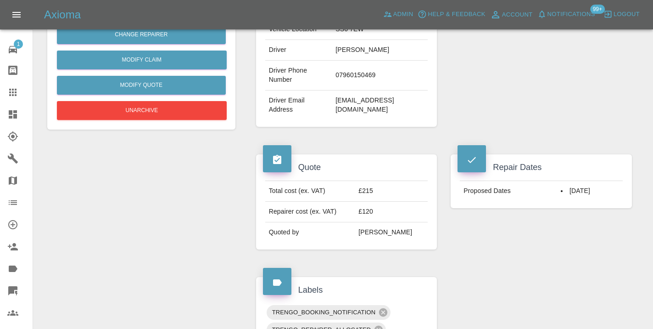
click at [11, 92] on icon at bounding box center [12, 92] width 7 height 7
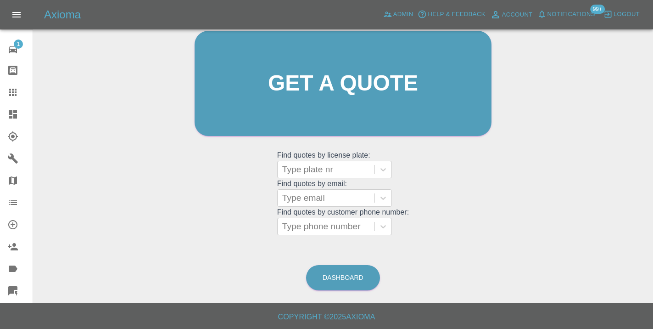
scroll to position [101, 0]
click at [356, 277] on link "Dashboard" at bounding box center [343, 277] width 74 height 25
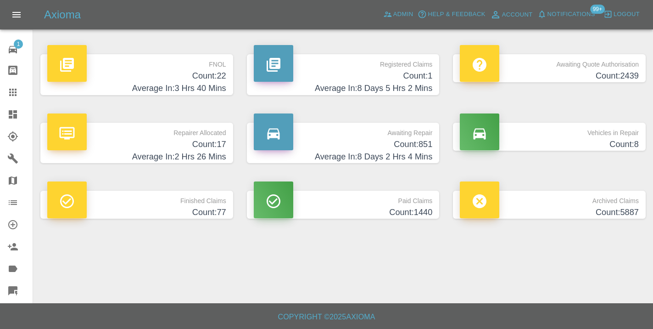
click at [418, 146] on h4 "Count: 851" at bounding box center [343, 144] width 179 height 12
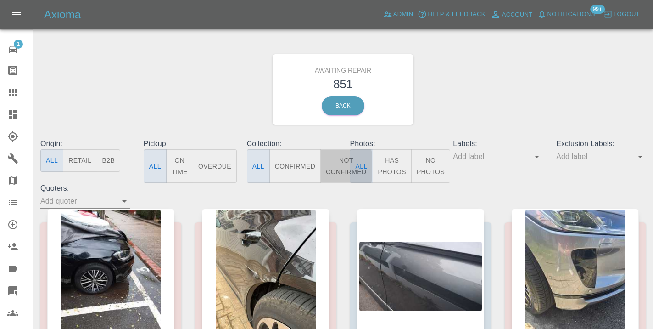
click at [338, 160] on button "Not Confirmed" at bounding box center [346, 166] width 51 height 34
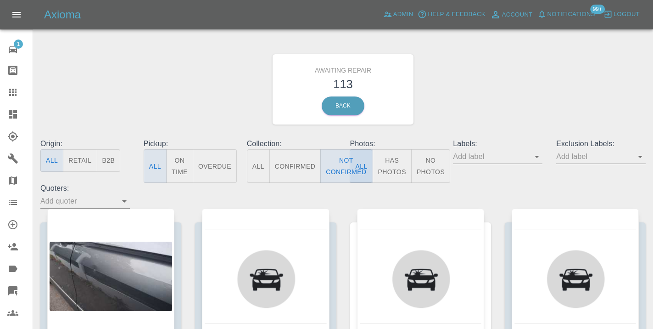
click at [470, 85] on div "Awaiting Repair 113 Back" at bounding box center [343, 89] width 619 height 98
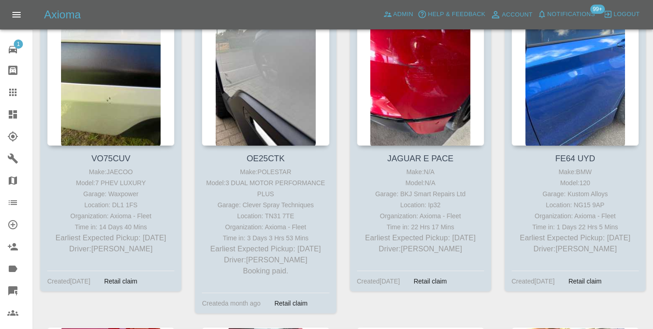
scroll to position [2666, 0]
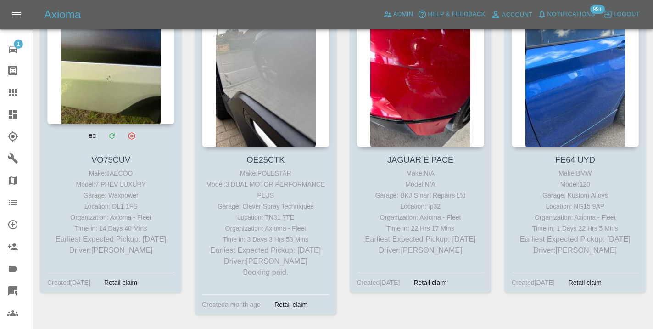
click at [129, 61] on div at bounding box center [110, 57] width 127 height 134
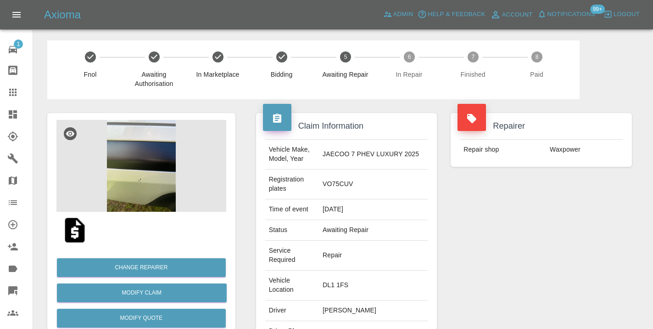
click at [506, 242] on div "Repairer Repair shop Waxpower" at bounding box center [541, 259] width 195 height 320
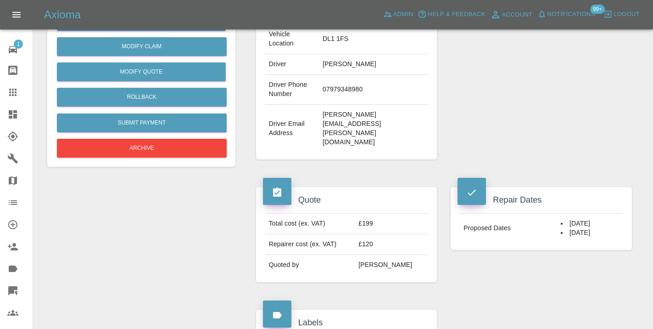
scroll to position [241, 0]
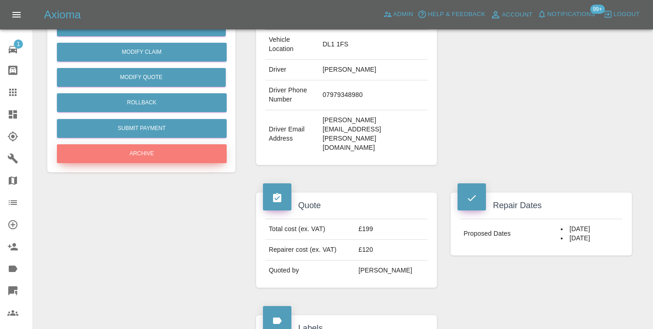
click at [128, 153] on button "Archive" at bounding box center [142, 153] width 170 height 19
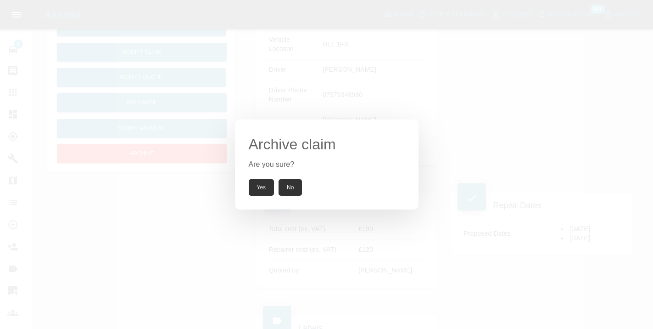
click at [269, 194] on button "Yes" at bounding box center [262, 187] width 26 height 17
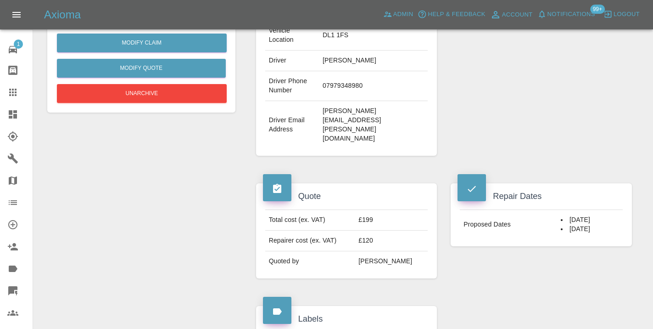
click at [343, 89] on td "07979348980" at bounding box center [373, 86] width 109 height 30
copy td "07979348980"
click at [17, 95] on icon at bounding box center [12, 92] width 11 height 11
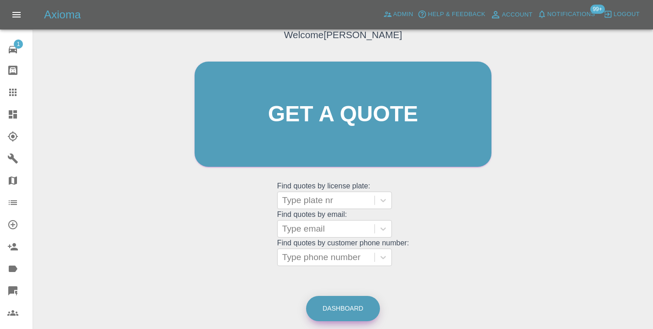
click at [358, 314] on link "Dashboard" at bounding box center [343, 308] width 74 height 25
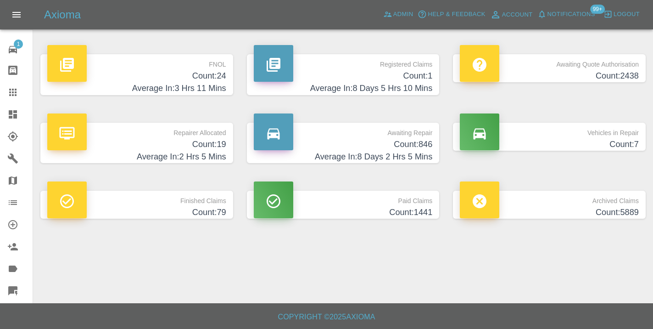
click at [418, 138] on h4 "Count: 846" at bounding box center [343, 144] width 179 height 12
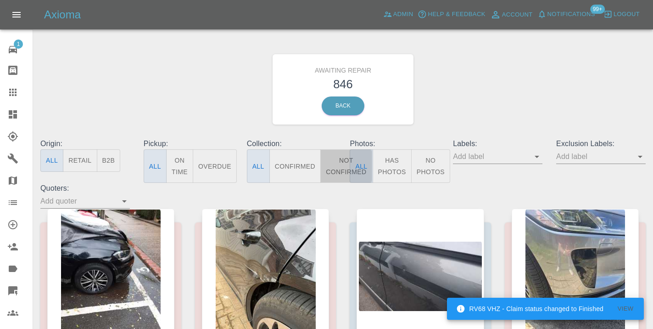
click at [337, 164] on button "Not Confirmed" at bounding box center [346, 166] width 51 height 34
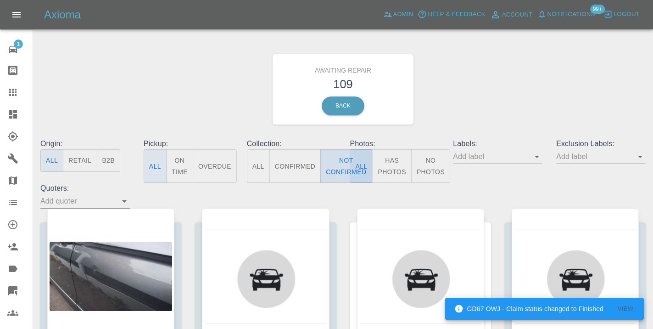
click at [345, 163] on button "Not Confirmed" at bounding box center [346, 166] width 51 height 34
click at [462, 128] on div "Awaiting Repair 109 Back" at bounding box center [343, 89] width 619 height 98
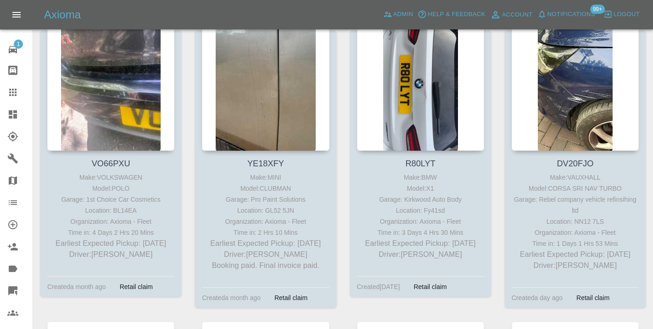
scroll to position [4175, 0]
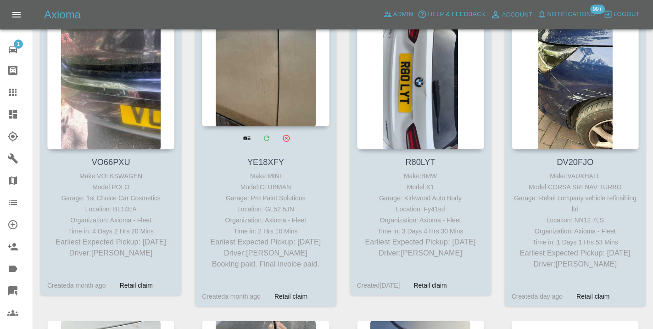
click at [276, 72] on div at bounding box center [265, 59] width 127 height 134
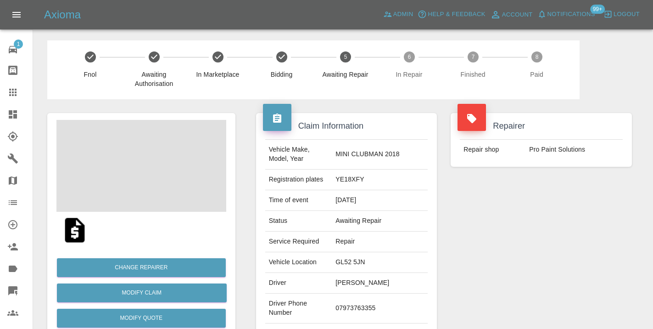
click at [362, 299] on td "07973763355" at bounding box center [380, 308] width 96 height 30
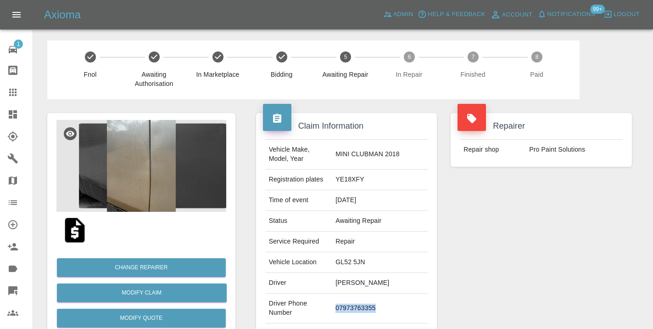
copy td "07973763355"
click at [500, 232] on div "Repairer Repair shop Pro Paint Solutions" at bounding box center [541, 236] width 195 height 274
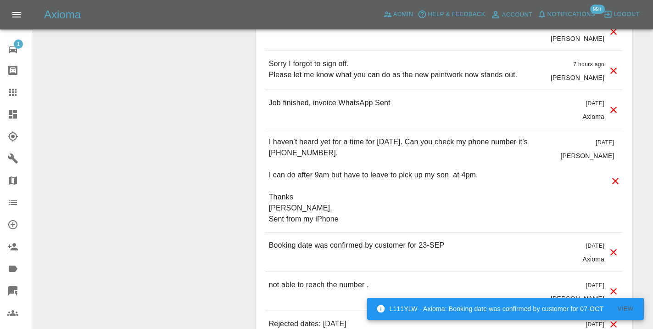
scroll to position [1024, 0]
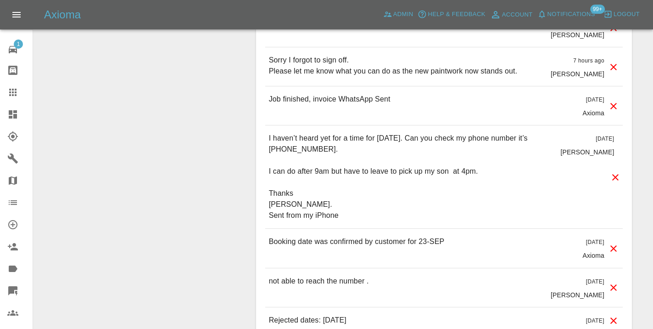
click at [298, 139] on p "I haven’t heard yet for a time for tomorrow. Can you check my phone number it’s…" at bounding box center [411, 177] width 285 height 88
copy p "07973763555"
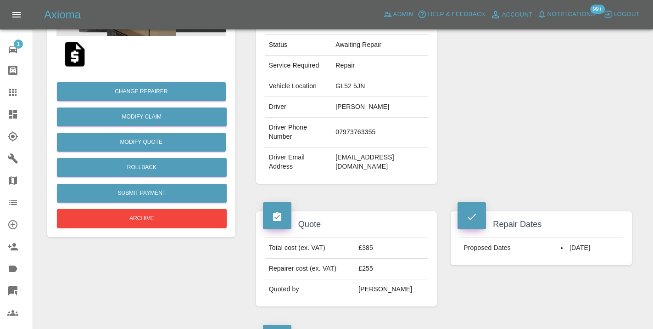
scroll to position [172, 0]
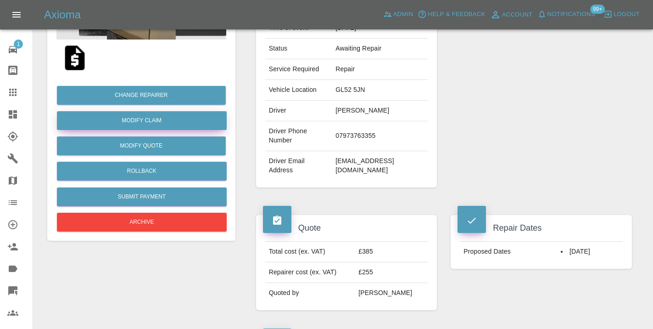
click at [140, 124] on link "Modify Claim" at bounding box center [142, 120] width 170 height 19
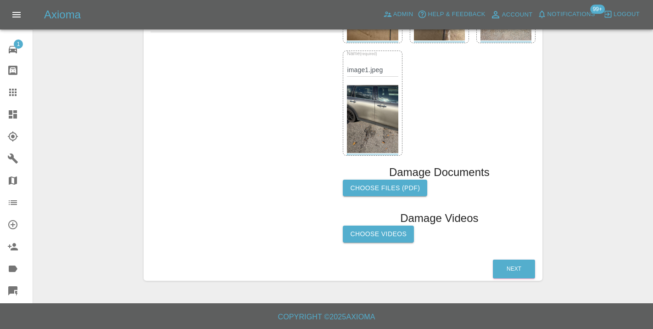
scroll to position [403, 0]
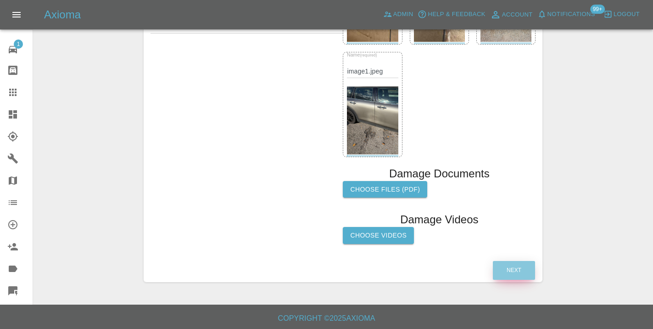
click at [508, 265] on button "Next" at bounding box center [514, 270] width 42 height 19
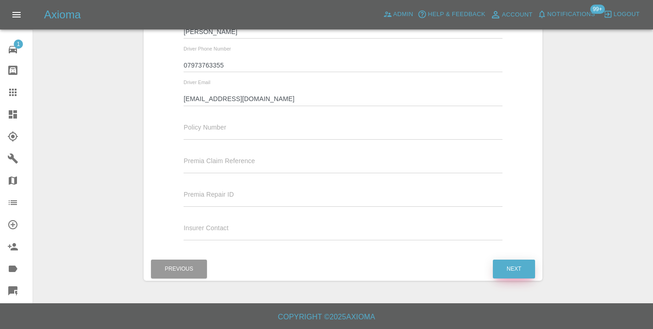
scroll to position [207, 0]
click at [225, 66] on input "07973763355" at bounding box center [343, 65] width 319 height 13
paste input "5"
type input "07973763555"
click at [506, 266] on button "Next" at bounding box center [514, 269] width 42 height 19
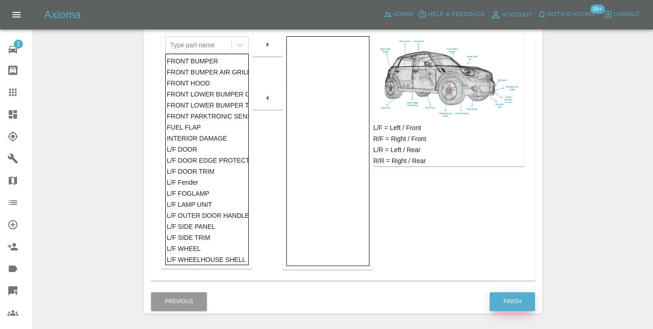
click at [516, 303] on button "Finish" at bounding box center [512, 301] width 45 height 19
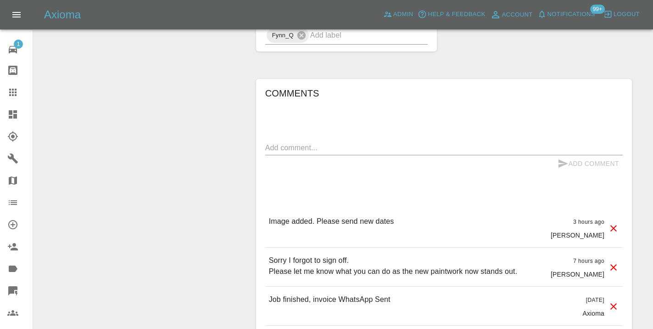
scroll to position [832, 0]
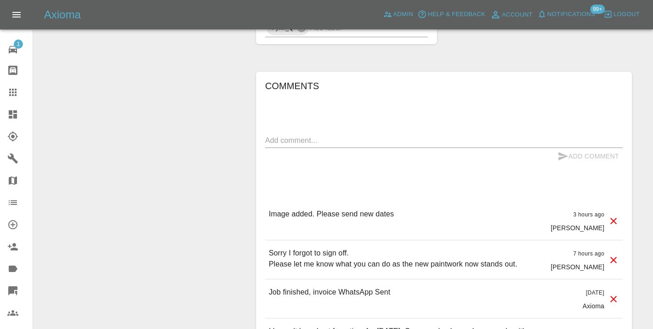
click at [294, 135] on textarea at bounding box center [444, 140] width 358 height 11
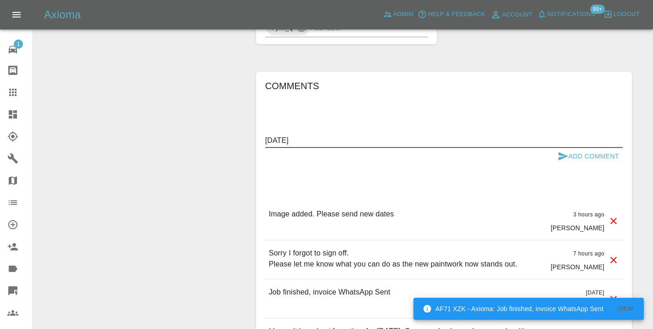
type textarea "7 October"
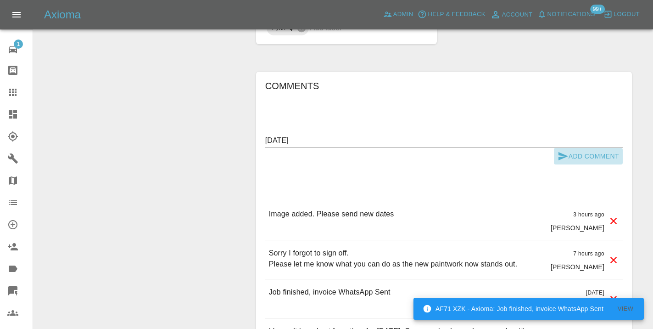
click at [567, 152] on icon "submit" at bounding box center [564, 156] width 10 height 8
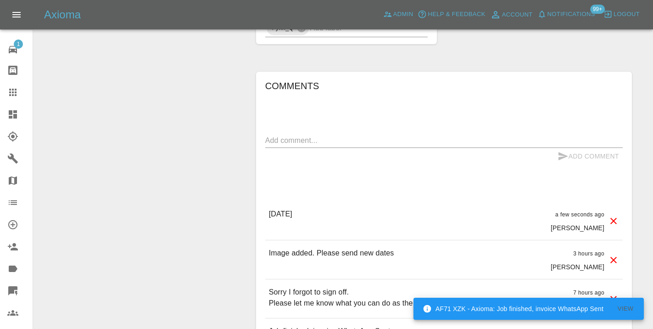
click at [224, 76] on div "Change Repairer Modify Claim Modify Quote Rollback Submit Payment Archive" at bounding box center [141, 32] width 202 height 1529
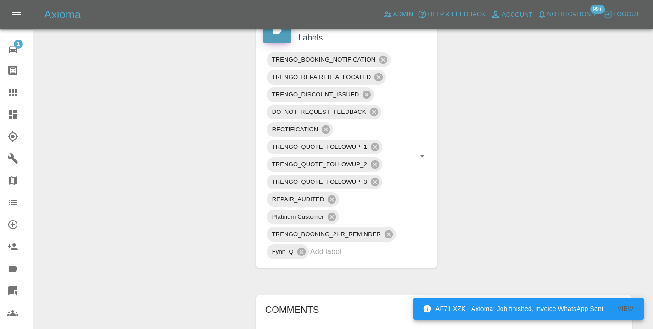
scroll to position [600, 0]
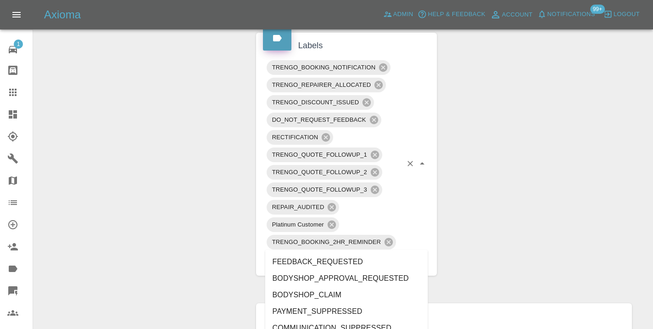
click at [341, 252] on input "text" at bounding box center [356, 259] width 92 height 14
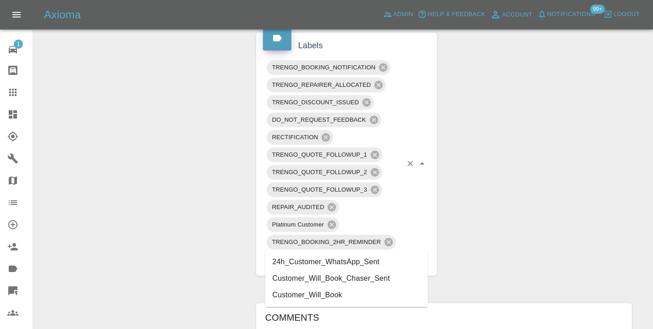
type input "customer_wi"
click at [328, 276] on li "Customer_Will_Book" at bounding box center [346, 278] width 163 height 17
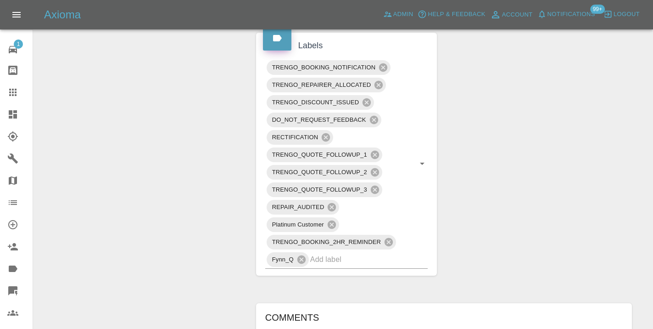
click at [171, 154] on div "Change Repairer Modify Claim Modify Quote Rollback Submit Payment Archive" at bounding box center [141, 263] width 202 height 1529
click at [11, 90] on icon at bounding box center [12, 92] width 7 height 7
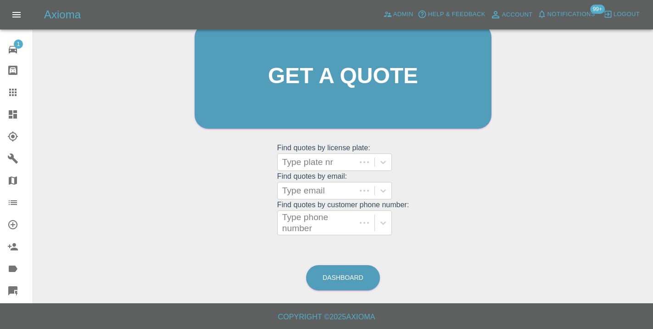
scroll to position [101, 0]
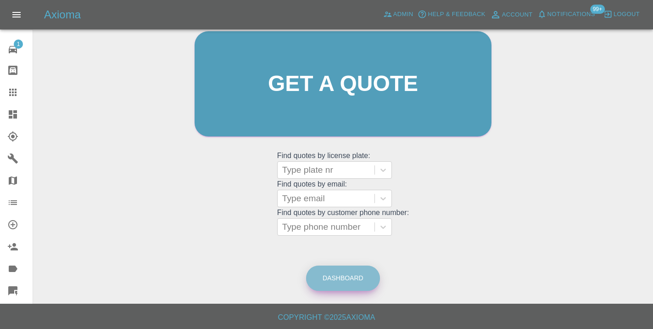
click at [354, 282] on link "Dashboard" at bounding box center [343, 277] width 74 height 25
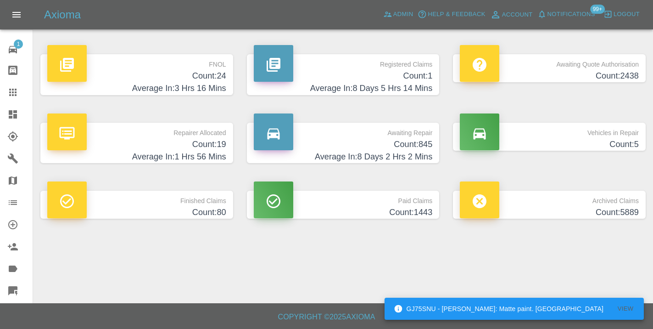
click at [417, 149] on h4 "Count: 845" at bounding box center [343, 144] width 179 height 12
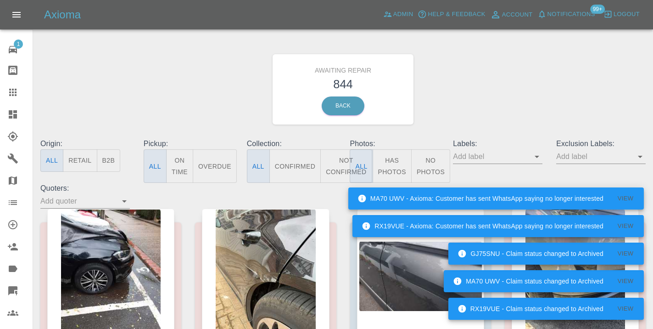
click at [336, 163] on button "Not Confirmed" at bounding box center [346, 166] width 51 height 34
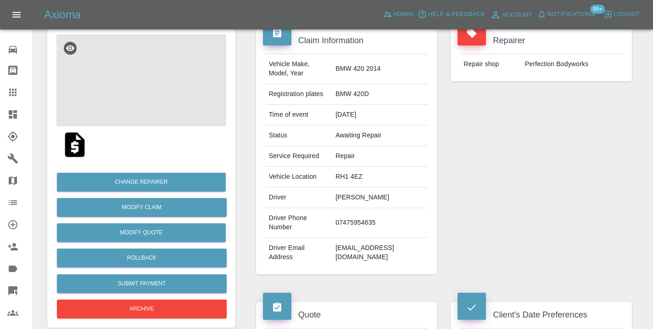
scroll to position [84, 0]
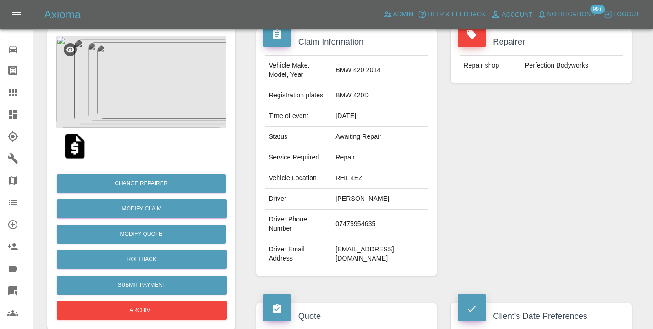
click at [377, 209] on td "07475954635" at bounding box center [380, 224] width 96 height 30
click at [371, 209] on td "07475954635" at bounding box center [380, 224] width 96 height 30
copy td "07475954635"
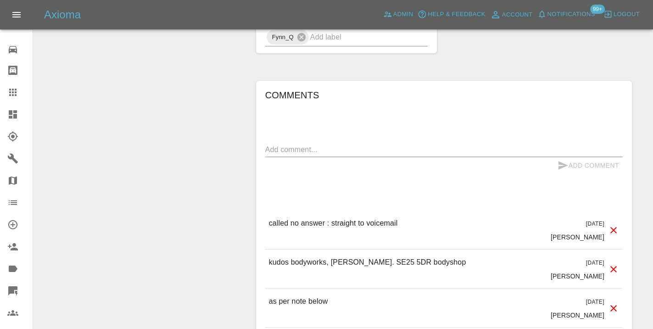
scroll to position [880, 0]
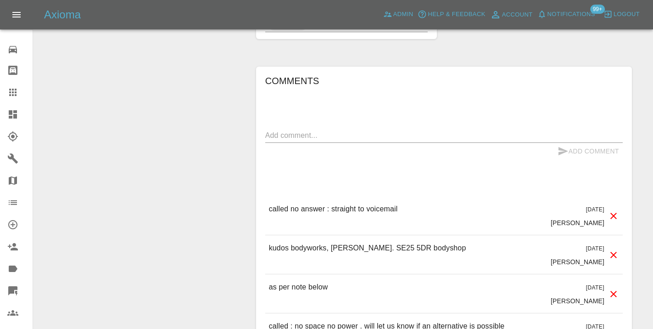
click at [272, 130] on textarea at bounding box center [444, 135] width 358 height 11
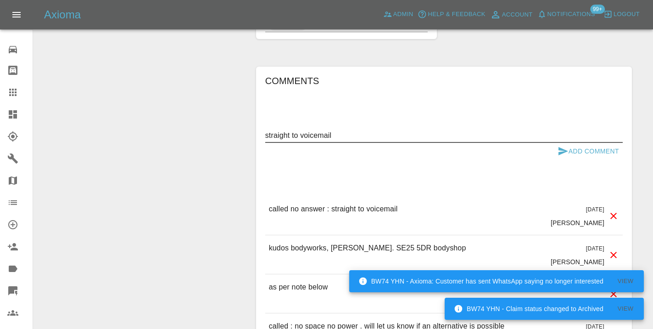
type textarea "straight to voicemail"
click at [564, 147] on icon "submit" at bounding box center [564, 151] width 10 height 8
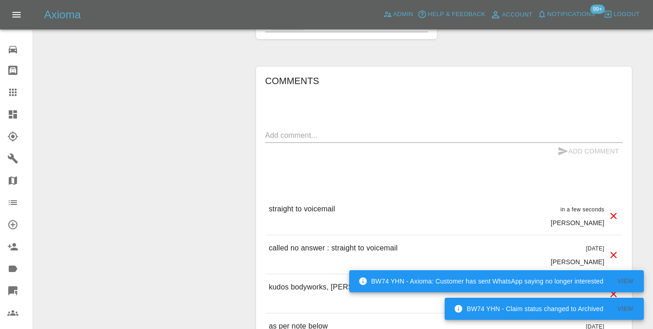
click at [291, 130] on textarea at bounding box center [444, 135] width 358 height 11
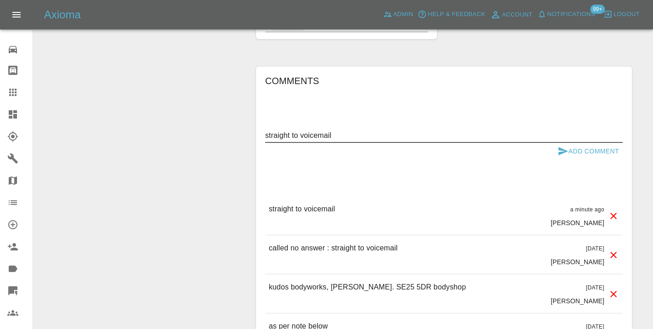
type textarea "straight to voicemail"
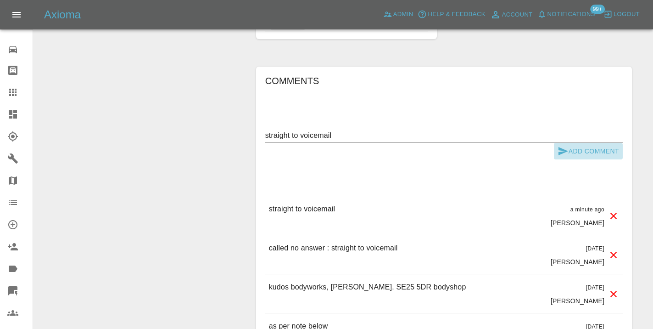
click at [567, 146] on icon "submit" at bounding box center [563, 151] width 11 height 11
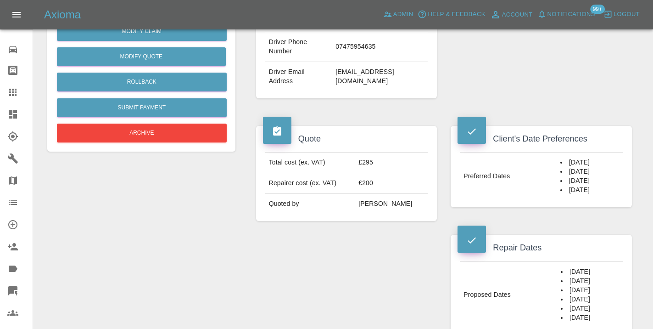
scroll to position [254, 0]
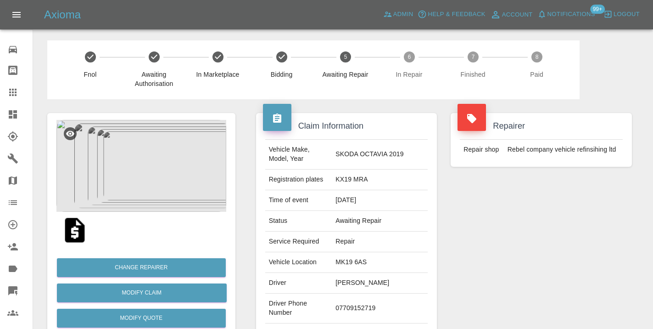
click at [373, 296] on td "07709152719" at bounding box center [380, 308] width 96 height 30
copy td "07709152719"
click at [569, 232] on div "Repairer Repair shop Rebel company vehicle refinsihing ltd" at bounding box center [541, 236] width 195 height 274
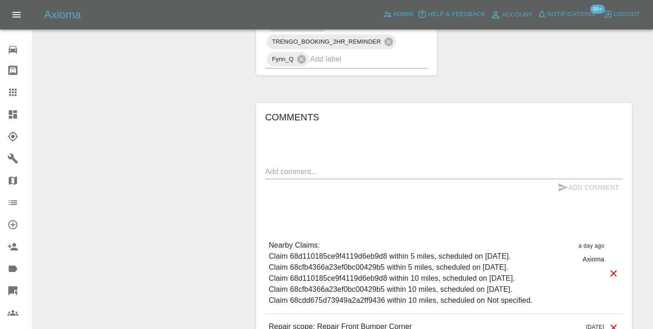
scroll to position [740, 0]
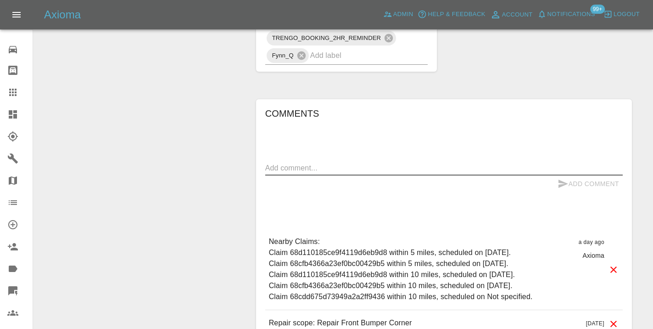
click at [291, 163] on textarea at bounding box center [444, 168] width 358 height 11
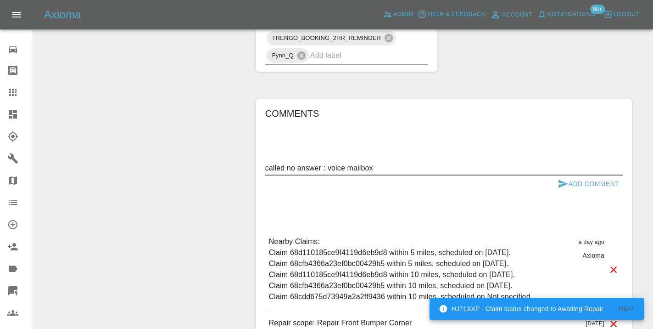
type textarea "called no answer : voice mailbox"
click at [563, 178] on icon "submit" at bounding box center [563, 183] width 11 height 11
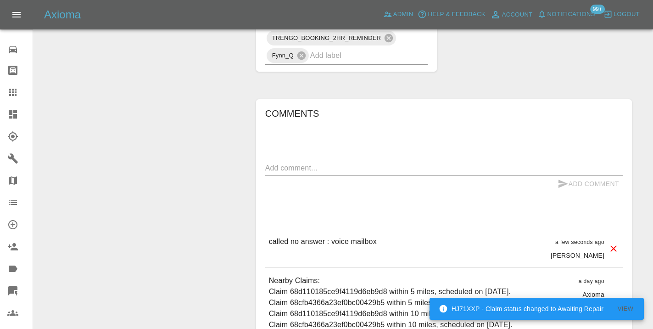
click at [534, 106] on h6 "Comments" at bounding box center [444, 113] width 358 height 15
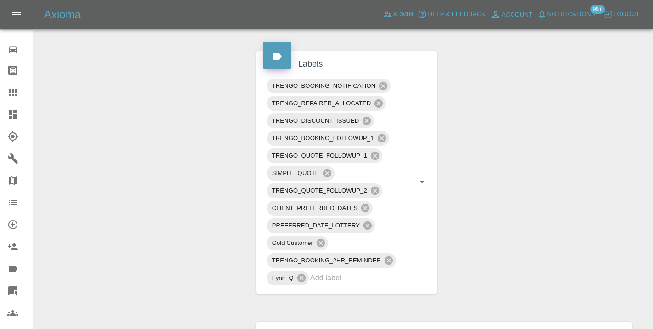
scroll to position [517, 0]
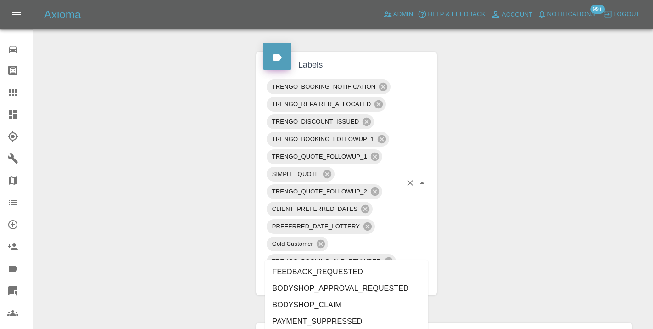
click at [332, 271] on input "text" at bounding box center [356, 278] width 92 height 14
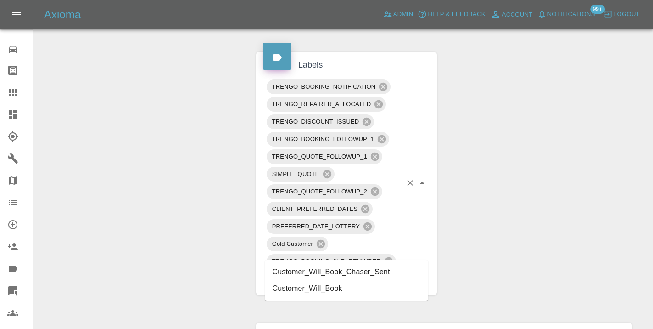
type input "customer_will"
click at [315, 287] on li "Customer_Will_Book" at bounding box center [346, 288] width 163 height 17
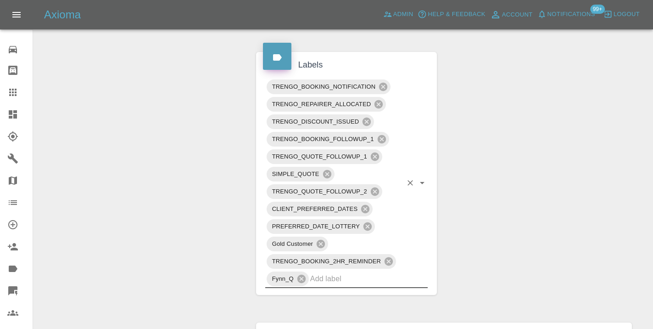
click at [487, 209] on div "Claim Information Vehicle Make, Model, Year SKODA OCTAVIA 2019 Registration pla…" at bounding box center [444, 115] width 390 height 1064
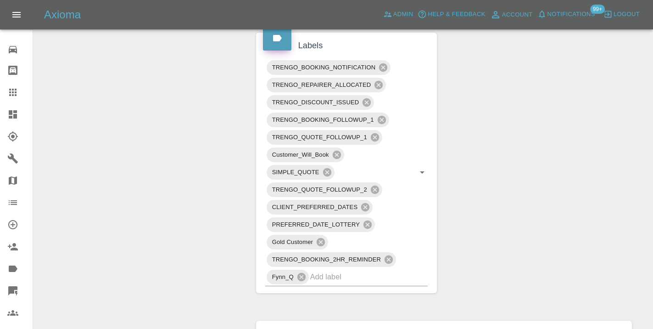
scroll to position [528, 0]
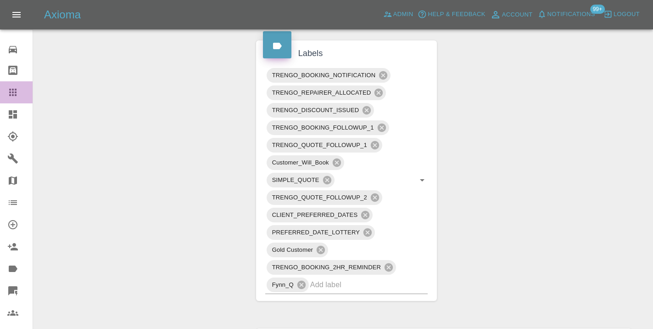
click at [8, 90] on icon at bounding box center [12, 92] width 11 height 11
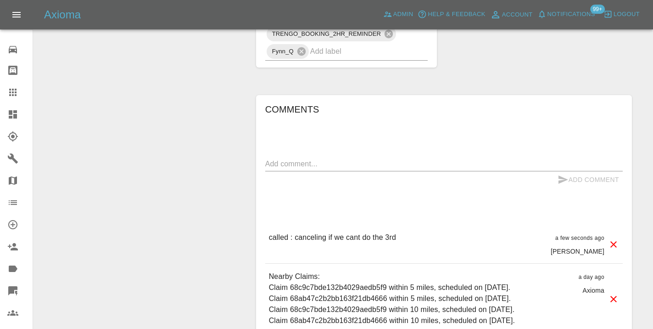
scroll to position [737, 0]
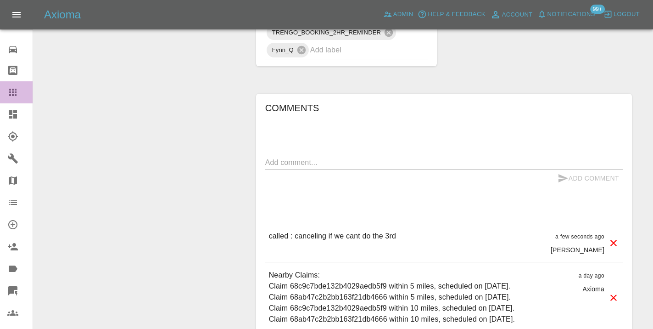
click at [10, 90] on icon at bounding box center [12, 92] width 7 height 7
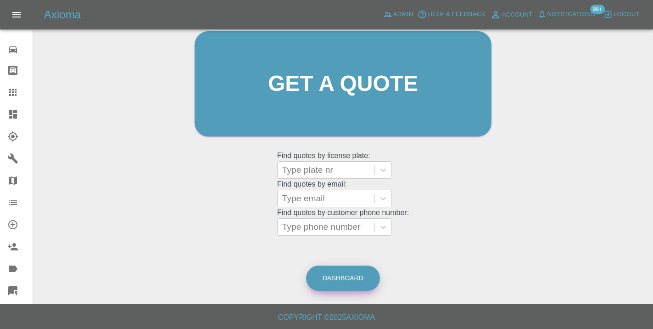
click at [332, 278] on link "Dashboard" at bounding box center [343, 277] width 74 height 25
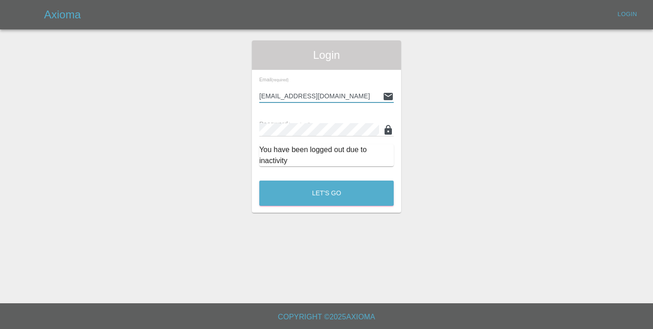
type input "[EMAIL_ADDRESS][DOMAIN_NAME]"
click at [326, 193] on button "Let's Go" at bounding box center [326, 192] width 135 height 25
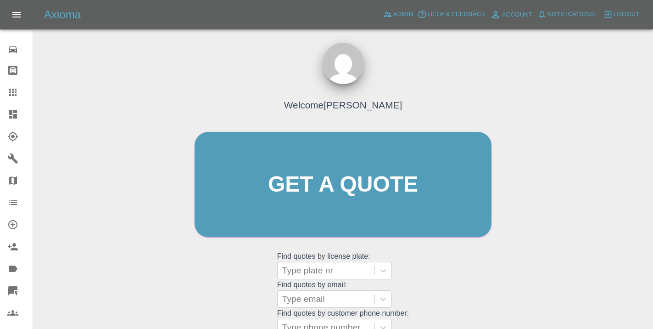
click at [484, 248] on div "Welcome [PERSON_NAME] Get a quote Get a quote Find quotes by license plate: Typ…" at bounding box center [343, 201] width 316 height 277
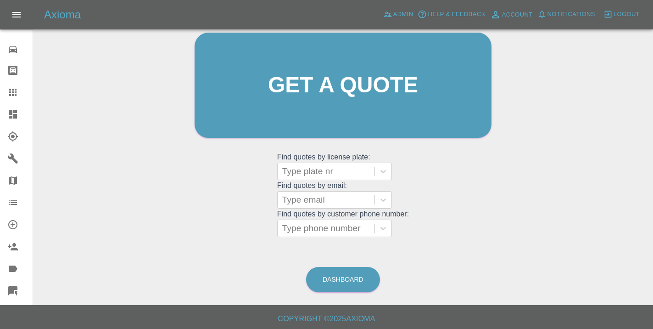
scroll to position [105, 0]
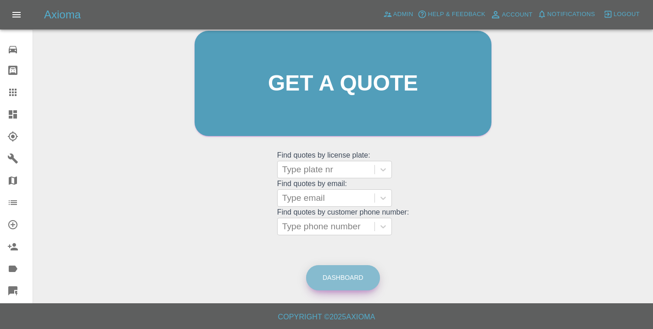
click at [354, 271] on link "Dashboard" at bounding box center [343, 277] width 74 height 25
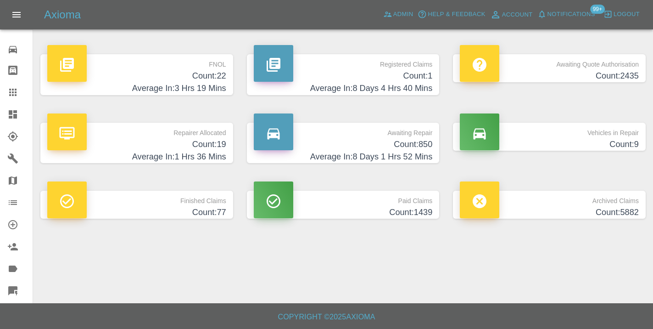
click at [419, 154] on h4 "Average In: 8 Days 1 Hrs 52 Mins" at bounding box center [343, 157] width 179 height 12
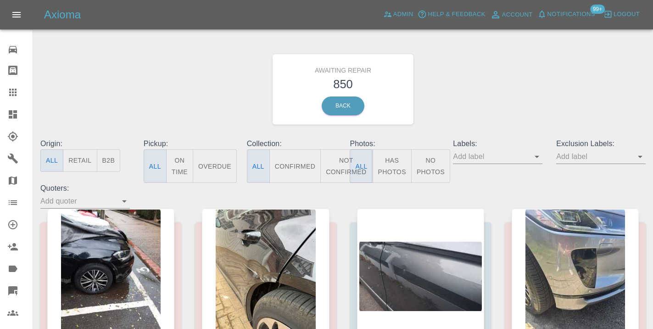
click at [337, 166] on button "Not Confirmed" at bounding box center [346, 166] width 51 height 34
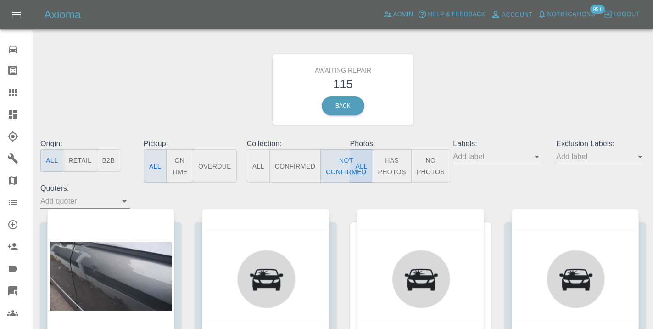
click at [485, 108] on div "Awaiting Repair 115 Back" at bounding box center [343, 89] width 619 height 98
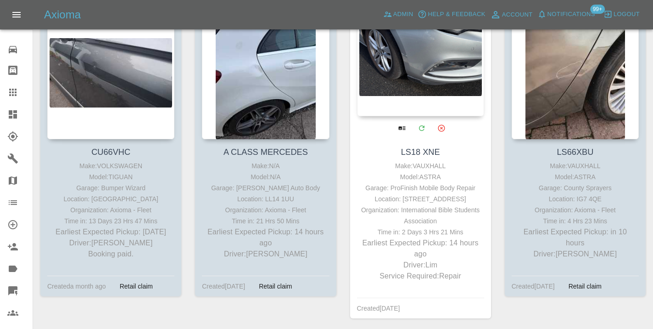
scroll to position [197, 0]
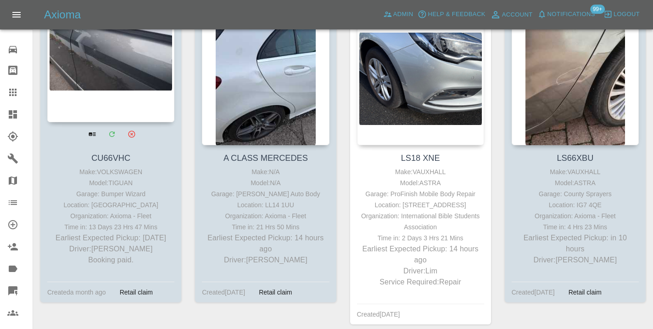
click at [87, 69] on div at bounding box center [110, 55] width 127 height 134
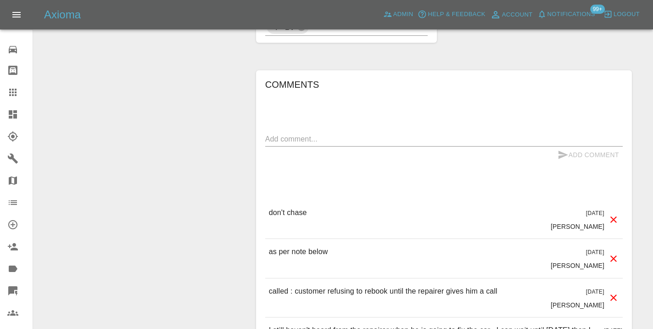
scroll to position [834, 0]
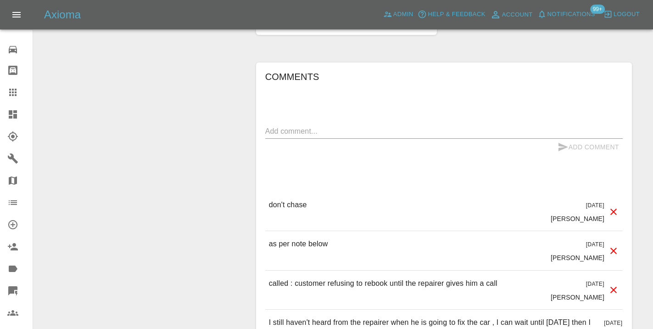
click at [13, 88] on icon at bounding box center [12, 92] width 11 height 11
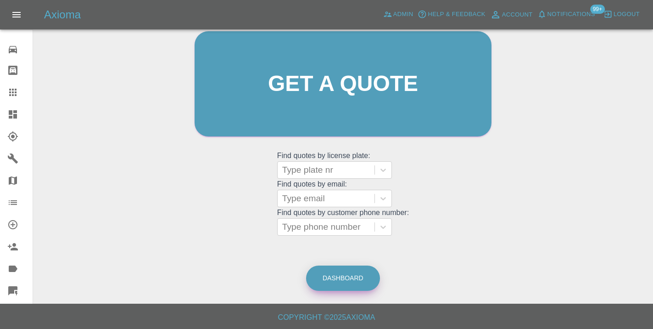
click at [326, 273] on link "Dashboard" at bounding box center [343, 277] width 74 height 25
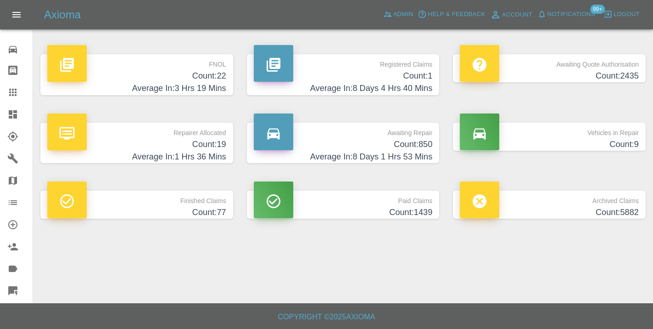
click at [407, 148] on h4 "Count: 850" at bounding box center [343, 144] width 179 height 12
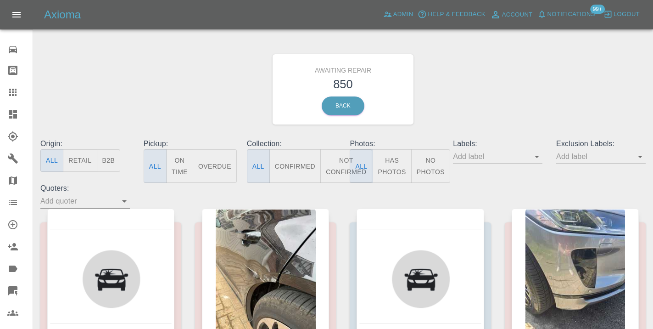
click at [340, 159] on button "Not Confirmed" at bounding box center [346, 166] width 51 height 34
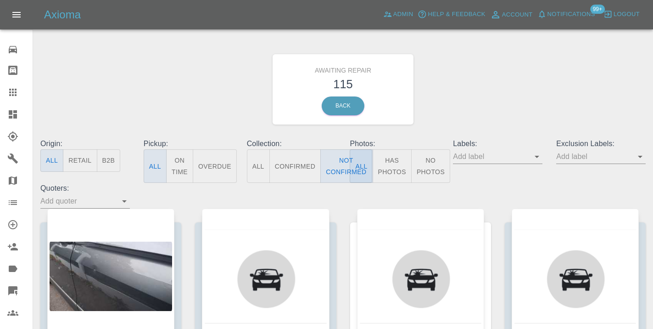
click at [464, 95] on div "Awaiting Repair 115 Back" at bounding box center [343, 89] width 619 height 98
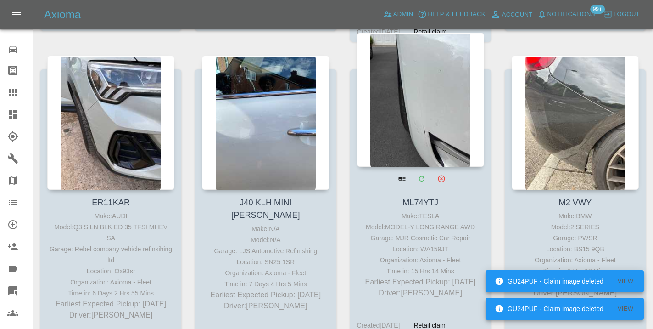
scroll to position [1691, 0]
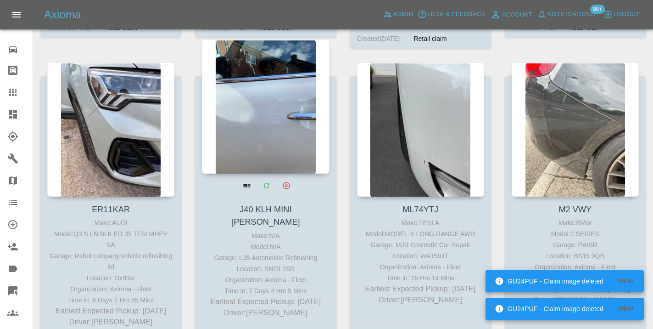
click at [275, 134] on div at bounding box center [265, 106] width 127 height 134
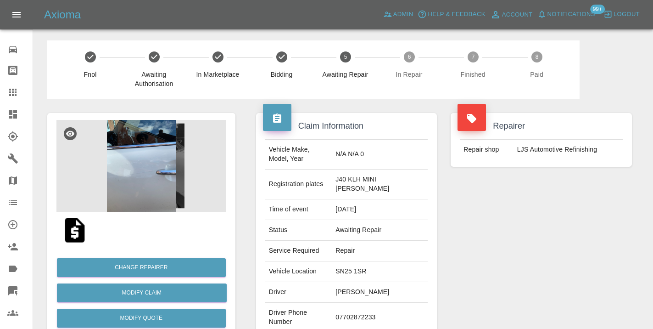
click at [359, 303] on td "07702872233" at bounding box center [380, 318] width 96 height 30
copy td "07702872233"
click at [519, 242] on div "Repairer Repair shop LJS Automotive Refinishing" at bounding box center [541, 240] width 195 height 283
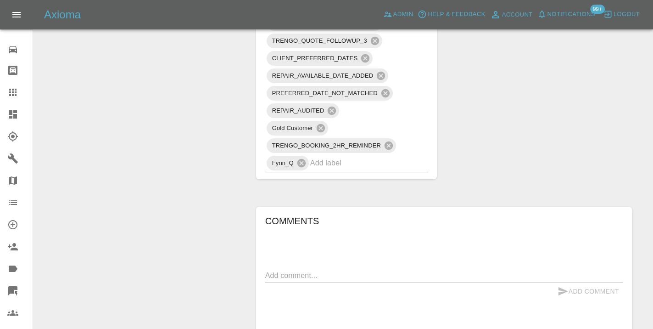
scroll to position [823, 0]
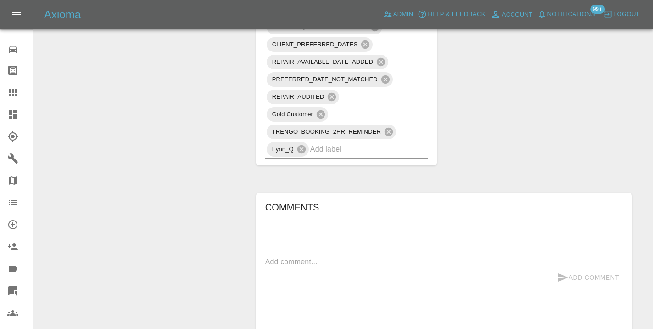
click at [291, 256] on textarea at bounding box center [444, 261] width 358 height 11
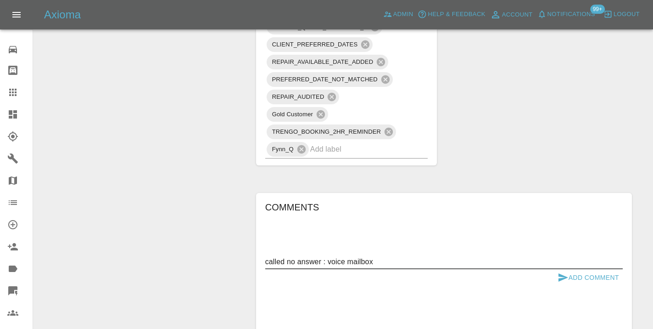
type textarea "called no answer : voice mailbox"
click at [570, 269] on button "Add Comment" at bounding box center [588, 277] width 69 height 17
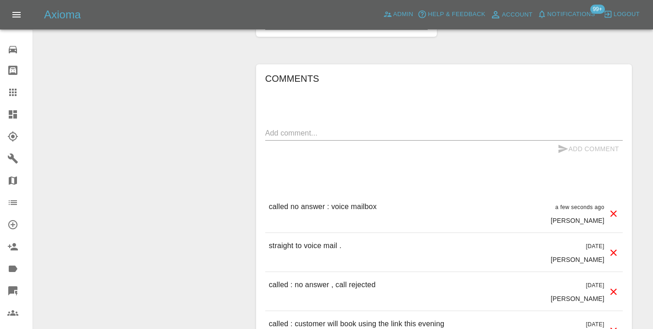
scroll to position [934, 0]
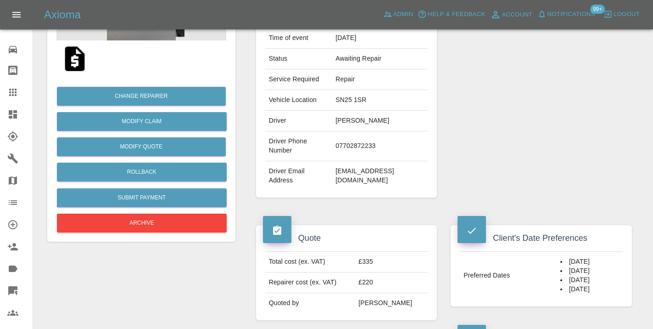
scroll to position [157, 0]
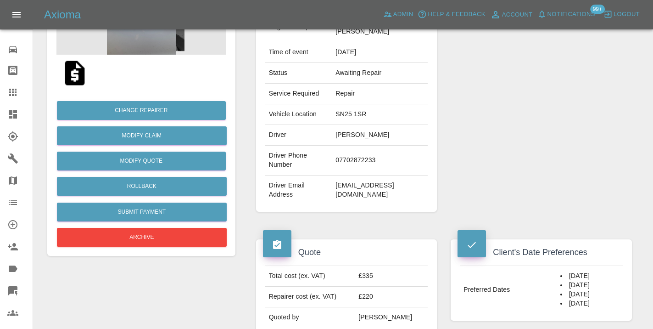
click at [7, 96] on icon at bounding box center [12, 92] width 11 height 11
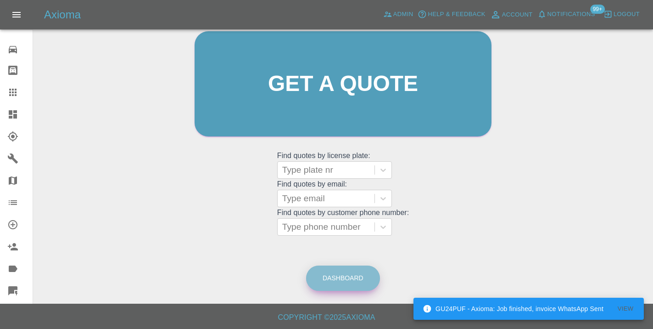
click at [364, 289] on link "Dashboard" at bounding box center [343, 277] width 74 height 25
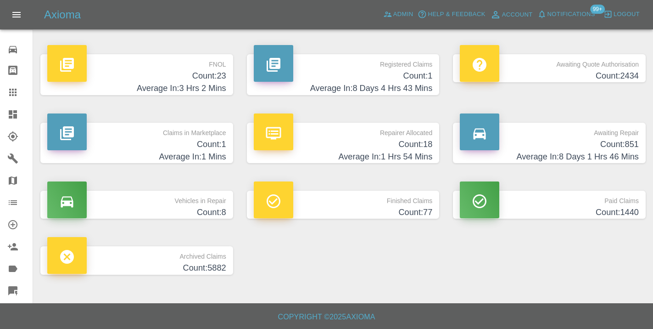
click at [618, 143] on h4 "Count: 851" at bounding box center [549, 144] width 179 height 12
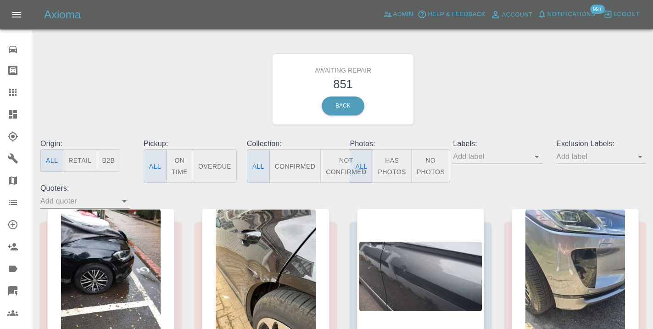
click at [337, 162] on button "Not Confirmed" at bounding box center [346, 166] width 51 height 34
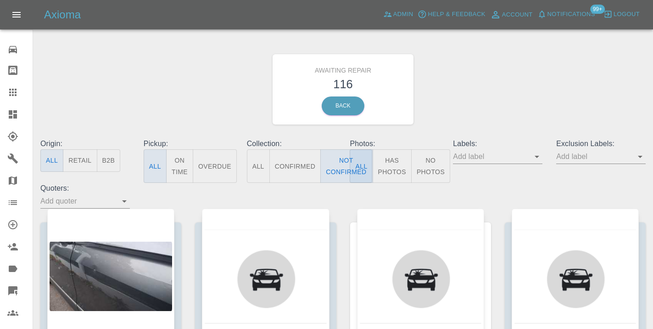
click at [541, 63] on div "Awaiting Repair 116 Back" at bounding box center [343, 89] width 619 height 98
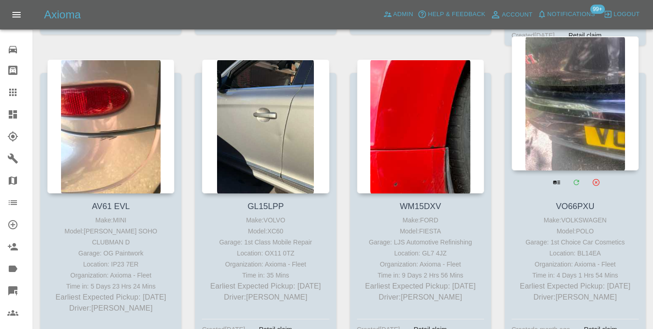
scroll to position [4118, 0]
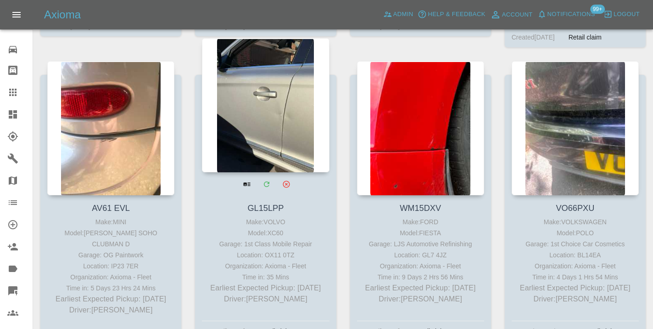
click at [283, 93] on div at bounding box center [265, 105] width 127 height 134
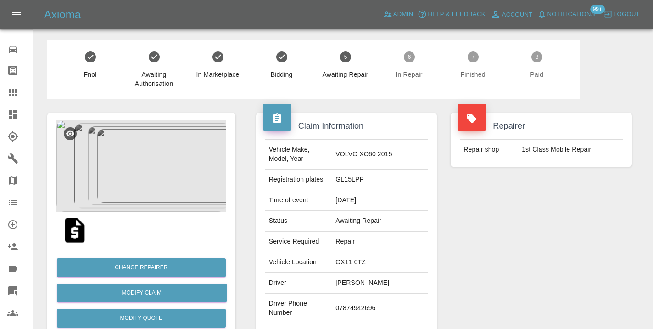
click at [366, 300] on td "07874942696" at bounding box center [380, 308] width 96 height 30
copy td "07874942696"
click at [514, 247] on div "Repairer Repair shop 1st Class Mobile Repair" at bounding box center [541, 236] width 195 height 274
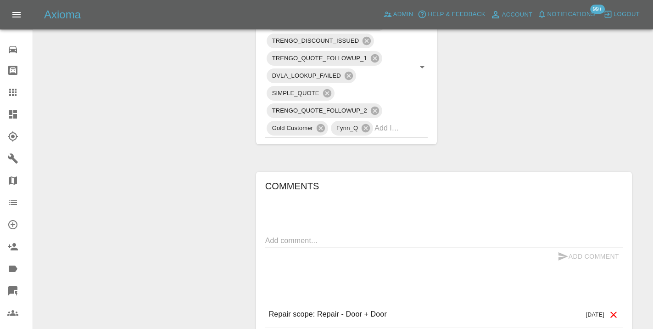
scroll to position [538, 0]
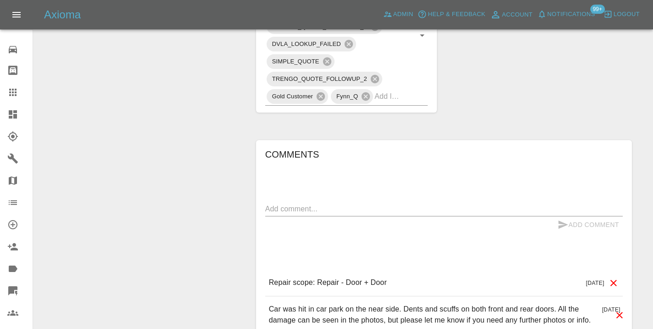
scroll to position [574, 0]
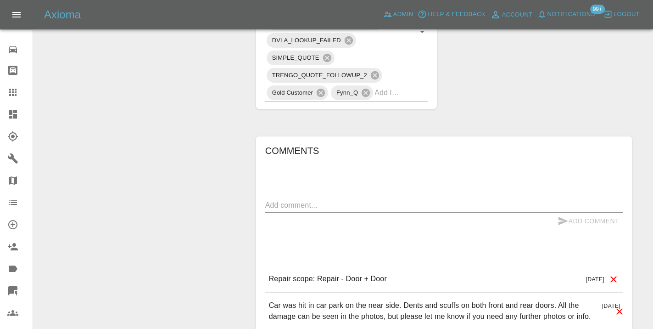
click at [313, 200] on textarea at bounding box center [444, 205] width 358 height 11
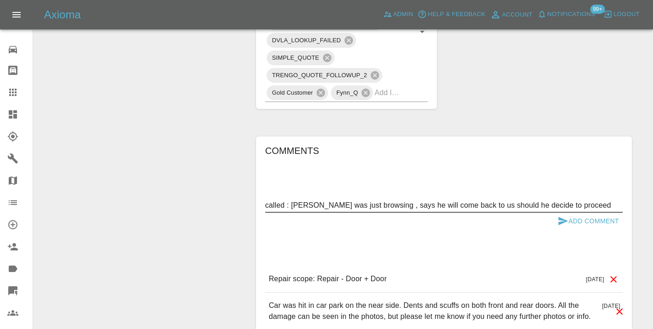
type textarea "called : Miguel was just browsing , says he will come back to us should he deci…"
click at [588, 213] on button "Add Comment" at bounding box center [588, 221] width 69 height 17
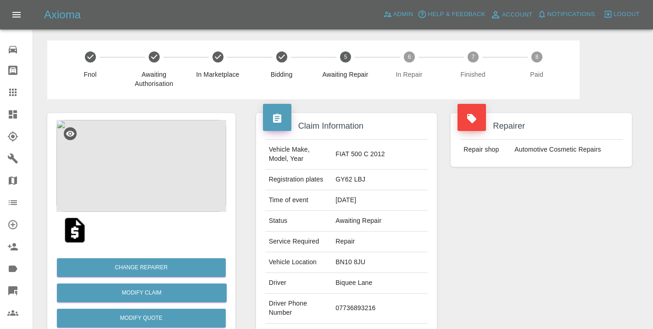
click at [377, 300] on td "07736893216" at bounding box center [380, 308] width 96 height 30
copy td "07736893216"
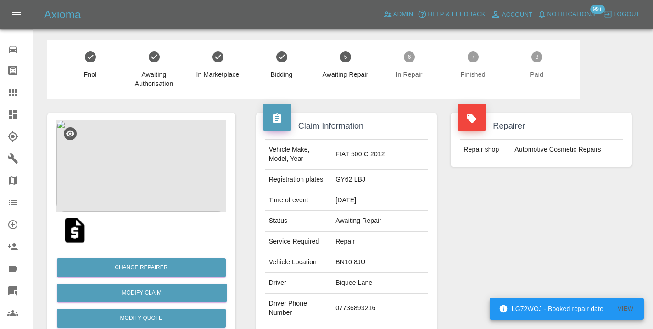
click at [494, 247] on div "Repairer Repair shop Automotive Cosmetic Repairs" at bounding box center [541, 236] width 195 height 274
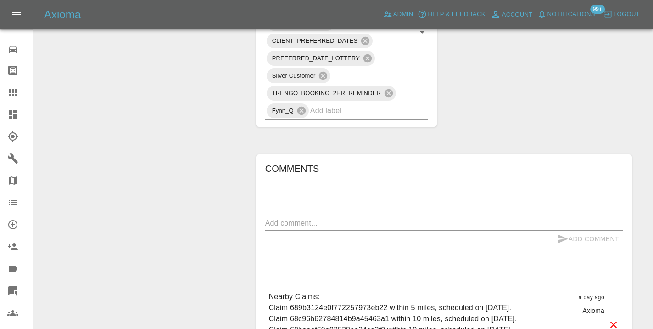
scroll to position [738, 0]
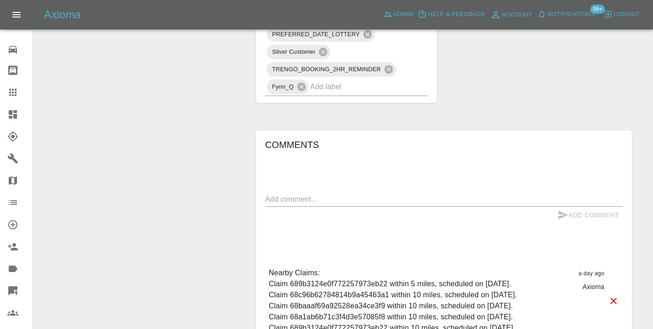
click at [284, 194] on textarea at bounding box center [444, 199] width 358 height 11
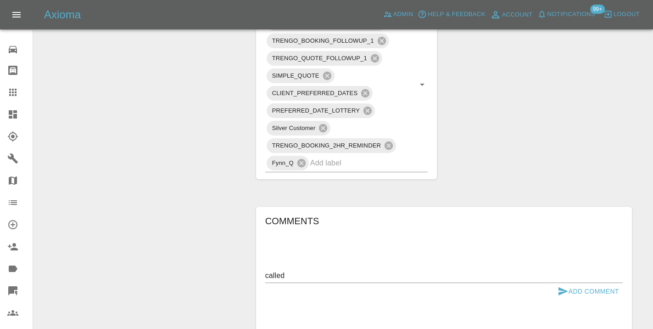
scroll to position [685, 0]
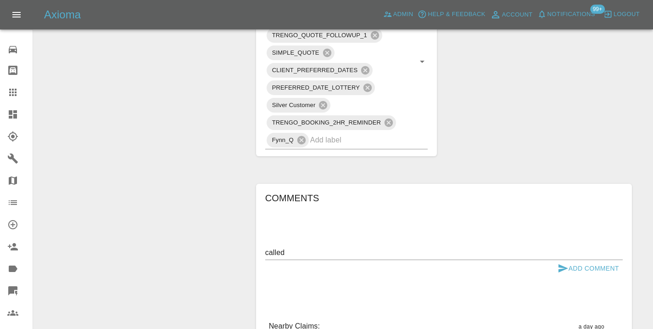
click at [295, 247] on textarea "called" at bounding box center [444, 252] width 358 height 11
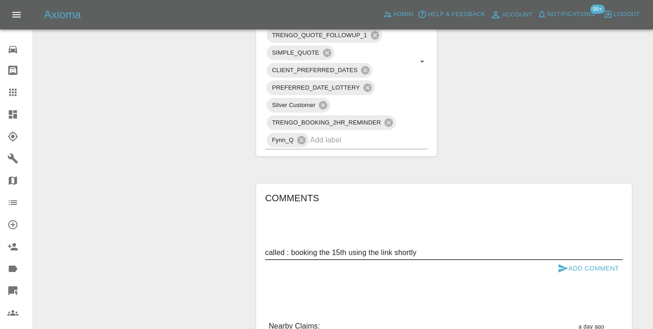
type textarea "called : booking the 15th using the link shortly"
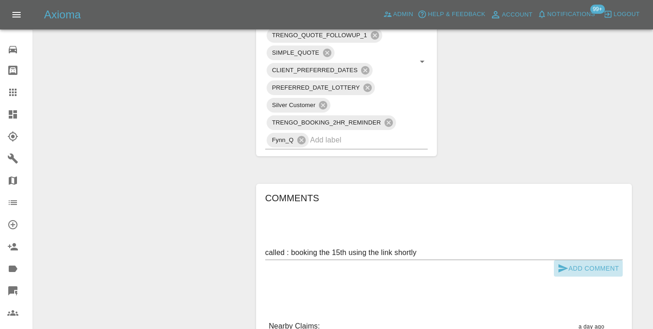
click at [580, 260] on button "Add Comment" at bounding box center [588, 268] width 69 height 17
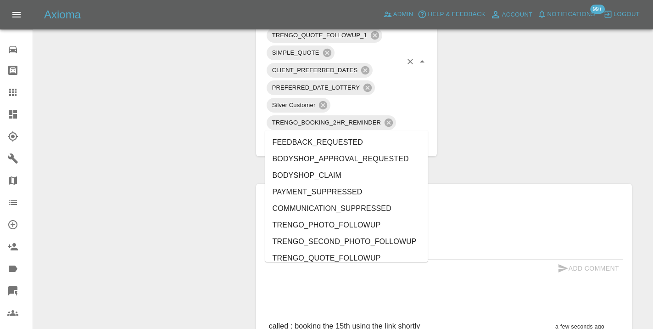
click at [341, 133] on input "text" at bounding box center [356, 140] width 92 height 14
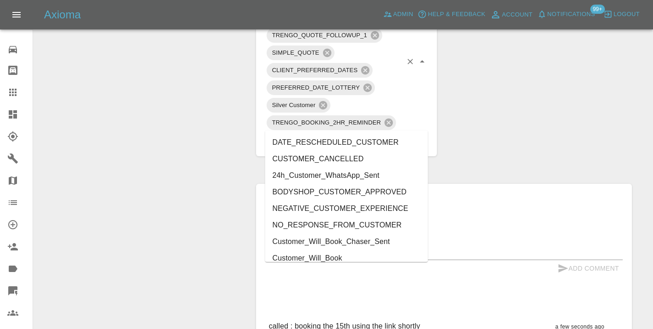
type input "cust"
click at [321, 253] on li "Customer_Will_Book" at bounding box center [346, 258] width 163 height 17
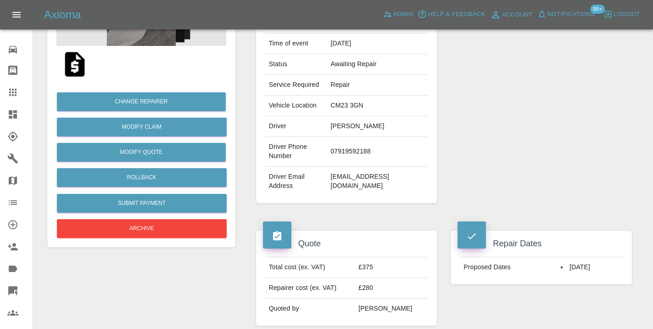
scroll to position [152, 0]
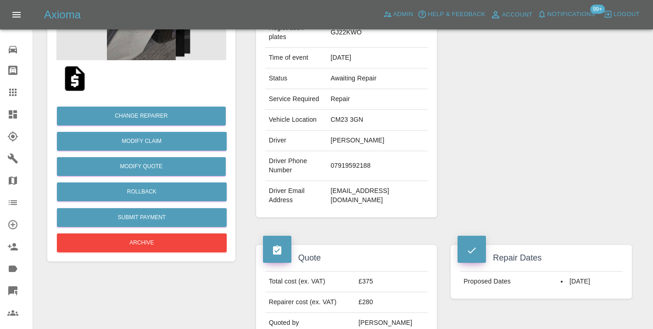
click at [352, 163] on td "07919592188" at bounding box center [377, 166] width 101 height 30
copy td "07919592188"
click at [628, 107] on div "Repairer Repair shop The Bumper Scratch Repair Company" at bounding box center [541, 89] width 195 height 283
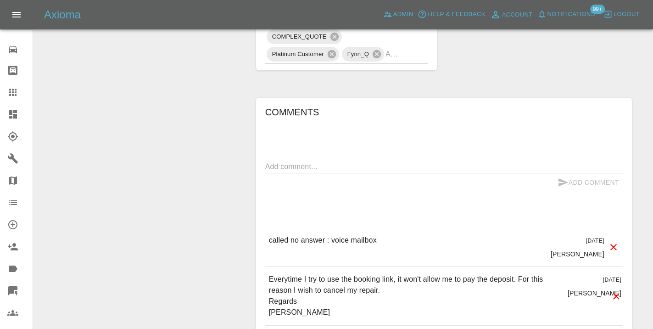
scroll to position [641, 0]
click at [299, 162] on textarea at bounding box center [444, 165] width 358 height 11
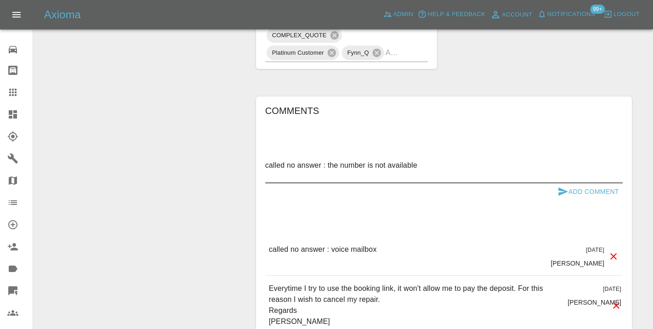
type textarea "called no answer : the number is not available"
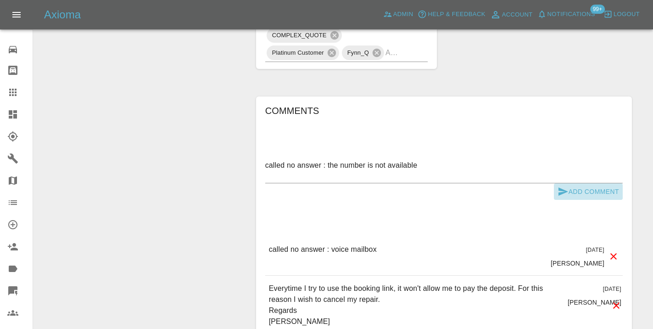
click at [582, 187] on button "Add Comment" at bounding box center [588, 191] width 69 height 17
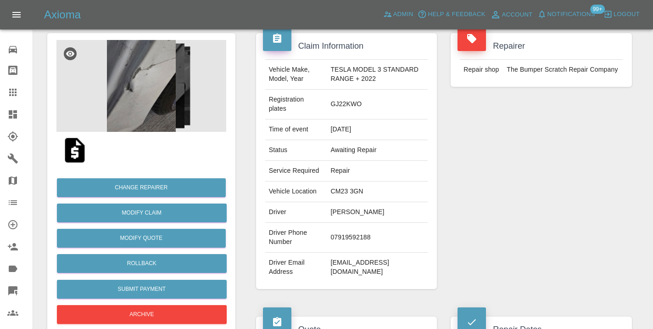
scroll to position [72, 0]
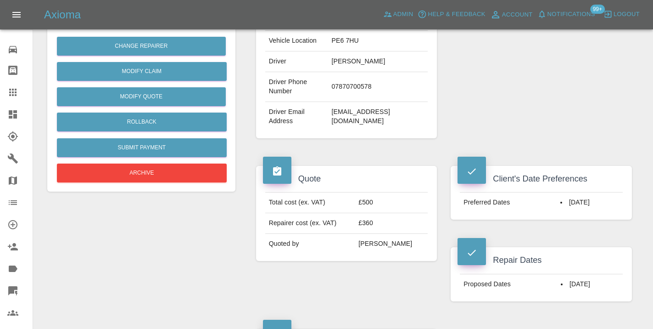
scroll to position [207, 0]
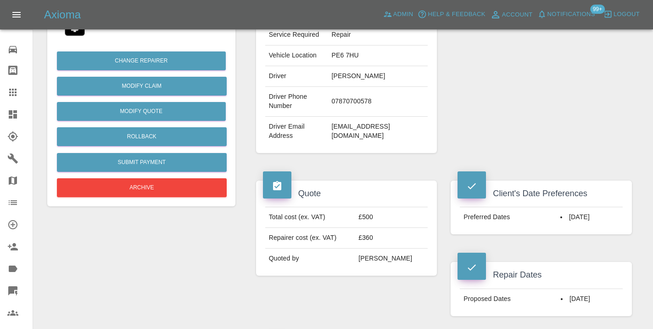
click at [357, 104] on td "07870700578" at bounding box center [378, 102] width 100 height 30
copy td "07870700578"
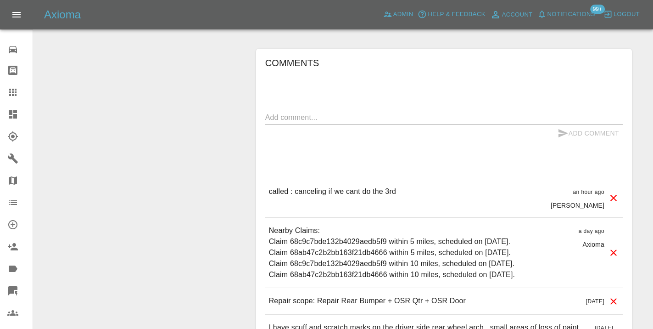
scroll to position [769, 0]
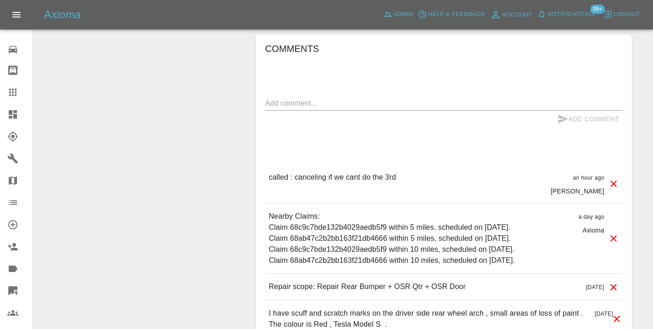
click at [288, 100] on textarea at bounding box center [444, 103] width 358 height 11
type textarea "v"
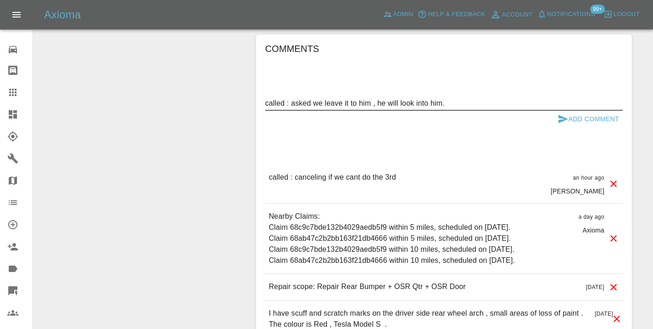
type textarea "called : asked we leave it to him , he will look into him."
click at [574, 119] on button "Add Comment" at bounding box center [588, 119] width 69 height 17
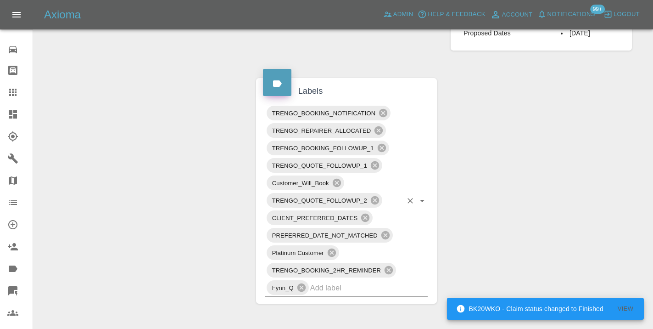
scroll to position [479, 0]
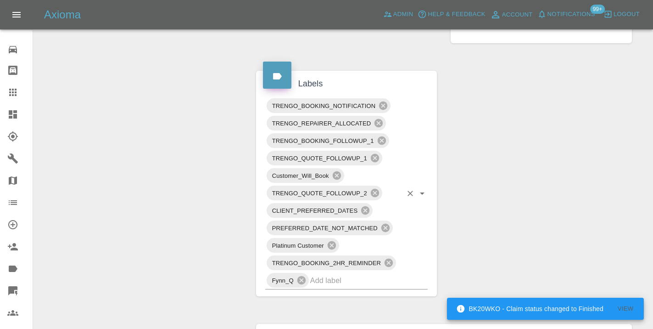
click at [388, 233] on div "PREFERRED_DATE_NOT_MATCHED" at bounding box center [330, 227] width 126 height 15
click at [388, 231] on icon at bounding box center [386, 228] width 10 height 10
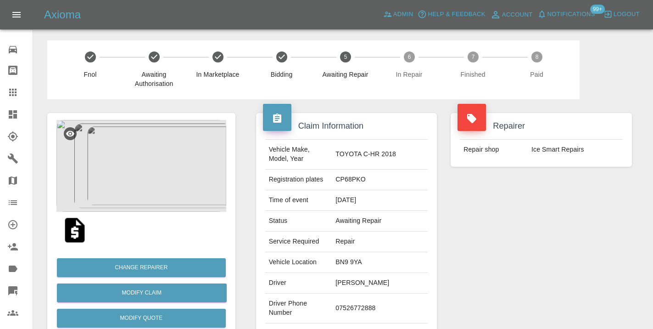
click at [488, 252] on div "Repairer Repair shop Ice Smart Repairs" at bounding box center [541, 236] width 195 height 274
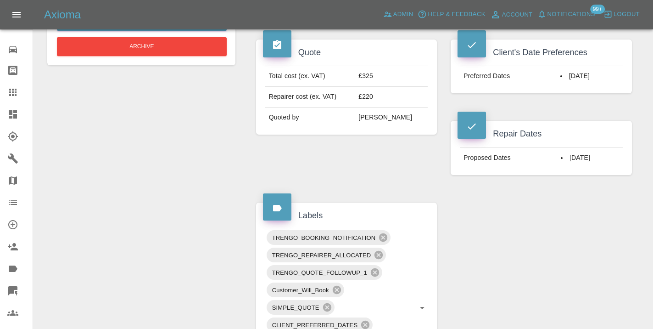
scroll to position [340, 0]
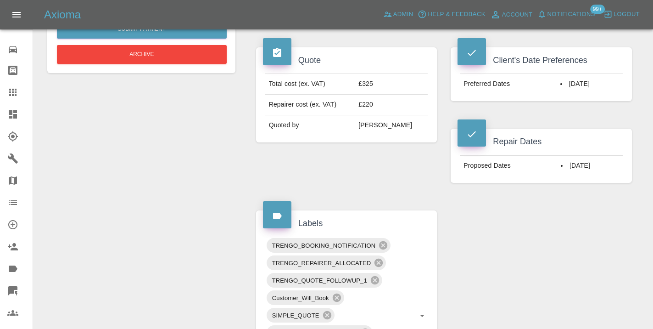
click at [616, 226] on div "Claim Information Vehicle Make, Model, Year TOYOTA C-HR 2018 Registration plate…" at bounding box center [444, 255] width 390 height 993
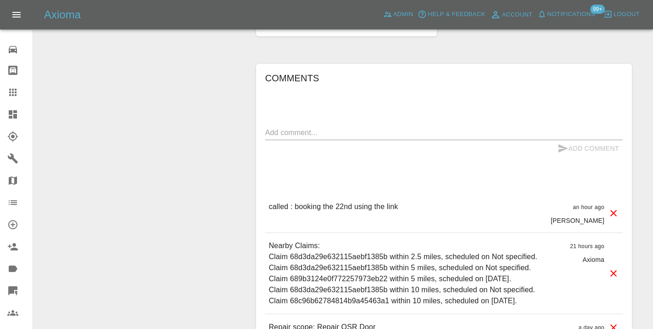
scroll to position [718, 0]
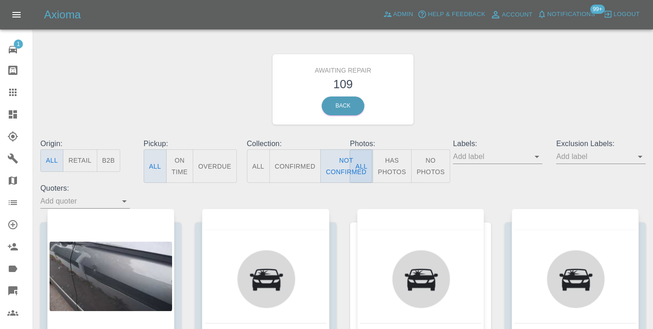
click at [475, 99] on div "Awaiting Repair 109 Back" at bounding box center [343, 89] width 619 height 98
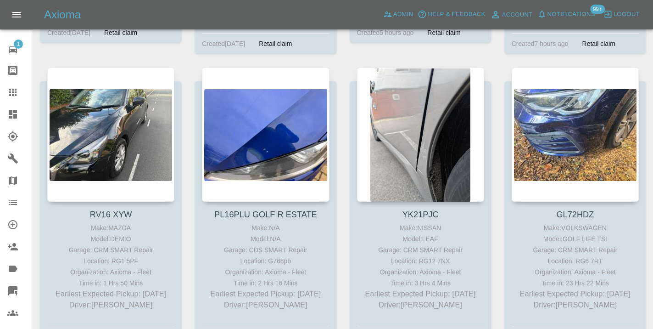
scroll to position [5373, 0]
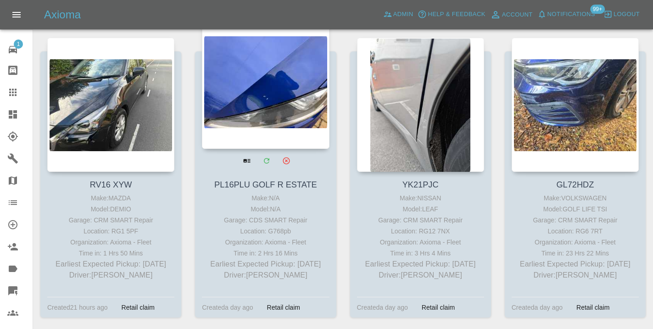
click at [283, 90] on div at bounding box center [265, 82] width 127 height 134
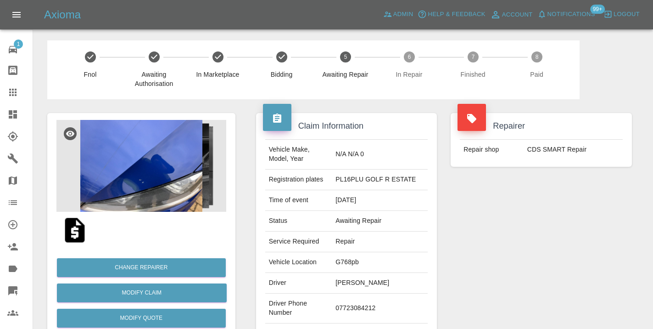
click at [371, 311] on td "07723084212" at bounding box center [380, 308] width 96 height 30
copy td "07723084212"
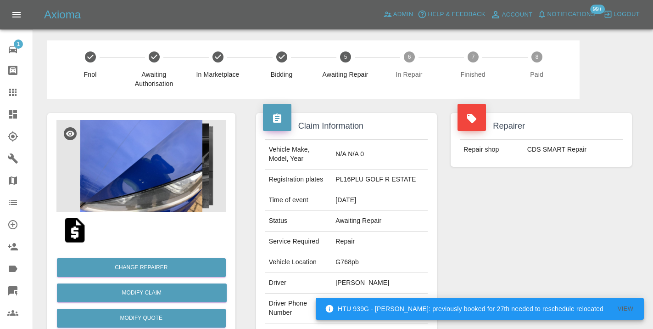
click at [482, 258] on div "Repairer Repair shop CDS SMART Repair" at bounding box center [541, 236] width 195 height 274
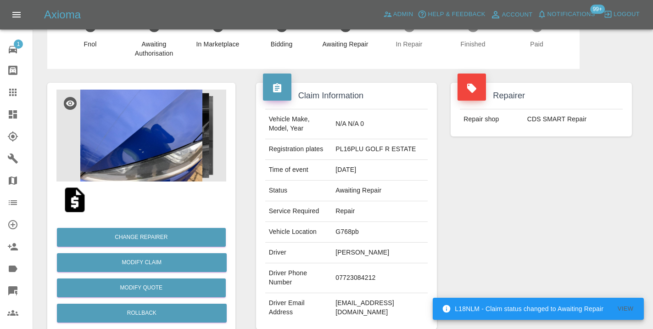
scroll to position [30, 0]
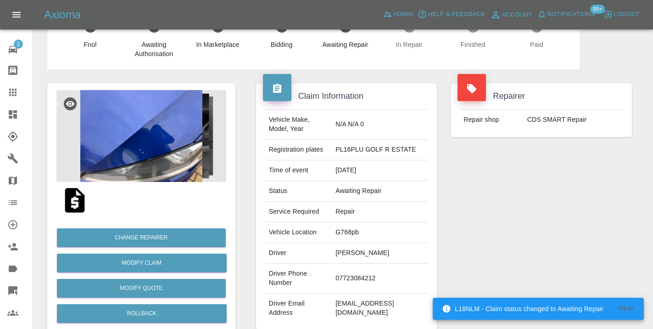
click at [378, 282] on td "07723084212" at bounding box center [380, 279] width 96 height 30
copy td "07723084212"
click at [550, 205] on div "Repairer Repair shop CDS SMART Repair" at bounding box center [541, 206] width 195 height 274
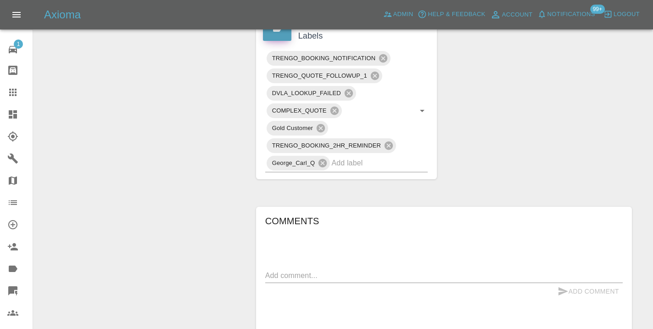
scroll to position [537, 0]
click at [275, 270] on textarea at bounding box center [444, 275] width 358 height 11
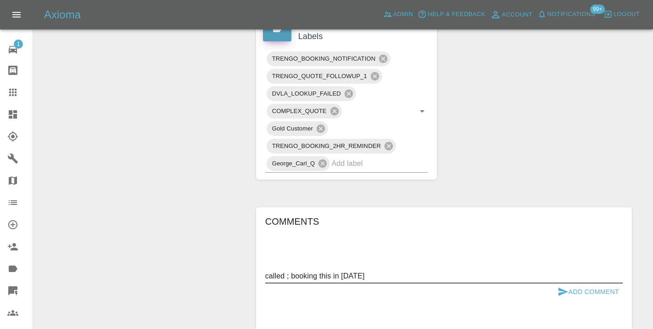
type textarea "called ; booking this in tomorrow"
click at [565, 283] on button "Add Comment" at bounding box center [588, 291] width 69 height 17
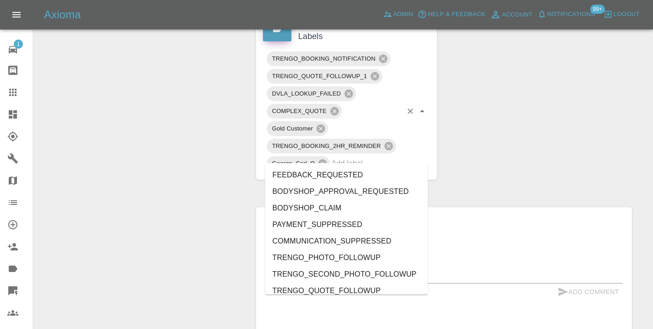
click at [349, 156] on input "text" at bounding box center [367, 163] width 71 height 14
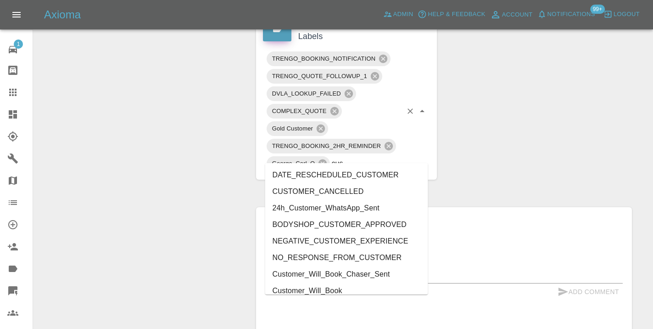
type input "cust"
click at [359, 289] on li "Customer_Will_Book" at bounding box center [346, 290] width 163 height 17
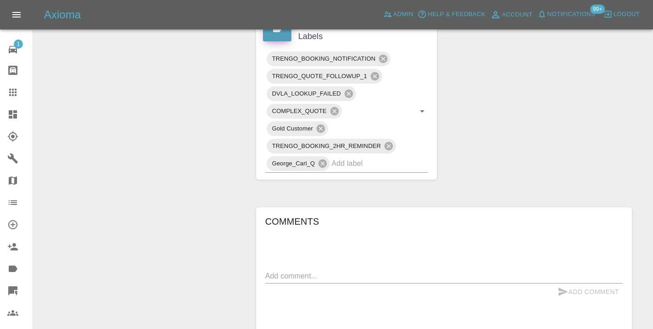
click at [506, 115] on div "Claim Information Vehicle Make, Model, Year N/A N/A 0 Registration plates PL16P…" at bounding box center [444, 27] width 390 height 930
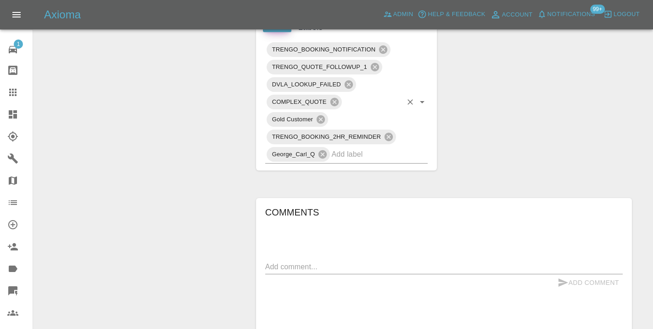
scroll to position [582, 0]
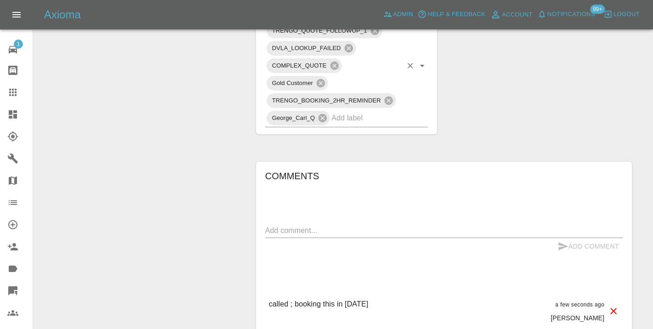
click at [344, 114] on input "text" at bounding box center [367, 118] width 71 height 14
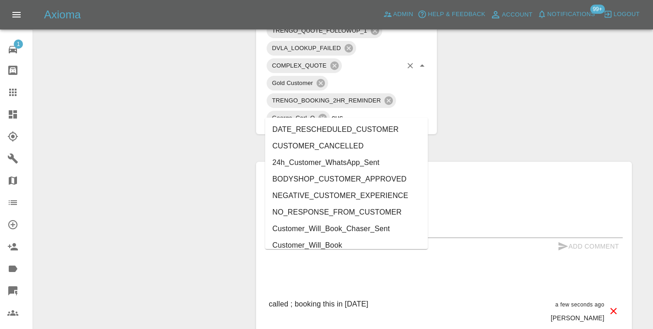
type input "cust"
click at [318, 242] on li "Customer_Will_Book" at bounding box center [346, 245] width 163 height 17
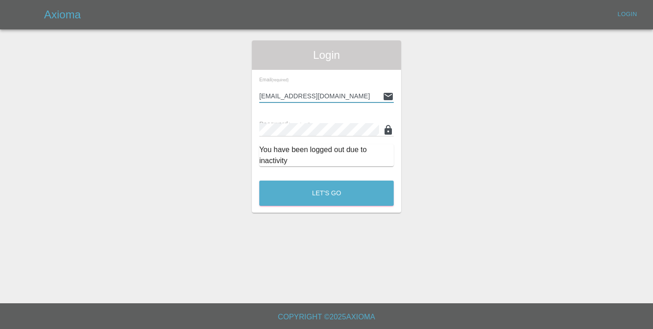
type input "Castrokhonqwana@gmail.com"
click at [326, 193] on button "Let's Go" at bounding box center [326, 192] width 135 height 25
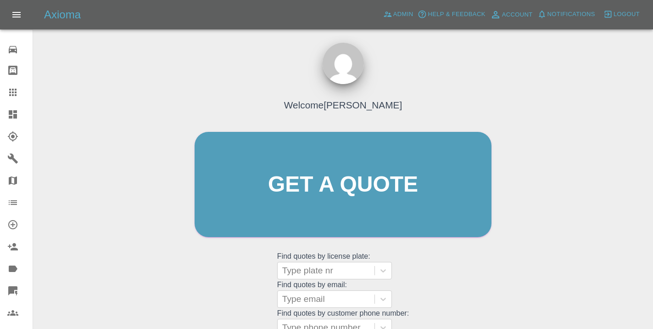
click at [443, 275] on div "Welcome Castro Get a quote Get a quote Find quotes by license plate: Type plate…" at bounding box center [343, 201] width 316 height 277
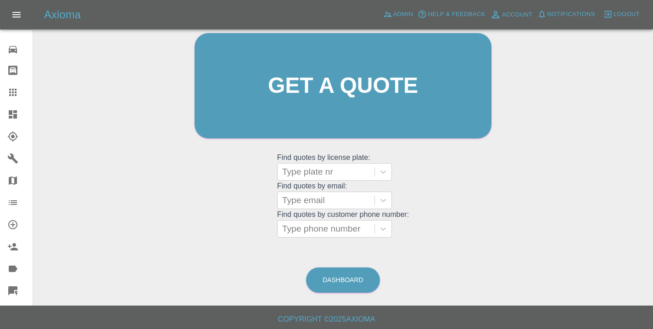
scroll to position [101, 0]
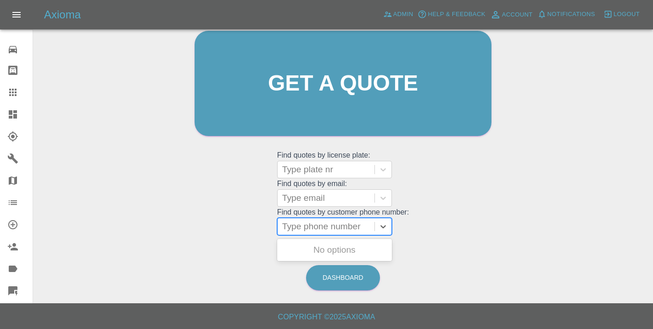
click at [320, 234] on div "Type phone number" at bounding box center [326, 226] width 97 height 17
paste input "07720258900"
type input "07720258900"
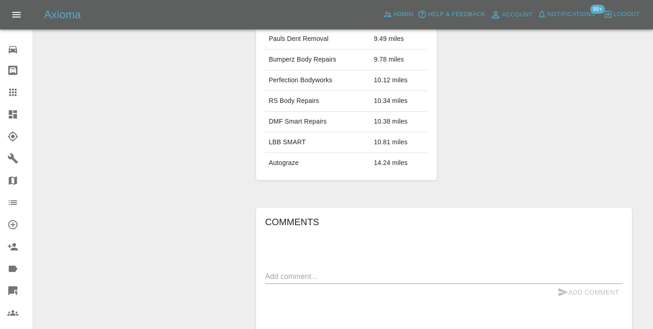
scroll to position [591, 0]
click at [294, 269] on textarea at bounding box center [444, 274] width 358 height 11
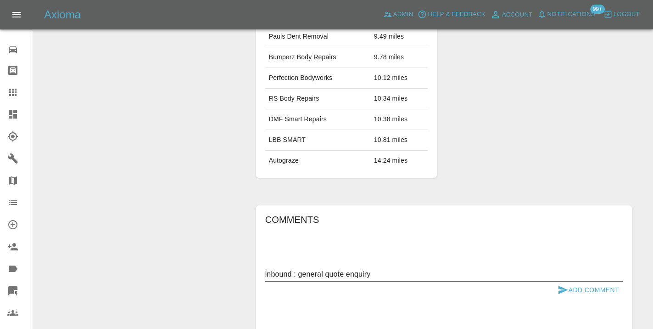
type textarea "inbound : general quote enquiry"
click at [560, 284] on icon "submit" at bounding box center [563, 289] width 11 height 11
click at [564, 191] on div "Comments x Add Comment inbound : general quote enquiry a few seconds ago Castro…" at bounding box center [444, 324] width 390 height 267
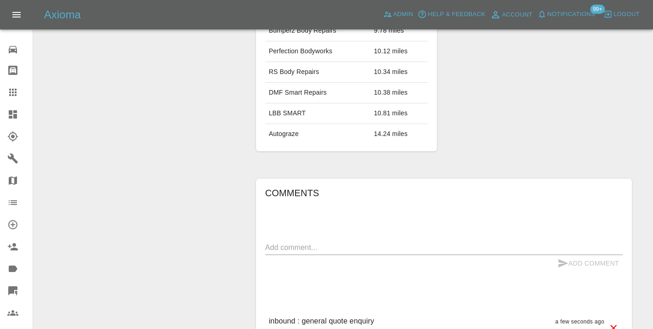
scroll to position [616, 0]
click at [15, 94] on icon at bounding box center [12, 92] width 7 height 7
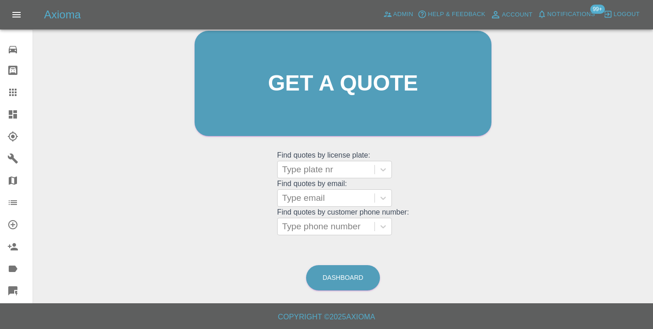
scroll to position [101, 0]
click at [349, 272] on link "Dashboard" at bounding box center [343, 277] width 74 height 25
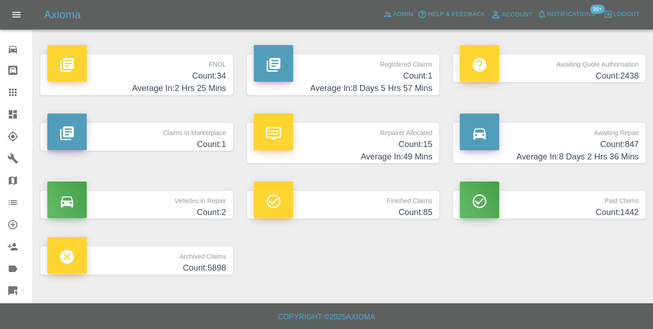
click at [616, 147] on h4 "Count: 847" at bounding box center [549, 144] width 179 height 12
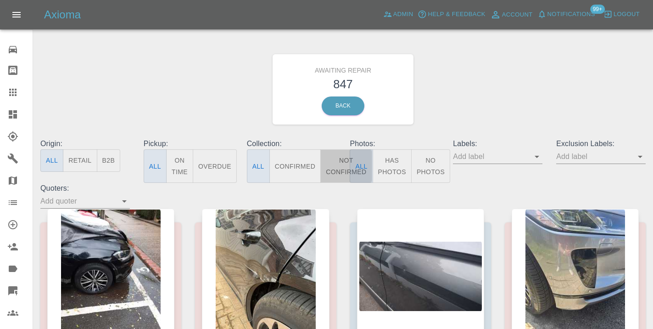
click at [336, 163] on button "Not Confirmed" at bounding box center [346, 166] width 51 height 34
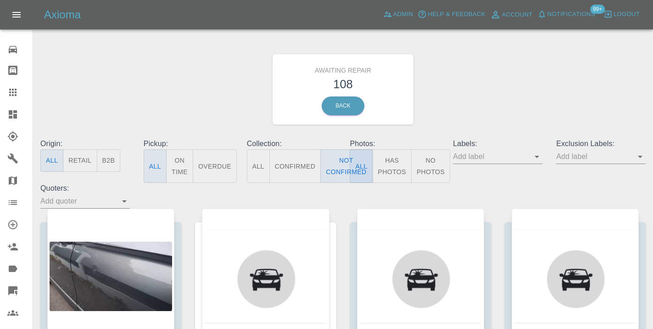
click at [495, 89] on div "Awaiting Repair 108 Back" at bounding box center [343, 89] width 619 height 98
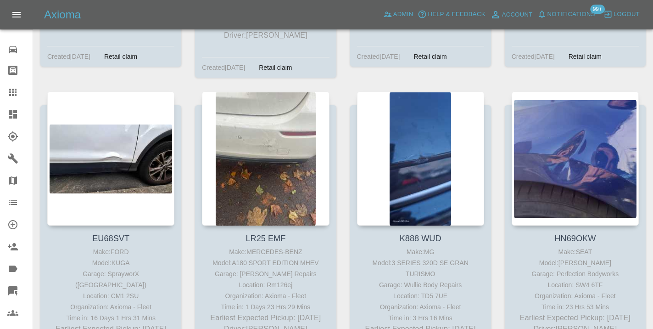
scroll to position [6248, 0]
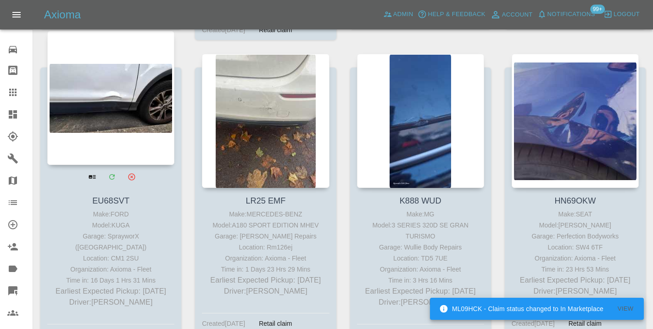
click at [90, 70] on div at bounding box center [110, 98] width 127 height 134
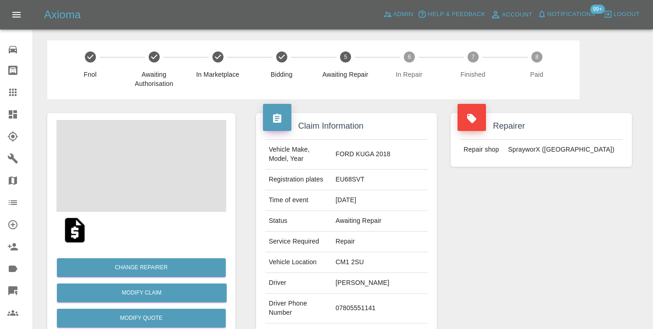
click at [360, 301] on td "07805551141" at bounding box center [380, 308] width 96 height 30
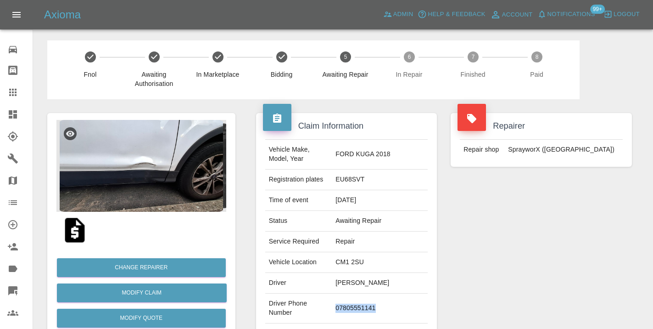
copy td "07805551141"
click at [636, 244] on div "Repairer Repair shop SprayworX (Kent)" at bounding box center [541, 236] width 195 height 274
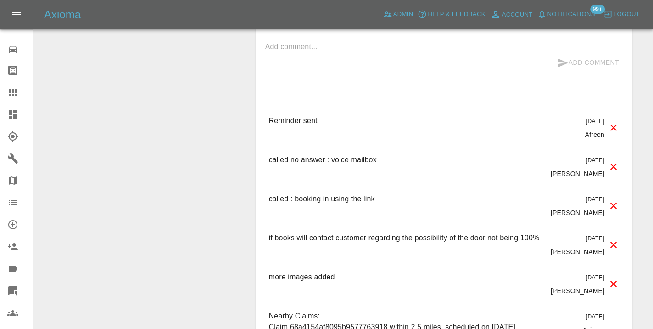
scroll to position [865, 0]
click at [344, 153] on p "called no answer : voice mailbox" at bounding box center [323, 158] width 108 height 11
copy p "called no answer : voice mailbox"
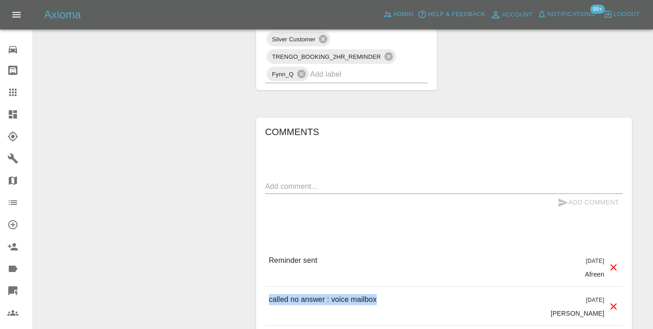
scroll to position [722, 0]
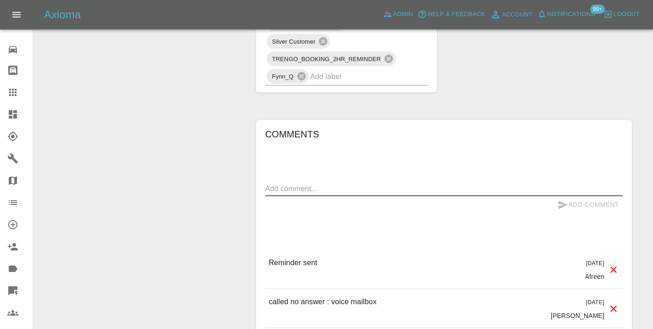
click at [295, 183] on textarea at bounding box center [444, 188] width 358 height 11
paste textarea "called no answer : voice mailbox"
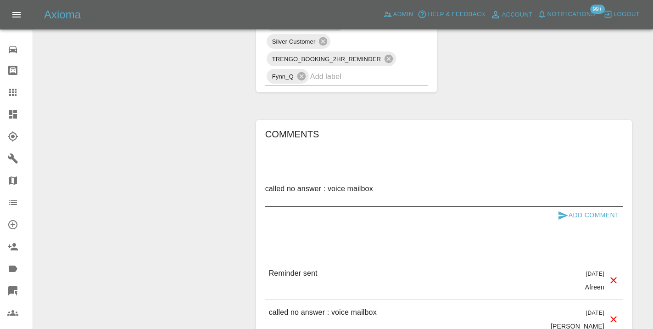
type textarea "called no answer : voice mailbox"
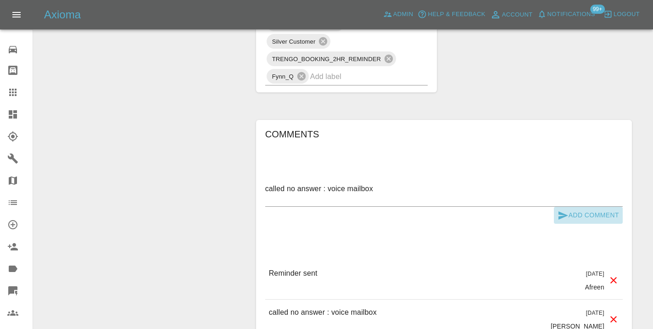
click at [566, 210] on icon "submit" at bounding box center [563, 215] width 11 height 11
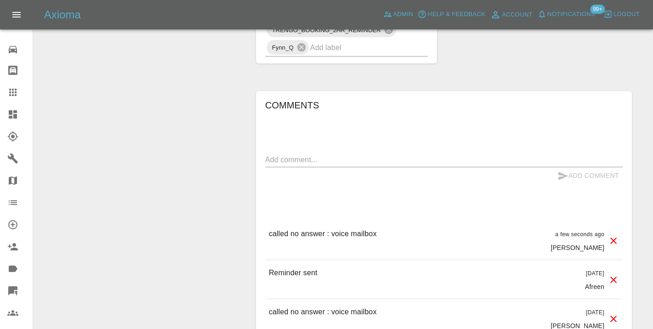
scroll to position [754, 0]
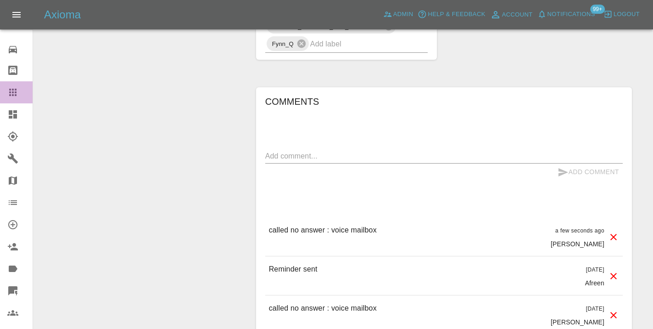
click at [11, 89] on icon at bounding box center [12, 92] width 7 height 7
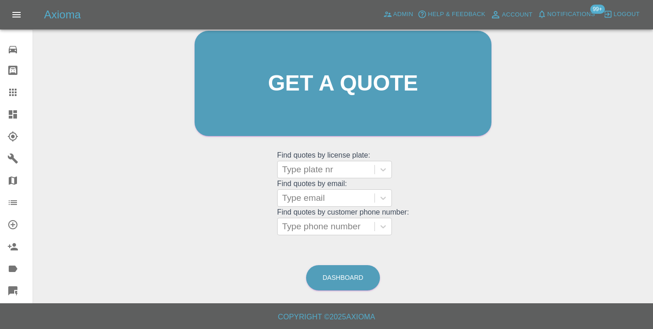
scroll to position [70, 0]
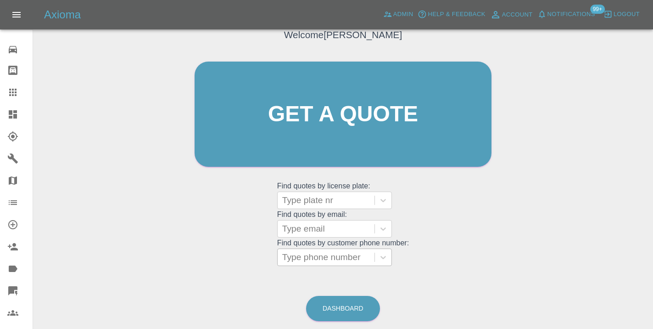
click at [318, 255] on div at bounding box center [326, 257] width 88 height 13
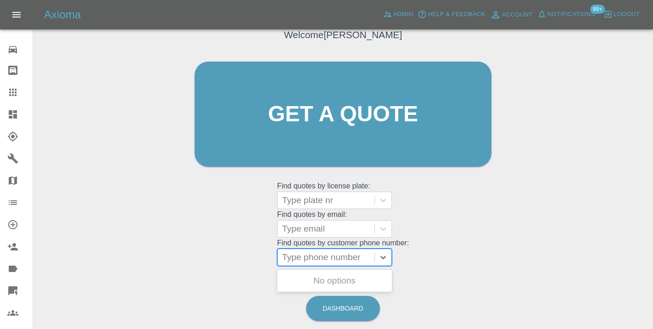
paste input "07838880006"
type input "07838880006"
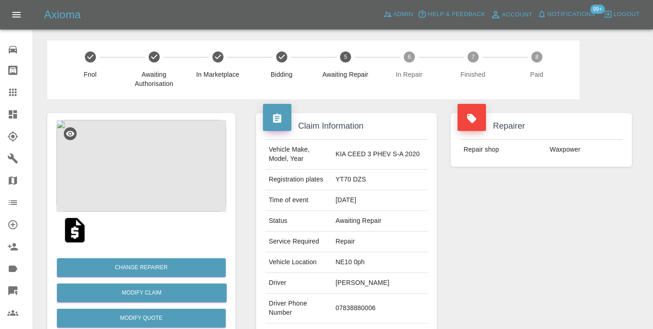
click at [522, 286] on div "Repairer Repair shop Waxpower" at bounding box center [541, 236] width 195 height 274
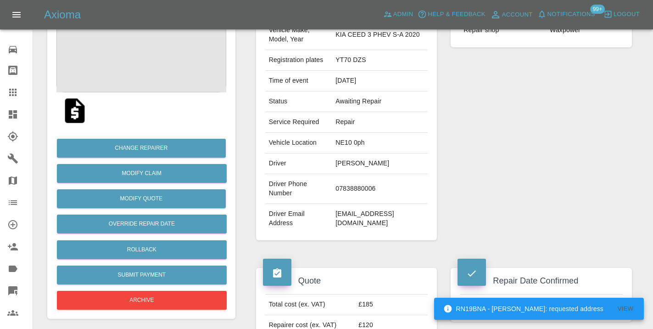
scroll to position [119, 0]
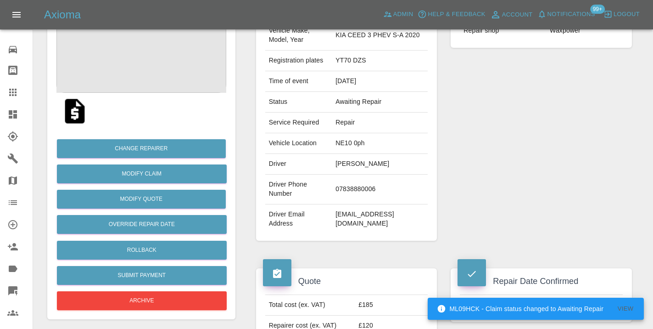
click at [593, 121] on div "Repairer Repair shop Waxpower" at bounding box center [541, 117] width 195 height 274
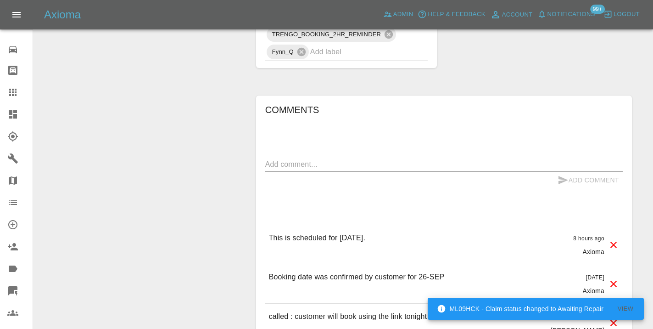
scroll to position [827, 0]
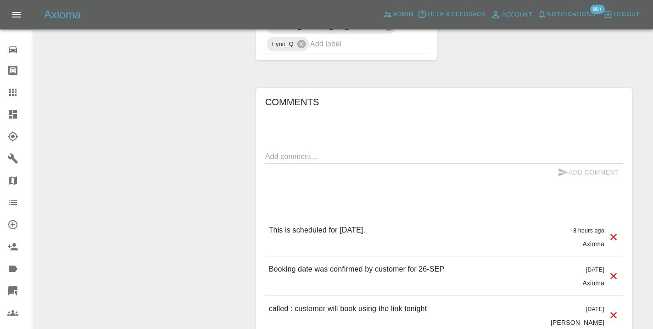
click at [289, 151] on textarea at bounding box center [444, 156] width 358 height 11
paste textarea "The repairer just got a last minute cancellation at the hospital for tomorrow. …"
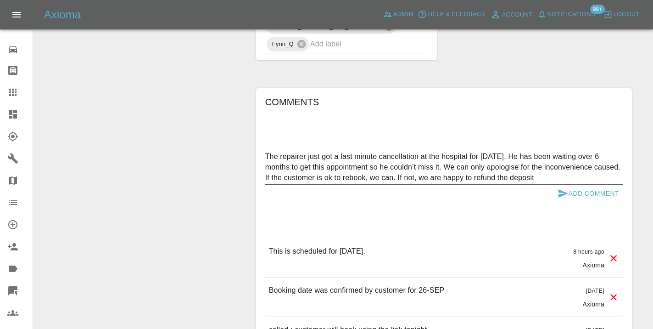
drag, startPoint x: 540, startPoint y: 160, endPoint x: 530, endPoint y: 160, distance: 10.6
click at [530, 160] on textarea "The repairer just got a last minute cancellation at the hospital for tomorrow. …" at bounding box center [444, 167] width 358 height 32
drag, startPoint x: 549, startPoint y: 157, endPoint x: 264, endPoint y: 131, distance: 285.9
click at [264, 131] on div "Comments The repairer just got a last minute cancellation at the hospital for t…" at bounding box center [444, 298] width 376 height 420
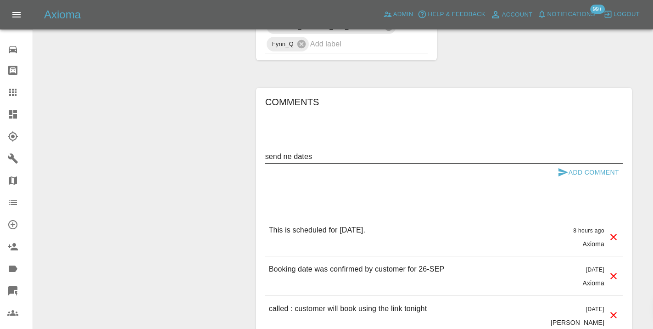
click at [293, 151] on textarea "send ne dates" at bounding box center [444, 156] width 358 height 11
type textarea "send new dates"
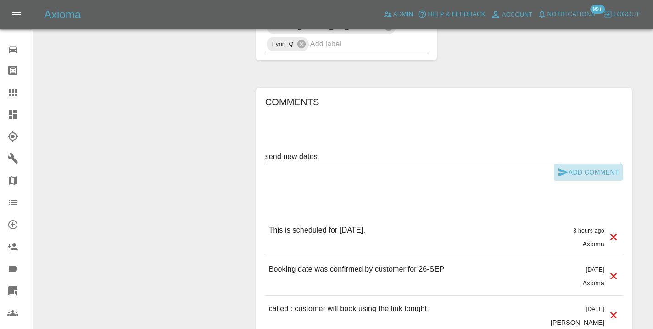
click at [564, 168] on icon "submit" at bounding box center [564, 172] width 10 height 8
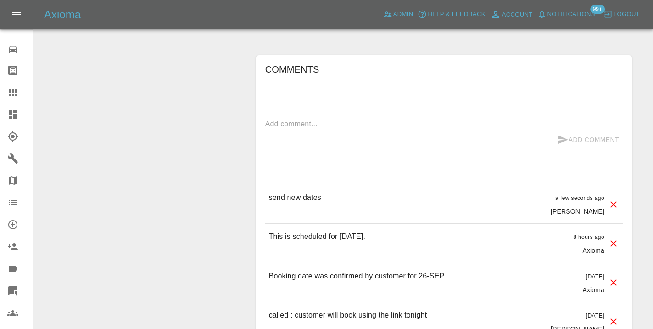
scroll to position [861, 0]
click at [14, 90] on icon at bounding box center [12, 92] width 7 height 7
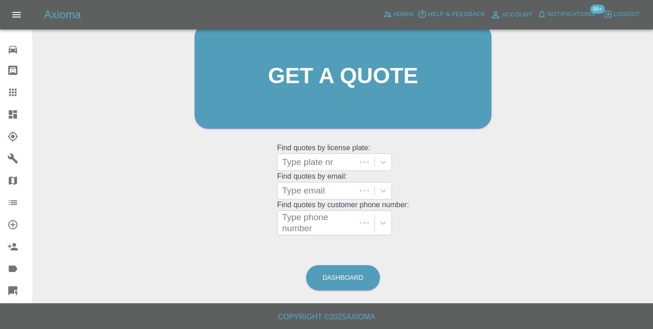
scroll to position [101, 0]
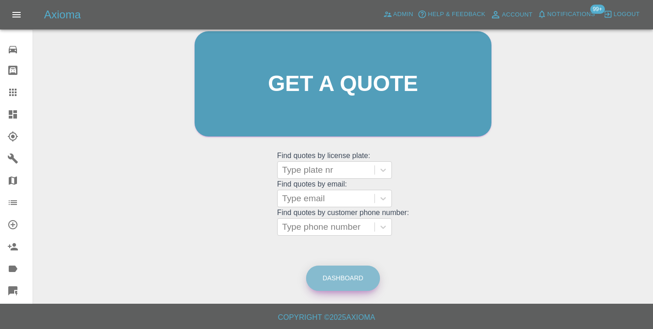
click at [357, 280] on link "Dashboard" at bounding box center [343, 277] width 74 height 25
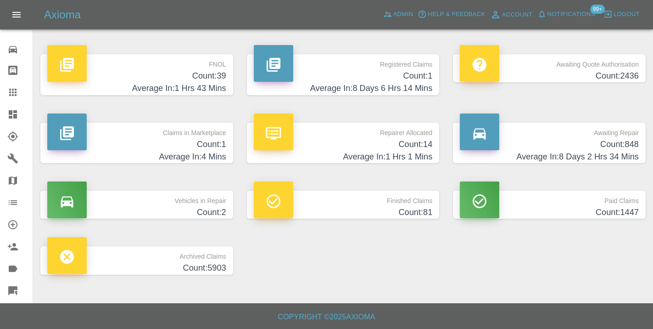
click at [600, 146] on h4 "Count: 848" at bounding box center [549, 144] width 179 height 12
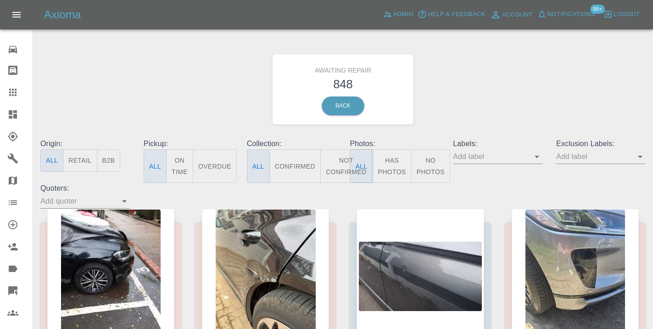
click at [334, 171] on button "Not Confirmed" at bounding box center [346, 166] width 51 height 34
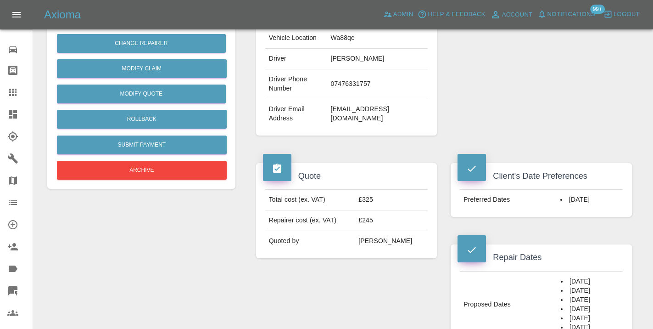
scroll to position [223, 0]
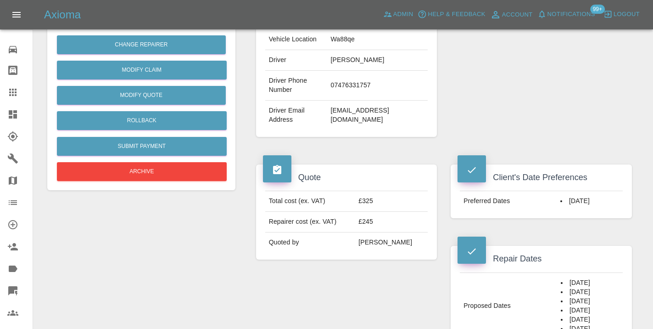
click at [351, 93] on td "07476331757" at bounding box center [377, 86] width 101 height 30
copy td "07476331757"
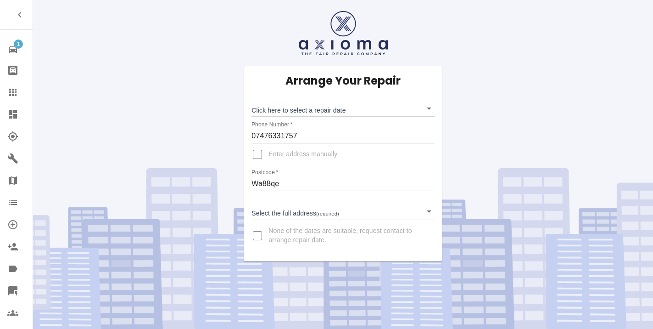
click at [286, 114] on body "1 Repair home Bodyshop home Claims Dashboard Explorer Garages Map Organization …" at bounding box center [326, 164] width 653 height 329
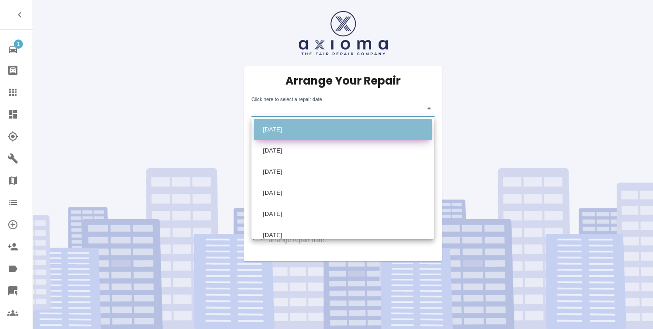
click at [289, 130] on li "[DATE]" at bounding box center [343, 129] width 178 height 21
type input "[DATE]T00:00:00.000Z"
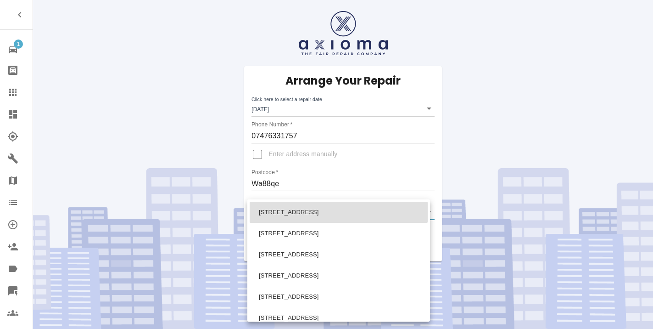
click at [283, 209] on body "1 Repair home Bodyshop home Claims Dashboard Explorer Garages Map Organization …" at bounding box center [326, 164] width 653 height 329
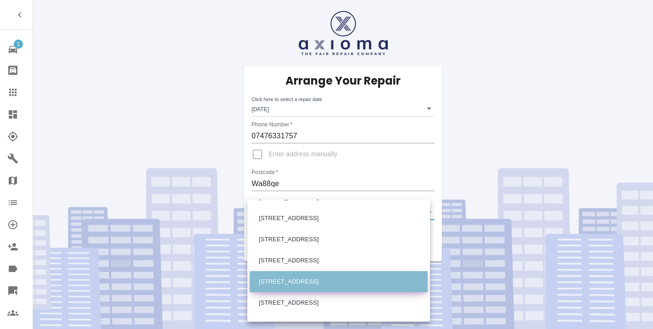
click at [283, 281] on li "[STREET_ADDRESS]" at bounding box center [339, 281] width 178 height 21
type input "[STREET_ADDRESS]"
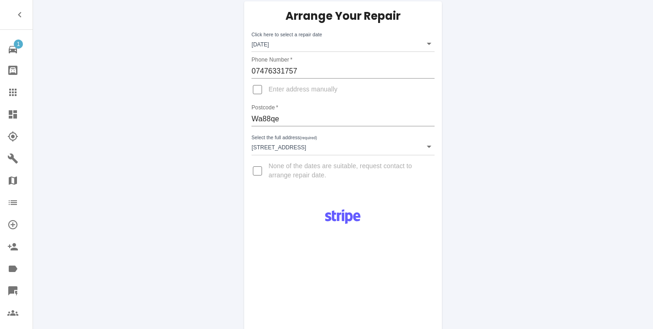
scroll to position [110, 0]
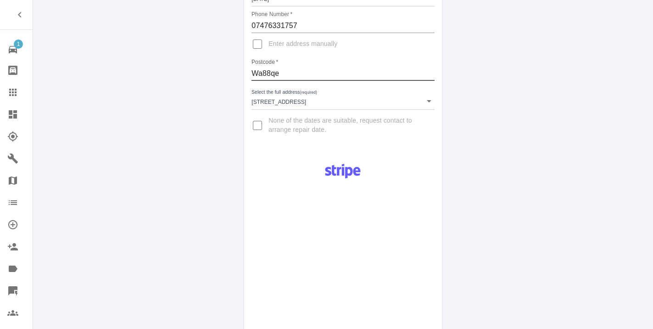
click at [276, 73] on input "Wa88qe" at bounding box center [343, 73] width 183 height 15
click at [433, 252] on div "Pay £38 Booking Fee" at bounding box center [342, 291] width 197 height 270
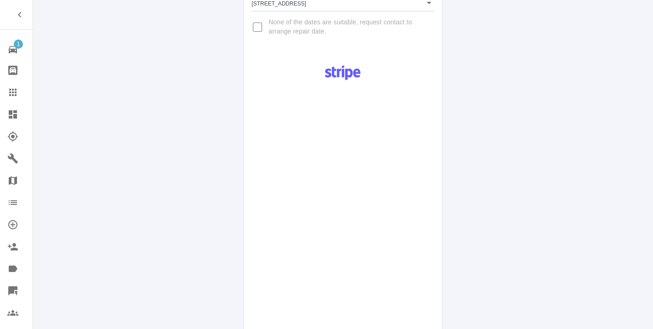
scroll to position [436, 0]
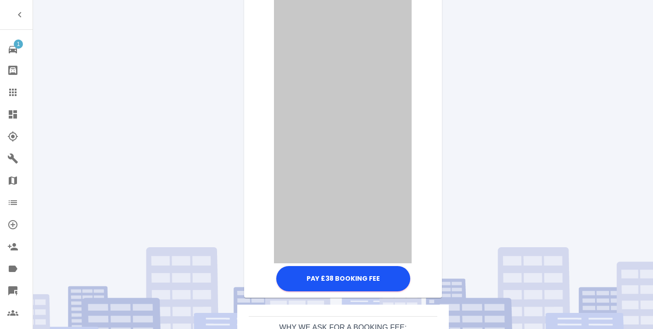
click at [427, 198] on div "Pay £38 Booking Fee" at bounding box center [342, 61] width 197 height 463
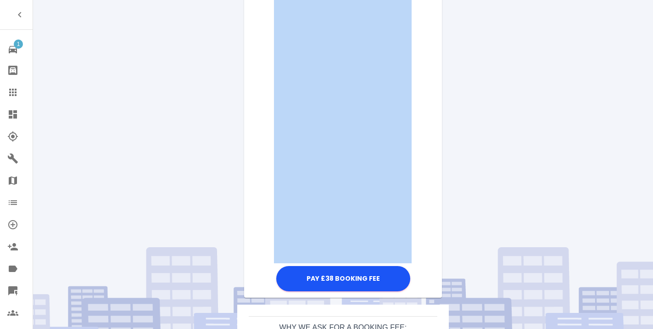
click at [435, 142] on div "Pay £38 Booking Fee" at bounding box center [342, 61] width 197 height 463
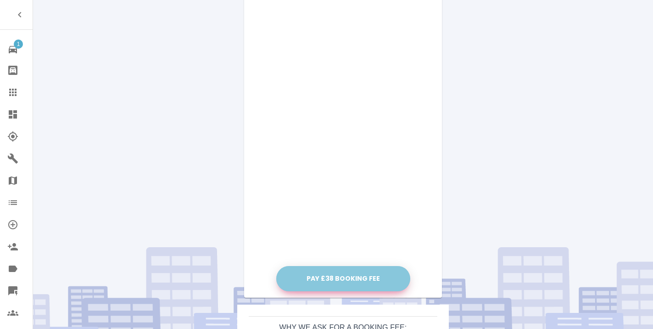
click at [354, 279] on button "Pay £38 Booking Fee" at bounding box center [343, 278] width 134 height 25
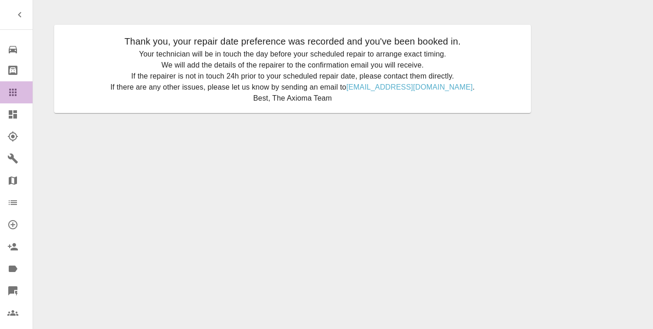
click at [12, 96] on icon at bounding box center [12, 92] width 7 height 7
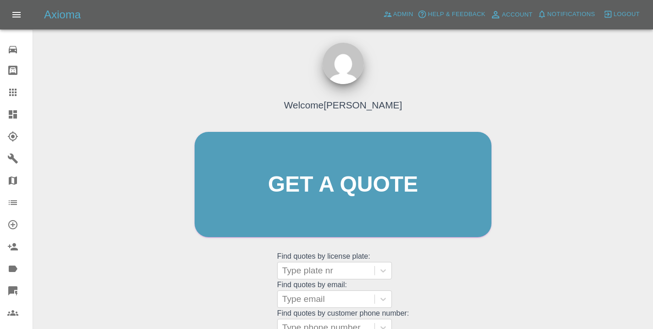
click at [419, 276] on div "Welcome [PERSON_NAME] Get a quote Get a quote Find quotes by license plate: Typ…" at bounding box center [343, 201] width 316 height 277
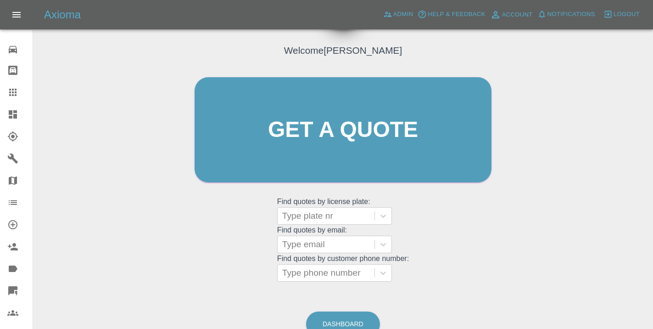
scroll to position [101, 0]
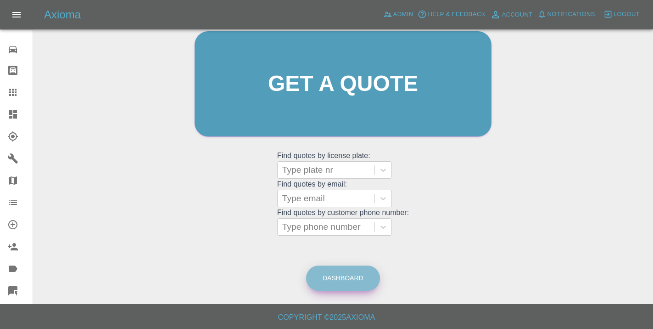
click at [361, 275] on link "Dashboard" at bounding box center [343, 277] width 74 height 25
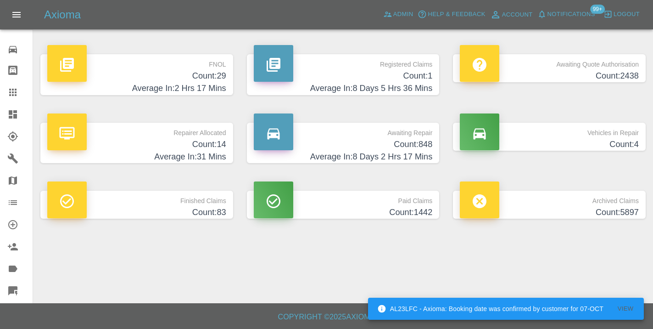
click at [417, 152] on h4 "Average In: 8 Days 2 Hrs 17 Mins" at bounding box center [343, 157] width 179 height 12
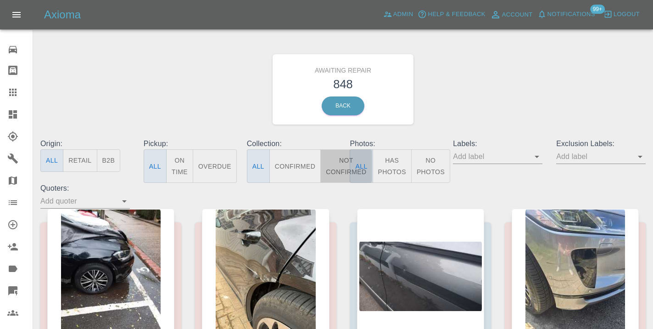
click at [348, 164] on button "Not Confirmed" at bounding box center [346, 166] width 51 height 34
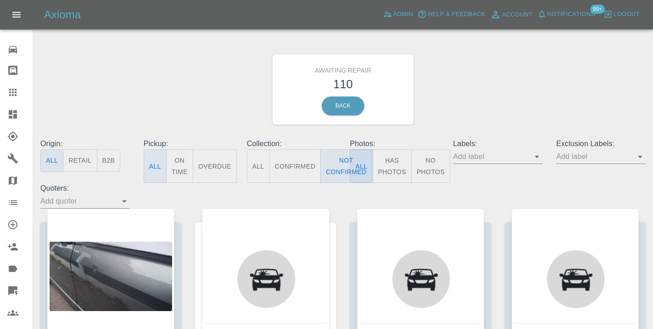
click at [473, 118] on div "Awaiting Repair 110 Back" at bounding box center [343, 89] width 619 height 98
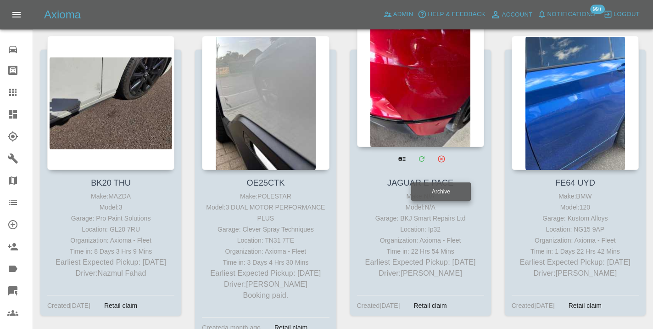
scroll to position [2637, 0]
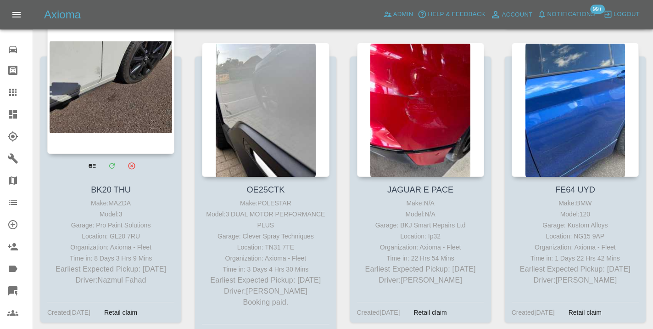
click at [124, 95] on div at bounding box center [110, 87] width 127 height 134
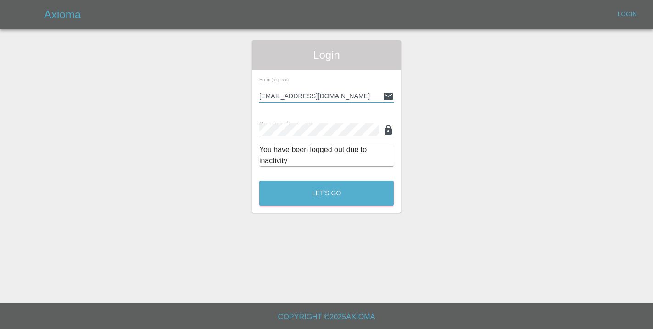
type input "Castrokhonqwana@gmail.com"
click at [326, 193] on button "Let's Go" at bounding box center [326, 192] width 135 height 25
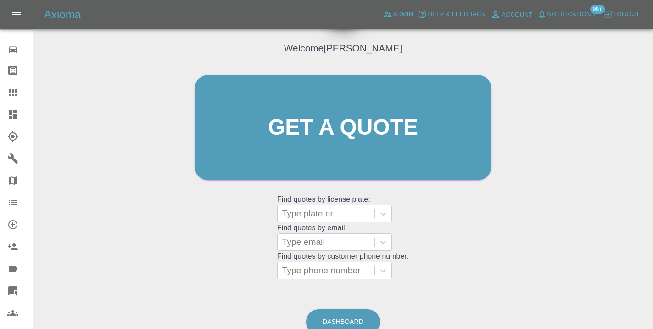
scroll to position [101, 0]
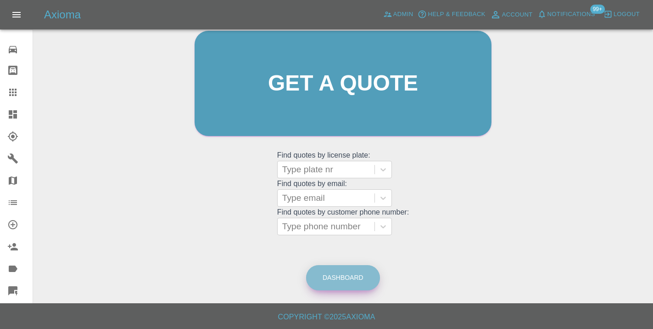
click at [331, 282] on link "Dashboard" at bounding box center [343, 277] width 74 height 25
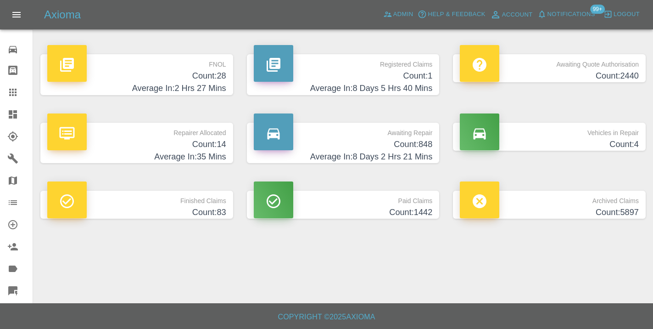
click at [382, 151] on h4 "Average In: 8 Days 2 Hrs 21 Mins" at bounding box center [343, 157] width 179 height 12
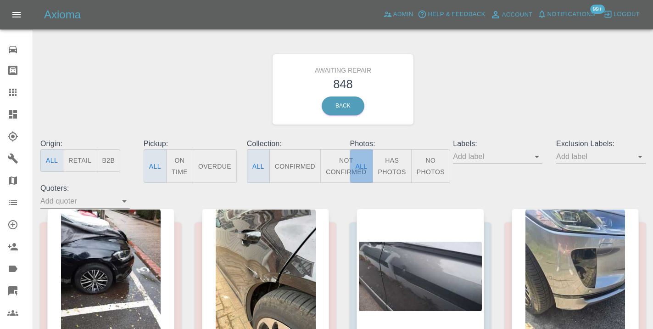
click at [356, 176] on button "All" at bounding box center [361, 166] width 23 height 34
click at [344, 174] on button "Not Confirmed" at bounding box center [346, 166] width 51 height 34
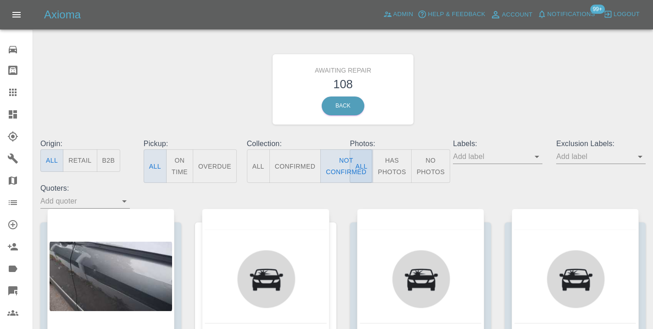
click at [465, 118] on div "Awaiting Repair 108 Back" at bounding box center [343, 89] width 619 height 98
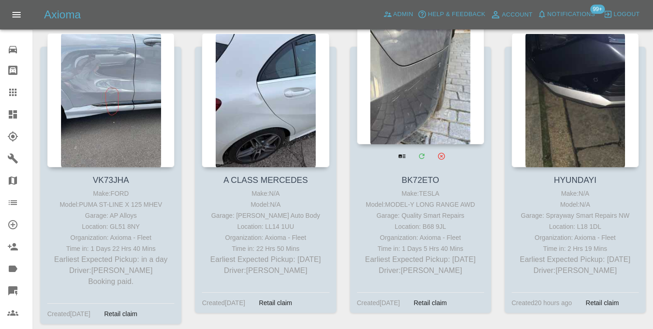
scroll to position [505, 0]
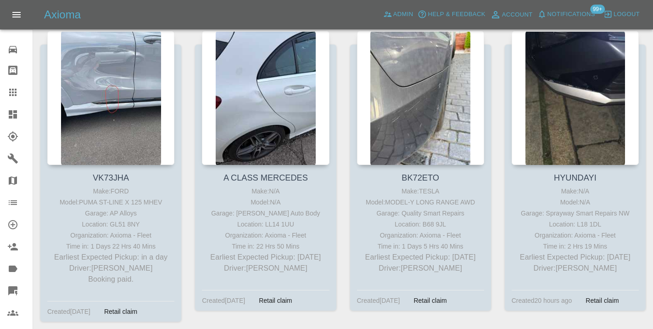
click at [11, 91] on icon at bounding box center [12, 92] width 7 height 7
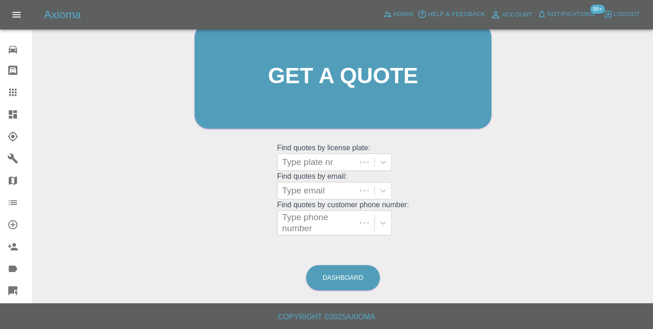
scroll to position [101, 0]
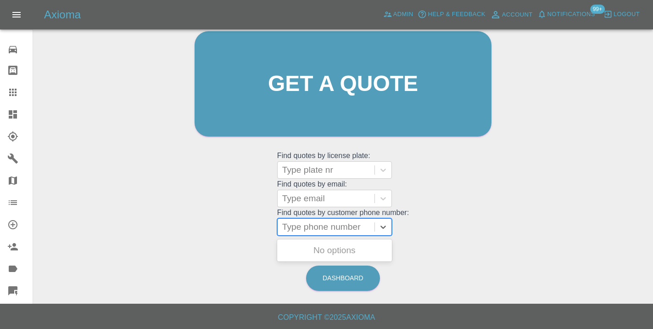
click at [334, 230] on div at bounding box center [326, 226] width 88 height 13
paste input "07586003957"
type input "07586003957"
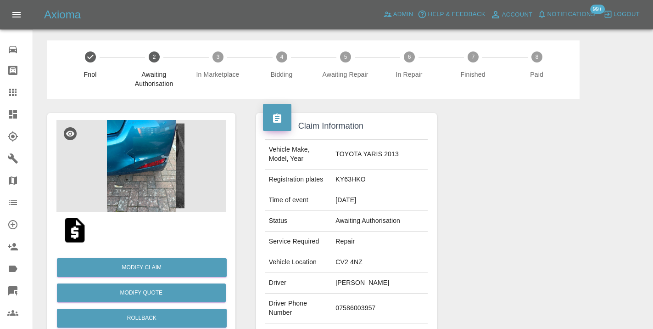
click at [17, 95] on icon at bounding box center [12, 92] width 11 height 11
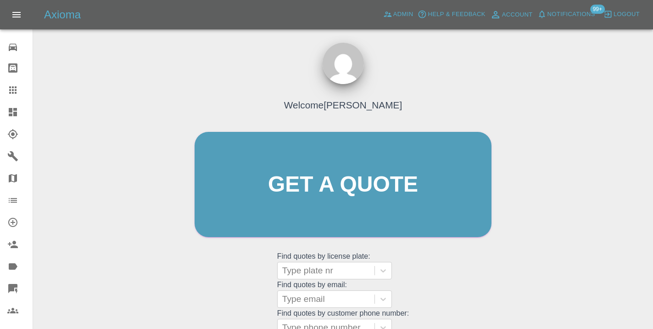
scroll to position [2, 0]
click at [564, 113] on div "Welcome Castro Get a quote Get a quote Find quotes by license plate: Type plate…" at bounding box center [343, 228] width 606 height 330
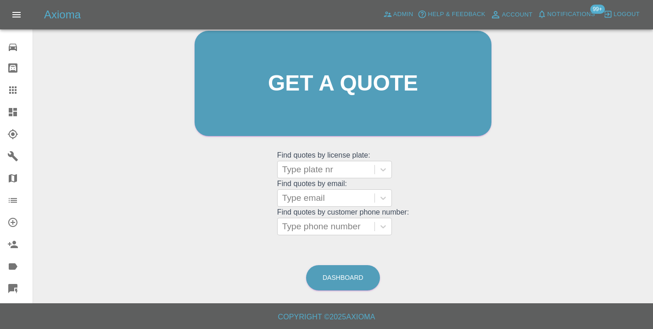
scroll to position [101, 0]
click at [360, 276] on link "Dashboard" at bounding box center [343, 277] width 74 height 25
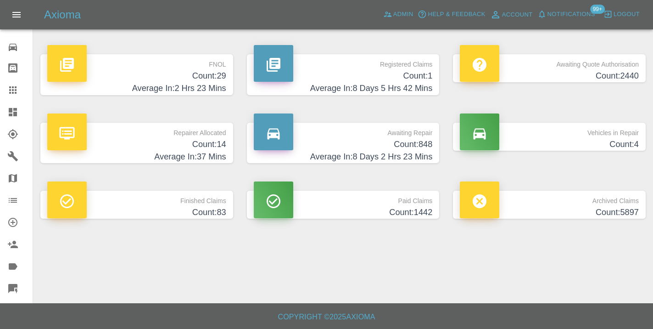
click at [415, 150] on h4 "Count: 848" at bounding box center [343, 144] width 179 height 12
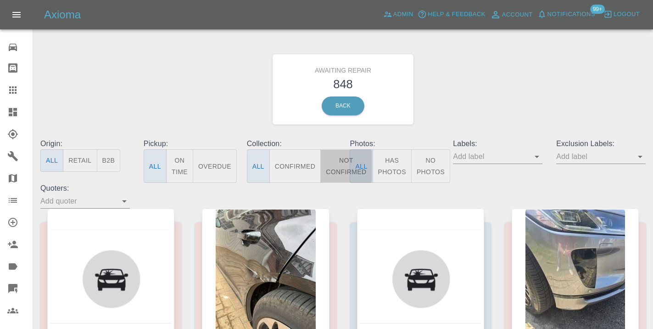
click at [337, 160] on button "Not Confirmed" at bounding box center [346, 166] width 51 height 34
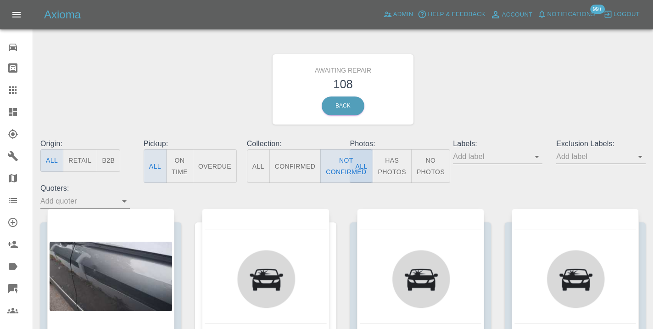
click at [436, 118] on div "Awaiting Repair 108 Back" at bounding box center [343, 89] width 619 height 98
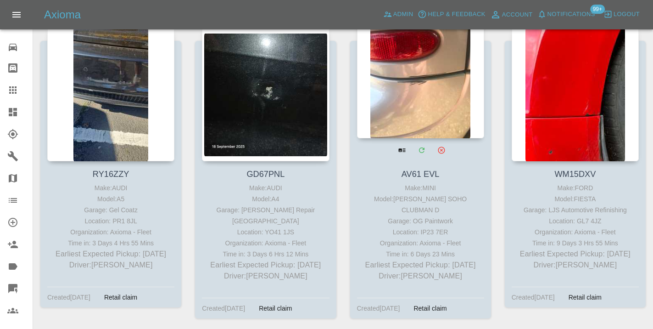
scroll to position [3855, 0]
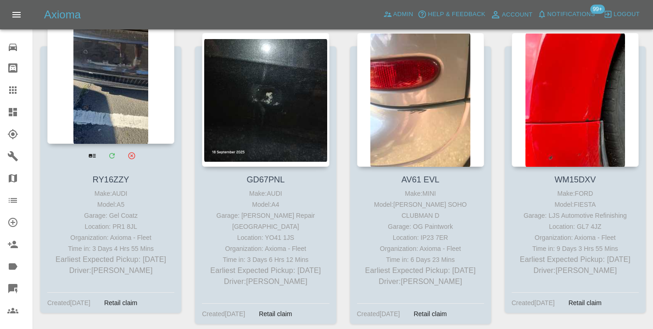
click at [104, 96] on div at bounding box center [110, 77] width 127 height 134
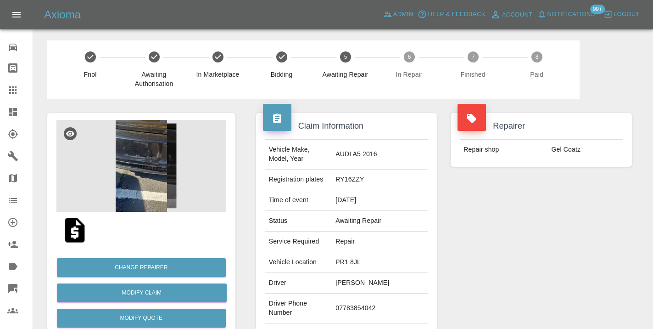
click at [351, 308] on td "07783854042" at bounding box center [380, 308] width 96 height 30
copy td "07783854042"
click at [565, 271] on div "Repairer Repair shop Gel Coatz" at bounding box center [541, 236] width 195 height 274
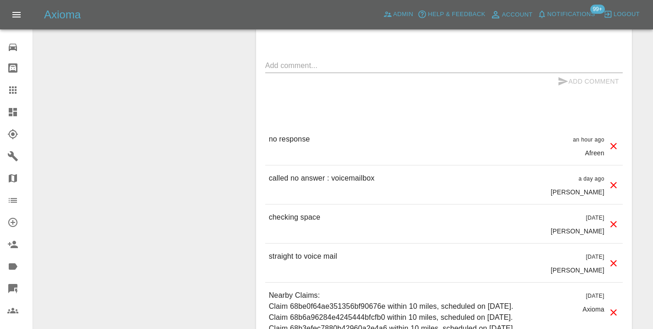
scroll to position [805, 0]
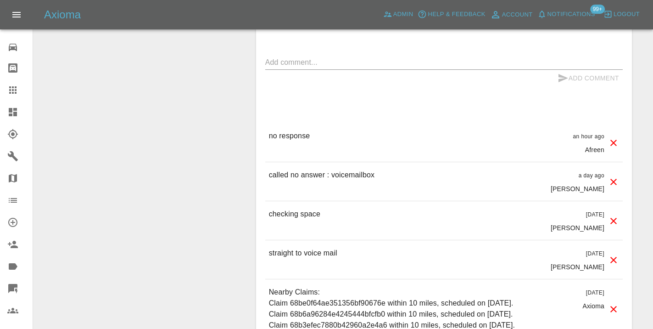
click at [323, 68] on div "x" at bounding box center [444, 62] width 358 height 15
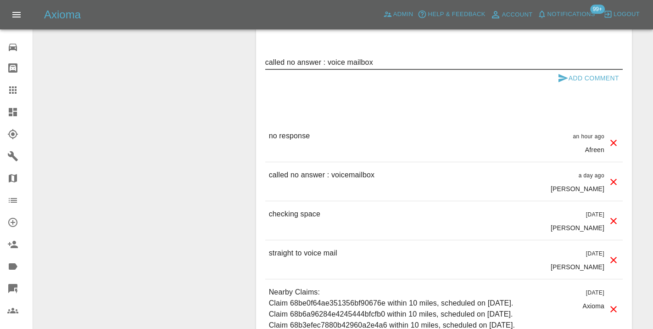
type textarea "called no answer : voice mailbox"
click at [563, 80] on icon "submit" at bounding box center [564, 78] width 10 height 8
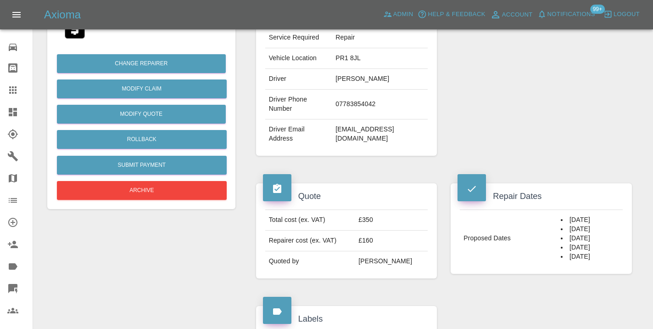
scroll to position [198, 0]
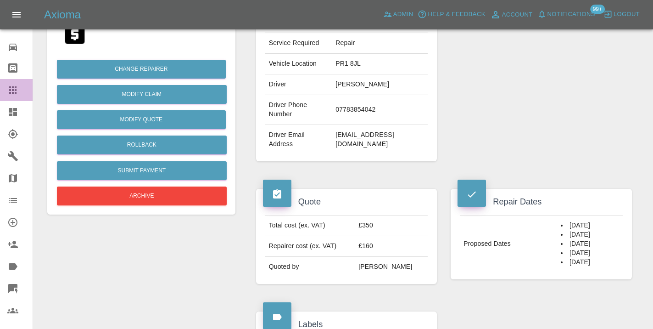
click at [14, 93] on icon at bounding box center [12, 89] width 7 height 7
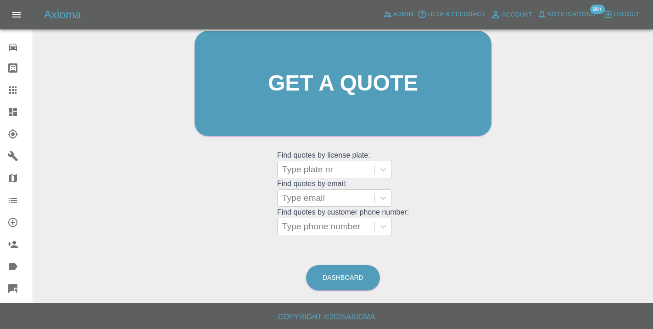
scroll to position [70, 0]
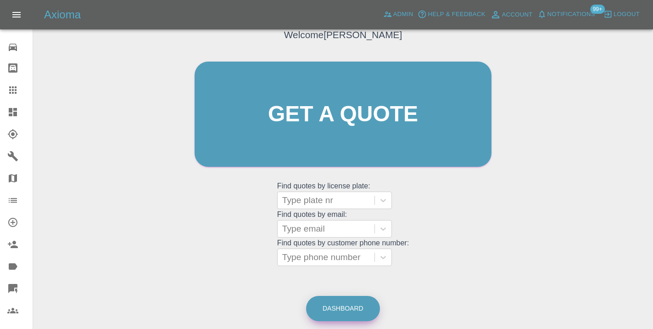
click at [359, 306] on link "Dashboard" at bounding box center [343, 308] width 74 height 25
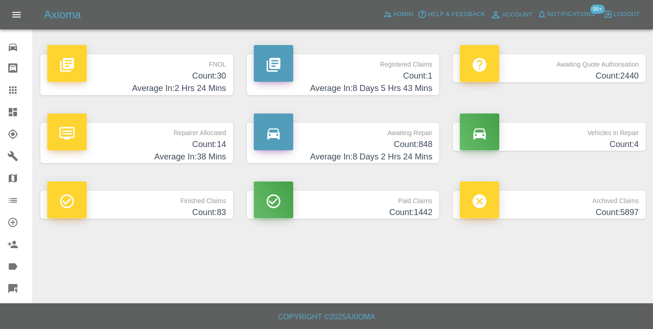
click at [410, 152] on h4 "Average In: 8 Days 2 Hrs 24 Mins" at bounding box center [343, 157] width 179 height 12
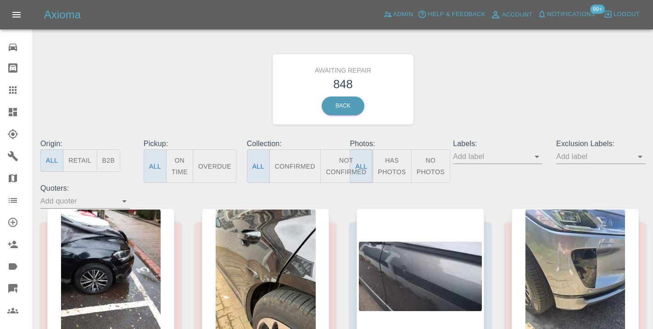
click at [343, 167] on button "Not Confirmed" at bounding box center [346, 166] width 51 height 34
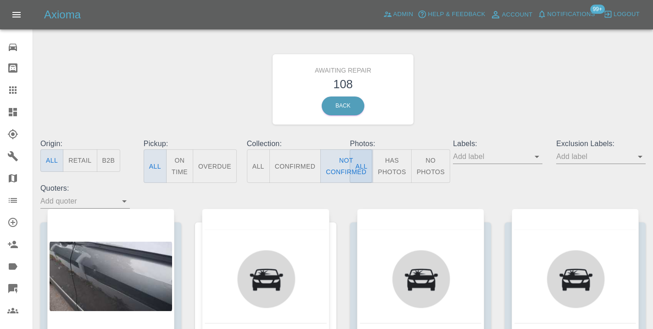
click at [468, 118] on div "Awaiting Repair 108 Back" at bounding box center [343, 89] width 619 height 98
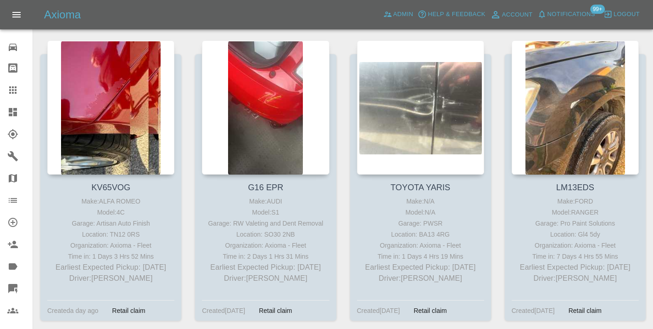
scroll to position [2965, 0]
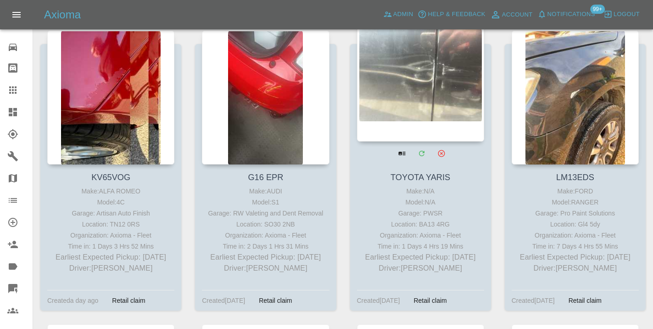
click at [423, 106] on div at bounding box center [420, 74] width 127 height 134
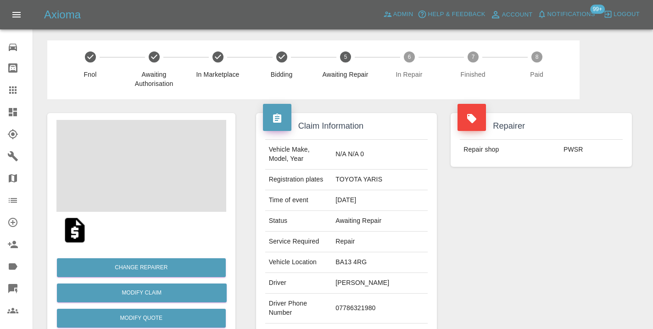
click at [367, 301] on td "07786321980" at bounding box center [380, 308] width 96 height 30
copy td "07786321980"
click at [454, 247] on div "Repairer Repair shop PWSR" at bounding box center [541, 236] width 195 height 274
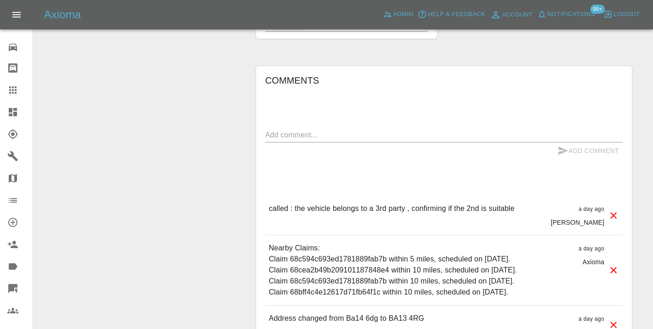
scroll to position [739, 0]
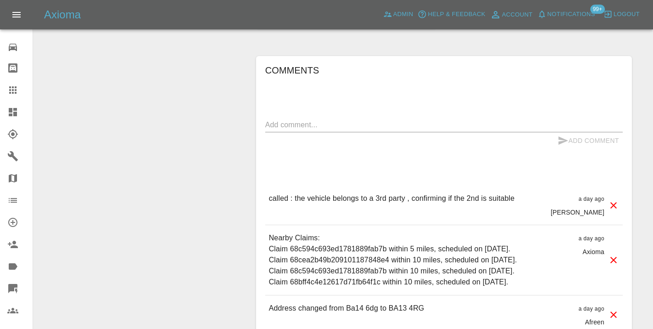
click at [370, 119] on textarea at bounding box center [444, 124] width 358 height 11
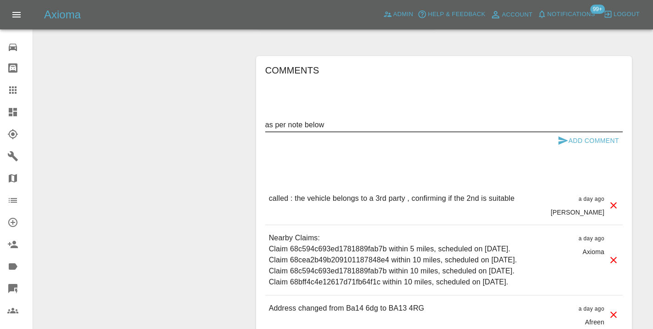
type textarea "as per note below"
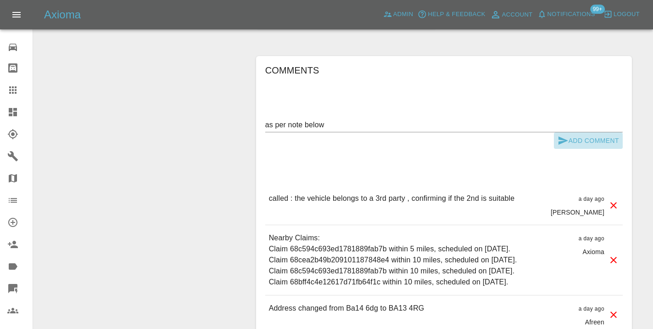
click at [588, 132] on button "Add Comment" at bounding box center [588, 140] width 69 height 17
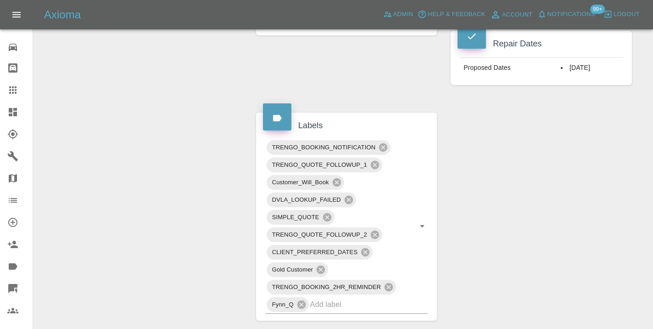
scroll to position [440, 0]
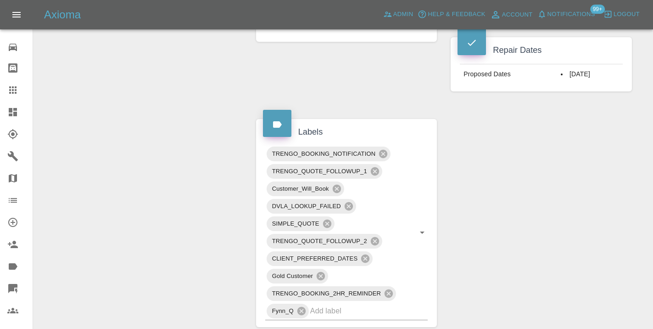
click at [19, 95] on div at bounding box center [20, 89] width 26 height 11
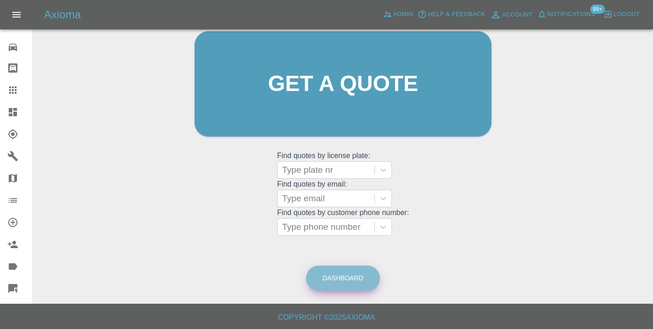
click at [332, 273] on link "Dashboard" at bounding box center [343, 277] width 74 height 25
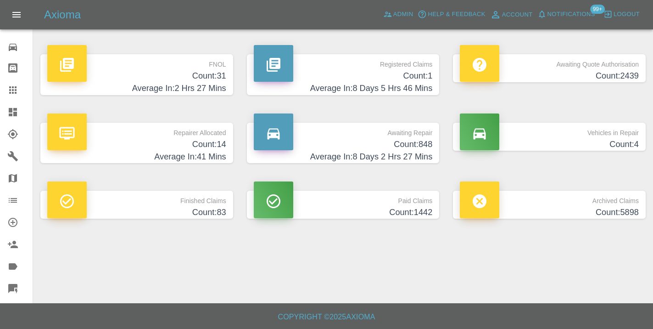
click at [417, 143] on h4 "Count: 848" at bounding box center [343, 144] width 179 height 12
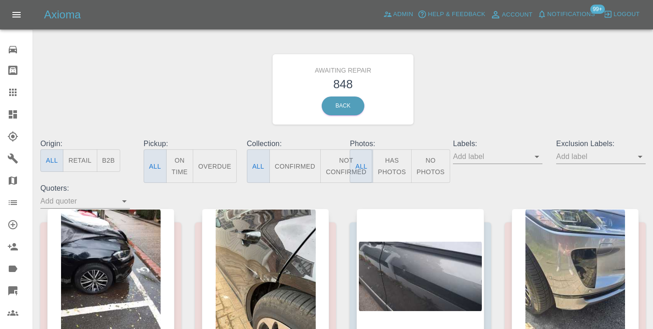
scroll to position [2, 0]
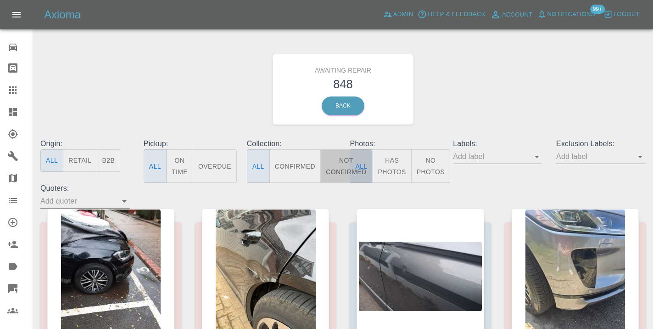
click at [340, 165] on button "Not Confirmed" at bounding box center [346, 166] width 51 height 34
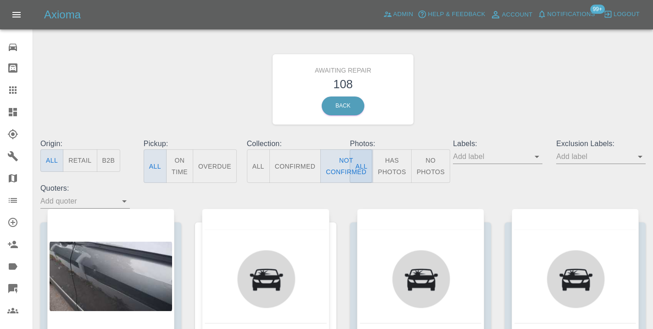
click at [458, 116] on div "Awaiting Repair 108 Back" at bounding box center [343, 89] width 619 height 98
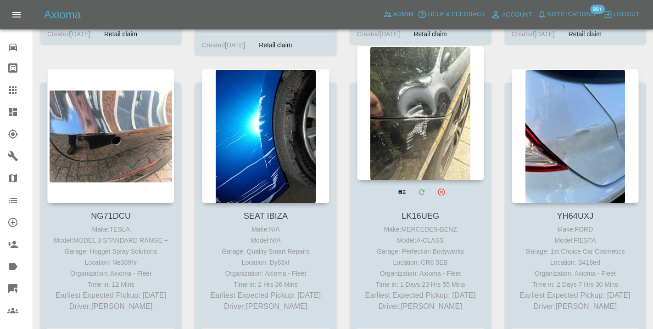
scroll to position [3527, 0]
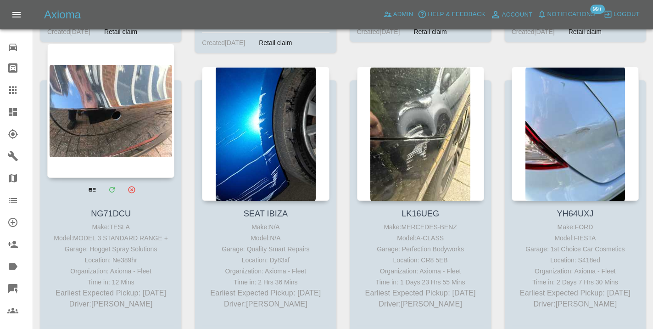
click at [109, 126] on div at bounding box center [110, 111] width 127 height 134
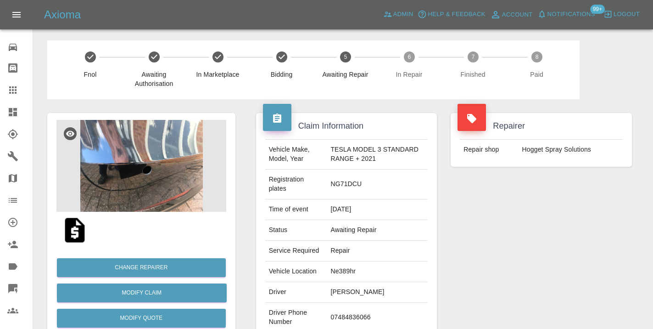
click at [349, 319] on td "07484836066" at bounding box center [377, 318] width 101 height 30
copy td "07484836066"
click at [511, 249] on div "Repairer Repair shop Hogget Spray Solutions" at bounding box center [541, 240] width 195 height 283
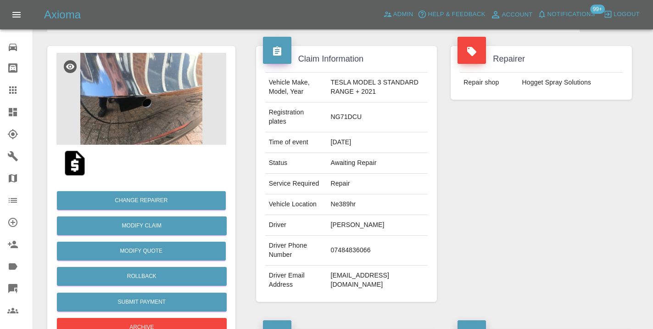
scroll to position [63, 0]
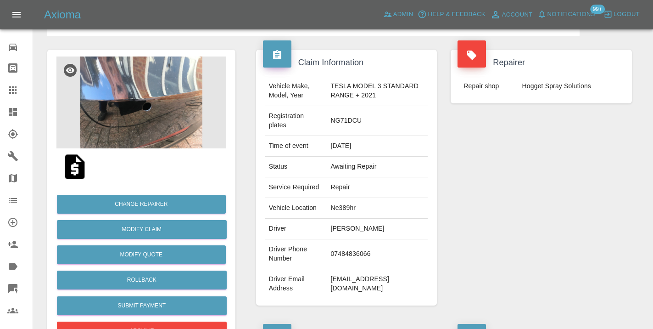
click at [501, 203] on div "Repairer Repair shop Hogget Spray Solutions" at bounding box center [541, 177] width 195 height 283
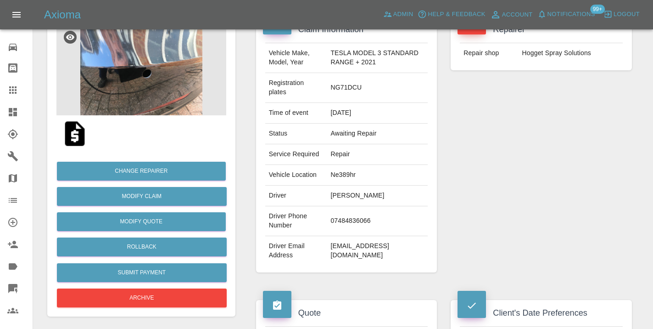
scroll to position [100, 0]
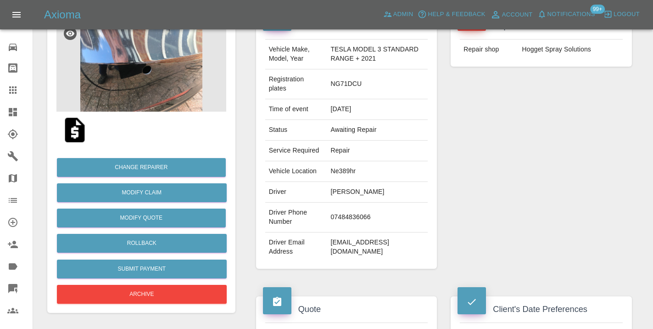
click at [585, 220] on div "Repairer Repair shop Hogget Spray Solutions" at bounding box center [541, 140] width 195 height 283
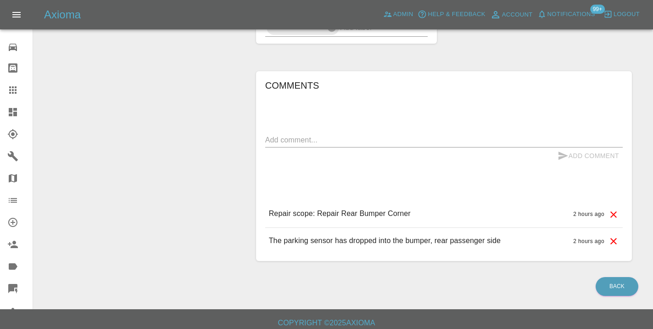
scroll to position [713, 0]
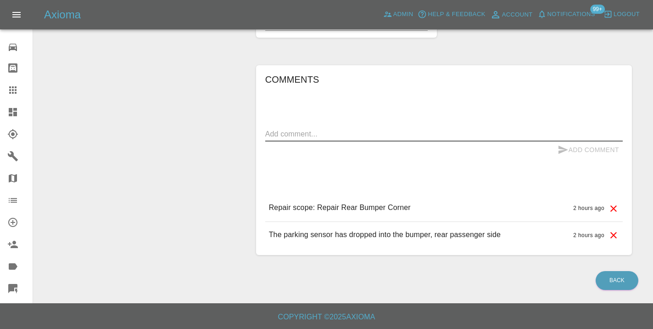
click at [288, 135] on textarea at bounding box center [444, 134] width 358 height 11
type textarea "called : canceling if we cannot fit the sensor"
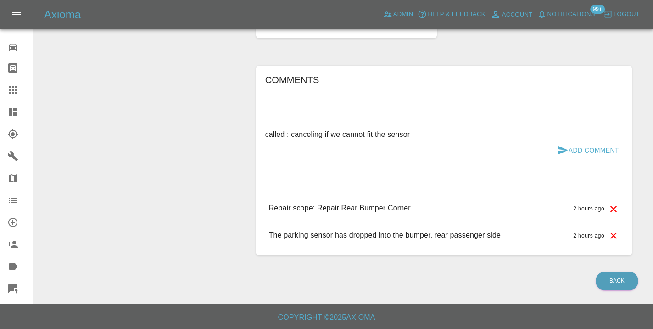
click at [563, 141] on div "called : canceling if we cannot fit the sensor x" at bounding box center [444, 134] width 358 height 15
click at [565, 150] on icon "submit" at bounding box center [564, 150] width 10 height 8
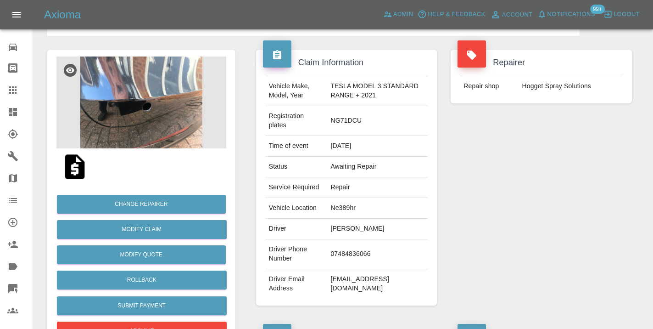
scroll to position [53, 0]
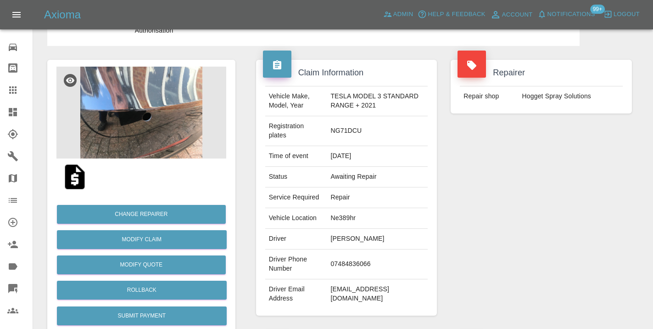
click at [169, 120] on img at bounding box center [141, 113] width 170 height 92
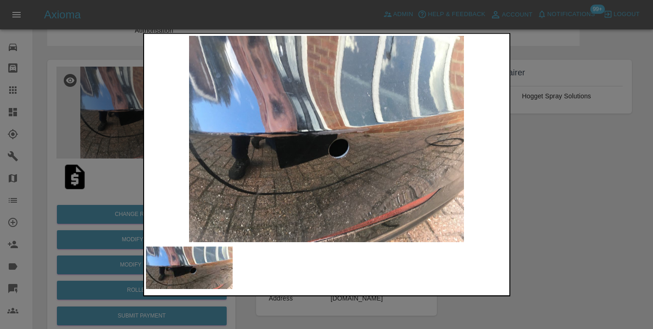
click at [552, 256] on div at bounding box center [326, 164] width 653 height 329
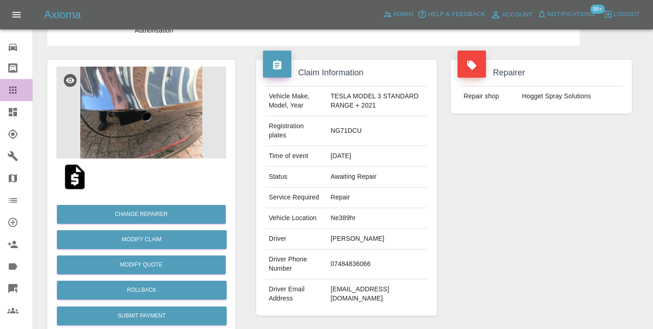
click at [15, 95] on icon at bounding box center [12, 89] width 11 height 11
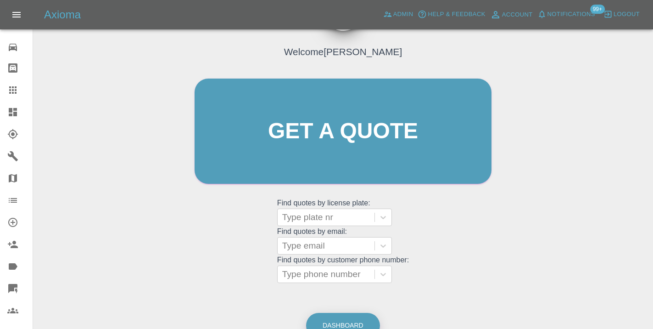
click at [366, 321] on link "Dashboard" at bounding box center [343, 325] width 74 height 25
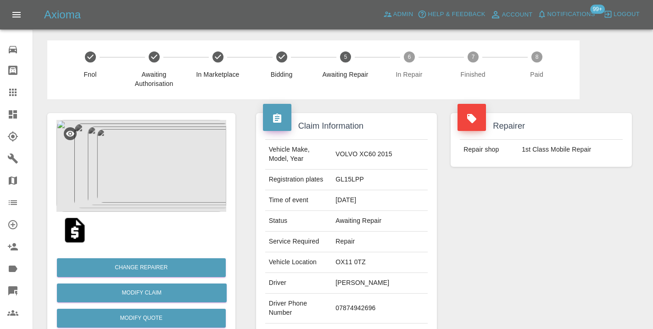
scroll to position [574, 0]
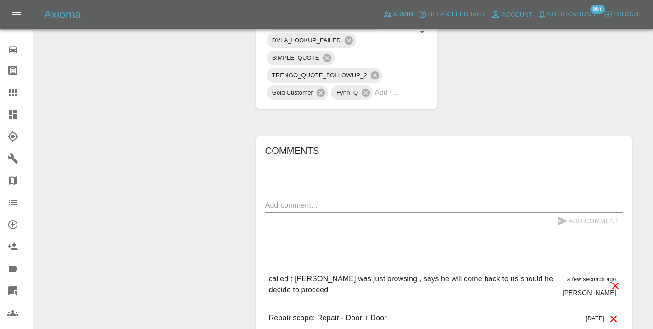
click at [17, 96] on icon at bounding box center [12, 92] width 7 height 7
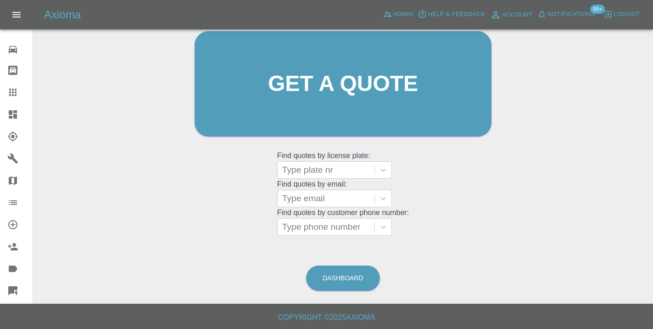
click at [324, 236] on div "Welcome [PERSON_NAME] Get a quote Get a quote Find quotes by license plate: Typ…" at bounding box center [343, 101] width 316 height 277
click at [322, 231] on div at bounding box center [326, 226] width 88 height 13
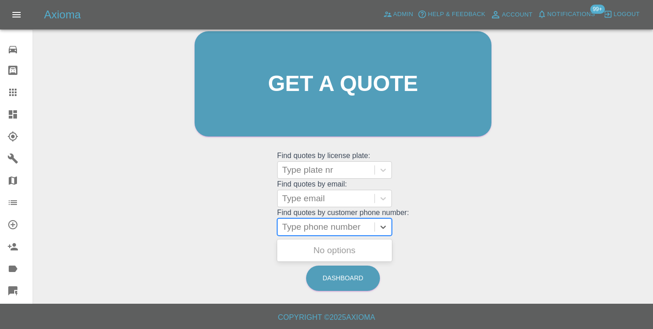
paste input "07808987024"
type input "07808987024"
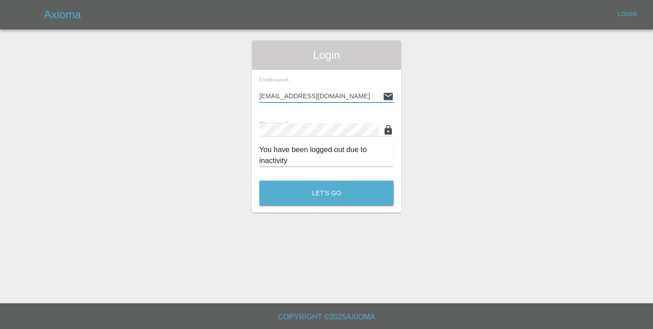
type input "[EMAIL_ADDRESS][DOMAIN_NAME]"
click at [326, 193] on button "Let's Go" at bounding box center [326, 192] width 135 height 25
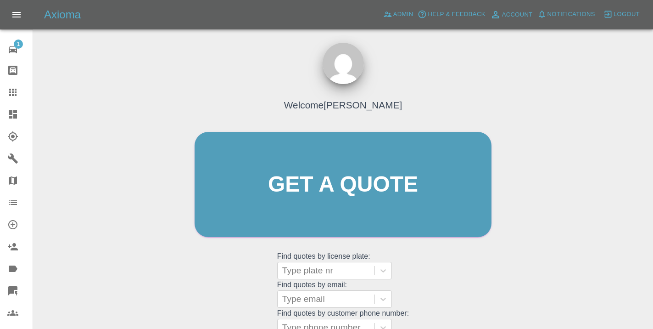
click at [425, 273] on div "Welcome [PERSON_NAME] Get a quote Get a quote Find quotes by license plate: Typ…" at bounding box center [343, 201] width 316 height 277
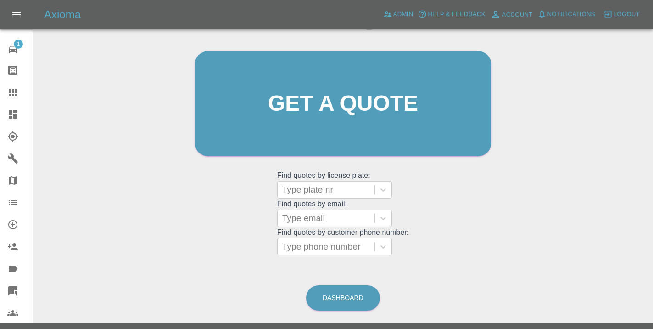
scroll to position [91, 0]
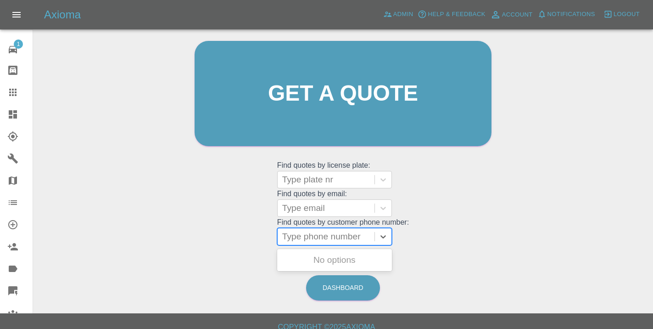
click at [302, 237] on div at bounding box center [326, 236] width 88 height 13
paste input "07808987024"
type input "07808987024"
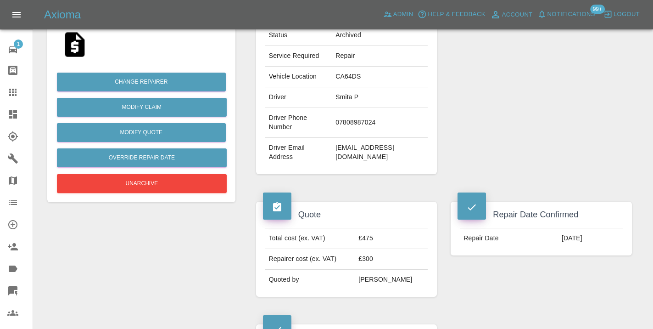
scroll to position [176, 0]
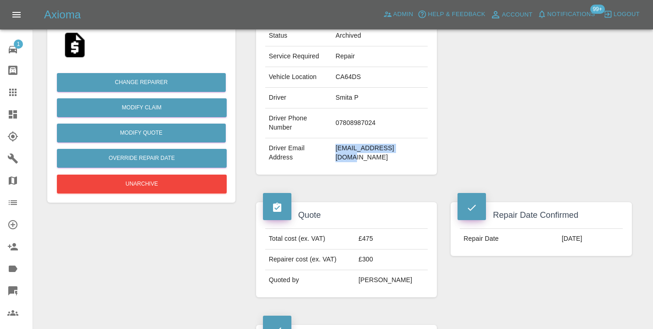
drag, startPoint x: 424, startPoint y: 128, endPoint x: 354, endPoint y: 132, distance: 70.4
click at [354, 138] on td "[EMAIL_ADDRESS][DOMAIN_NAME]" at bounding box center [380, 152] width 96 height 29
copy td "[EMAIL_ADDRESS][DOMAIN_NAME]"
click at [16, 95] on icon at bounding box center [12, 92] width 7 height 7
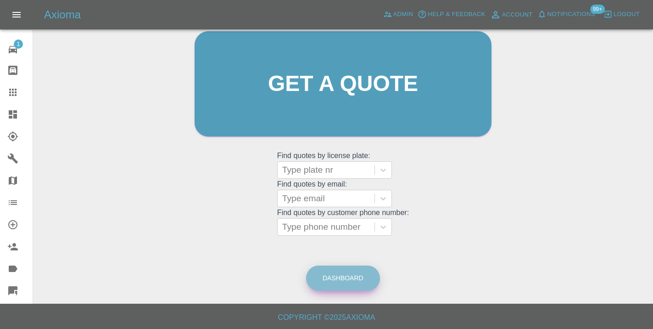
click at [332, 279] on link "Dashboard" at bounding box center [343, 277] width 74 height 25
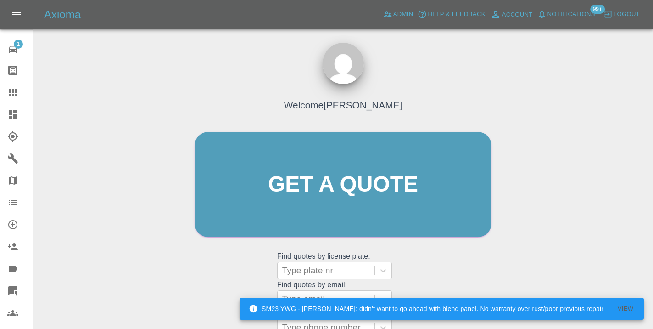
scroll to position [101, 0]
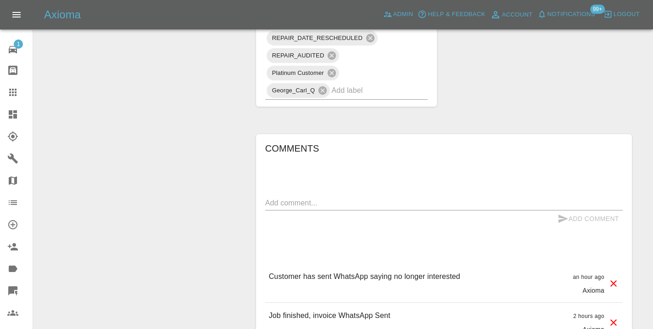
scroll to position [771, 0]
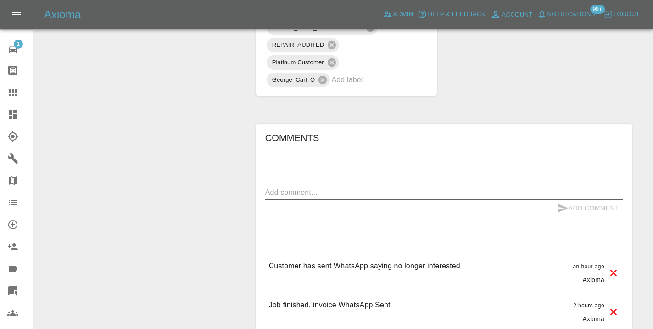
click at [299, 187] on textarea at bounding box center [444, 192] width 358 height 11
type textarea "VAT invoice requested"
click at [577, 200] on button "Add Comment" at bounding box center [588, 208] width 69 height 17
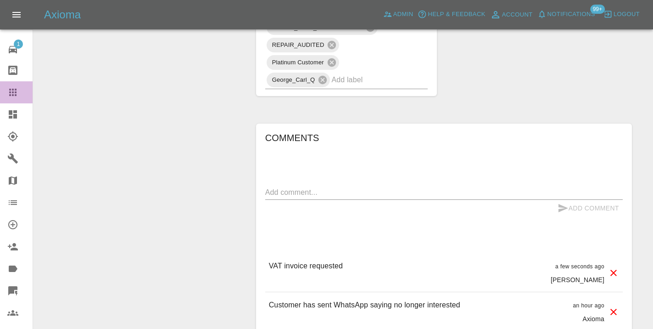
click at [17, 92] on icon at bounding box center [12, 92] width 11 height 11
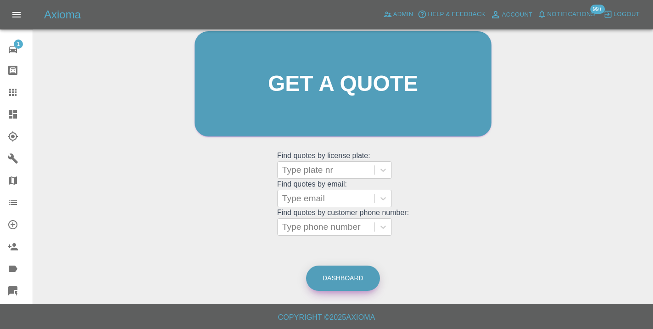
click at [346, 281] on link "Dashboard" at bounding box center [343, 277] width 74 height 25
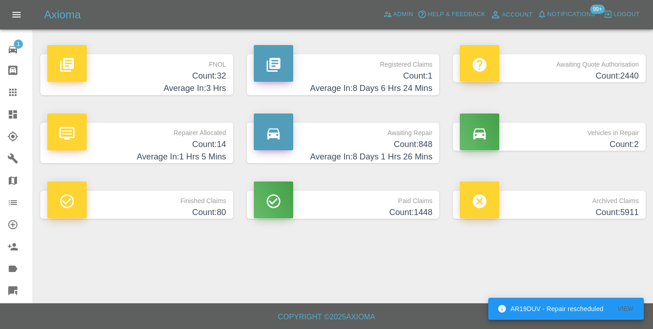
click at [405, 145] on h4 "Count: 848" at bounding box center [343, 144] width 179 height 12
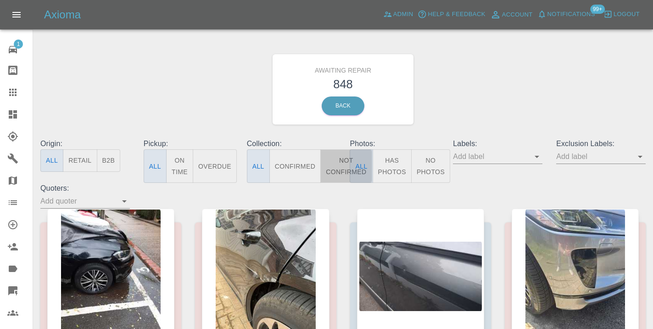
click at [338, 169] on button "Not Confirmed" at bounding box center [346, 166] width 51 height 34
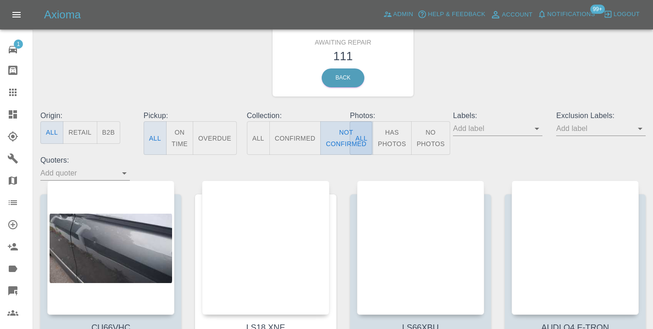
scroll to position [49, 0]
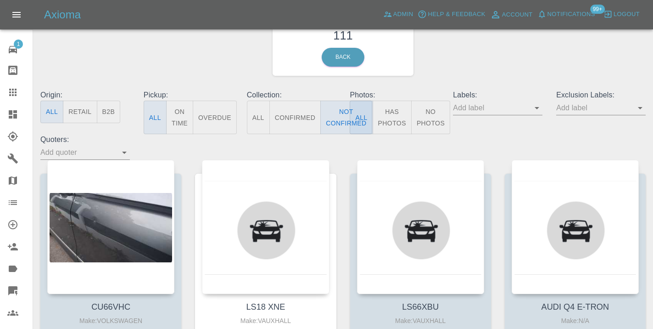
click at [463, 55] on div "Awaiting Repair 111 Back" at bounding box center [343, 41] width 619 height 98
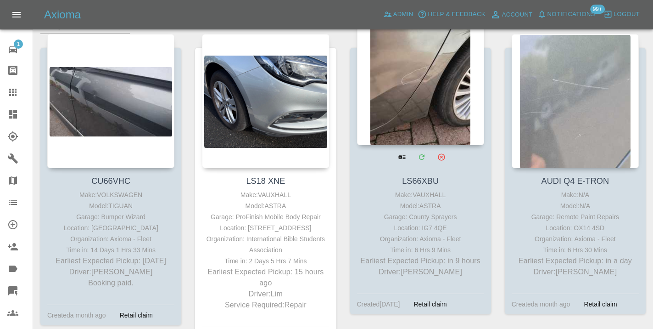
scroll to position [169, 0]
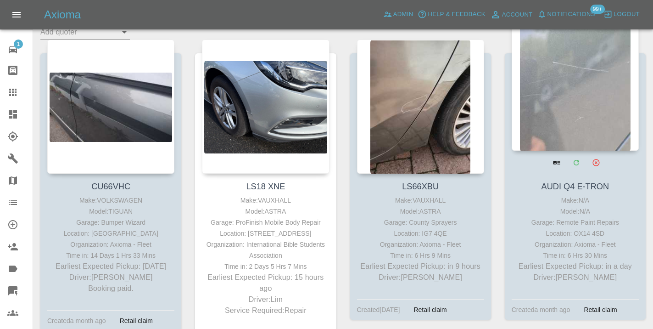
click at [591, 71] on div at bounding box center [575, 84] width 127 height 134
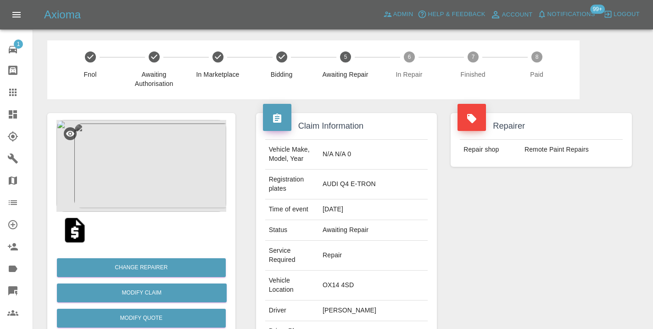
copy td "01235827094"
click at [560, 251] on div "Repairer Repair shop Remote Paint Repairs" at bounding box center [541, 259] width 195 height 320
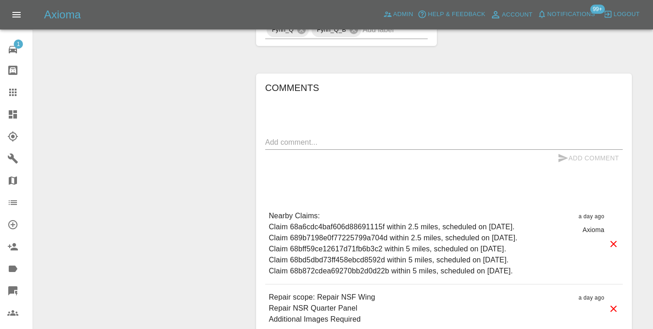
scroll to position [741, 0]
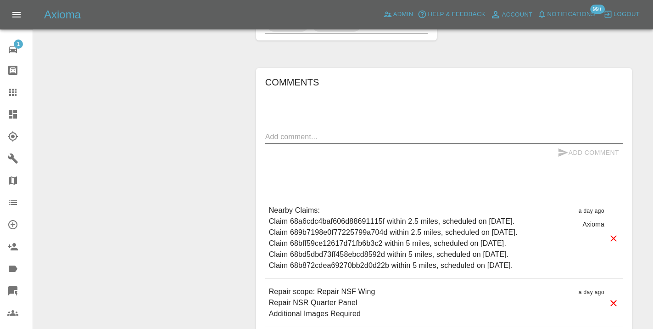
click at [340, 131] on textarea at bounding box center [444, 136] width 358 height 11
type textarea "called no answer : voice mailbox"
click at [559, 148] on icon "submit" at bounding box center [564, 152] width 10 height 8
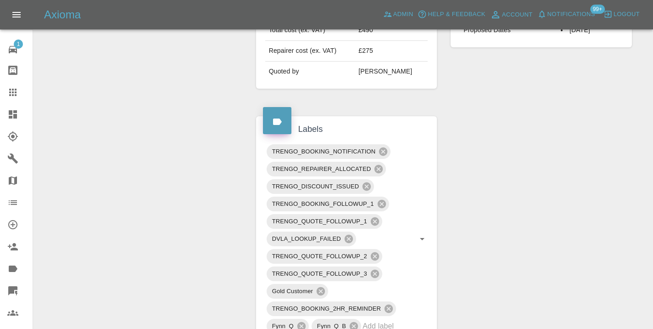
scroll to position [463, 0]
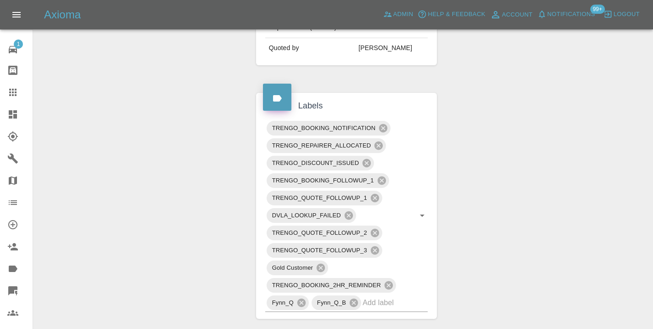
click at [11, 91] on icon at bounding box center [12, 92] width 11 height 11
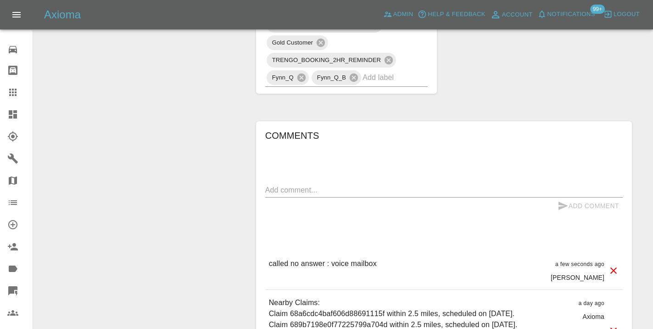
scroll to position [690, 0]
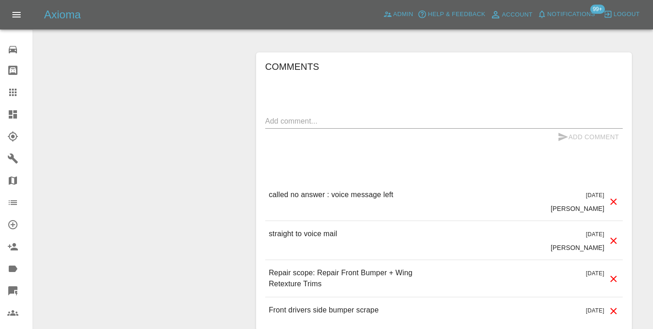
scroll to position [892, 0]
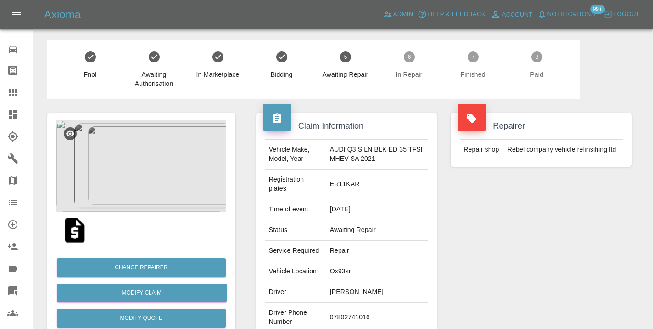
click at [349, 317] on td "07802741016" at bounding box center [377, 318] width 102 height 30
copy td "07802741016"
click at [536, 269] on div "Repairer Repair shop Rebel company vehicle refinsihing ltd" at bounding box center [541, 240] width 195 height 283
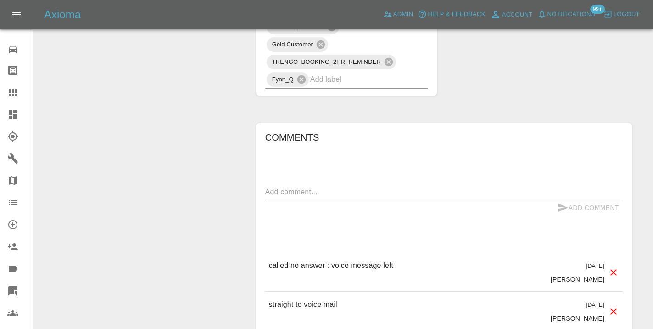
scroll to position [806, 0]
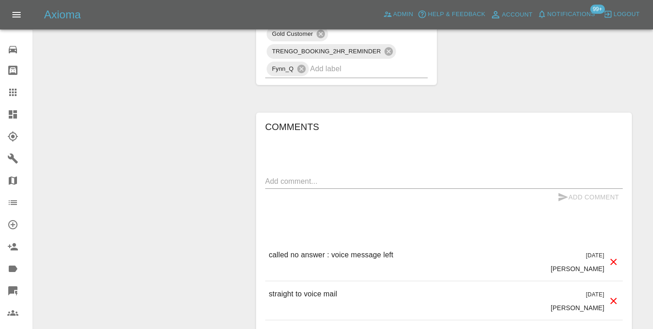
click at [315, 185] on textarea at bounding box center [444, 181] width 358 height 11
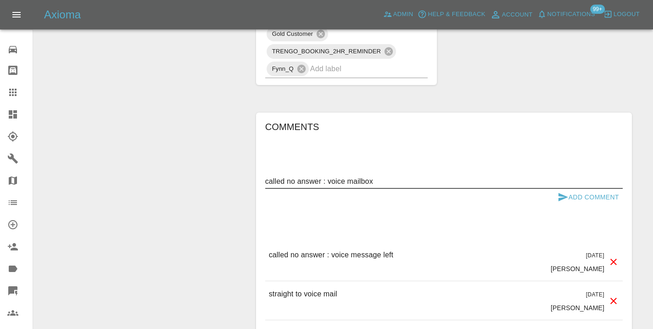
type textarea "called no answer : voice mailbox"
click at [563, 196] on icon "submit" at bounding box center [564, 197] width 10 height 8
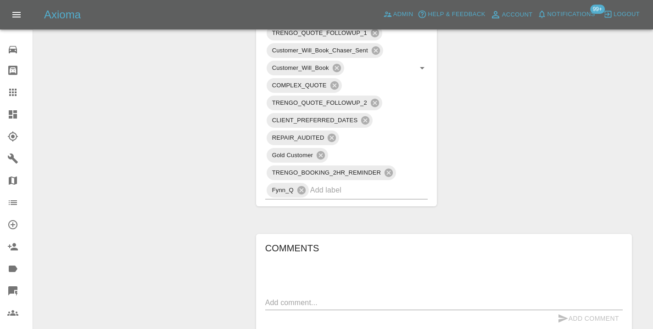
scroll to position [680, 0]
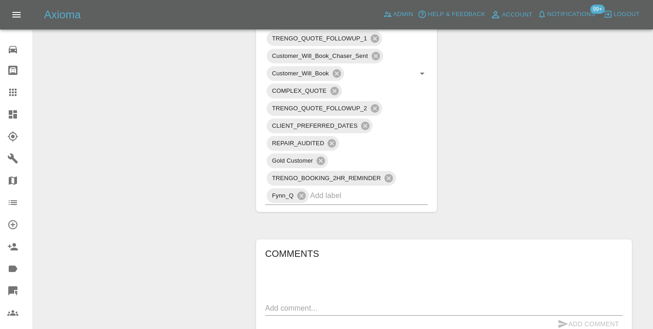
click at [16, 93] on icon at bounding box center [12, 92] width 7 height 7
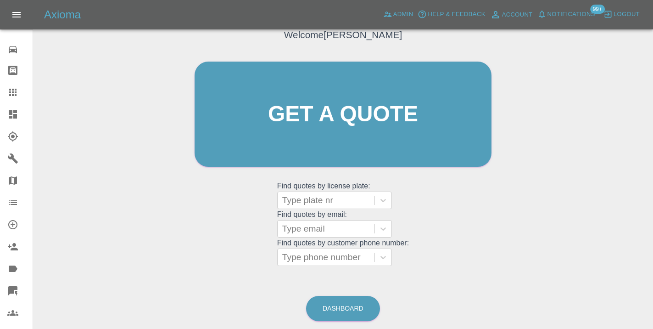
click at [335, 321] on div "Dashboard" at bounding box center [343, 308] width 75 height 30
click at [335, 318] on link "Dashboard" at bounding box center [343, 308] width 74 height 25
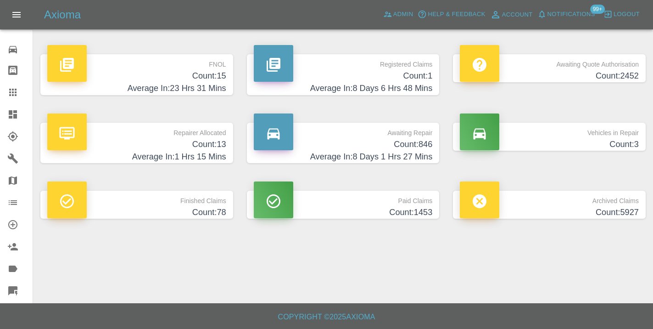
click at [415, 142] on h4 "Count: 846" at bounding box center [343, 144] width 179 height 12
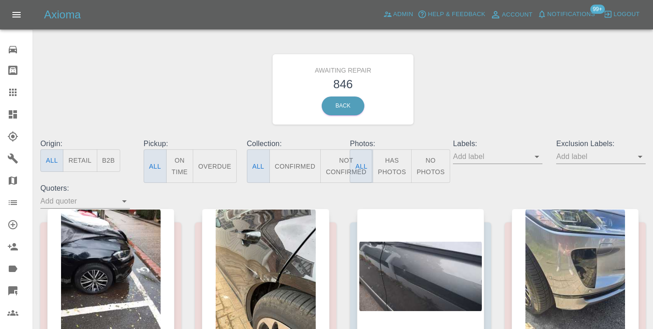
click at [338, 159] on button "Not Confirmed" at bounding box center [346, 166] width 51 height 34
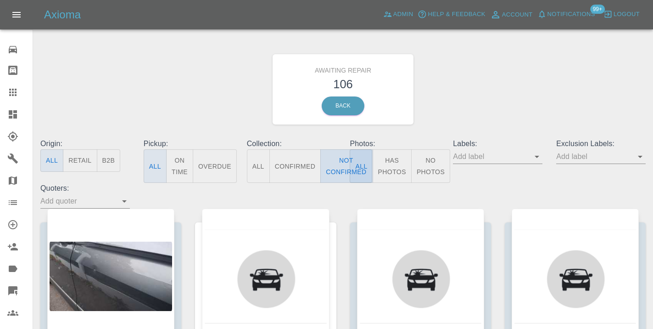
type button "false"
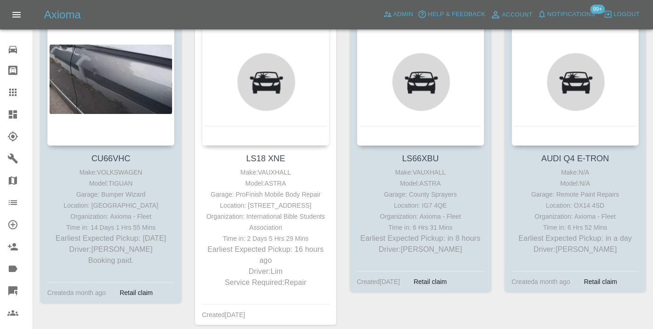
scroll to position [198, 0]
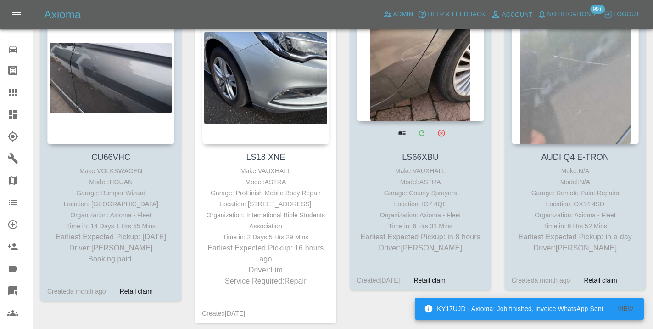
click at [429, 92] on div at bounding box center [420, 54] width 127 height 134
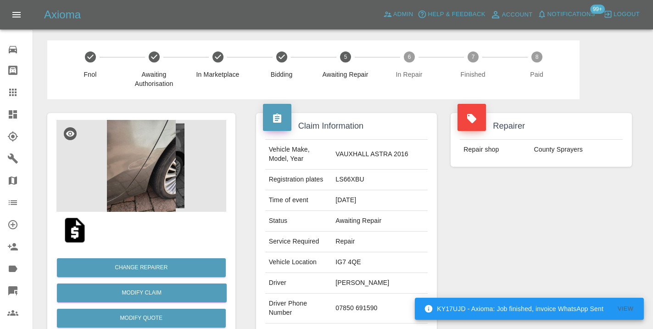
click at [367, 298] on td "07850 691590" at bounding box center [380, 308] width 96 height 30
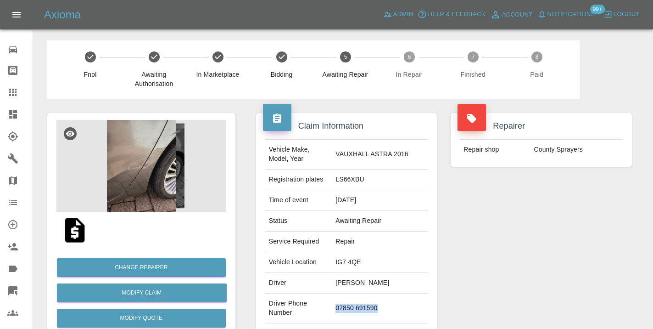
drag, startPoint x: 400, startPoint y: 304, endPoint x: 352, endPoint y: 303, distance: 47.8
click at [352, 303] on td "07850 691590" at bounding box center [380, 308] width 96 height 30
copy td "07850 691590"
click at [482, 248] on div "Repairer Repair shop County Sprayers" at bounding box center [541, 236] width 195 height 274
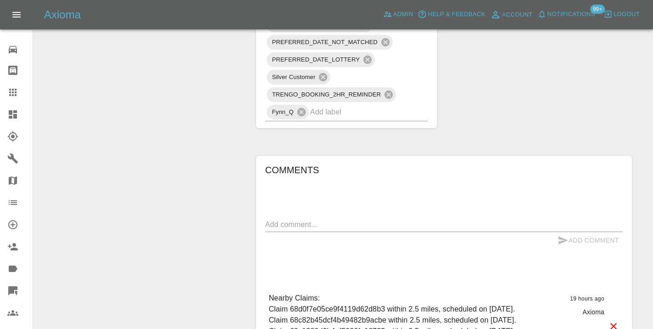
scroll to position [688, 0]
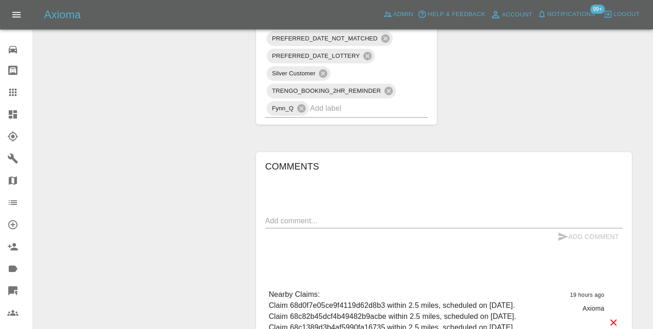
click at [285, 215] on textarea at bounding box center [444, 220] width 358 height 11
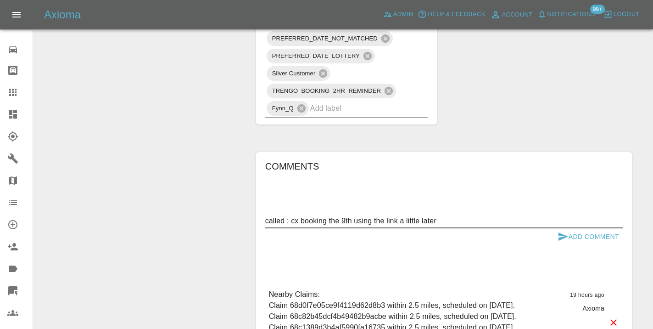
type textarea "called : cx booking the 9th using the link a little later"
click at [576, 228] on button "Add Comment" at bounding box center [588, 236] width 69 height 17
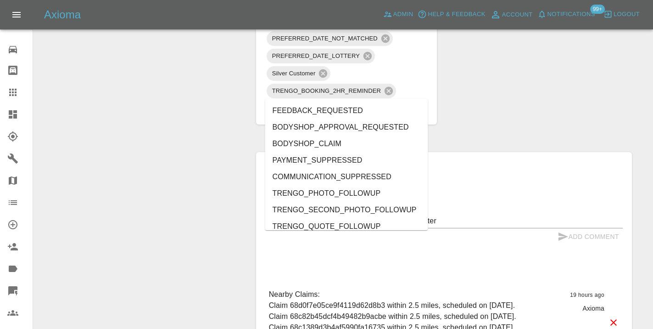
click at [325, 101] on input "text" at bounding box center [356, 108] width 92 height 14
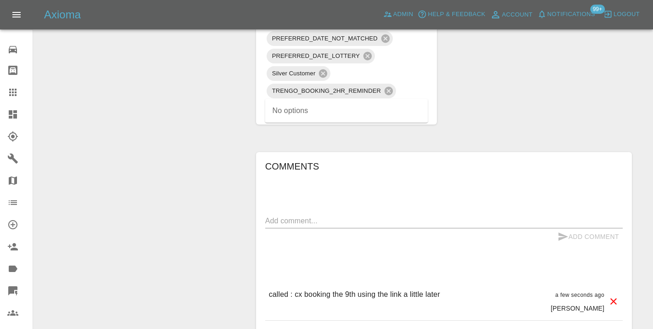
type input "cust"
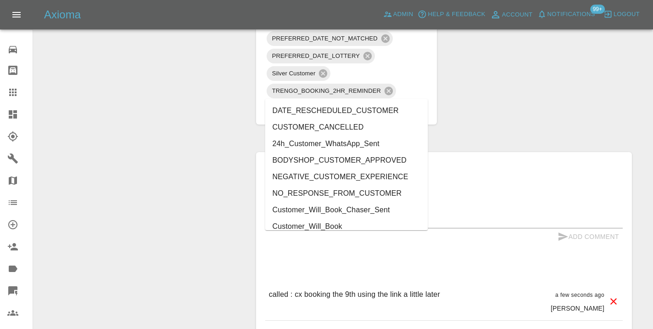
click at [326, 226] on li "Customer_Will_Book" at bounding box center [346, 226] width 163 height 17
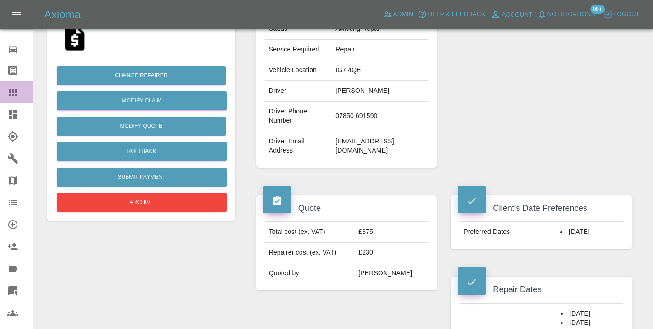
click at [16, 90] on icon at bounding box center [12, 92] width 7 height 7
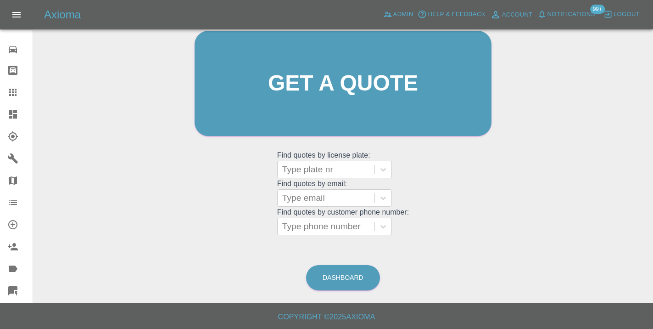
scroll to position [70, 0]
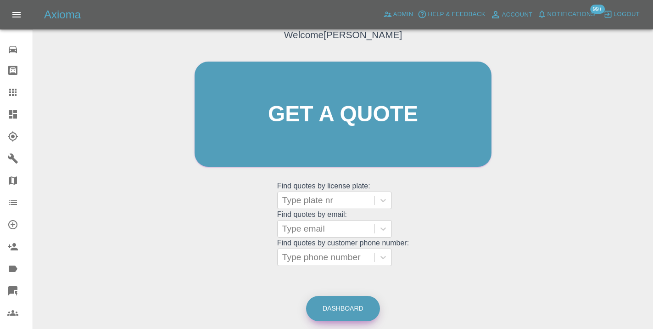
click at [355, 303] on link "Dashboard" at bounding box center [343, 308] width 74 height 25
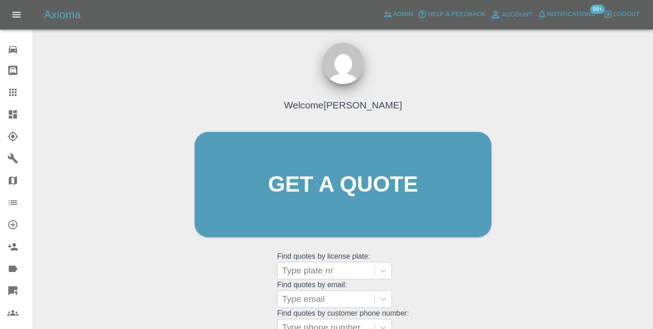
click at [486, 271] on div "Welcome [PERSON_NAME] Get a quote Get a quote Find quotes by license plate: Typ…" at bounding box center [343, 201] width 316 height 277
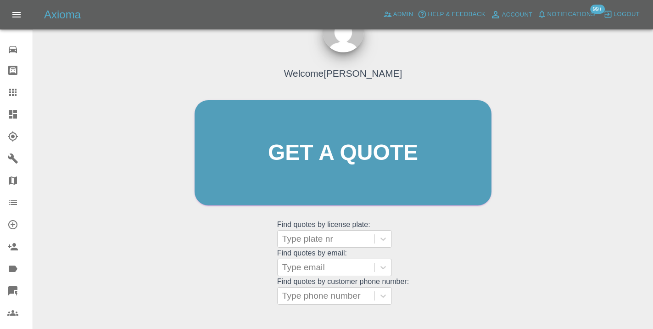
scroll to position [103, 0]
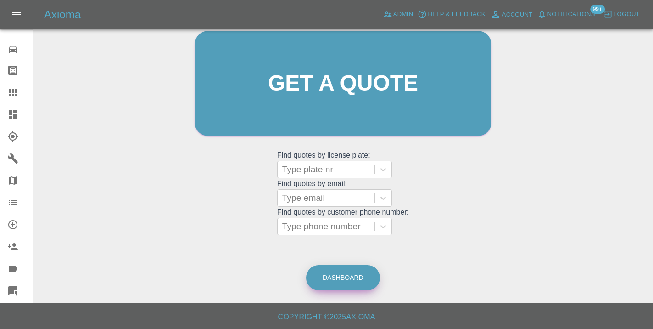
click at [329, 283] on link "Dashboard" at bounding box center [343, 277] width 74 height 25
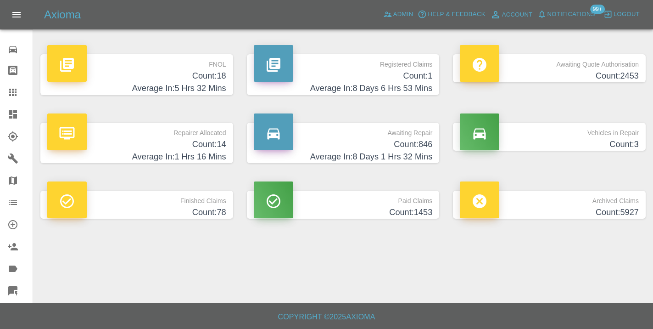
click at [393, 132] on p "Awaiting Repair" at bounding box center [343, 131] width 179 height 16
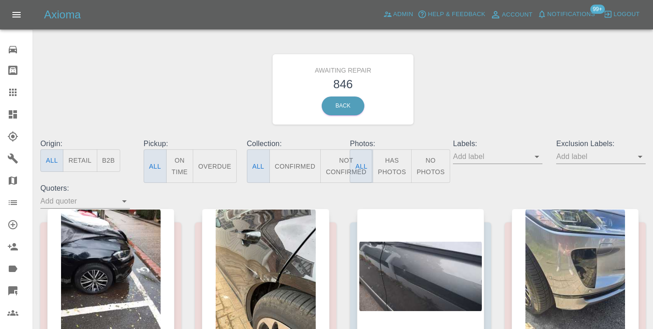
click at [340, 170] on button "Not Confirmed" at bounding box center [346, 166] width 51 height 34
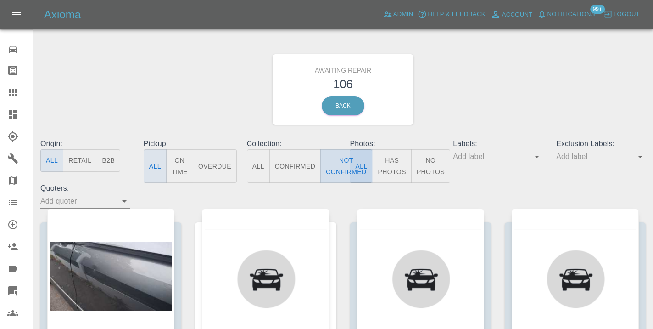
type button "false"
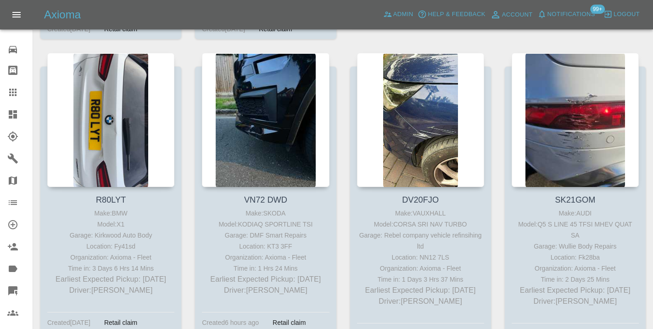
scroll to position [4131, 0]
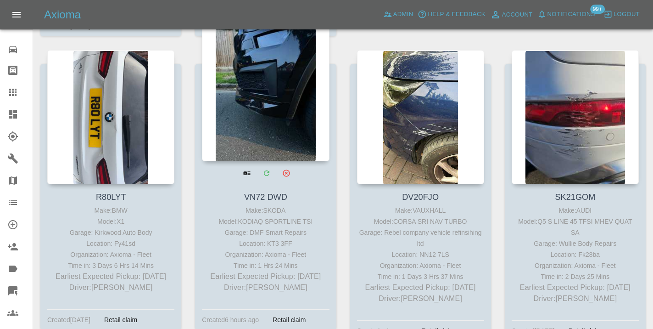
click at [282, 107] on div at bounding box center [265, 94] width 127 height 134
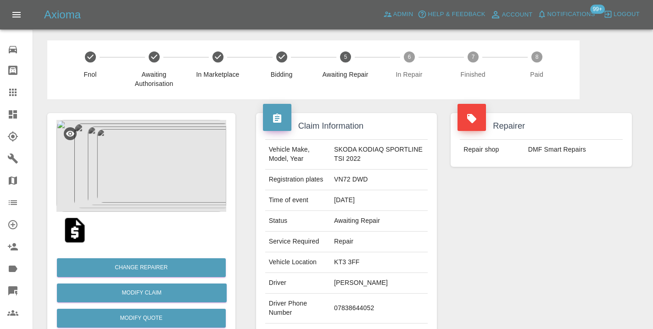
click at [356, 310] on td "07838644052" at bounding box center [379, 308] width 97 height 30
copy td "07838644052"
click at [441, 256] on div "Claim Information Vehicle Make, Model, Year SKODA KODIAQ SPORTLINE TSI 2022 Reg…" at bounding box center [346, 236] width 195 height 274
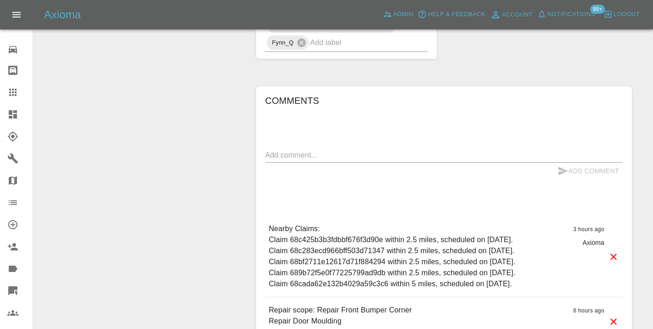
scroll to position [833, 0]
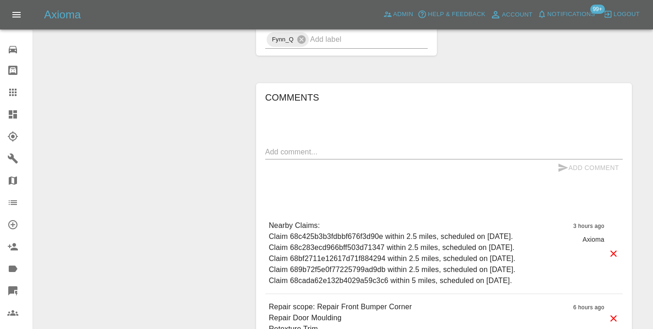
click at [268, 149] on textarea at bounding box center [444, 151] width 358 height 11
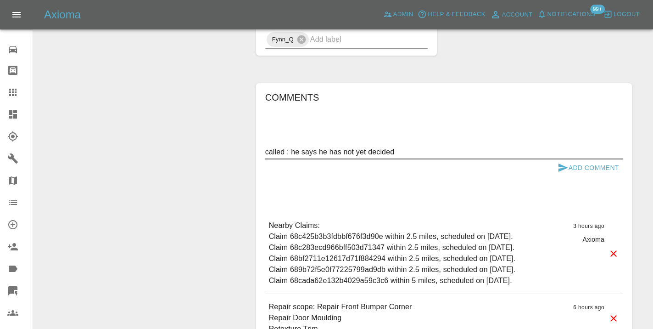
type textarea "called : he says he has not yet decided"
click at [562, 169] on icon "submit" at bounding box center [564, 167] width 10 height 8
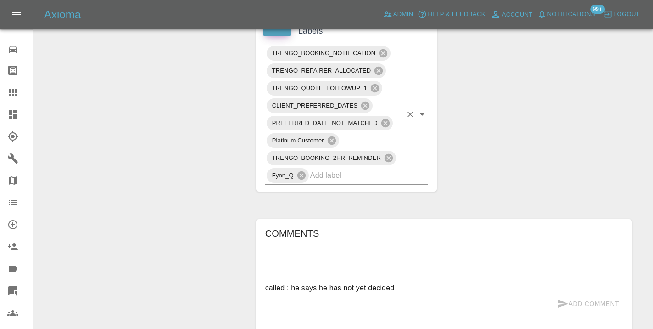
scroll to position [683, 0]
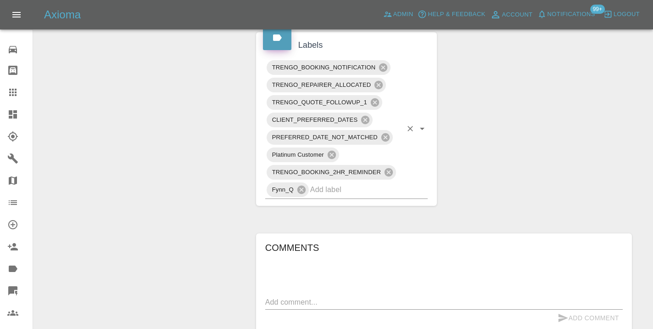
click at [359, 189] on input "text" at bounding box center [356, 189] width 92 height 14
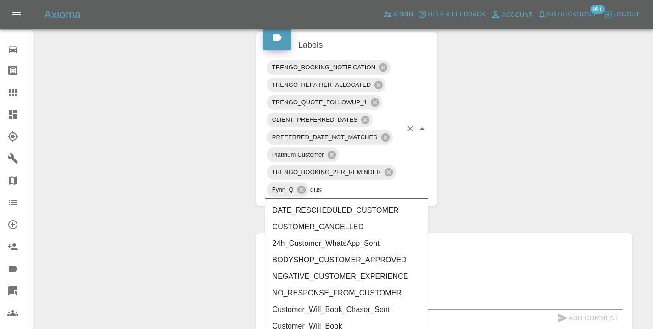
type input "cust"
click at [339, 320] on li "Customer_Will_Book" at bounding box center [346, 326] width 163 height 17
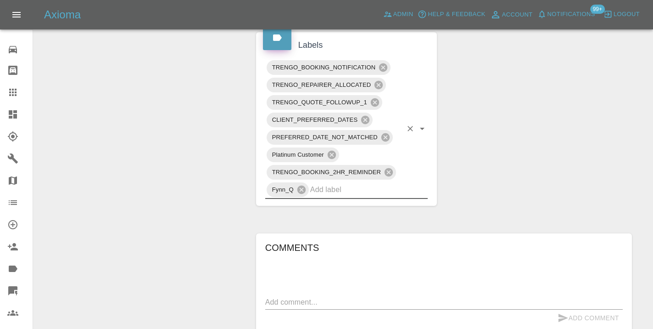
click at [175, 215] on div "Change Repairer Modify Claim Modify Quote Rollback Submit Payment Archive" at bounding box center [141, 2] width 202 height 1172
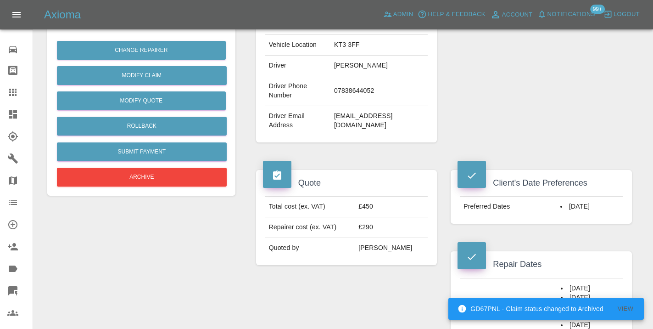
scroll to position [206, 0]
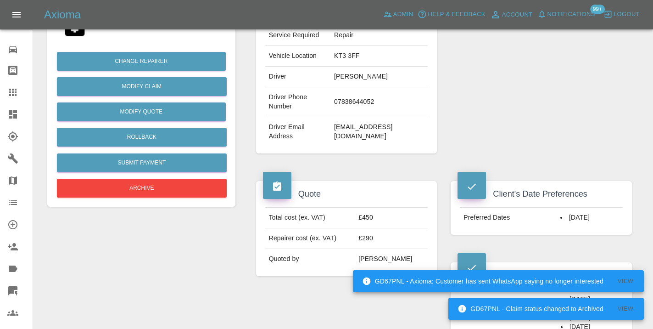
click at [8, 90] on icon at bounding box center [12, 92] width 11 height 11
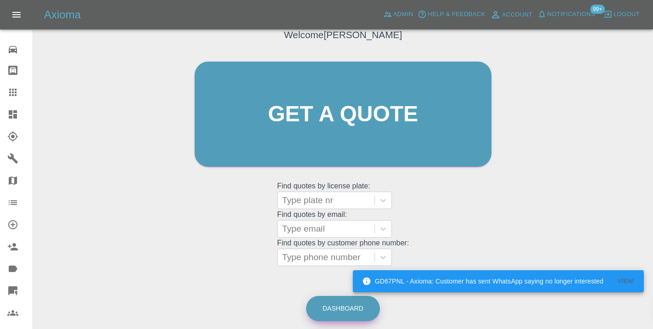
click at [326, 305] on link "Dashboard" at bounding box center [343, 308] width 74 height 25
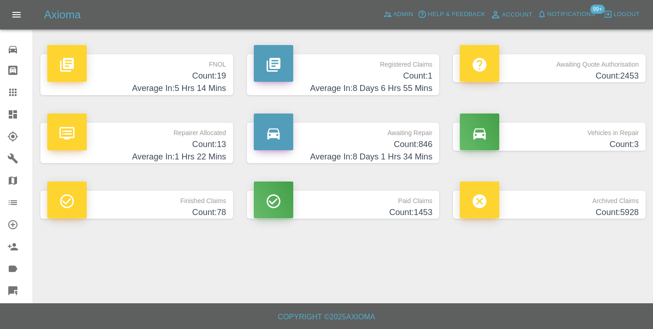
click at [400, 148] on h4 "Count: 846" at bounding box center [343, 144] width 179 height 12
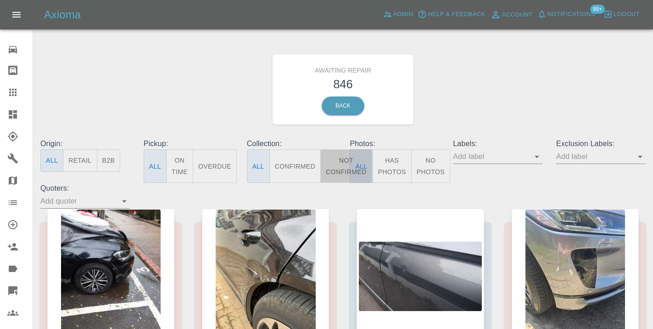
click at [335, 159] on button "Not Confirmed" at bounding box center [346, 166] width 51 height 34
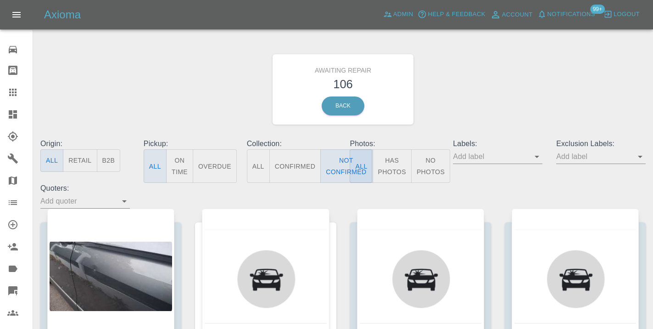
click at [469, 95] on div "Awaiting Repair 106 Back" at bounding box center [343, 89] width 619 height 98
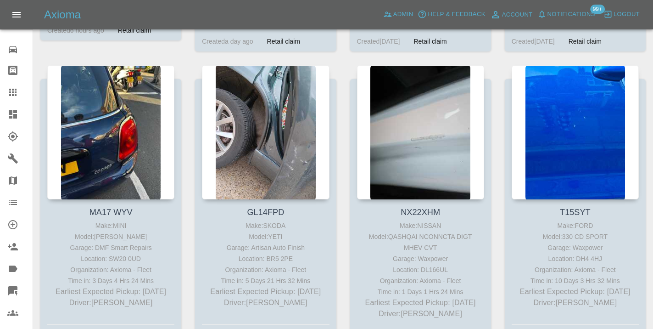
scroll to position [4421, 0]
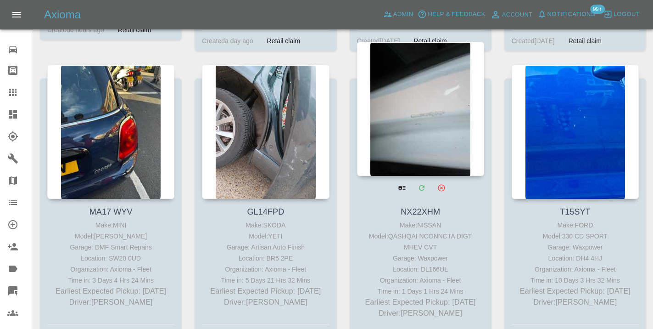
click at [416, 115] on div at bounding box center [420, 109] width 127 height 134
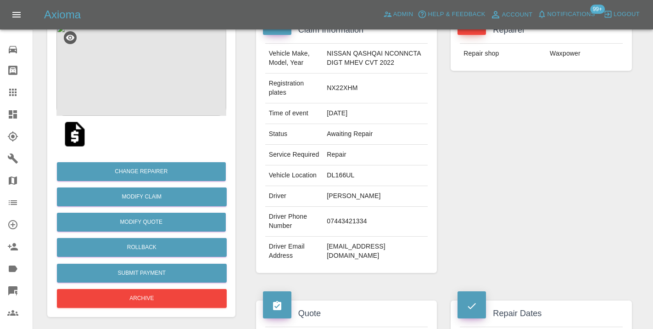
scroll to position [120, 0]
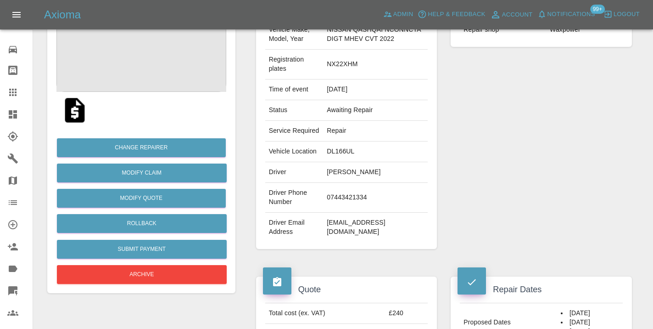
click at [355, 213] on td "07443421334" at bounding box center [375, 198] width 105 height 30
copy td "07443421334"
click at [546, 197] on div "Repairer Repair shop Waxpower" at bounding box center [541, 120] width 195 height 283
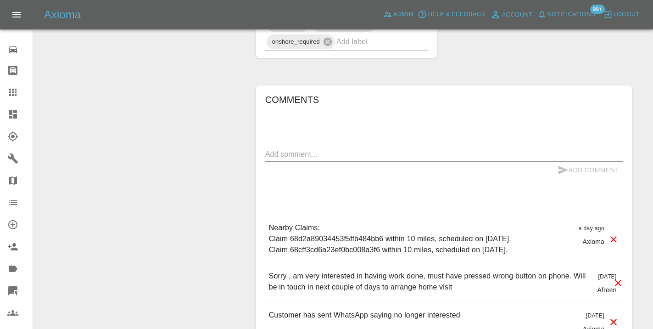
scroll to position [648, 0]
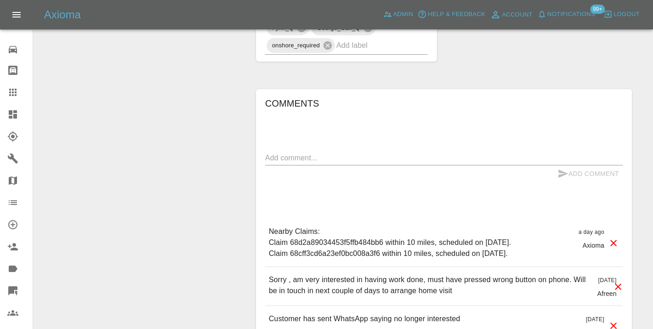
click at [338, 163] on textarea at bounding box center [444, 157] width 358 height 11
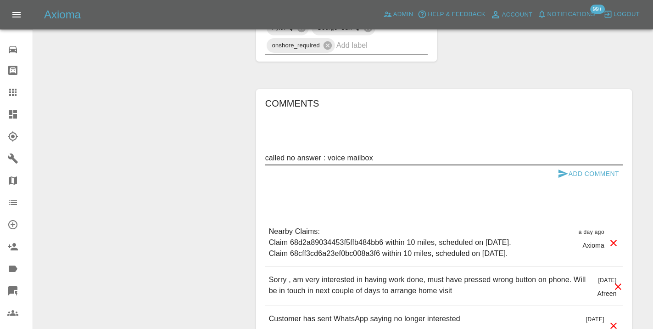
type textarea "called no answer : voice mailbox"
click at [559, 178] on icon "submit" at bounding box center [564, 173] width 10 height 8
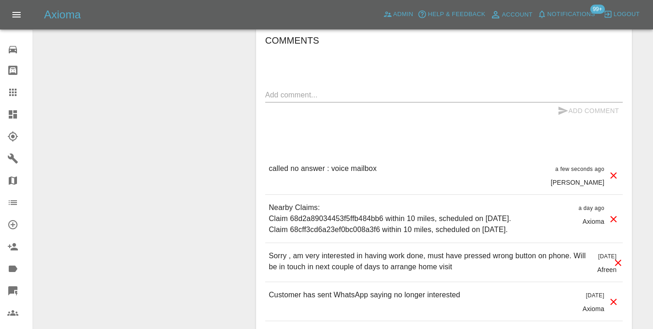
scroll to position [719, 0]
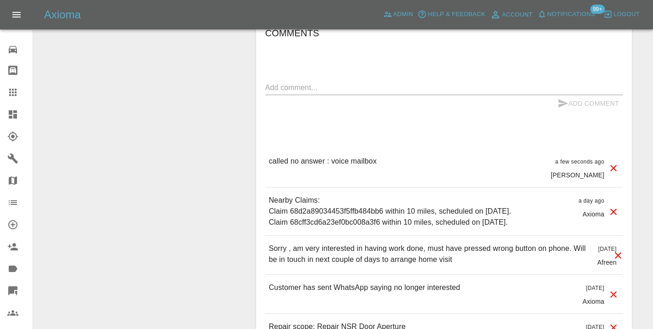
click at [14, 91] on icon at bounding box center [12, 92] width 11 height 11
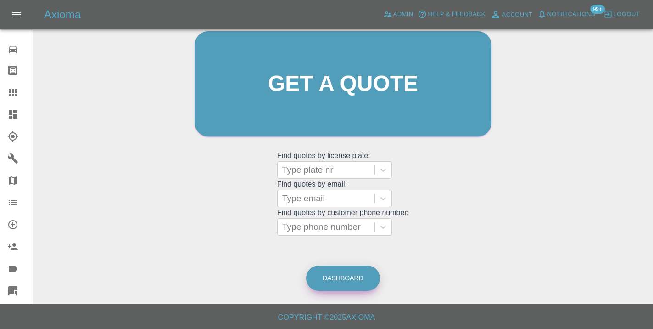
click at [339, 271] on link "Dashboard" at bounding box center [343, 277] width 74 height 25
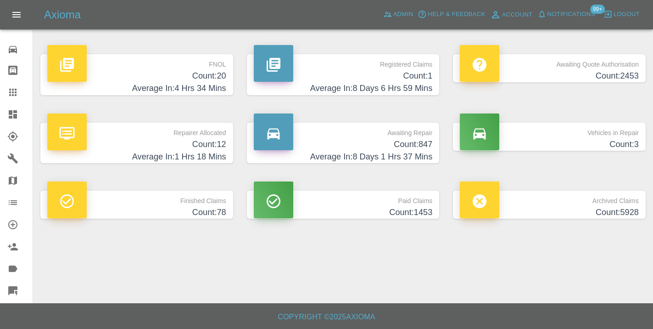
click at [417, 151] on h4 "Average In: 8 Days 1 Hrs 37 Mins" at bounding box center [343, 157] width 179 height 12
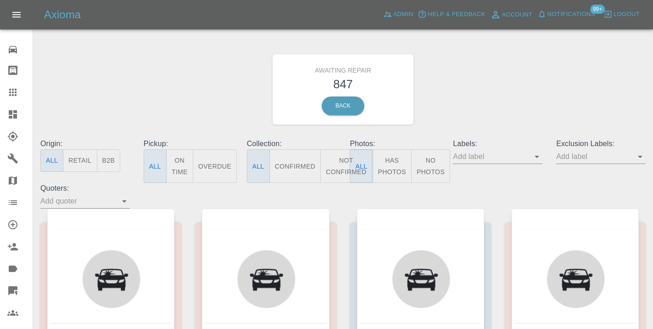
click at [333, 165] on button "Not Confirmed" at bounding box center [346, 166] width 51 height 34
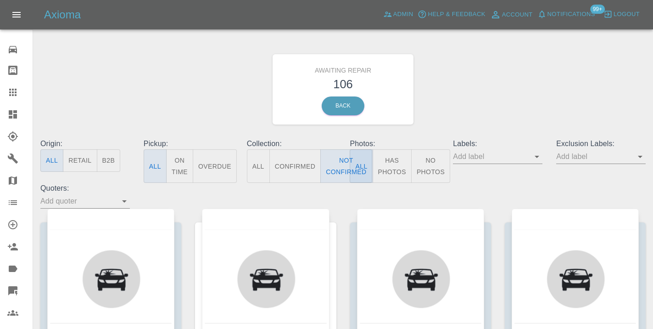
click at [473, 107] on div "Awaiting Repair 106 Back" at bounding box center [343, 89] width 619 height 98
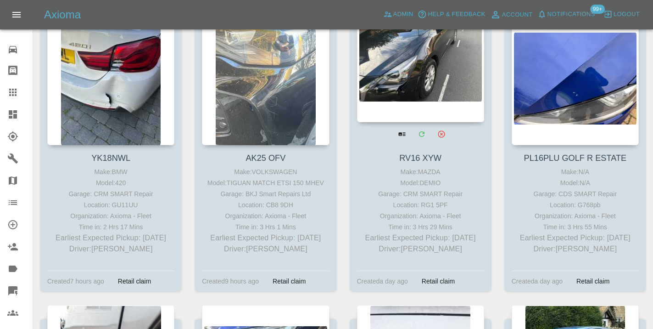
scroll to position [5060, 0]
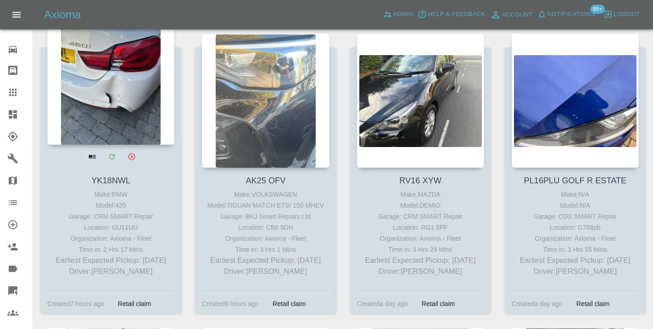
click at [109, 109] on div at bounding box center [110, 78] width 127 height 134
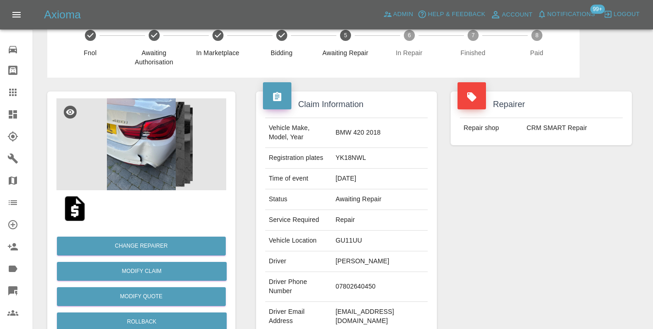
scroll to position [0, 0]
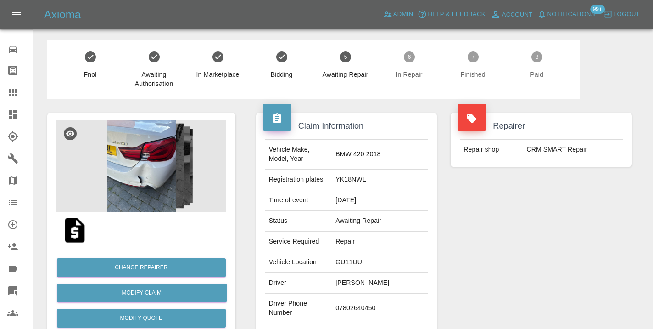
click at [153, 181] on img at bounding box center [141, 166] width 170 height 92
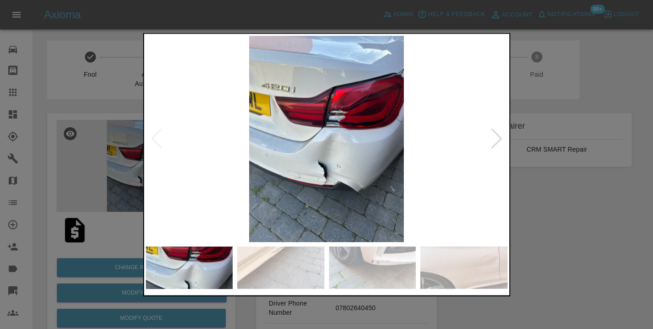
scroll to position [0, 0]
click at [558, 249] on div at bounding box center [326, 164] width 653 height 329
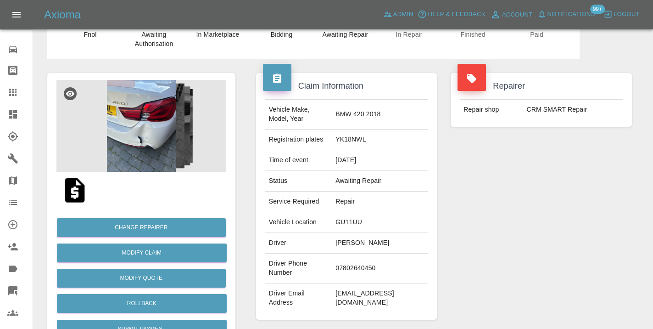
scroll to position [32, 0]
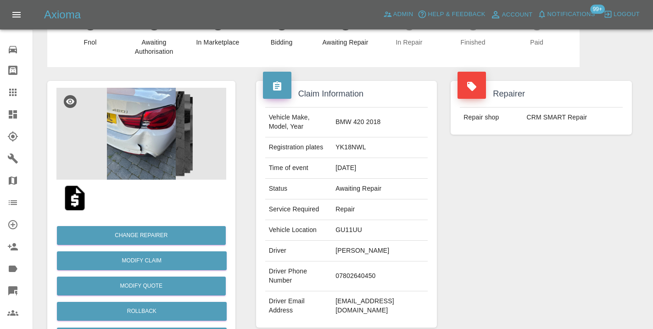
click at [174, 154] on img at bounding box center [141, 134] width 170 height 92
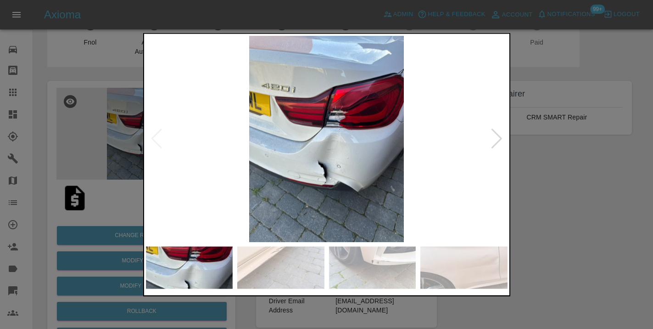
click at [496, 141] on div at bounding box center [497, 139] width 12 height 20
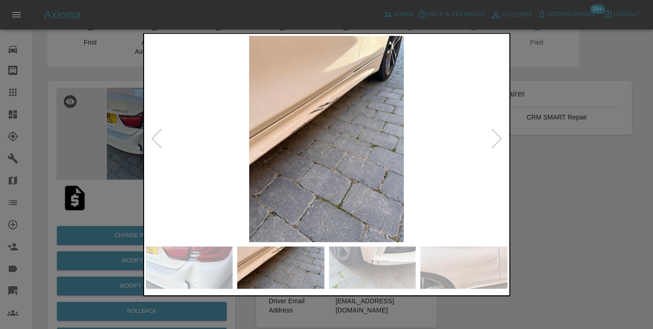
click at [496, 141] on div at bounding box center [497, 139] width 12 height 20
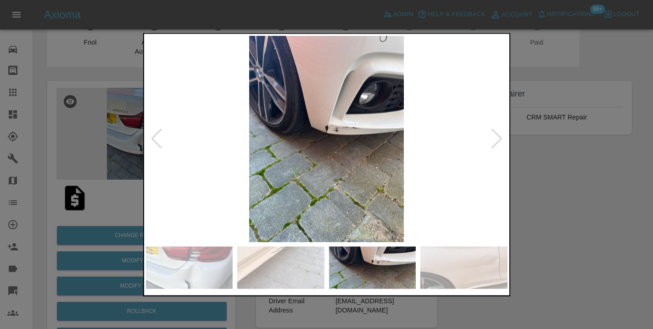
click at [496, 141] on div at bounding box center [497, 139] width 12 height 20
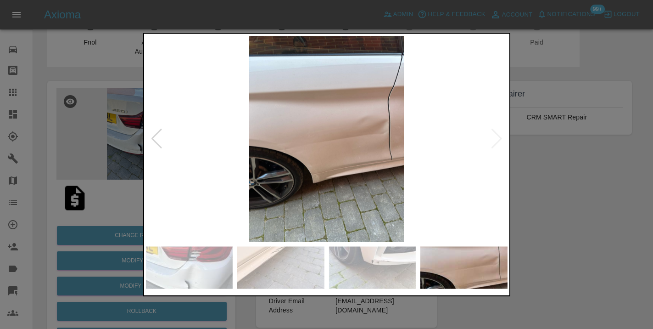
click at [496, 141] on img at bounding box center [327, 139] width 362 height 206
click at [575, 198] on div at bounding box center [326, 164] width 653 height 329
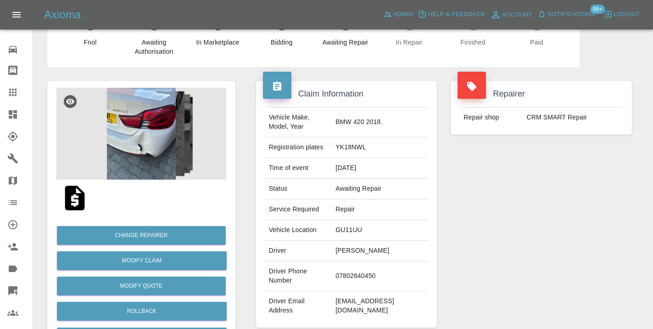
click at [373, 261] on td "07802640450" at bounding box center [380, 276] width 96 height 30
copy td "07802640450"
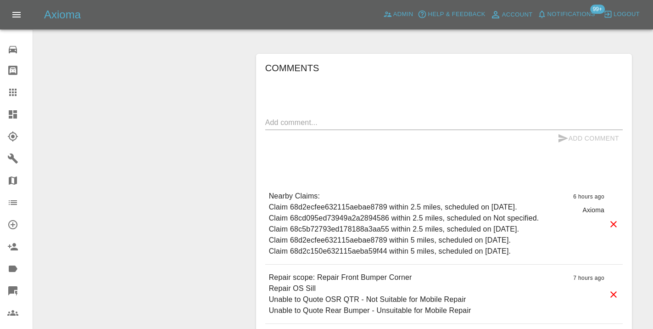
scroll to position [630, 0]
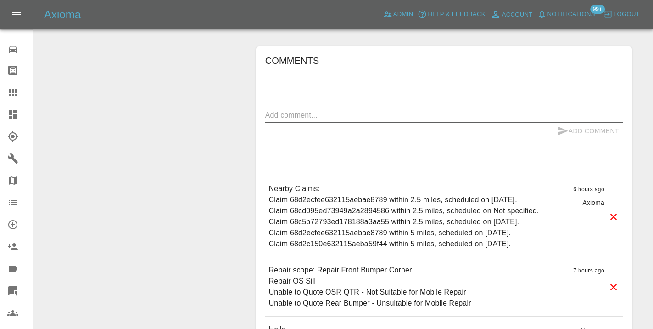
click at [330, 110] on textarea at bounding box center [444, 115] width 358 height 11
type textarea "canceled . needs the entire vehicle repaired as per pictures"
click at [561, 127] on icon "submit" at bounding box center [564, 131] width 10 height 8
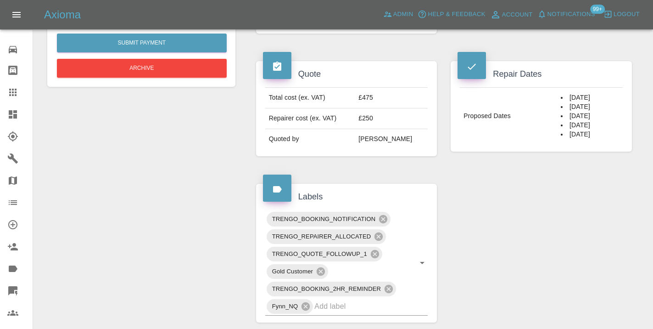
scroll to position [318, 0]
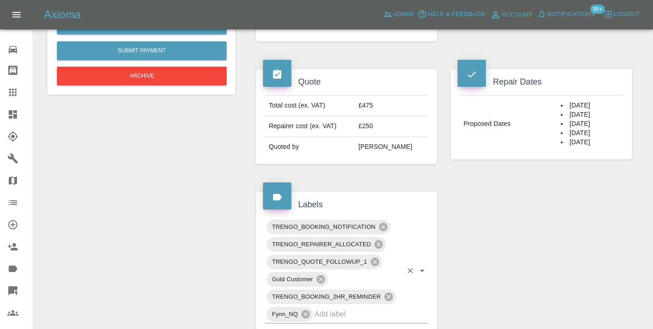
click at [343, 307] on input "text" at bounding box center [359, 314] width 88 height 14
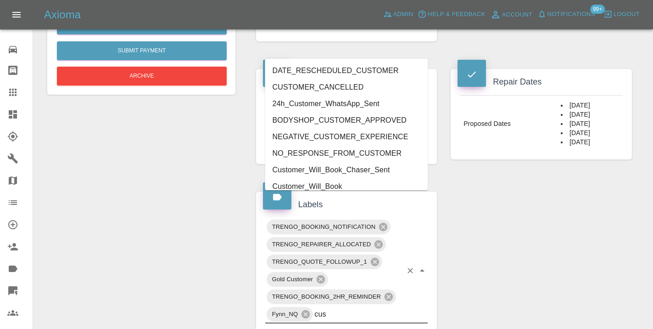
type input "cust"
click at [339, 84] on li "CUSTOMER_CANCELLED" at bounding box center [346, 87] width 163 height 17
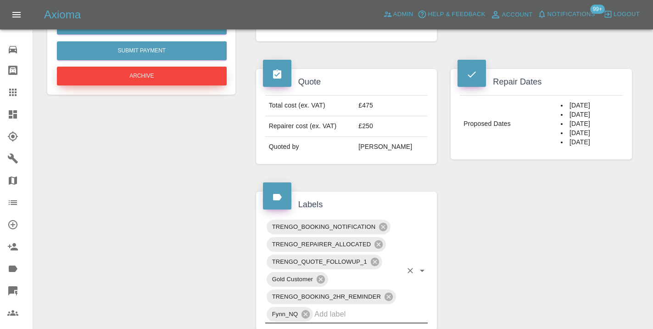
click at [198, 73] on button "Archive" at bounding box center [142, 76] width 170 height 19
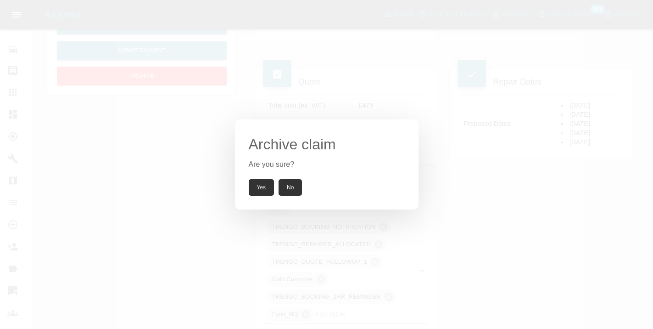
click at [258, 185] on button "Yes" at bounding box center [262, 187] width 26 height 17
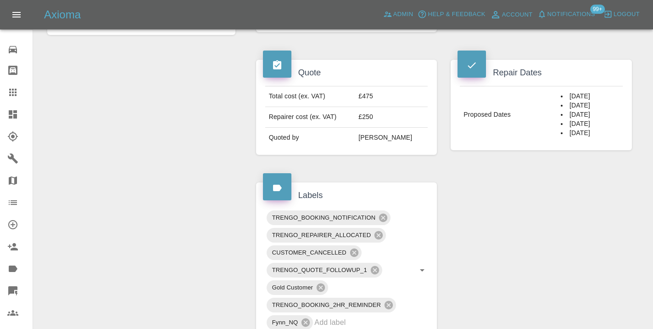
click at [19, 94] on div at bounding box center [20, 92] width 26 height 11
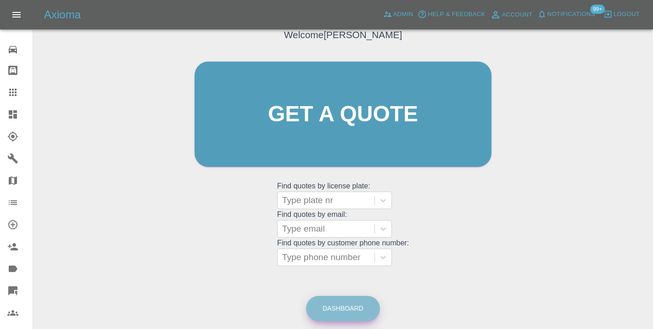
click at [330, 296] on link "Dashboard" at bounding box center [343, 308] width 74 height 25
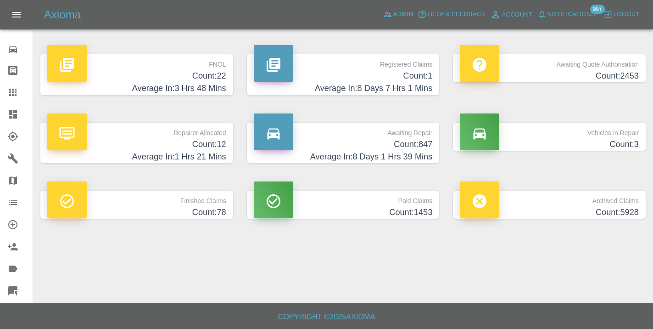
click at [412, 145] on h4 "Count: 847" at bounding box center [343, 144] width 179 height 12
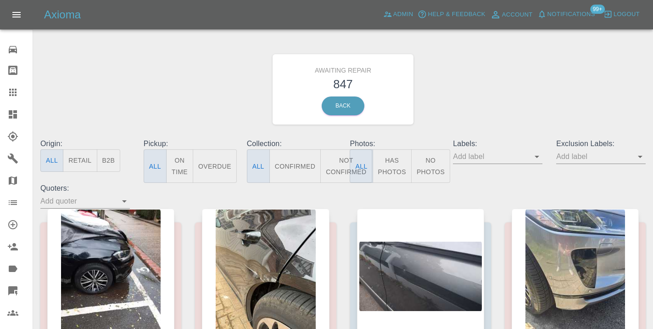
click at [337, 164] on button "Not Confirmed" at bounding box center [346, 166] width 51 height 34
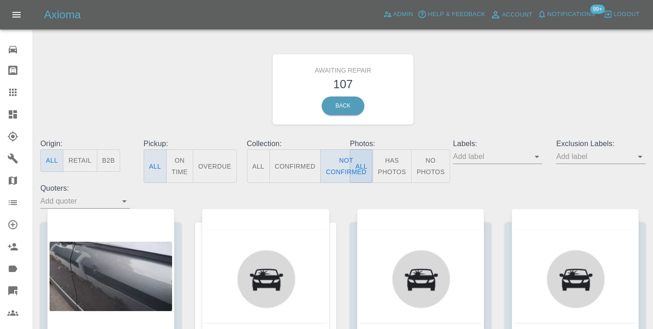
click at [433, 129] on div "Awaiting Repair 107 Back" at bounding box center [343, 89] width 619 height 98
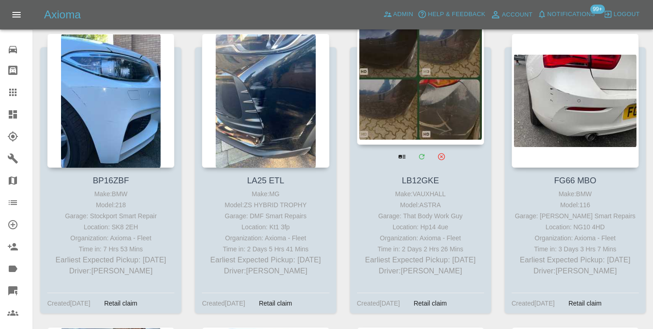
scroll to position [2338, 0]
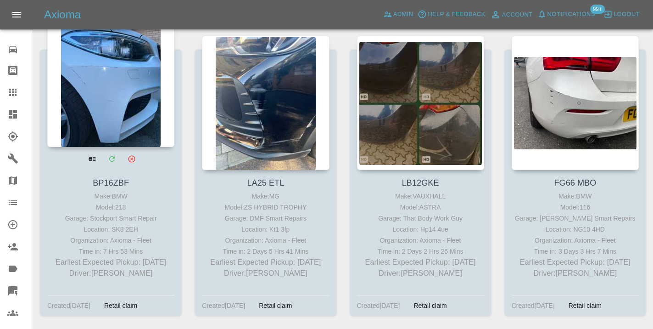
click at [132, 117] on div at bounding box center [110, 80] width 127 height 134
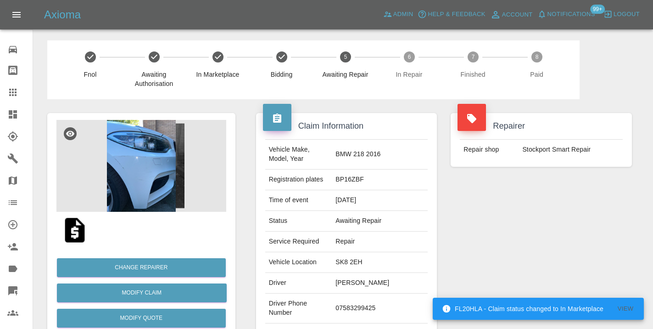
click at [380, 303] on td "07583299425" at bounding box center [380, 308] width 96 height 30
copy td "07583299425"
click at [499, 233] on div "Repairer Repair shop Stockport Smart Repair" at bounding box center [541, 236] width 195 height 274
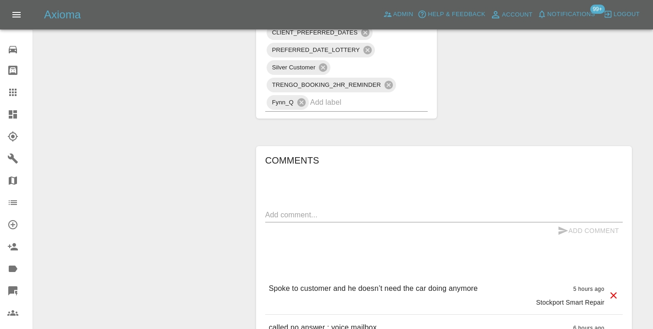
scroll to position [674, 0]
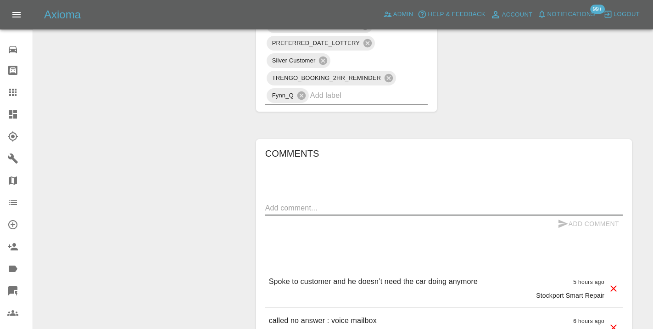
click at [336, 203] on textarea at bounding box center [444, 208] width 358 height 11
type textarea "as per note below"
click at [576, 215] on button "Add Comment" at bounding box center [588, 223] width 69 height 17
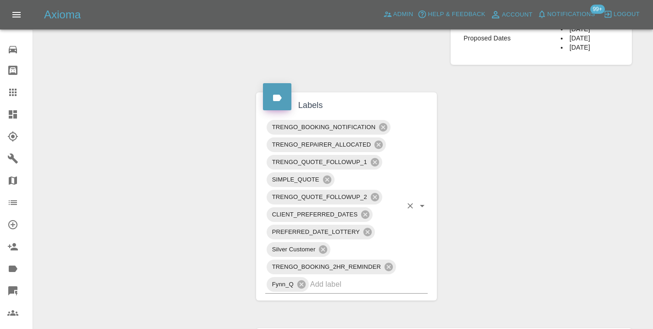
scroll to position [487, 0]
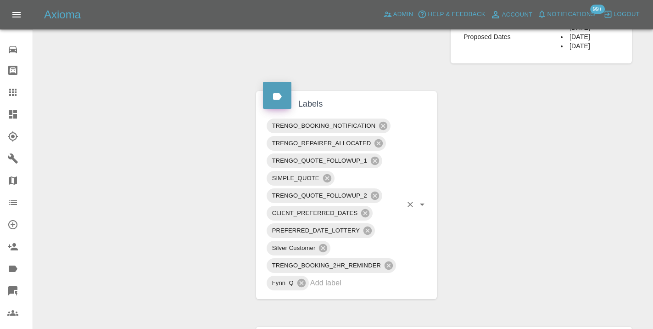
click at [333, 276] on input "text" at bounding box center [356, 283] width 92 height 14
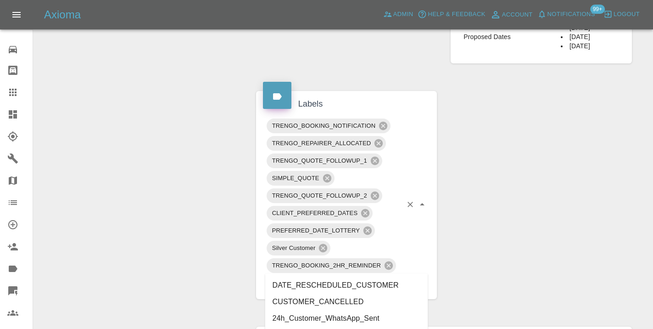
type input "cust"
click at [333, 302] on li "CUSTOMER_CANCELLED" at bounding box center [346, 301] width 163 height 17
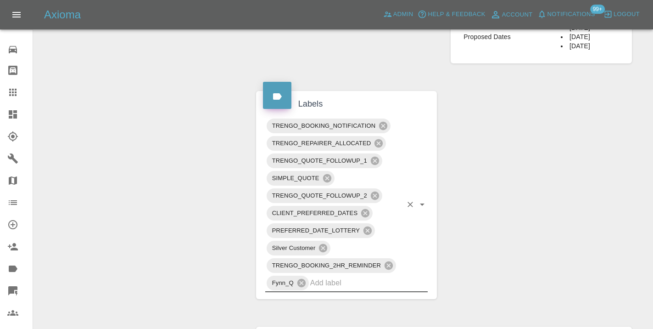
click at [206, 162] on div "Change Repairer Modify Claim Modify Quote Rollback Submit Payment Archive" at bounding box center [141, 170] width 202 height 1116
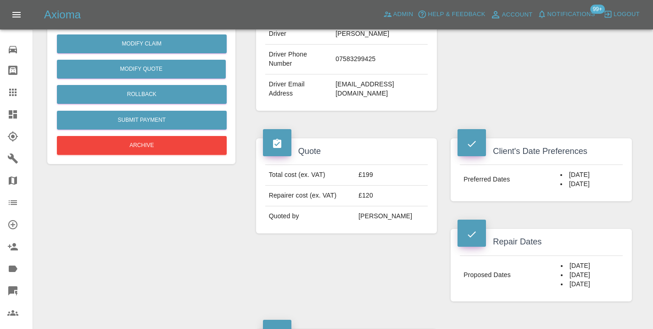
scroll to position [245, 0]
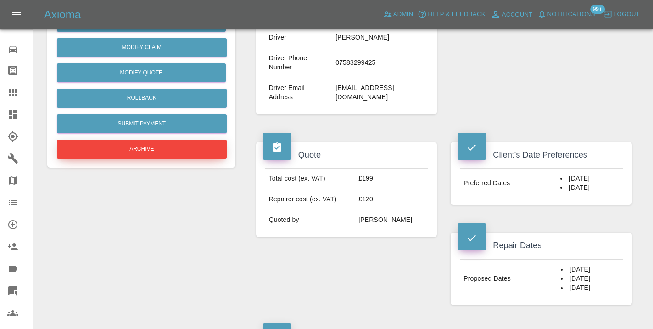
click at [147, 144] on button "Archive" at bounding box center [142, 149] width 170 height 19
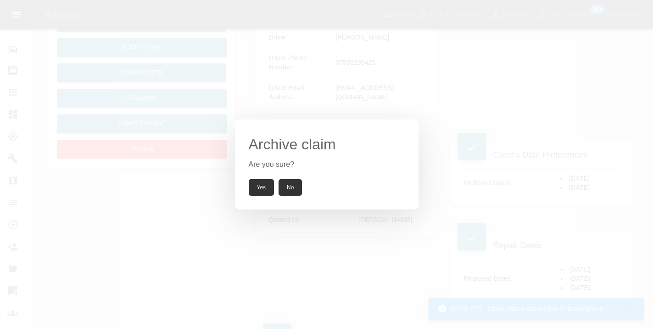
click at [260, 188] on button "Yes" at bounding box center [262, 187] width 26 height 17
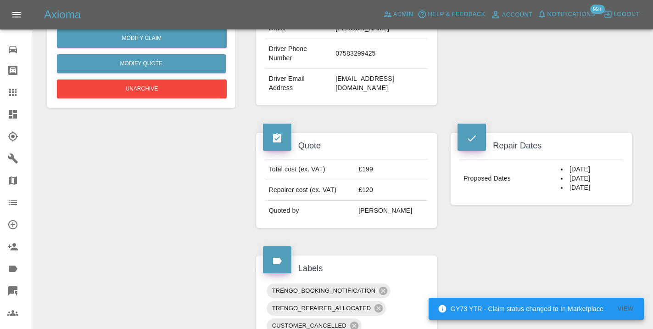
click at [17, 95] on icon at bounding box center [12, 92] width 11 height 11
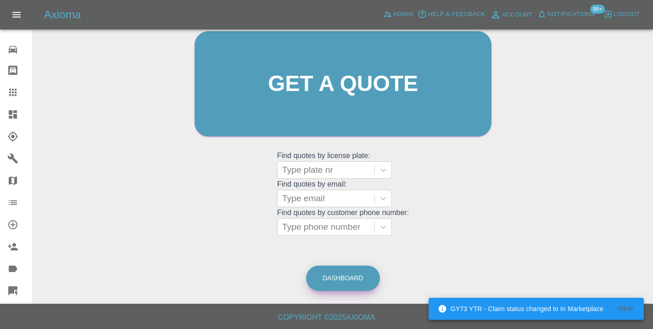
click at [323, 272] on link "Dashboard" at bounding box center [343, 277] width 74 height 25
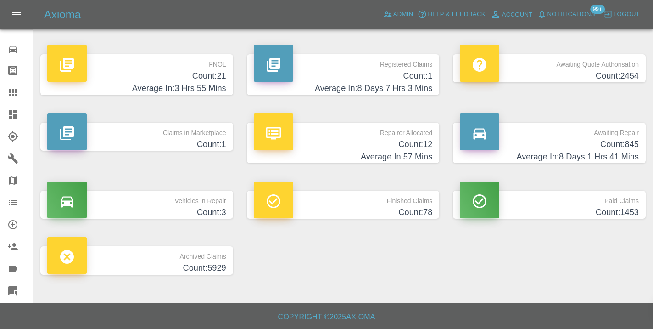
click at [596, 145] on h4 "Count: 845" at bounding box center [549, 144] width 179 height 12
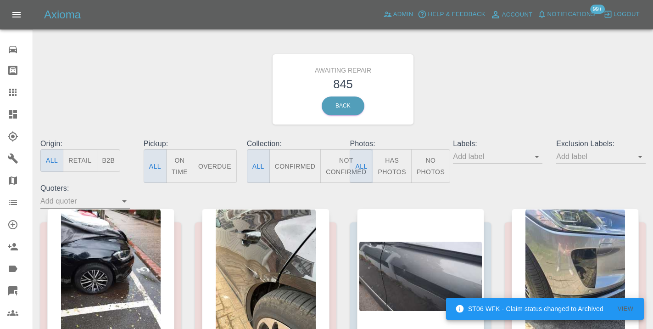
click at [337, 163] on button "Not Confirmed" at bounding box center [346, 166] width 51 height 34
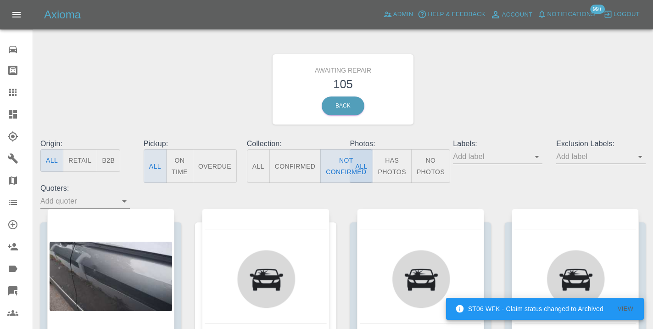
click at [507, 104] on div "Awaiting Repair 105 Back" at bounding box center [343, 89] width 619 height 98
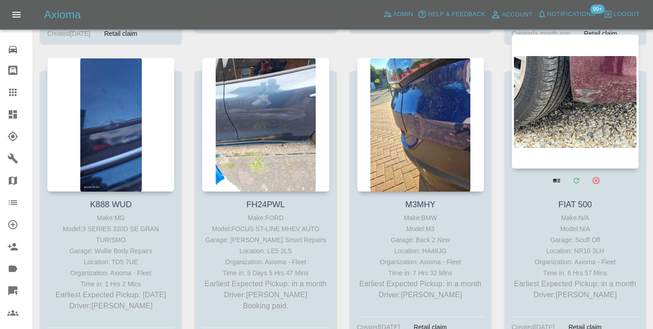
scroll to position [7772, 0]
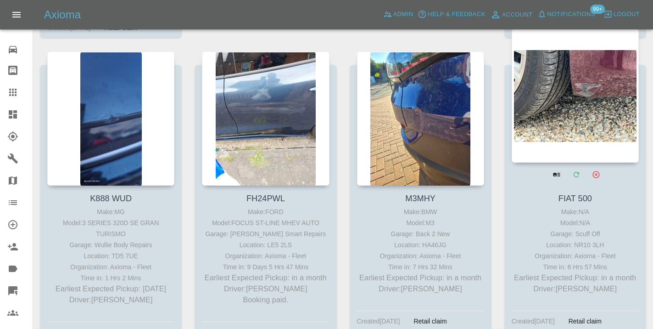
click at [606, 99] on div at bounding box center [575, 95] width 127 height 134
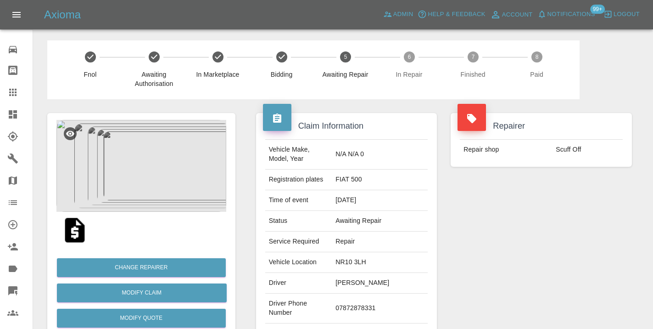
click at [395, 293] on td "07872878331" at bounding box center [380, 308] width 96 height 30
click at [376, 295] on td "07872878331" at bounding box center [380, 308] width 96 height 30
copy td "07872878331"
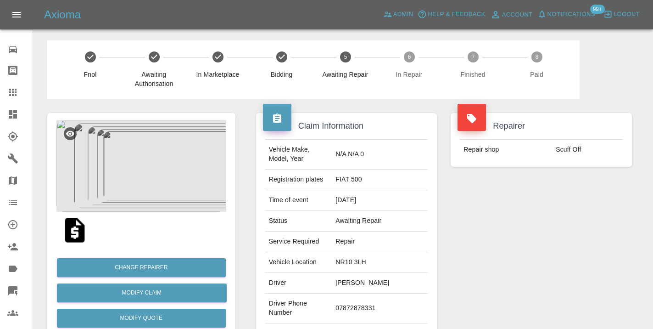
click at [478, 241] on div "Repairer Repair shop Scuff Off" at bounding box center [541, 236] width 195 height 274
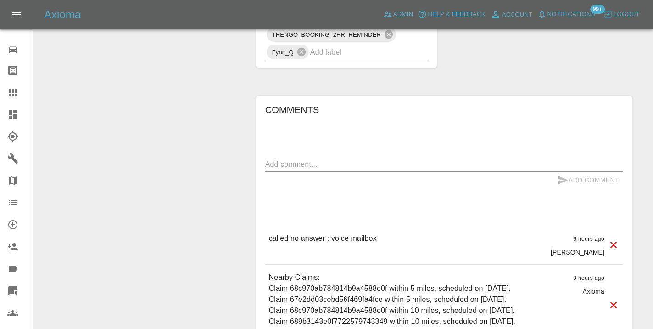
scroll to position [715, 0]
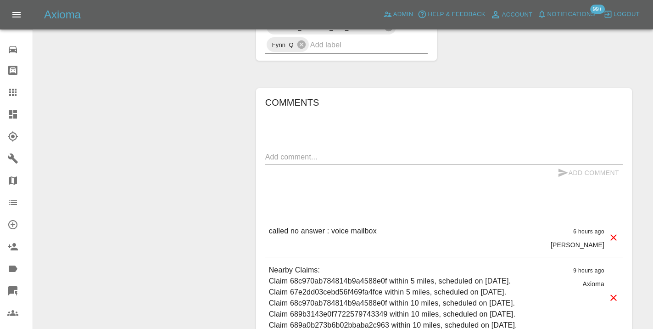
click at [276, 152] on textarea at bounding box center [444, 157] width 358 height 11
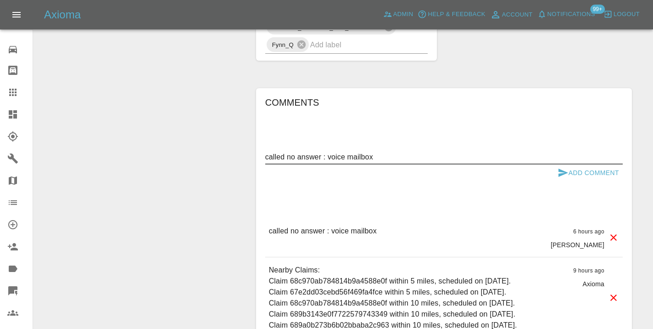
type textarea "called no answer : voice mailbox"
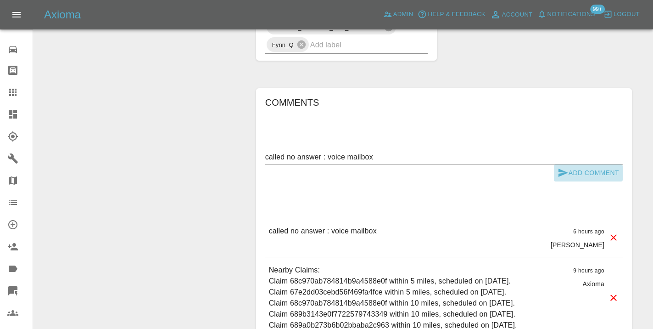
click at [562, 169] on icon "submit" at bounding box center [564, 173] width 10 height 8
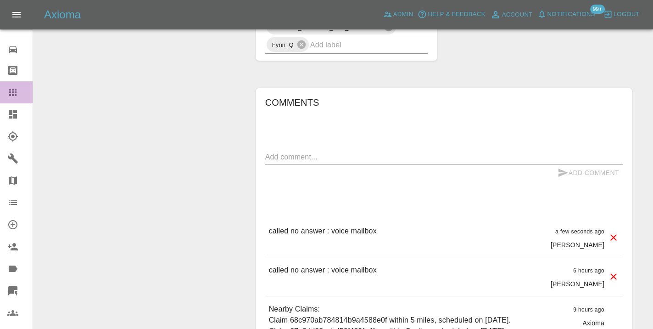
click at [23, 89] on div at bounding box center [20, 92] width 26 height 11
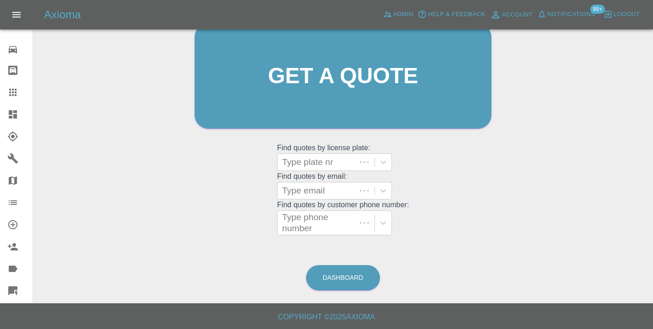
scroll to position [101, 0]
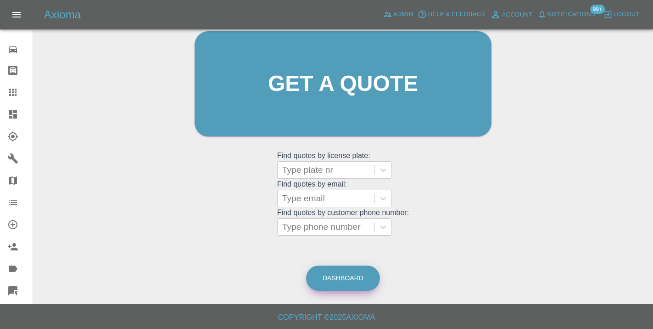
click at [358, 274] on link "Dashboard" at bounding box center [343, 277] width 74 height 25
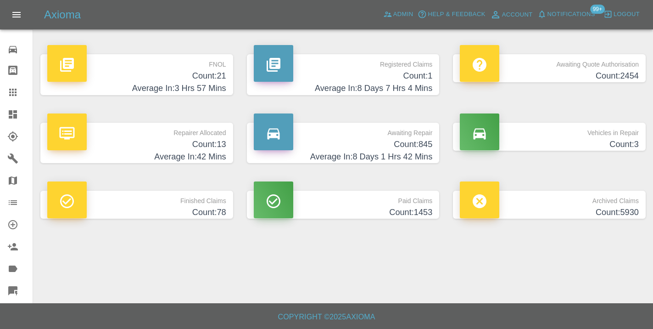
click at [427, 151] on h4 "Average In: 8 Days 1 Hrs 42 Mins" at bounding box center [343, 157] width 179 height 12
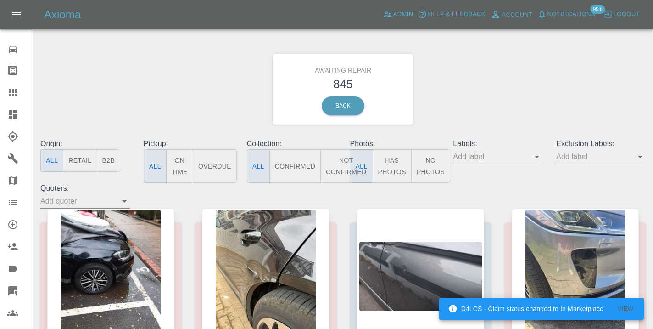
click at [335, 163] on button "Not Confirmed" at bounding box center [346, 166] width 51 height 34
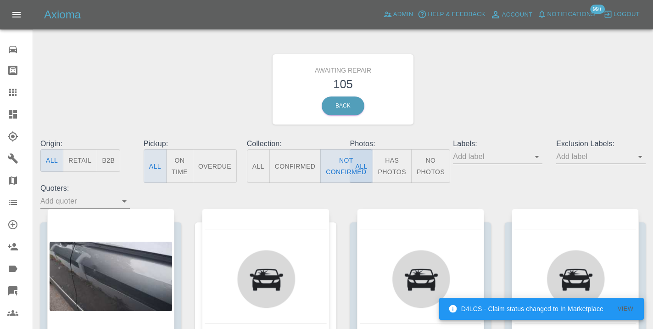
click at [445, 105] on div "Awaiting Repair 105 Back" at bounding box center [343, 89] width 619 height 98
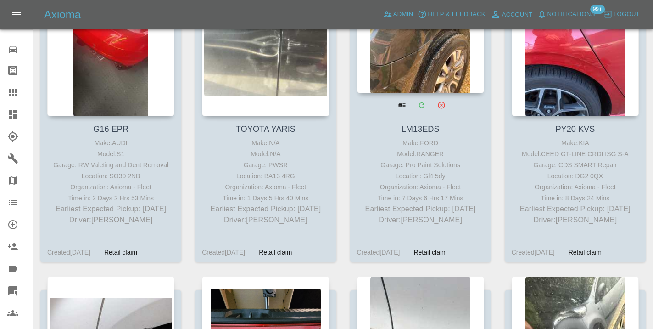
scroll to position [3280, 0]
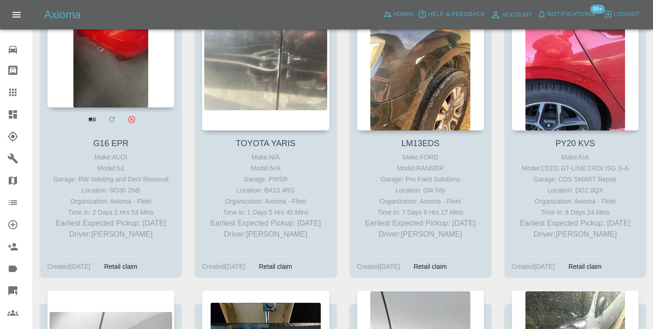
click at [117, 84] on div at bounding box center [110, 40] width 127 height 134
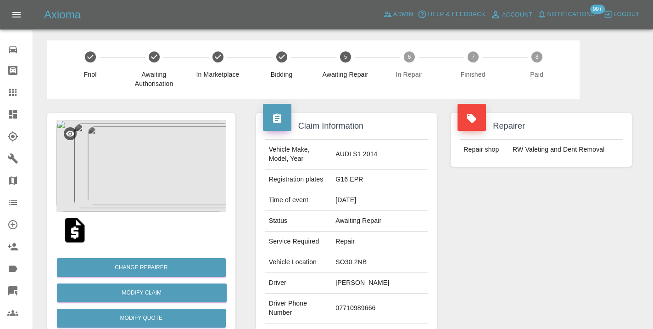
click at [360, 303] on td "07710989666" at bounding box center [380, 308] width 96 height 30
copy td "07710989666"
click at [468, 250] on div "Repairer Repair shop RW Valeting and Dent Removal" at bounding box center [541, 236] width 195 height 274
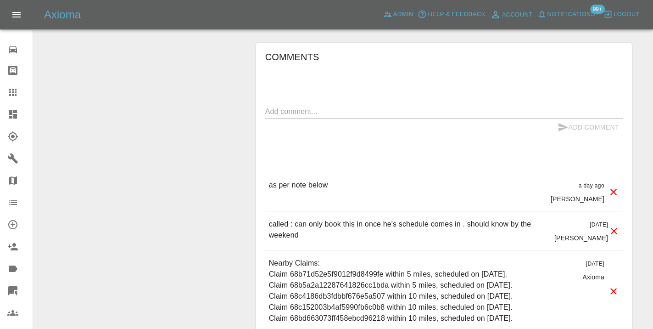
scroll to position [779, 0]
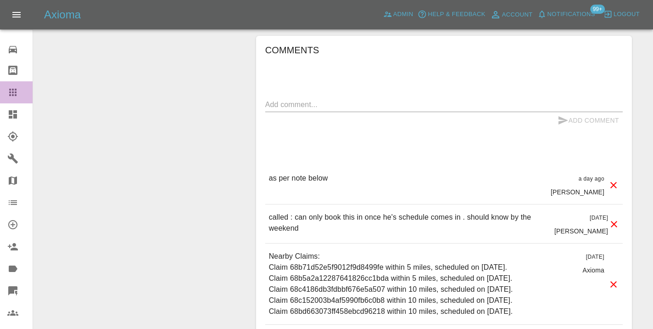
click at [18, 88] on icon at bounding box center [12, 92] width 11 height 11
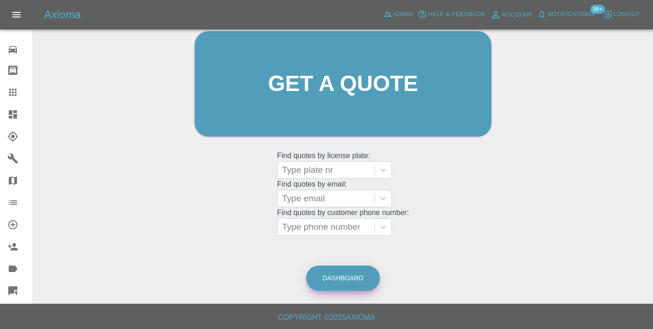
click at [345, 274] on link "Dashboard" at bounding box center [343, 277] width 74 height 25
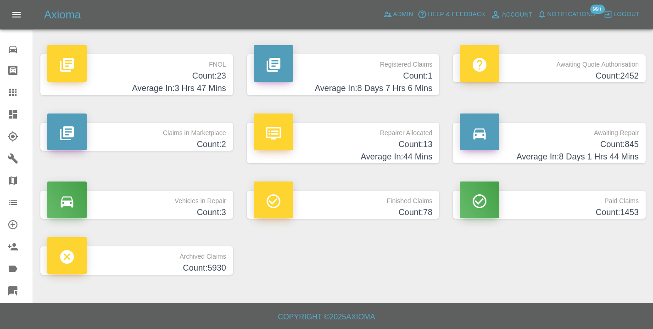
click at [631, 137] on p "Awaiting Repair" at bounding box center [549, 131] width 179 height 16
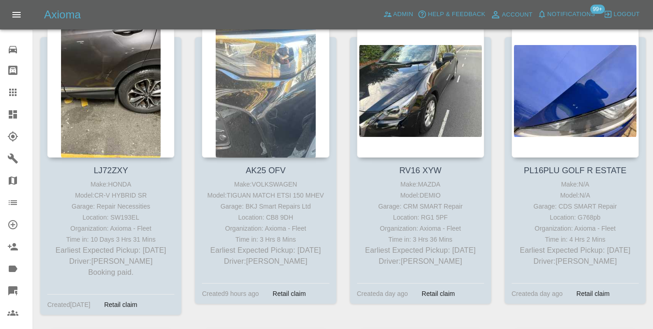
scroll to position [5077, 0]
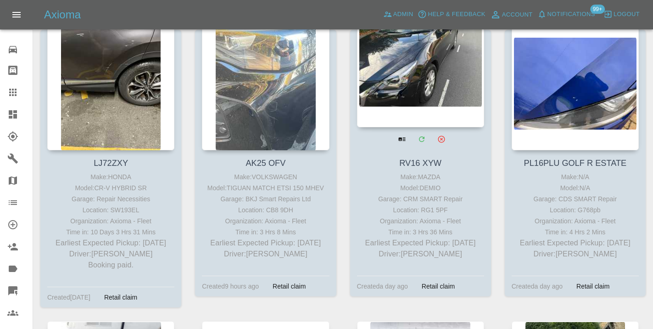
click at [420, 72] on div at bounding box center [420, 60] width 127 height 134
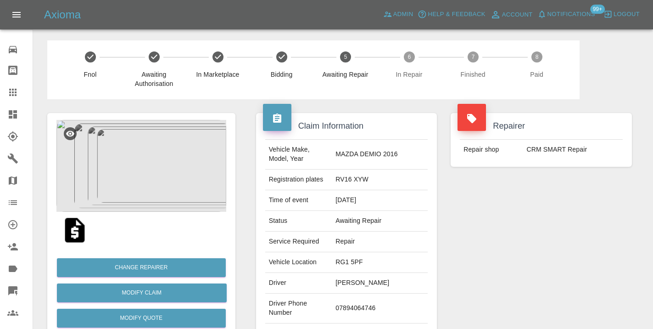
click at [361, 304] on td "07894064746" at bounding box center [380, 308] width 96 height 30
copy td "07894064746"
click at [465, 237] on div "Repairer Repair shop CRM SMART Repair" at bounding box center [541, 236] width 195 height 274
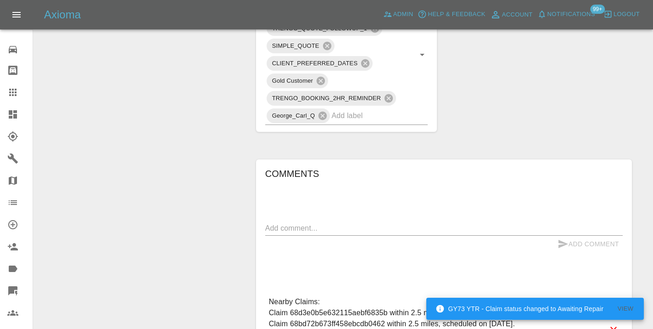
scroll to position [630, 0]
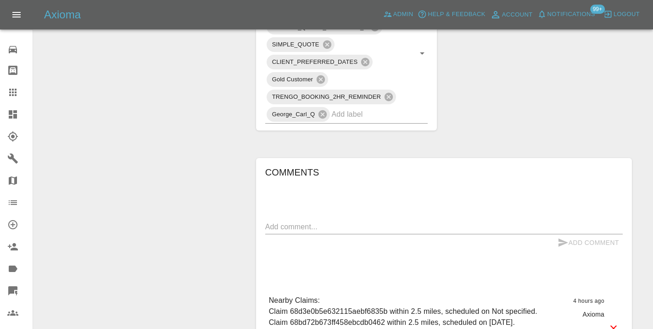
click at [384, 220] on div "x" at bounding box center [444, 227] width 358 height 15
type textarea "called : cx booking the 7th using the link"
click at [603, 234] on button "Add Comment" at bounding box center [588, 242] width 69 height 17
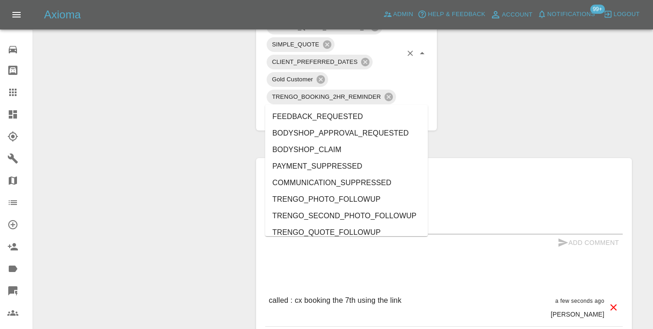
click at [359, 107] on input "text" at bounding box center [367, 114] width 71 height 14
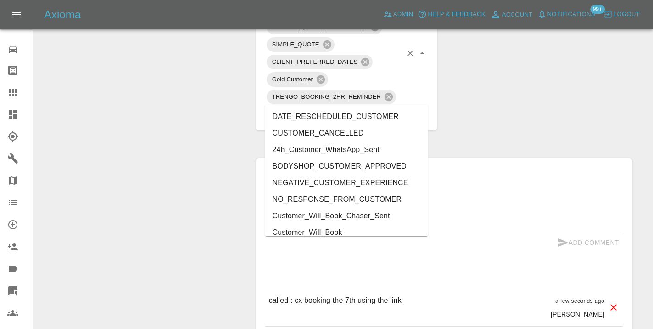
type input "cust"
click at [327, 226] on li "Customer_Will_Book" at bounding box center [346, 232] width 163 height 17
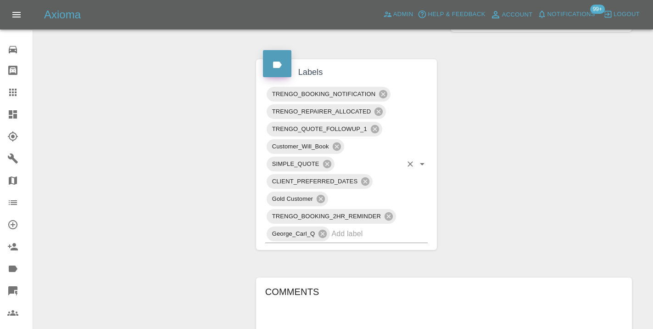
scroll to position [520, 0]
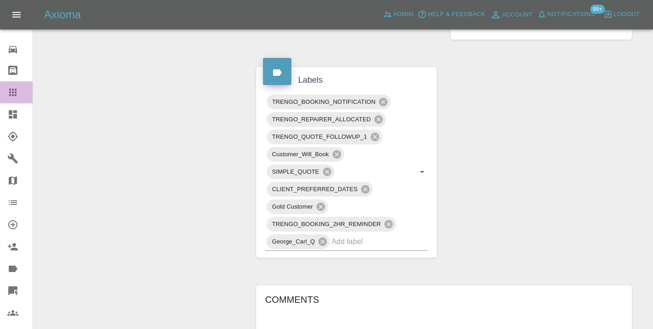
click at [11, 88] on icon at bounding box center [12, 92] width 11 height 11
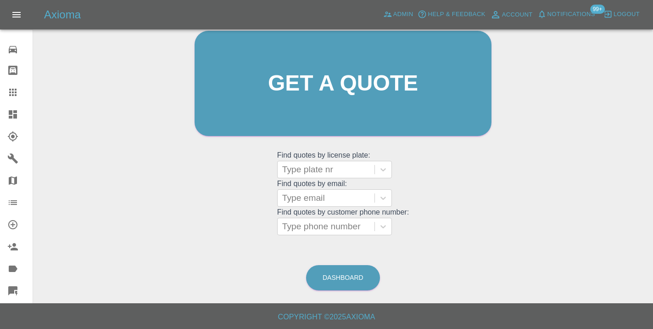
scroll to position [70, 0]
